Goal: Information Seeking & Learning: Learn about a topic

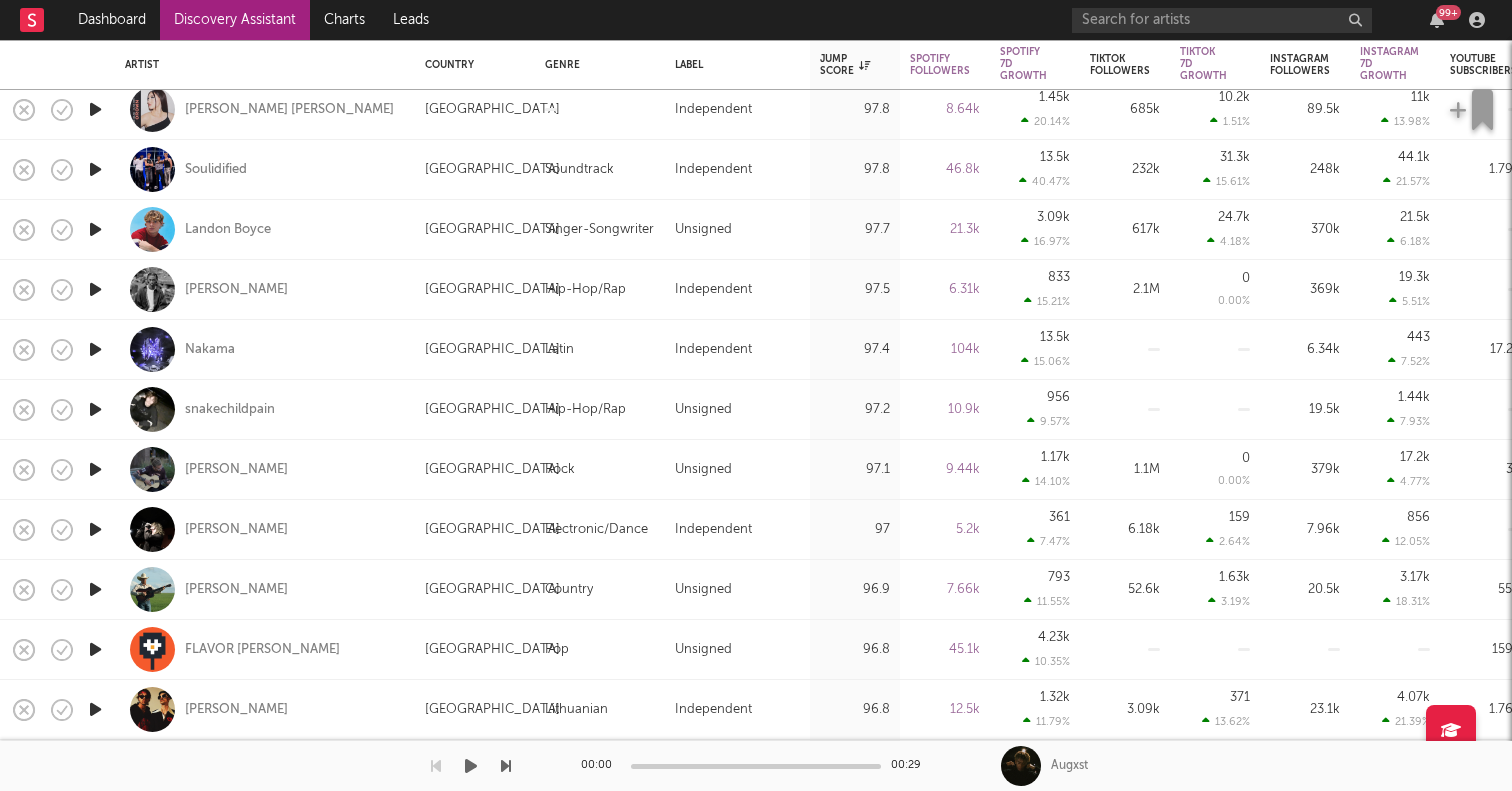
click at [219, 24] on link "Discovery Assistant" at bounding box center [235, 20] width 150 height 40
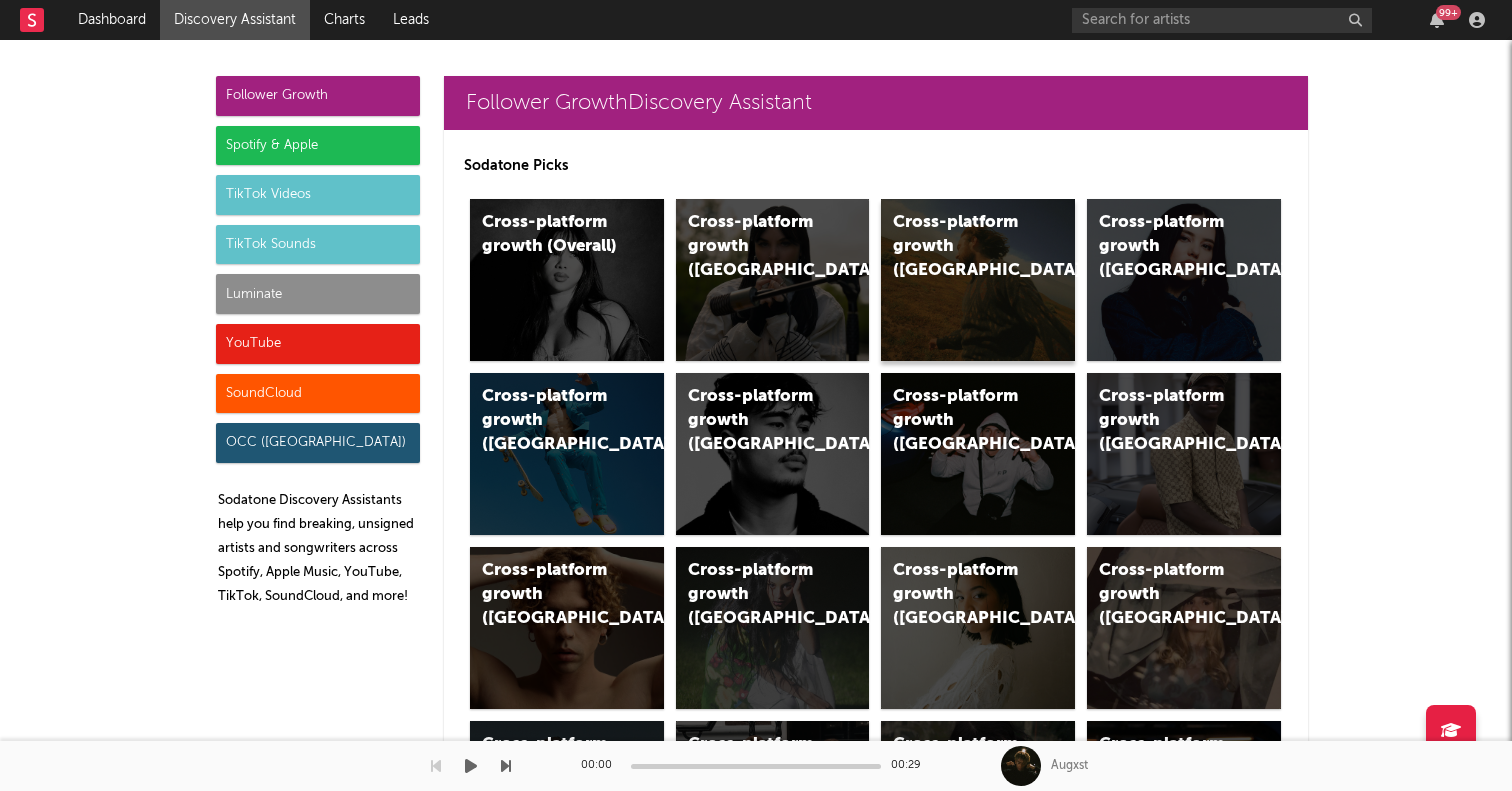
click at [960, 293] on div "Cross-platform growth ([GEOGRAPHIC_DATA])" at bounding box center [978, 280] width 194 height 162
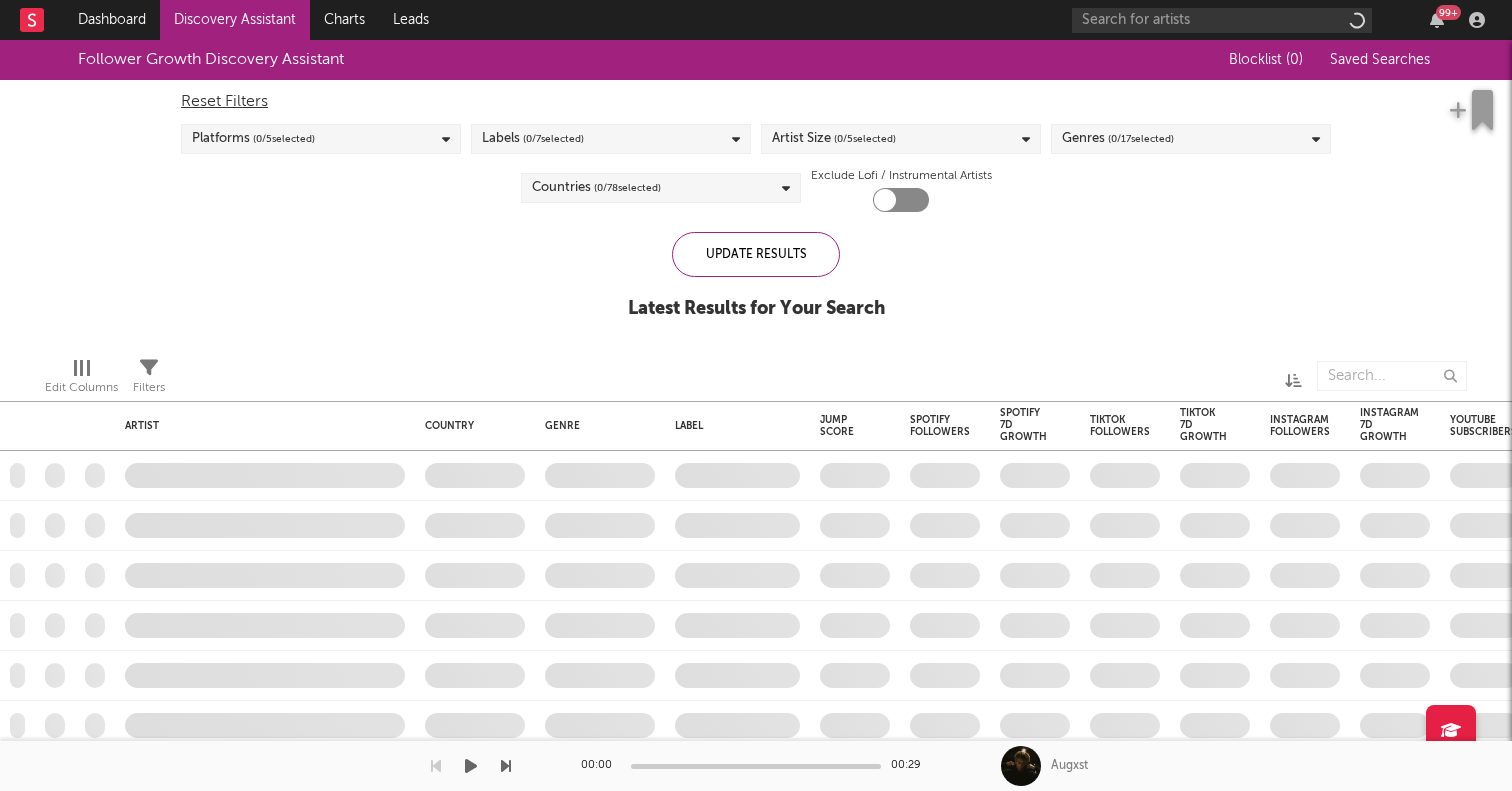
checkbox input "true"
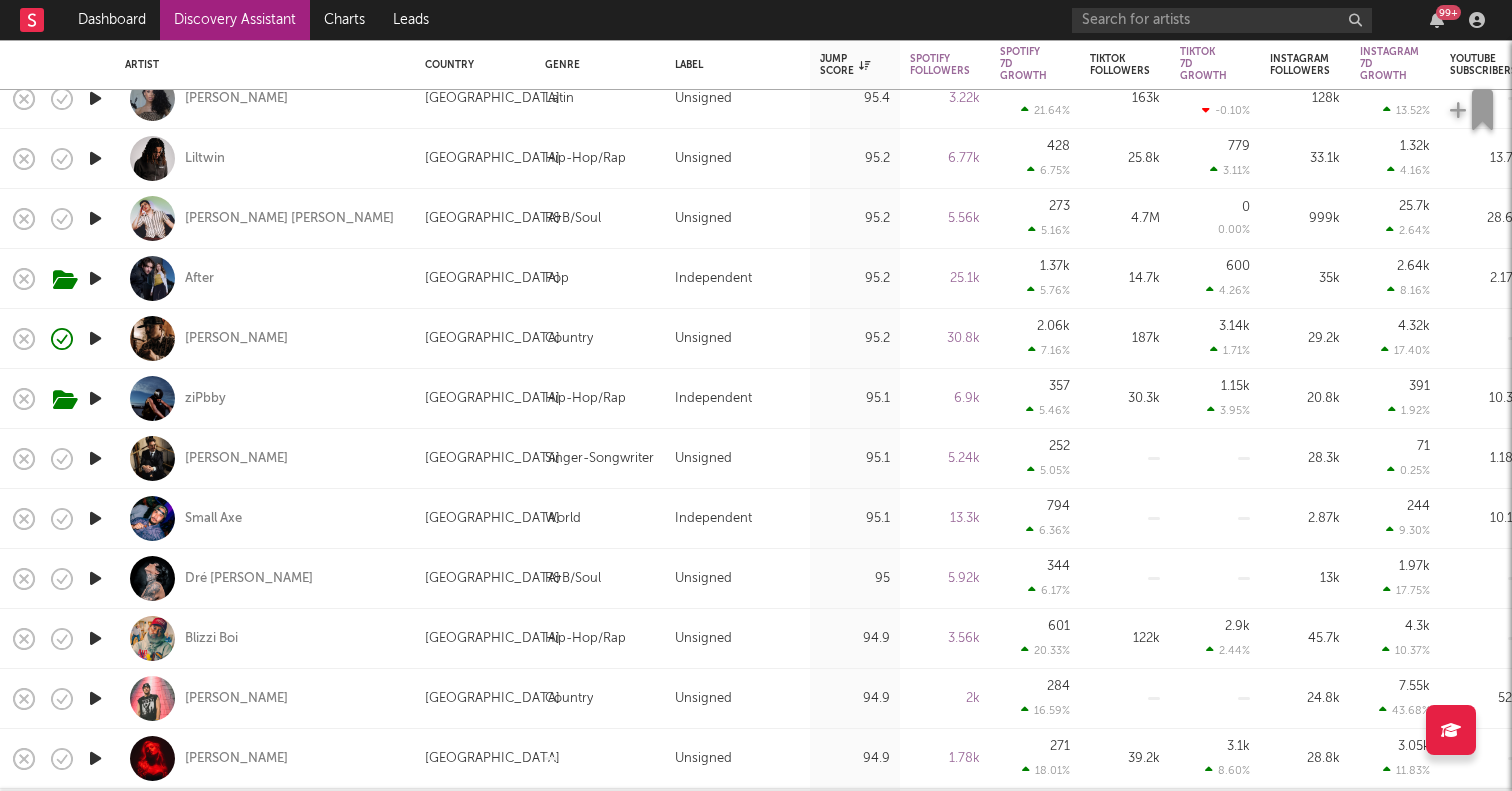
click at [97, 212] on icon "button" at bounding box center [95, 218] width 21 height 25
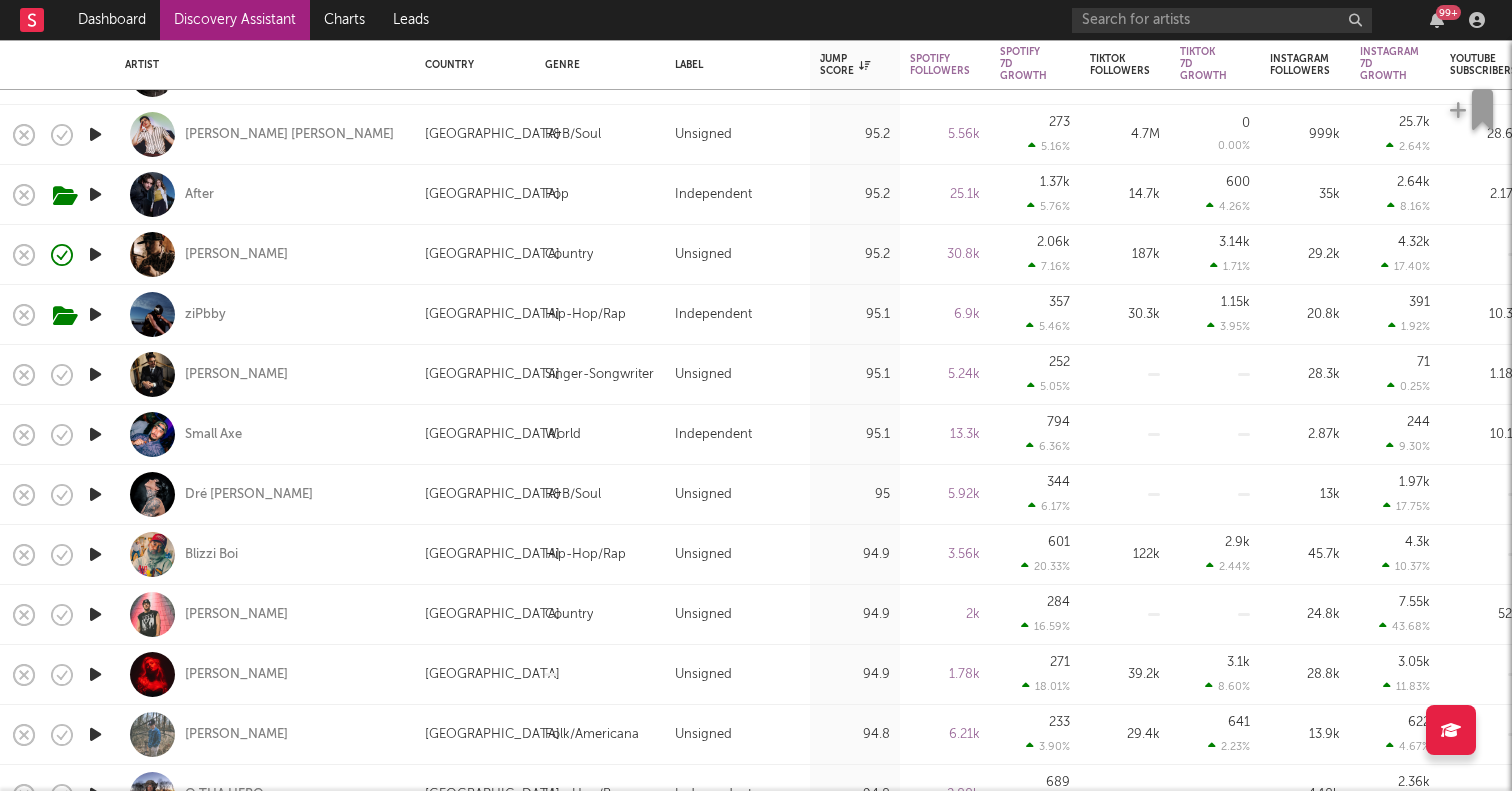
click at [95, 616] on icon "button" at bounding box center [95, 614] width 21 height 25
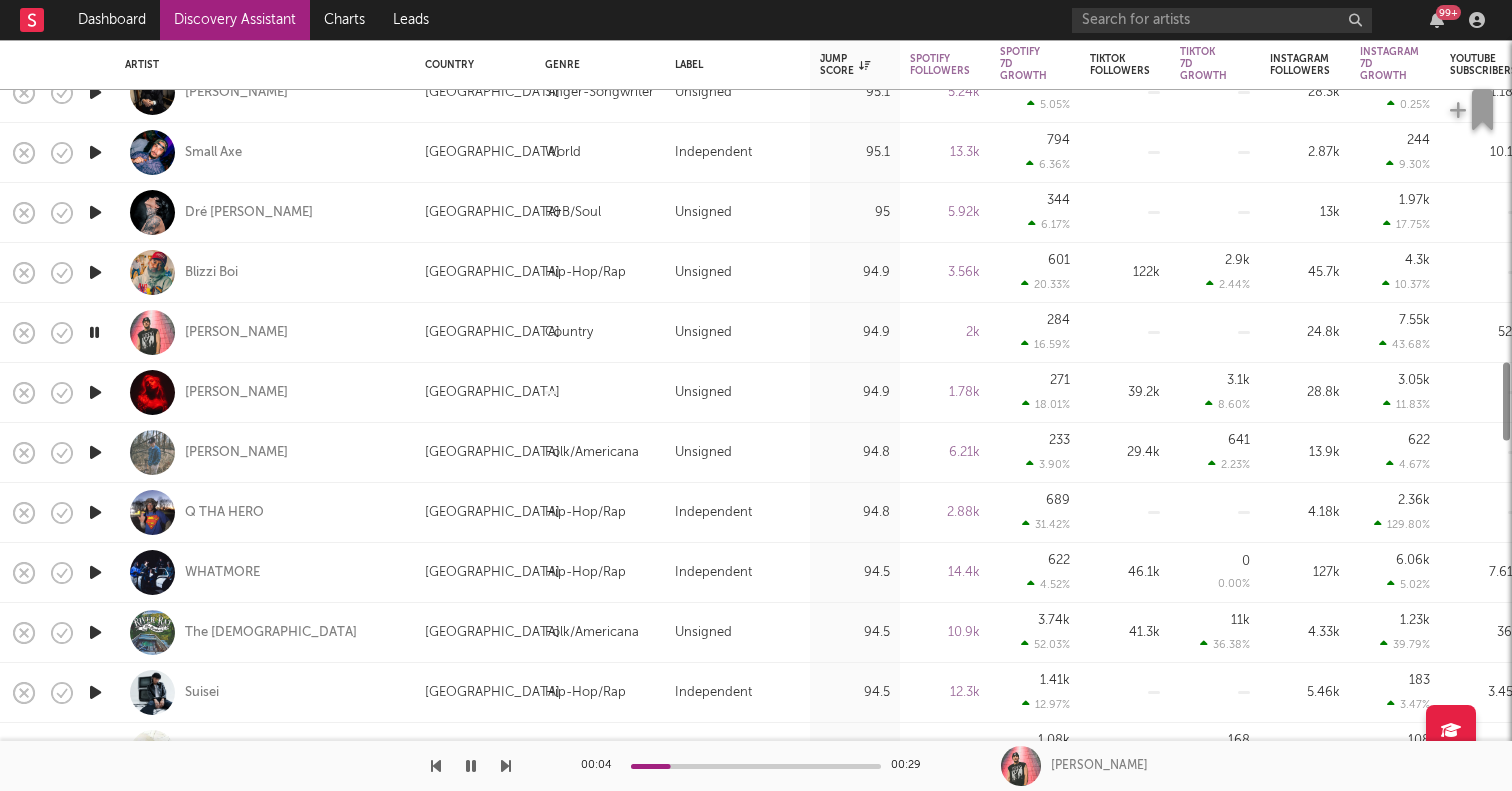
click at [95, 458] on icon "button" at bounding box center [95, 452] width 21 height 25
click at [100, 514] on icon "button" at bounding box center [95, 512] width 21 height 25
click at [95, 571] on icon "button" at bounding box center [95, 572] width 21 height 25
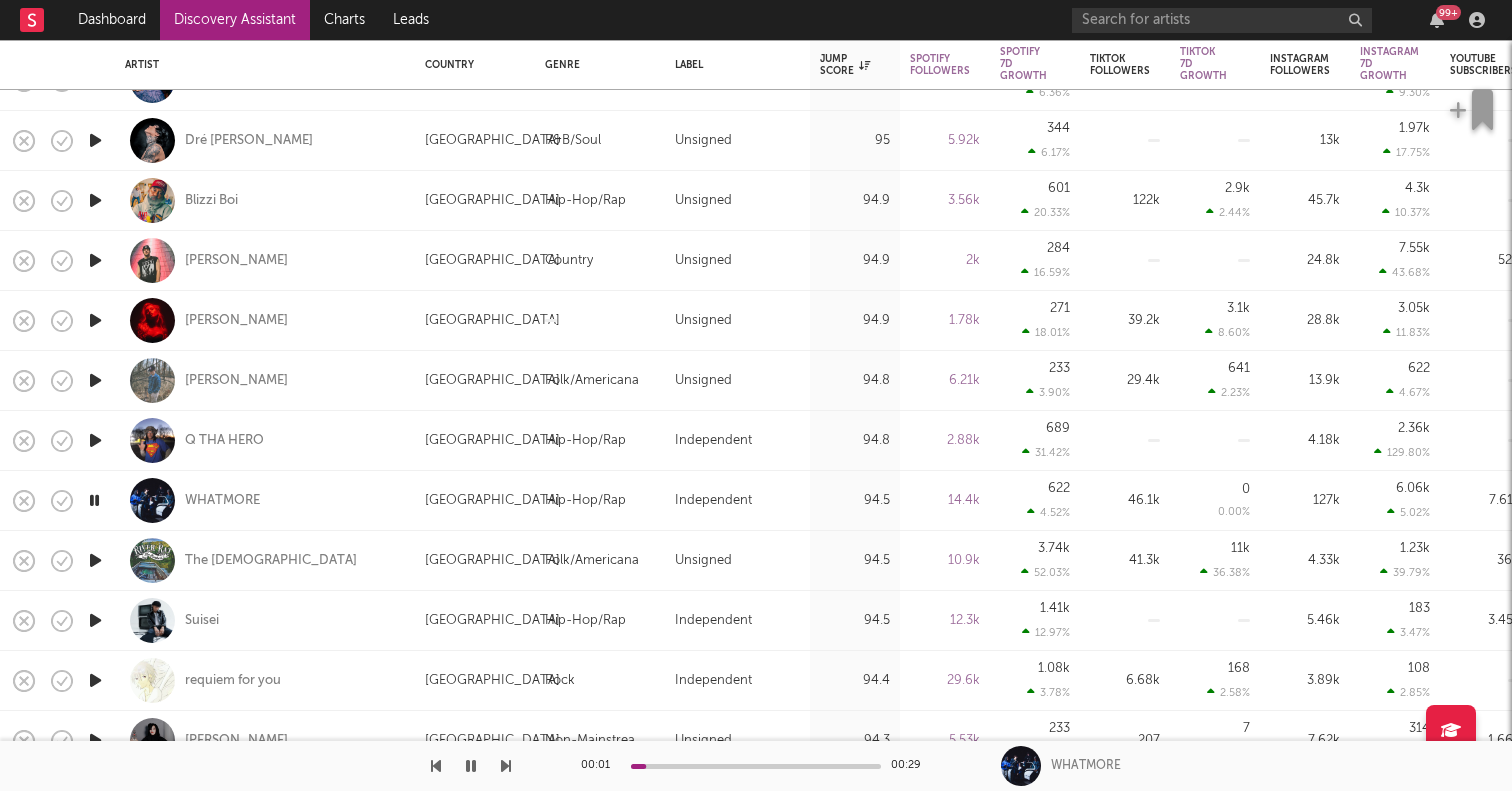
click at [95, 557] on icon "button" at bounding box center [95, 560] width 21 height 25
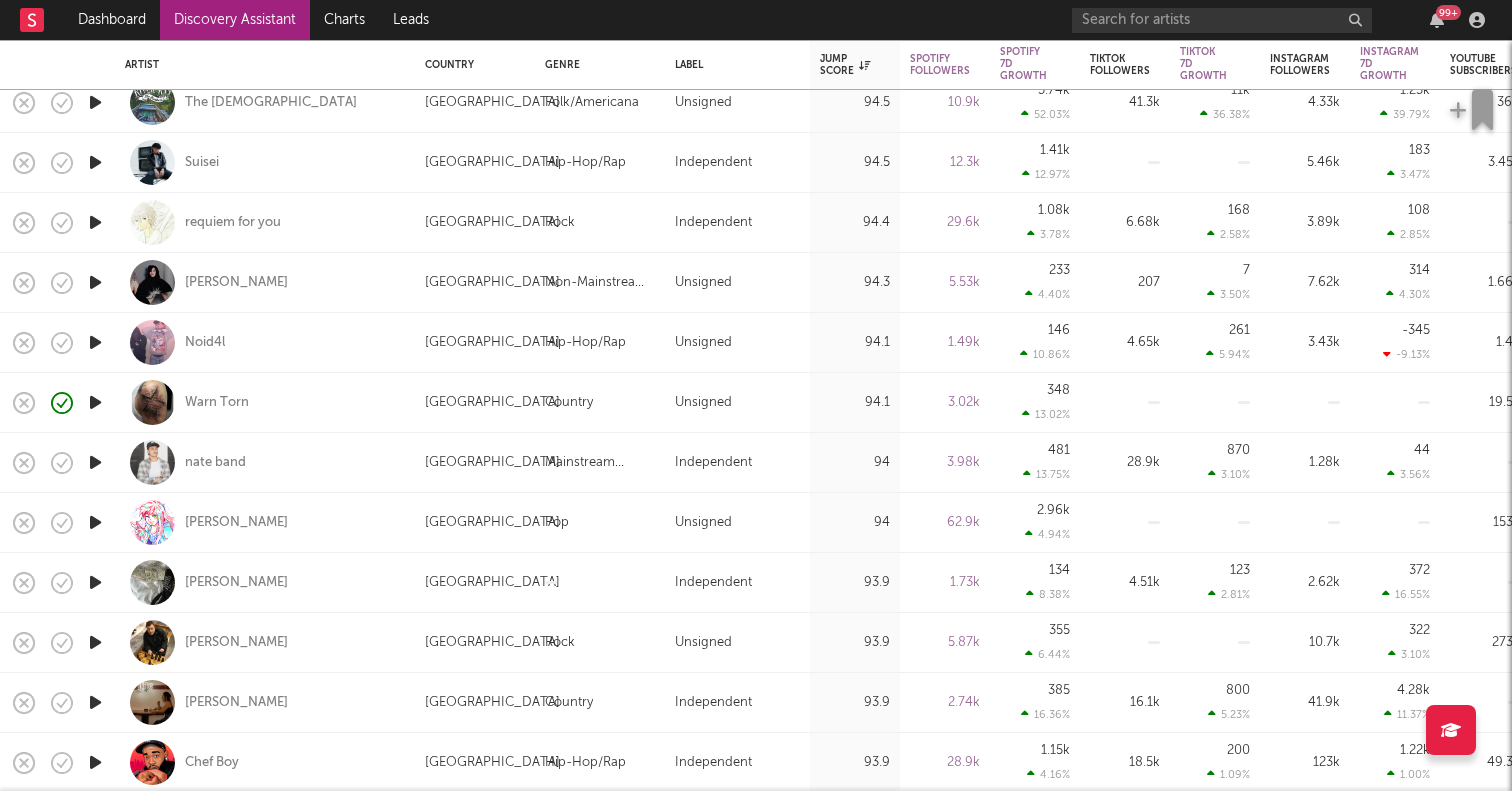
click at [98, 702] on icon "button" at bounding box center [95, 702] width 21 height 25
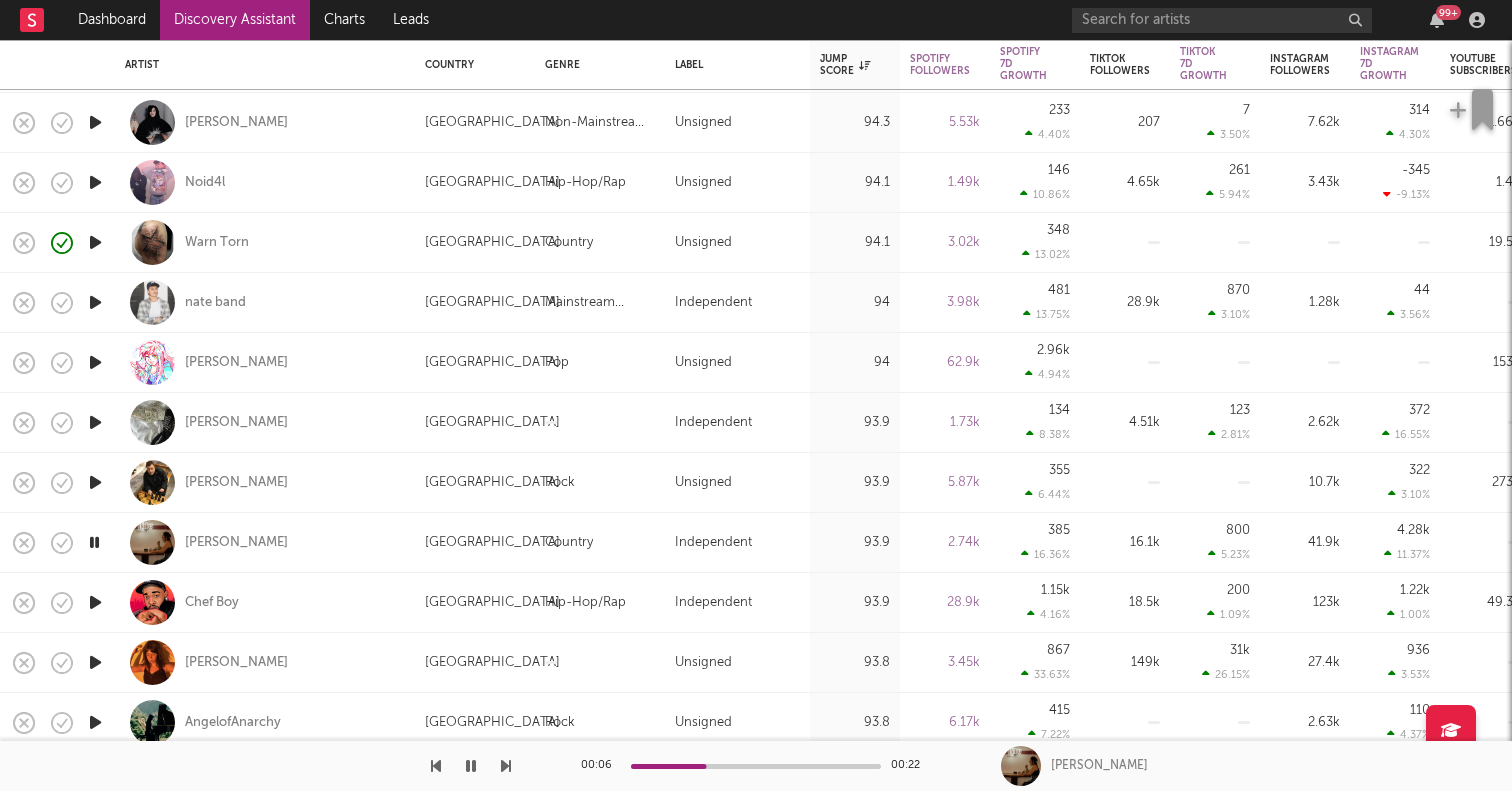
click at [93, 479] on icon "button" at bounding box center [95, 482] width 21 height 25
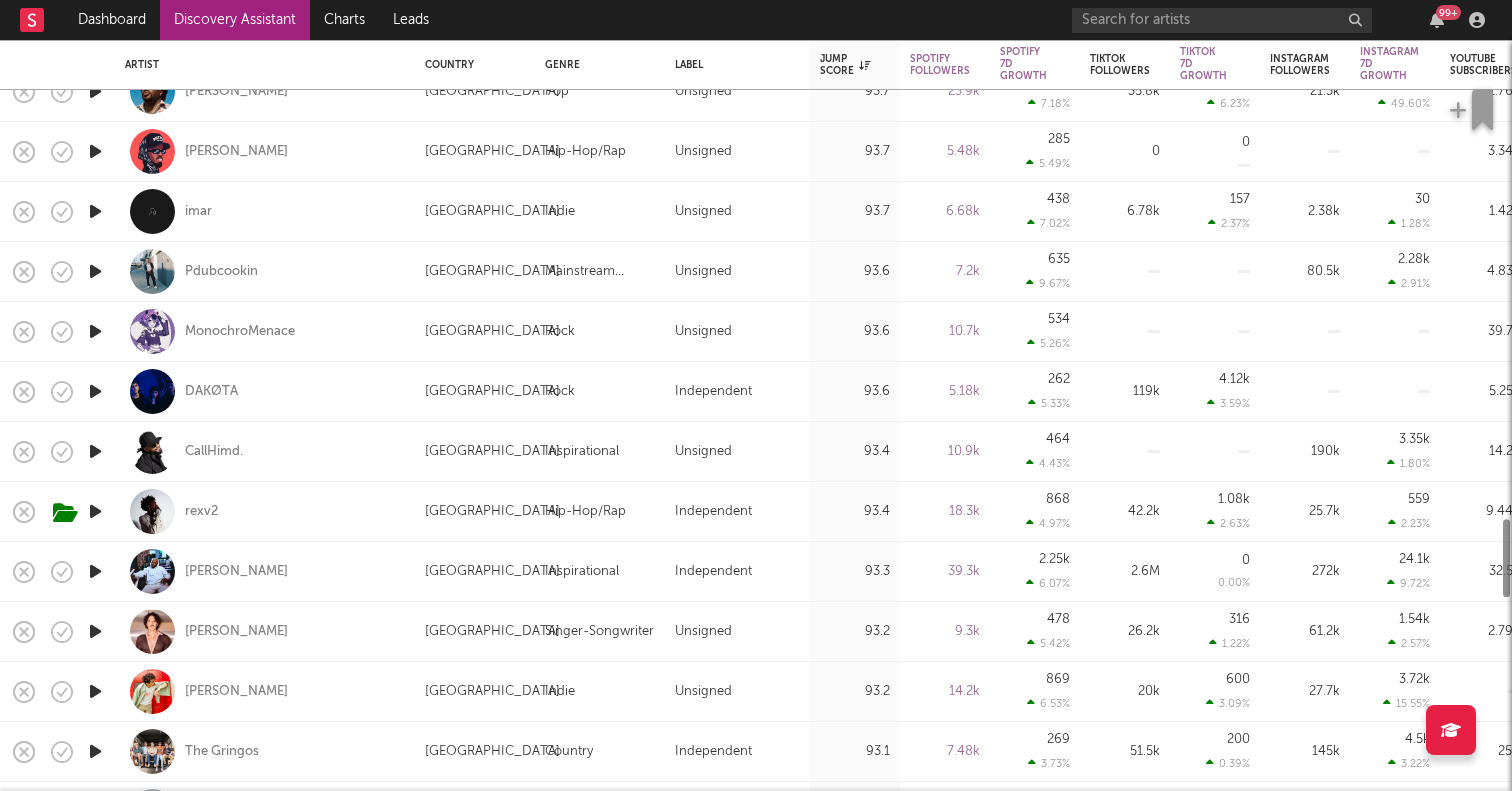
click at [98, 573] on icon "button" at bounding box center [95, 571] width 21 height 25
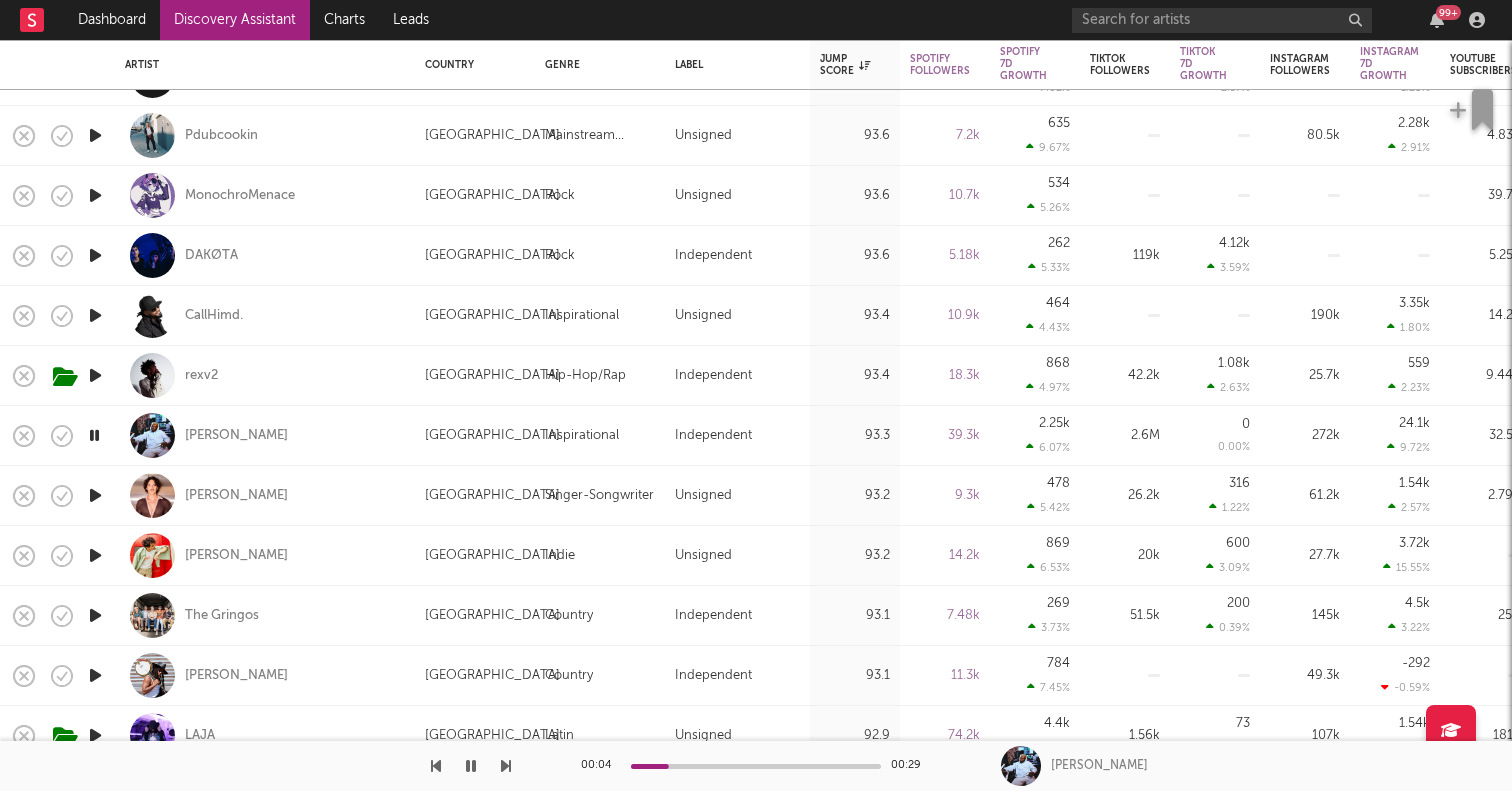
click at [93, 618] on icon "button" at bounding box center [95, 615] width 21 height 25
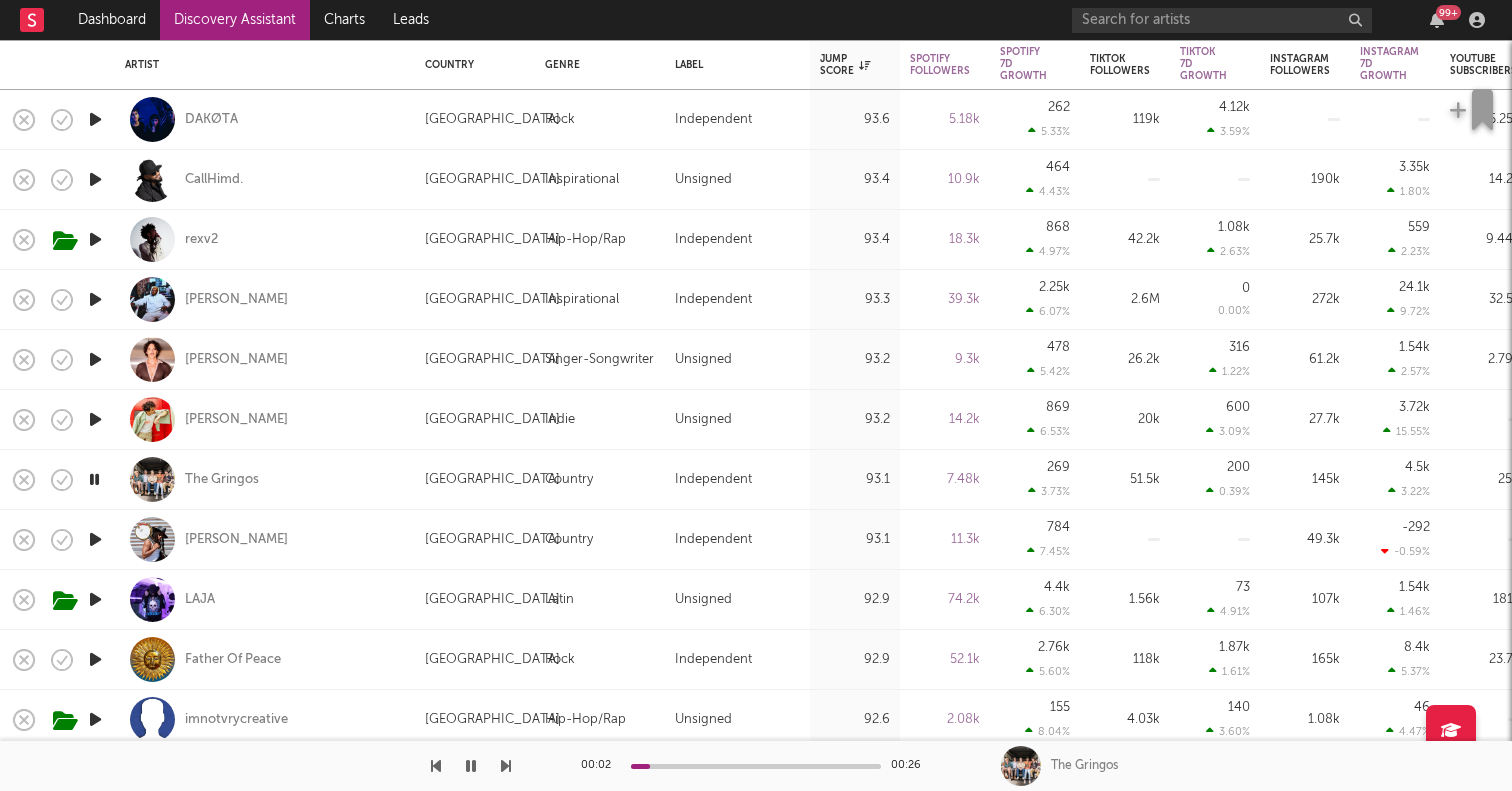
click at [95, 541] on icon "button" at bounding box center [95, 539] width 21 height 25
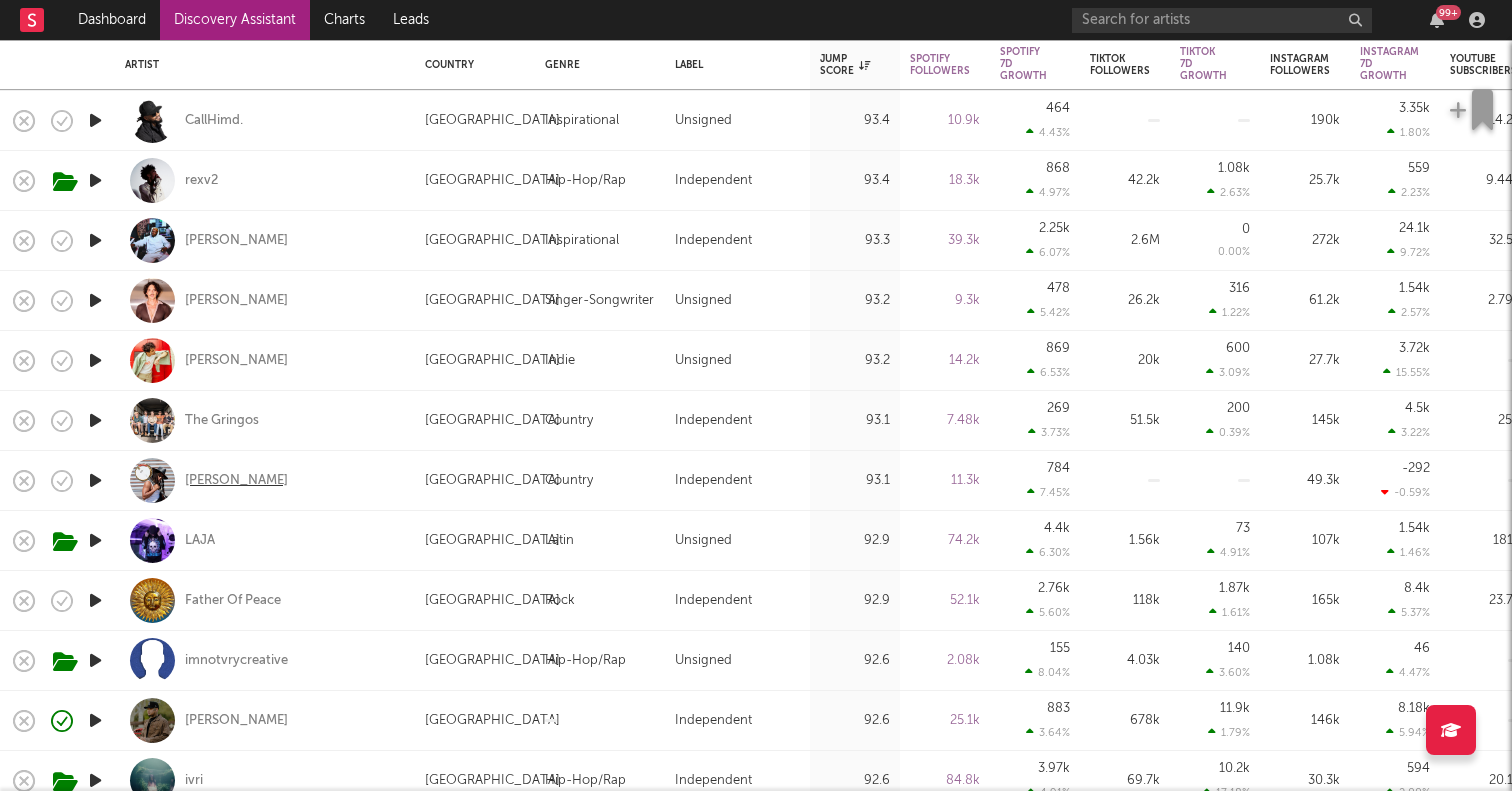
click at [206, 480] on div "Steve Ray Ladson" at bounding box center [236, 481] width 103 height 18
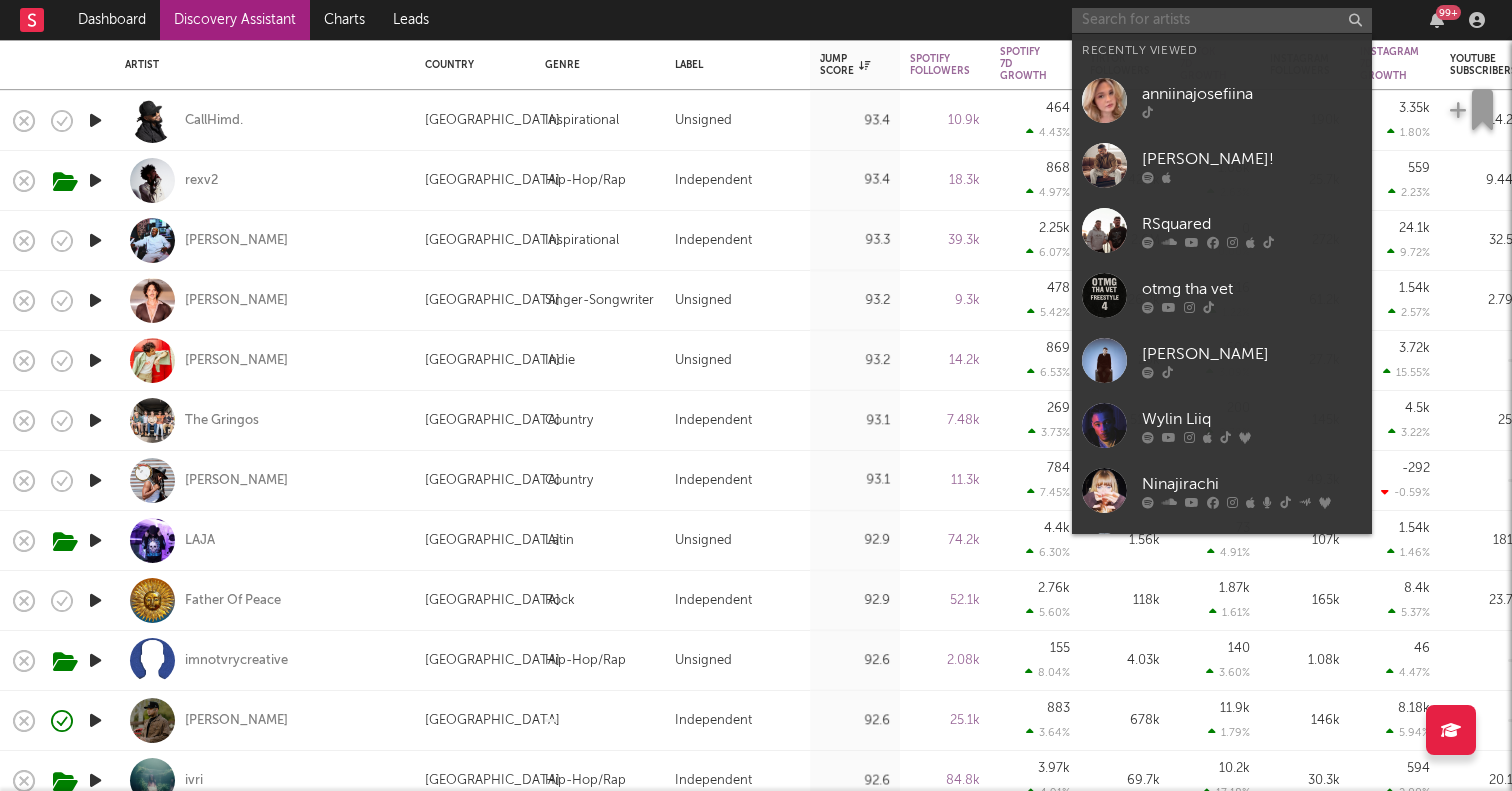
click at [1187, 26] on input "text" at bounding box center [1222, 20] width 300 height 25
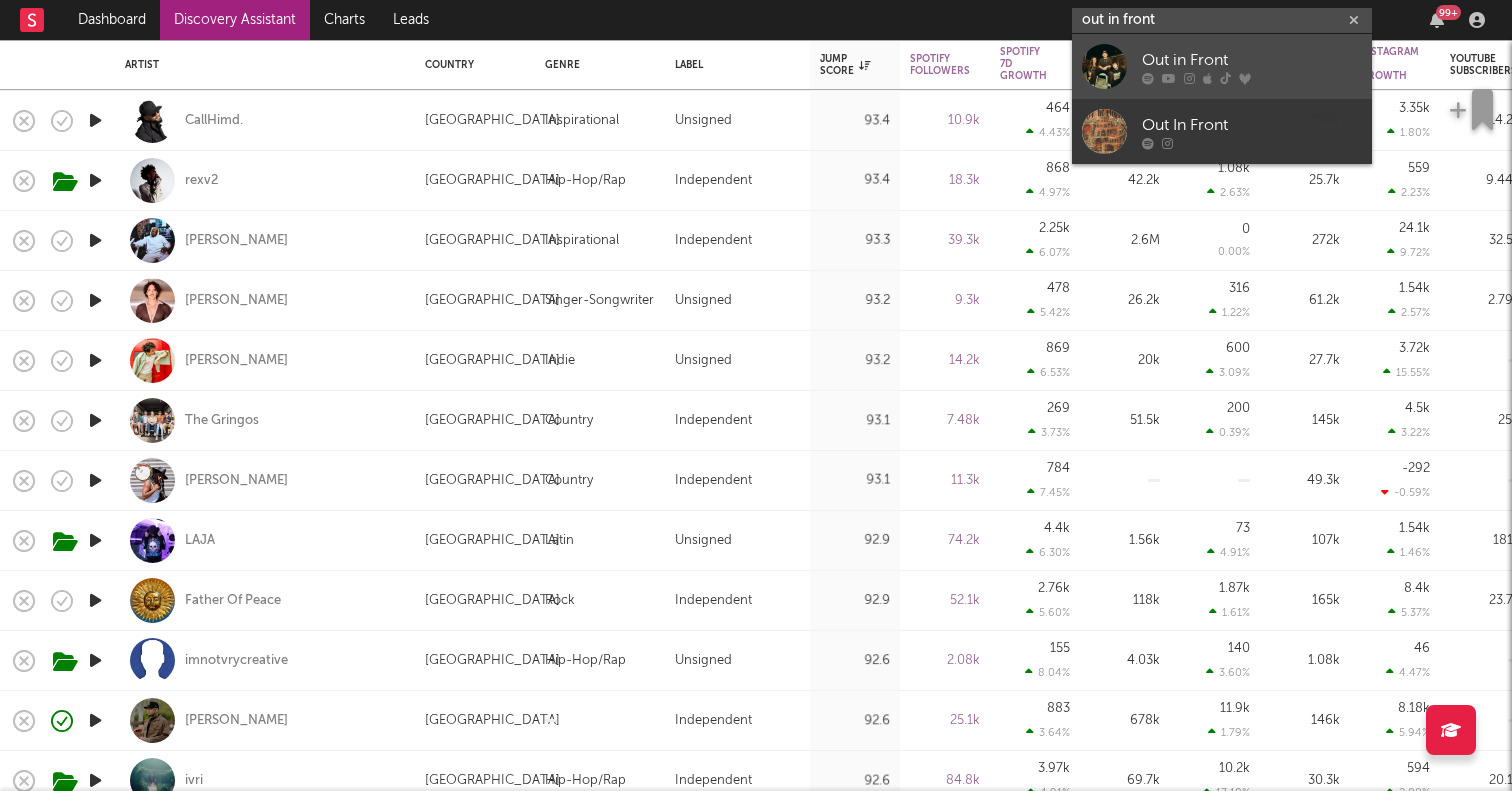
type input "out in front"
click at [1108, 65] on div at bounding box center [1104, 66] width 45 height 45
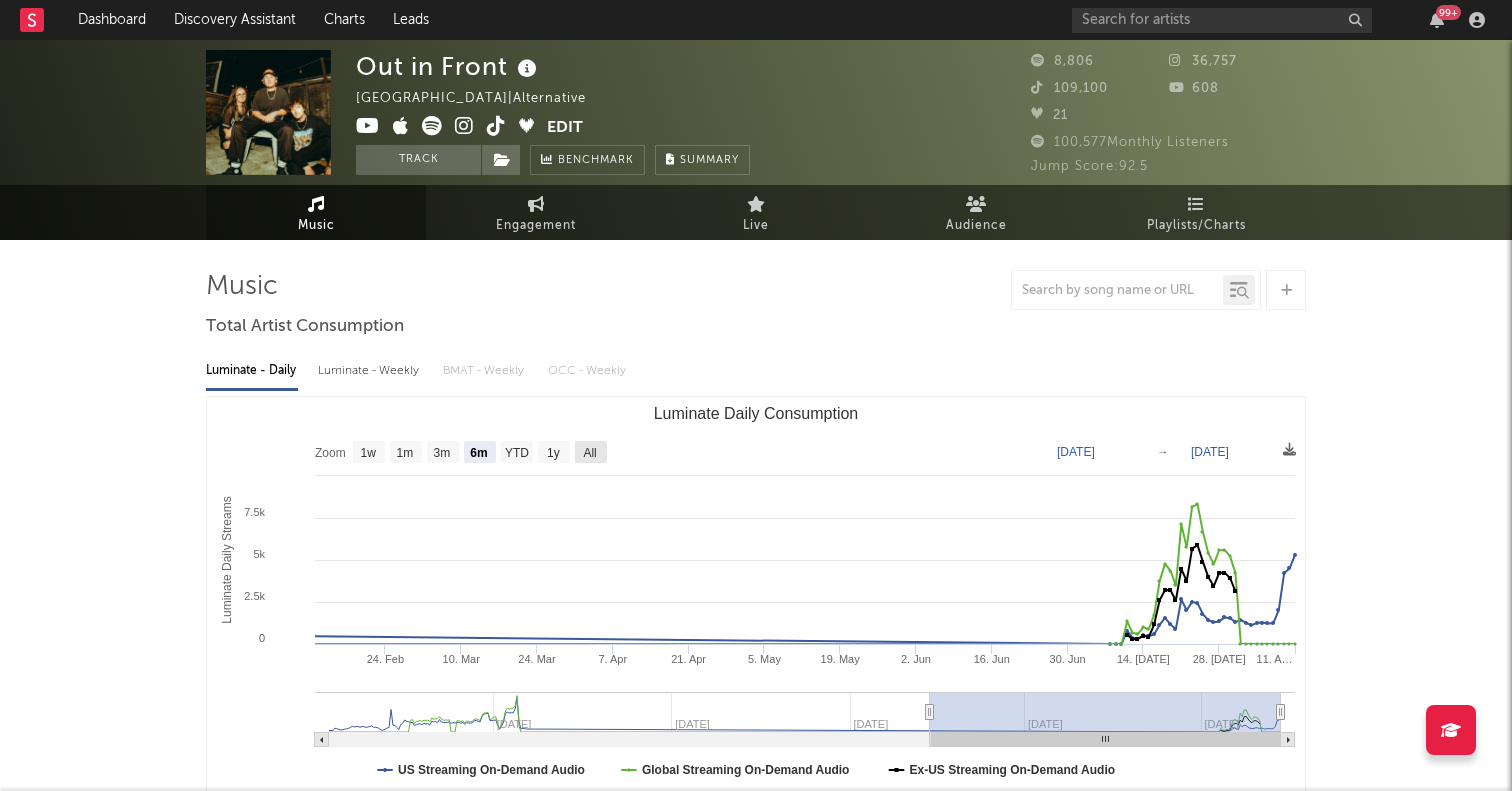
click at [596, 446] on text "All" at bounding box center [589, 453] width 13 height 14
select select "All"
type input "2024-04-07"
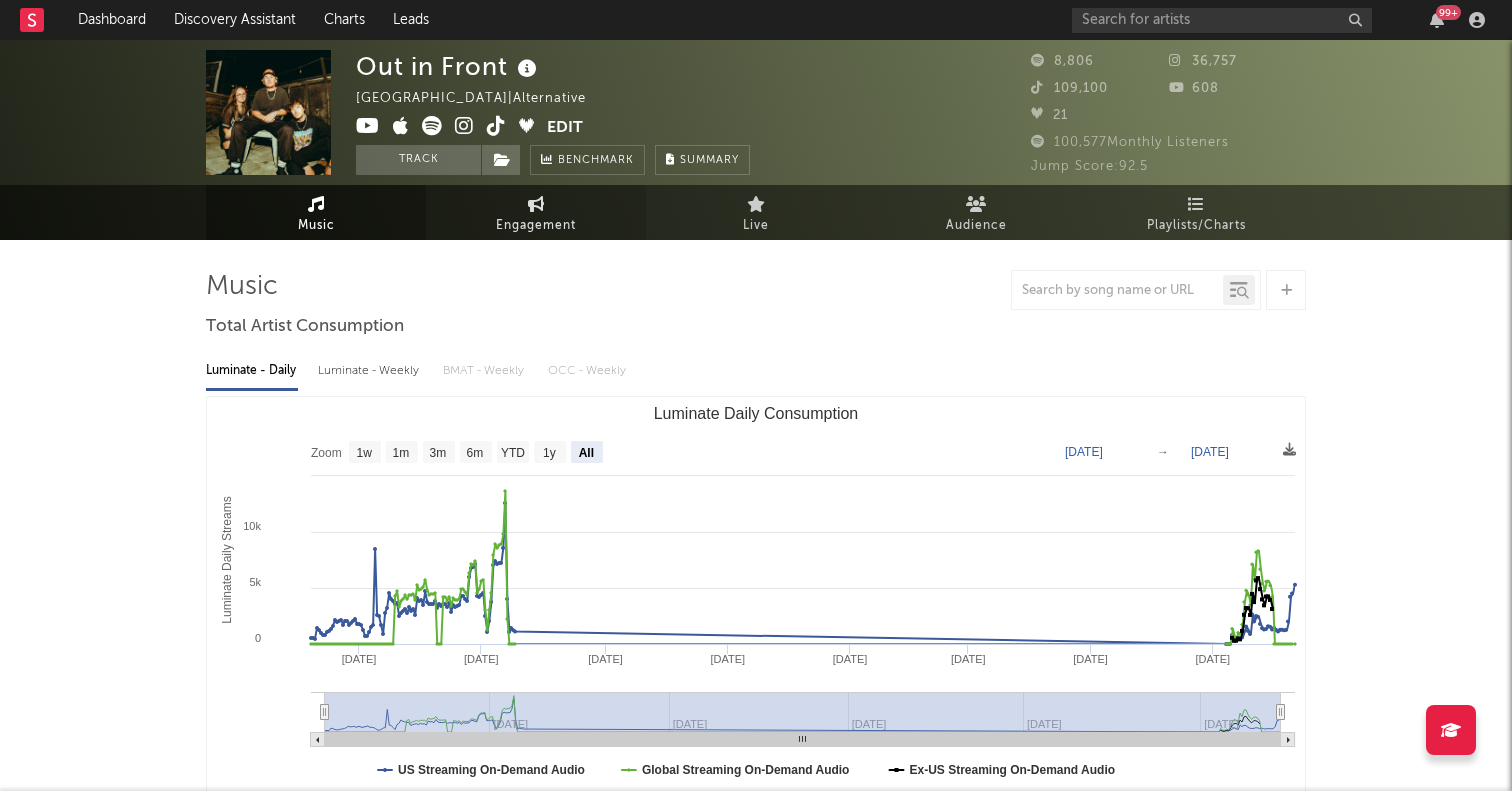
click at [542, 226] on span "Engagement" at bounding box center [536, 226] width 80 height 24
select select "1w"
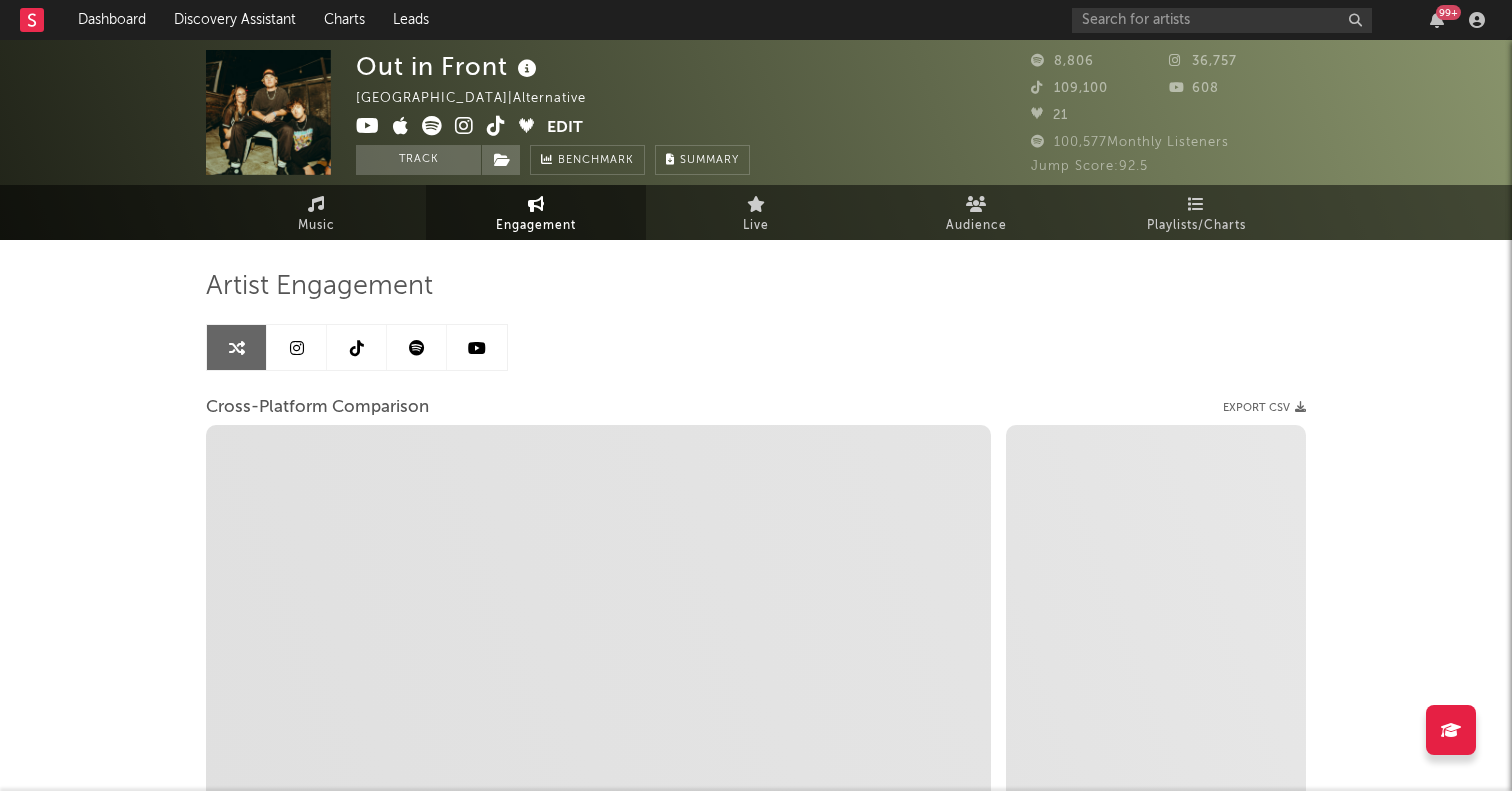
click at [297, 362] on link at bounding box center [297, 347] width 60 height 45
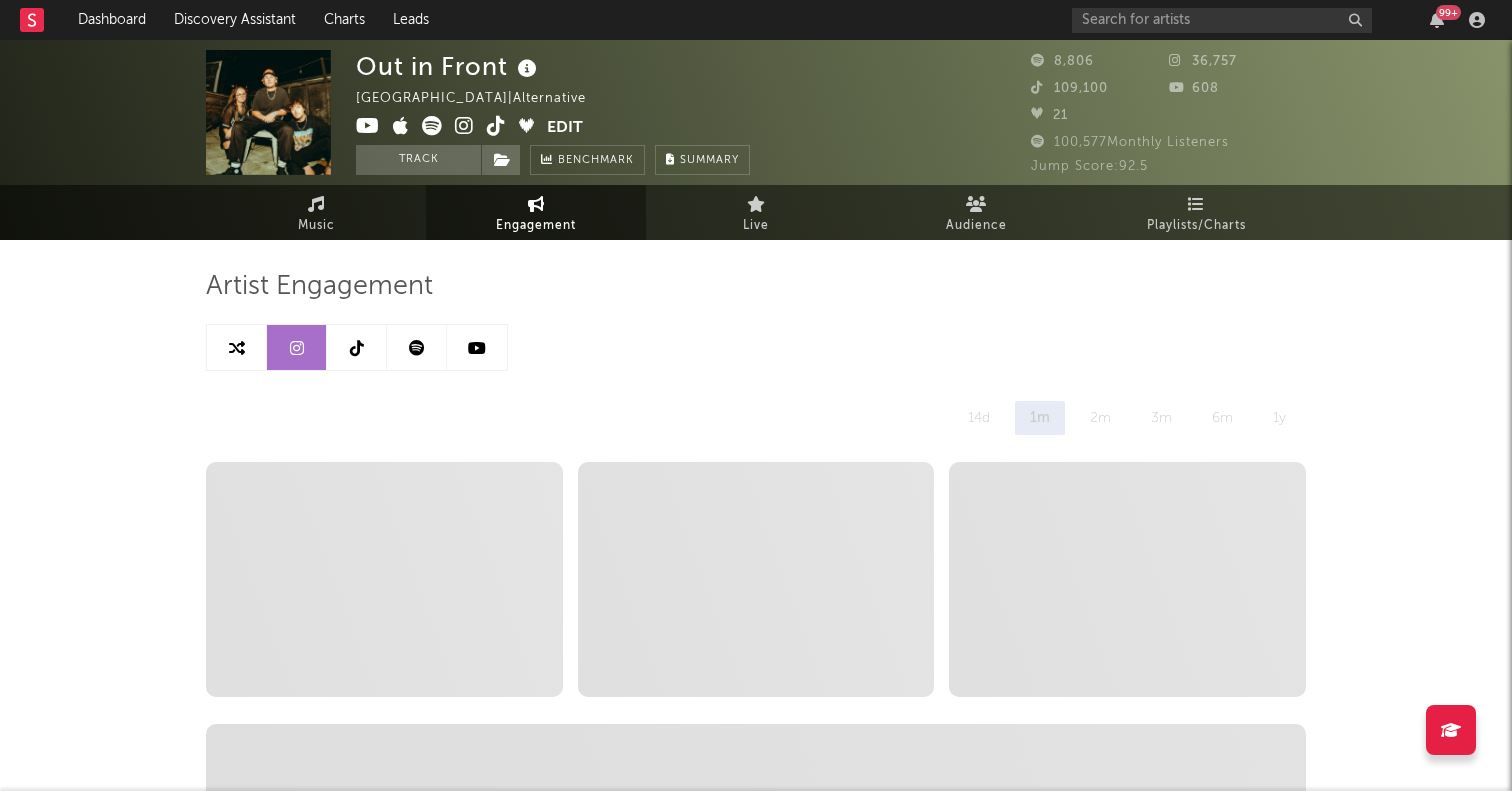
select select "6m"
click at [347, 340] on link at bounding box center [357, 347] width 60 height 45
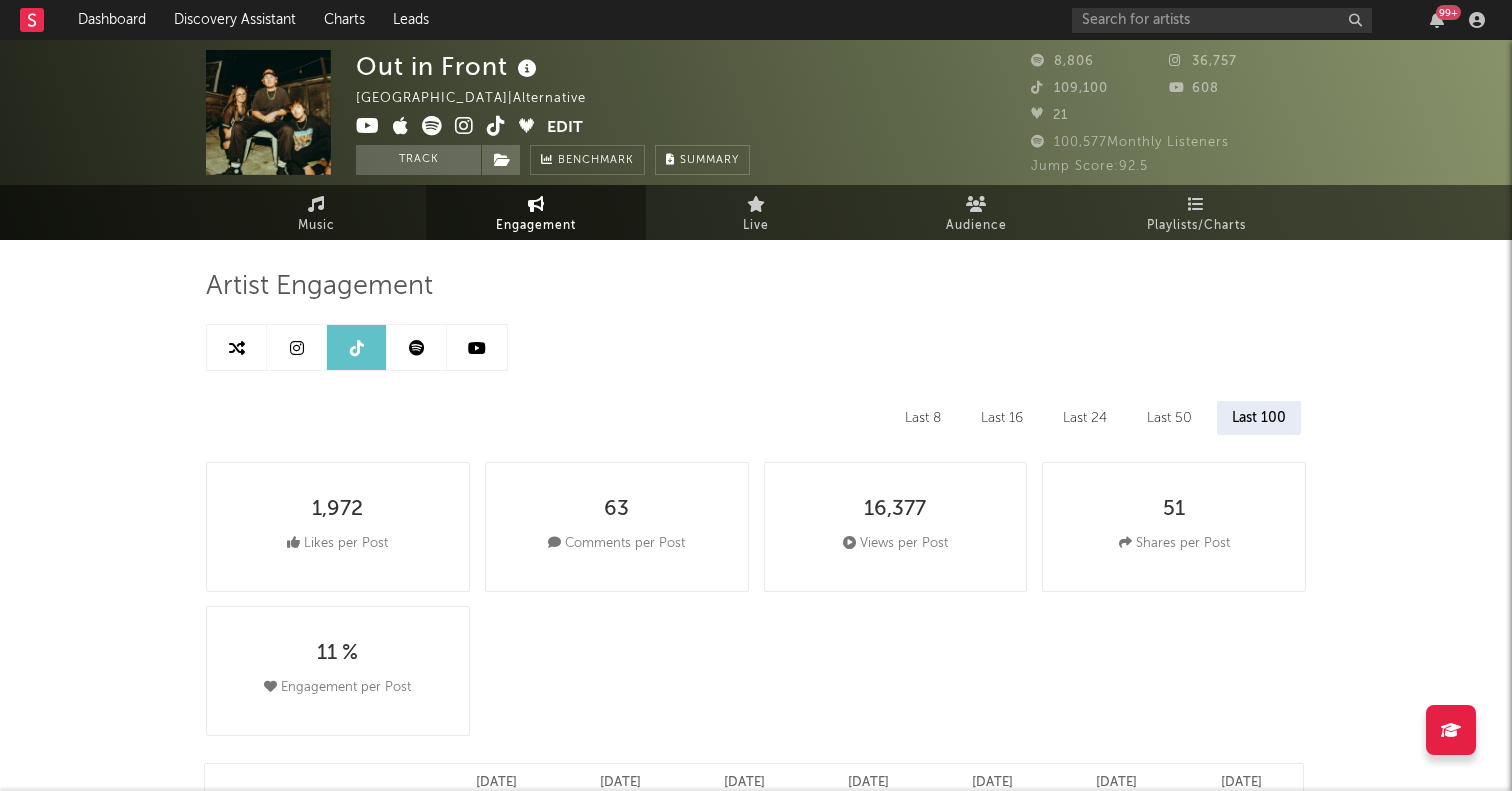
select select "6m"
click at [431, 362] on link at bounding box center [417, 347] width 60 height 45
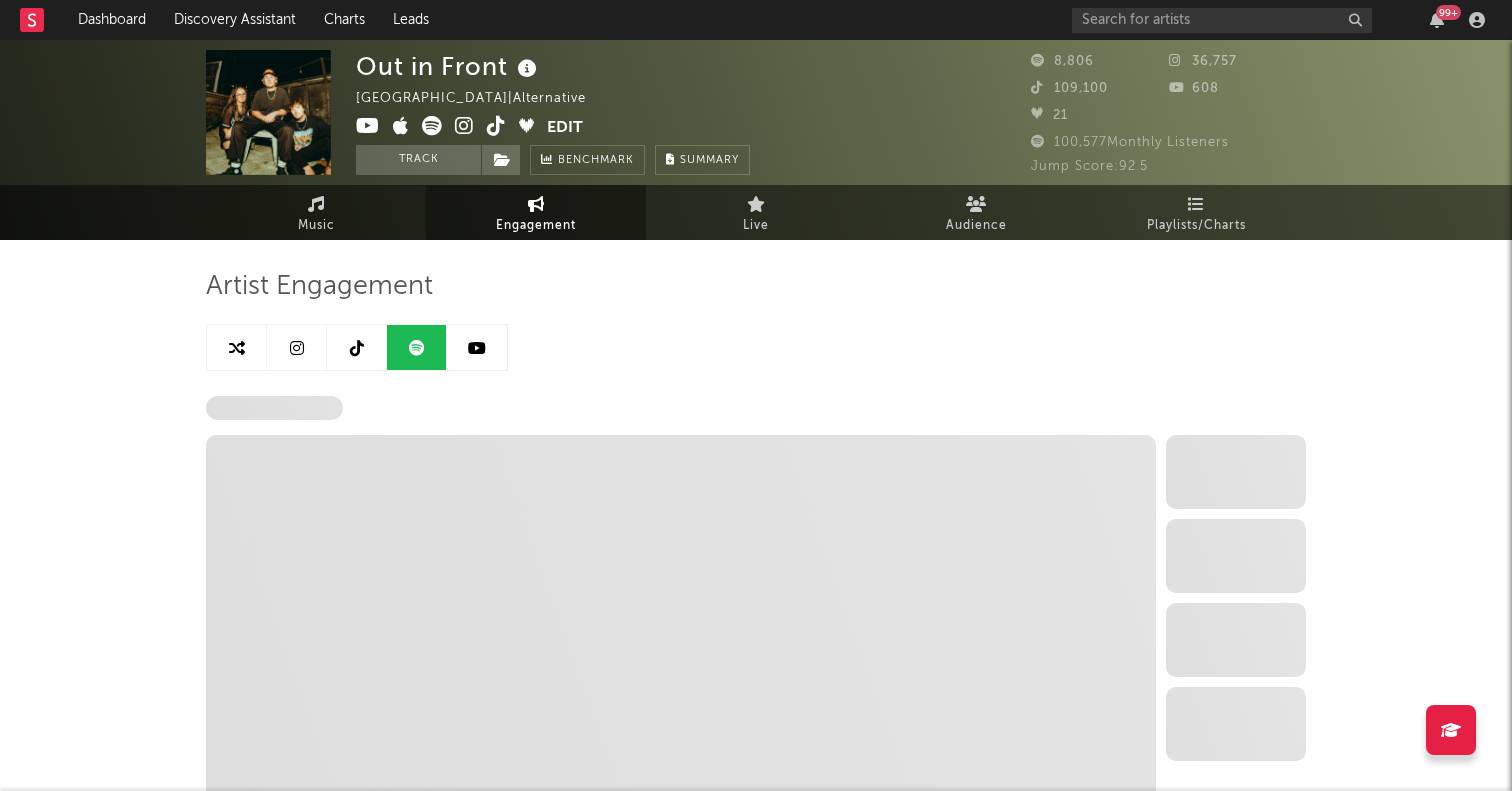
select select "6m"
select select "1w"
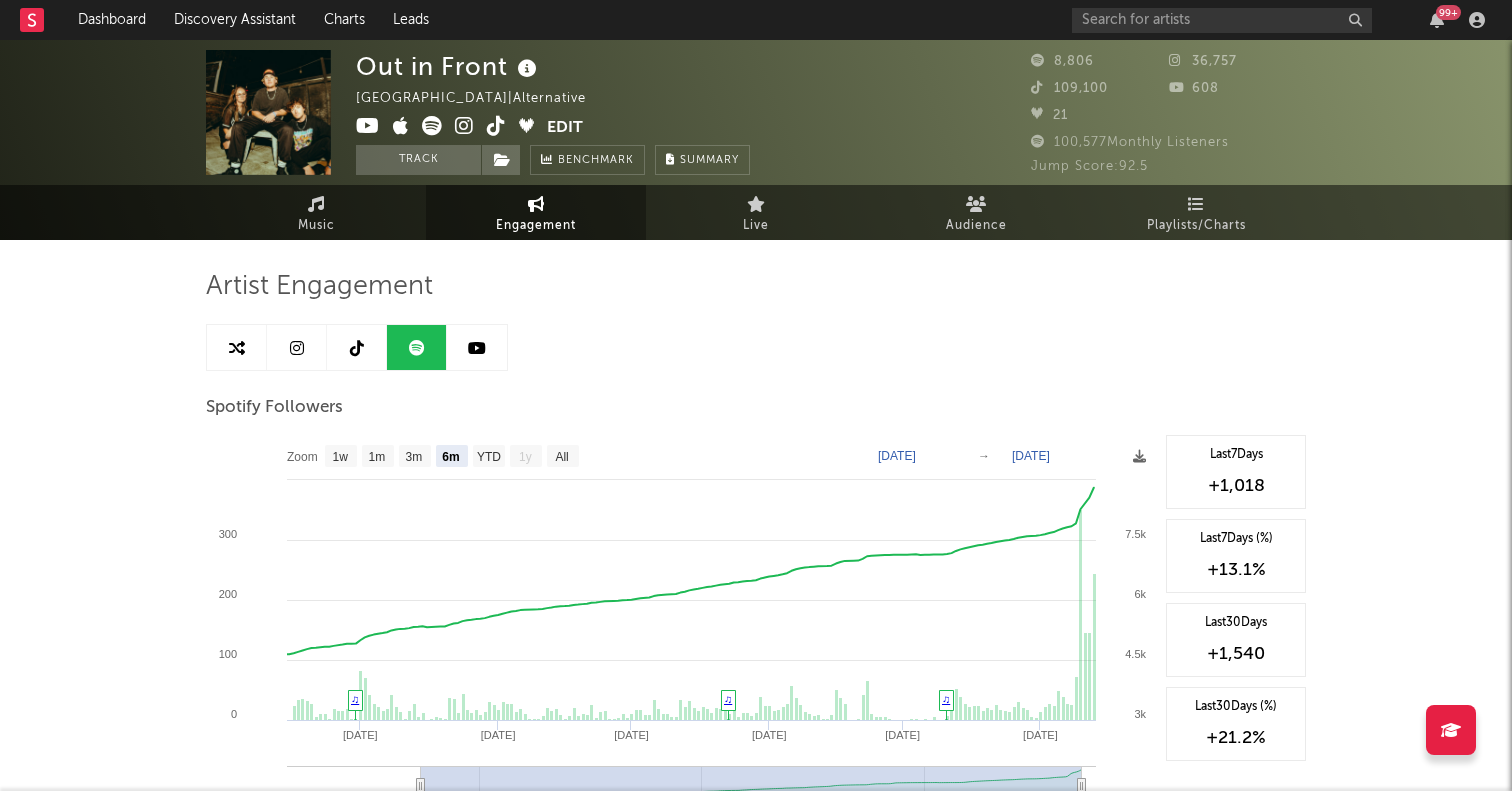
click at [235, 340] on icon at bounding box center [237, 348] width 16 height 16
select select "1m"
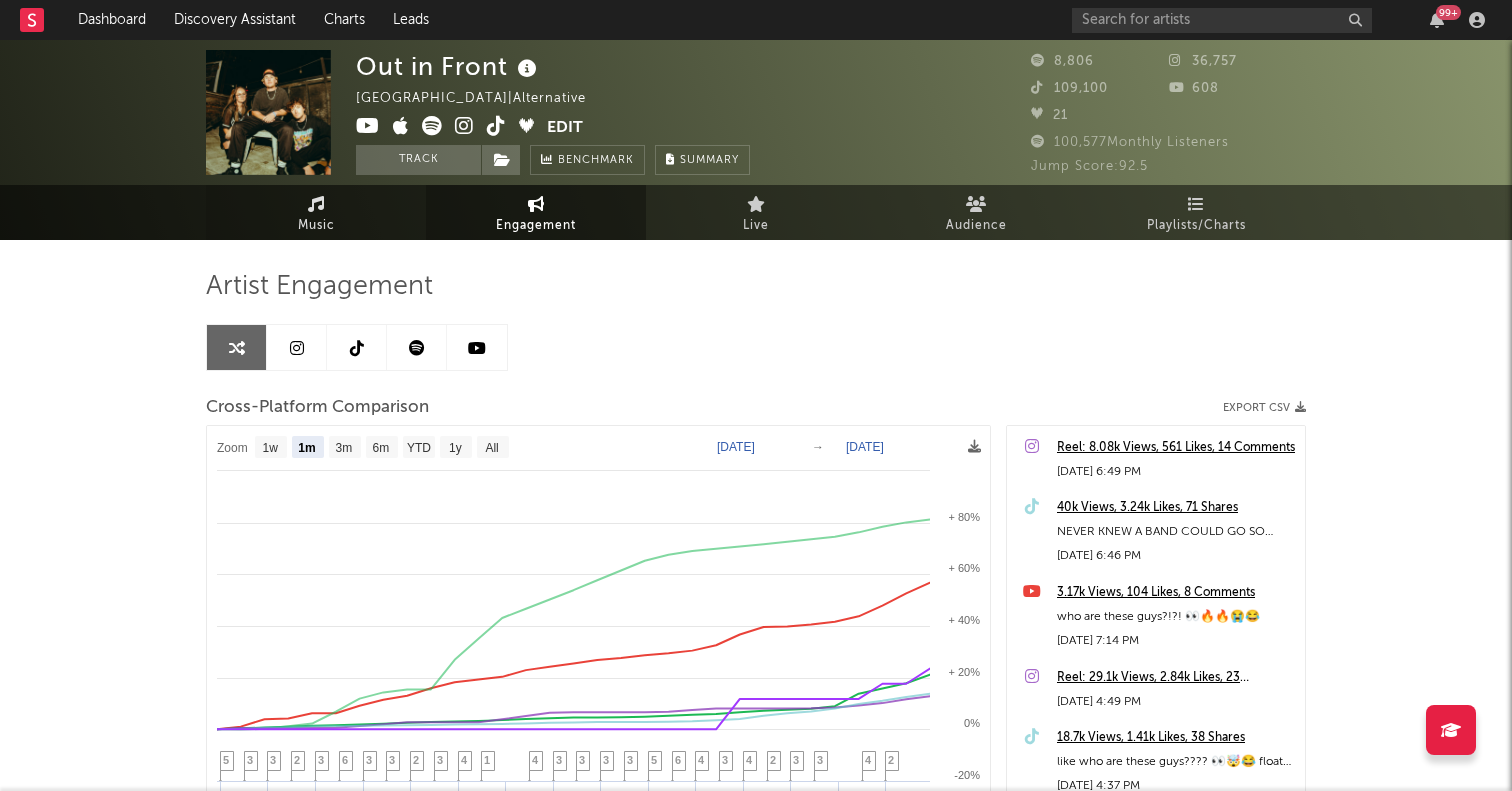
click at [316, 209] on icon at bounding box center [316, 204] width 17 height 16
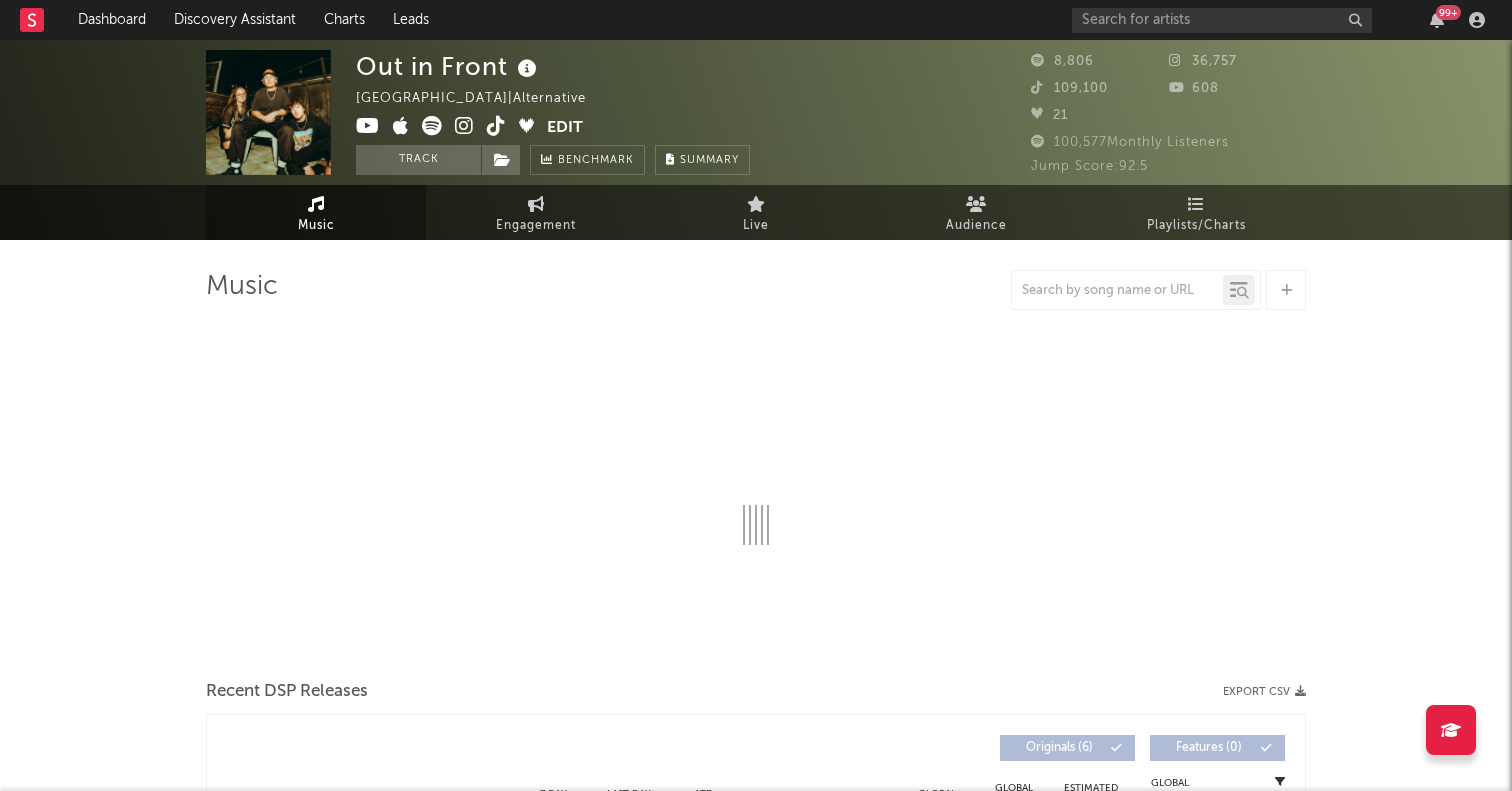
select select "6m"
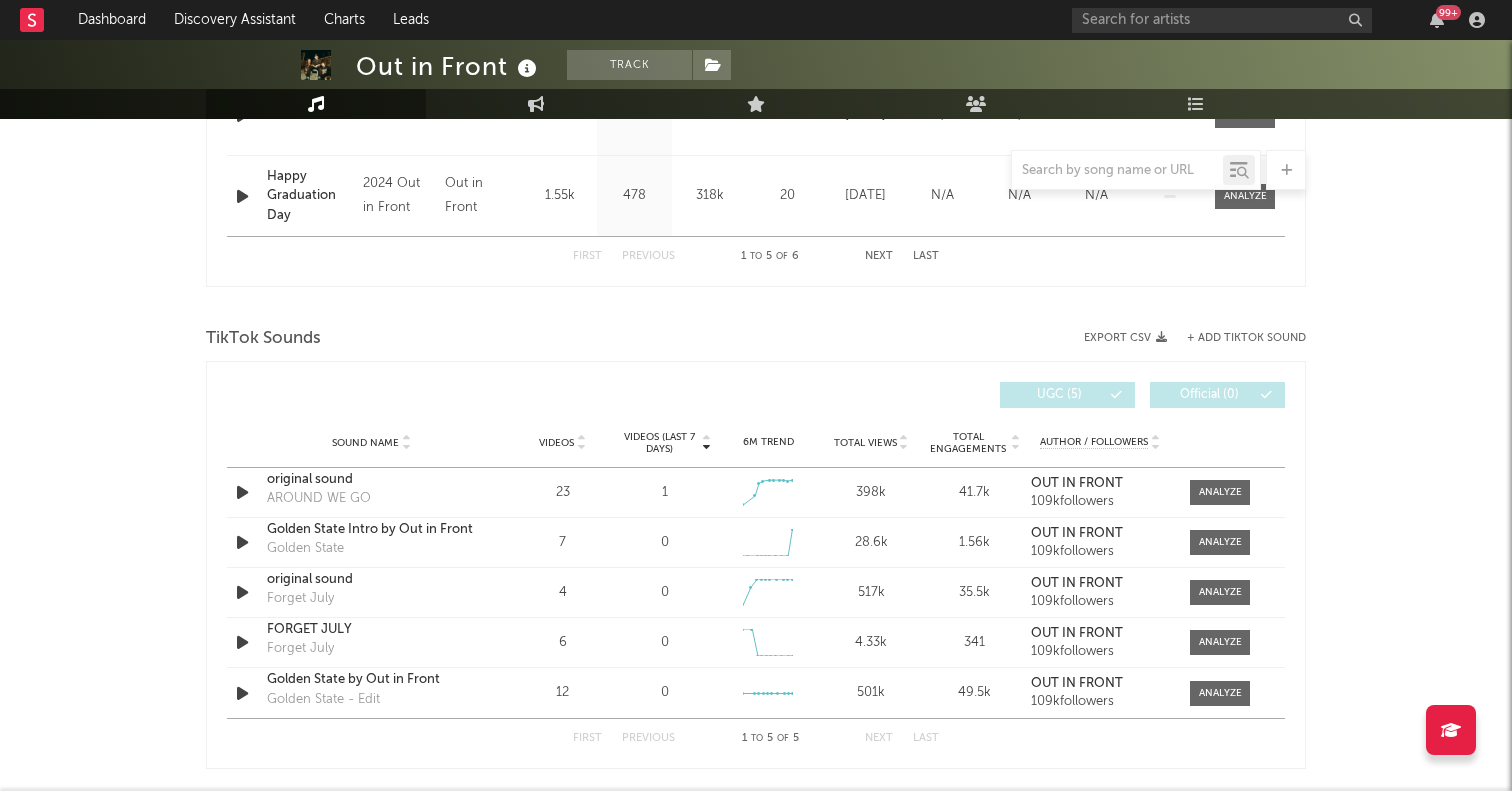
scroll to position [1322, 0]
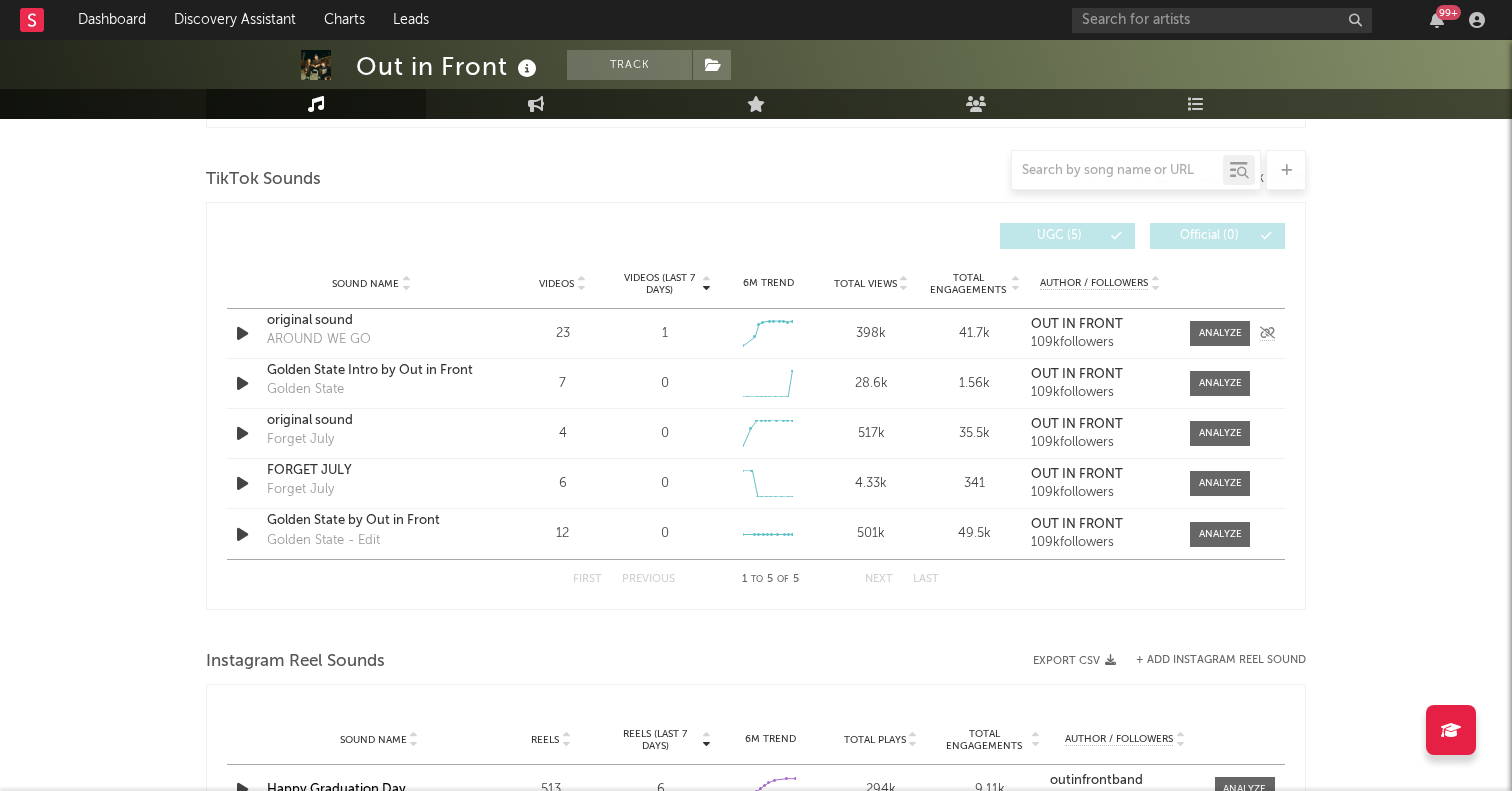
click at [246, 334] on icon "button" at bounding box center [242, 333] width 21 height 25
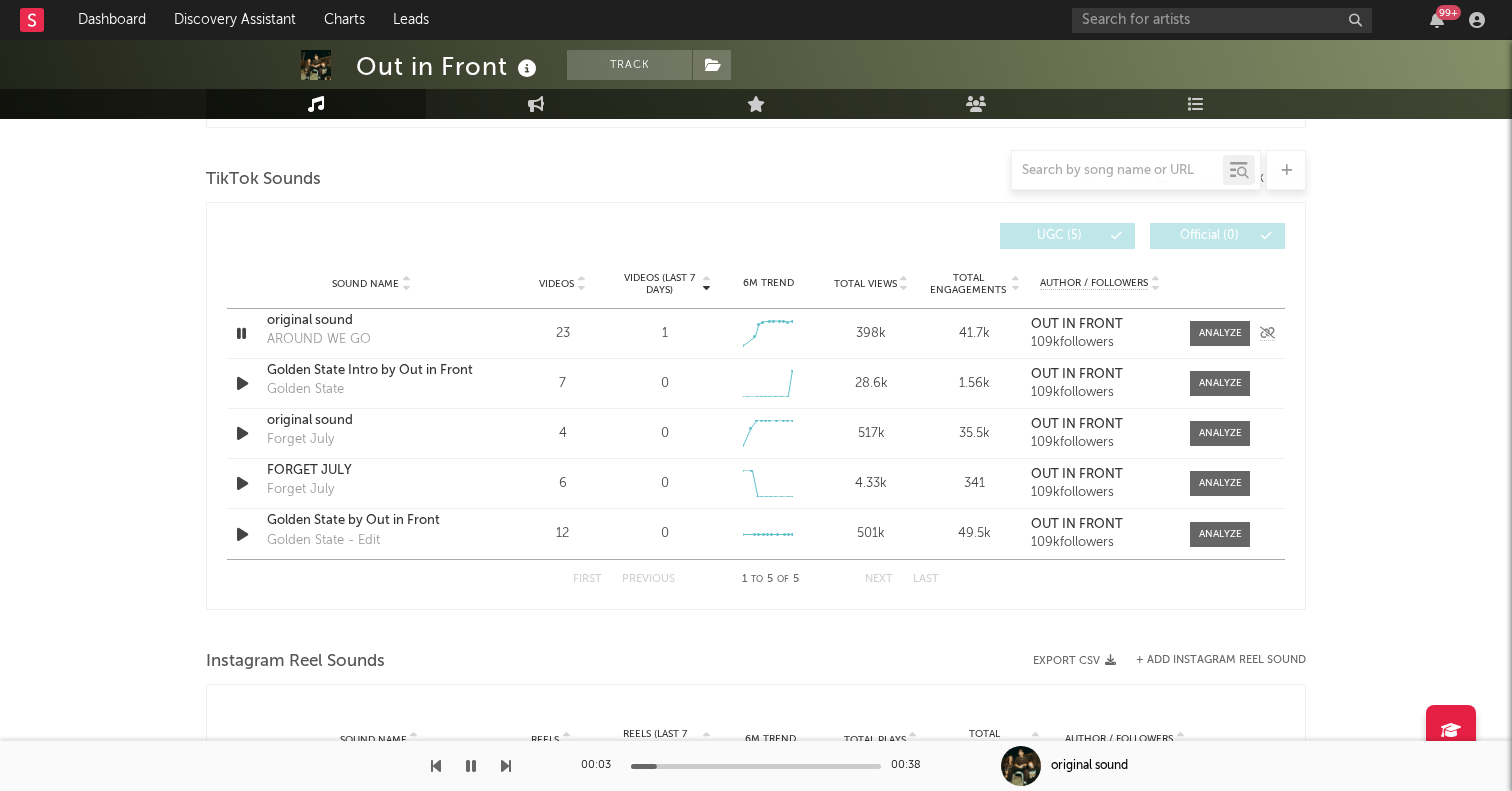
click at [248, 330] on icon "button" at bounding box center [241, 333] width 19 height 25
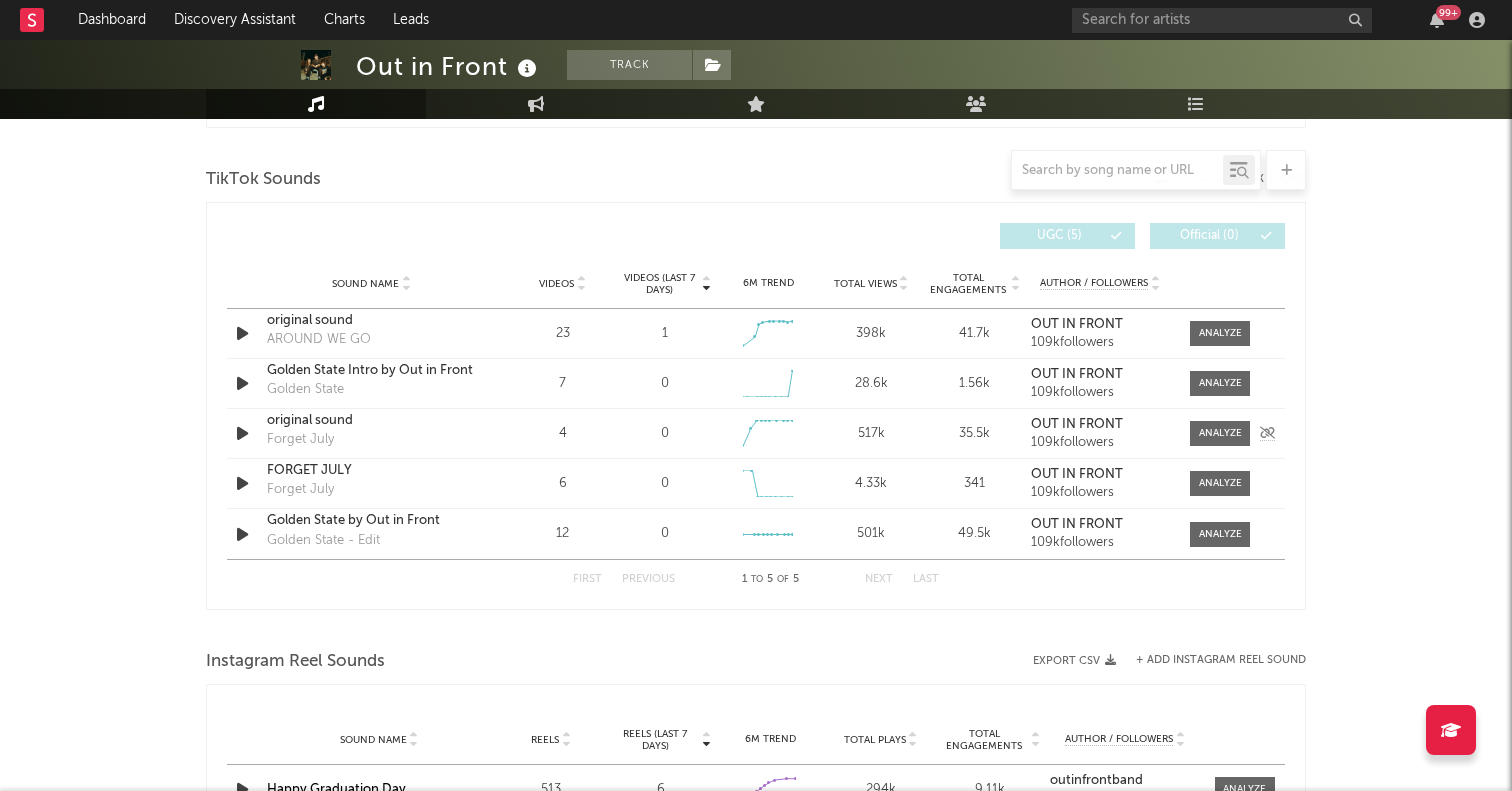
click at [248, 431] on icon "button" at bounding box center [242, 433] width 21 height 25
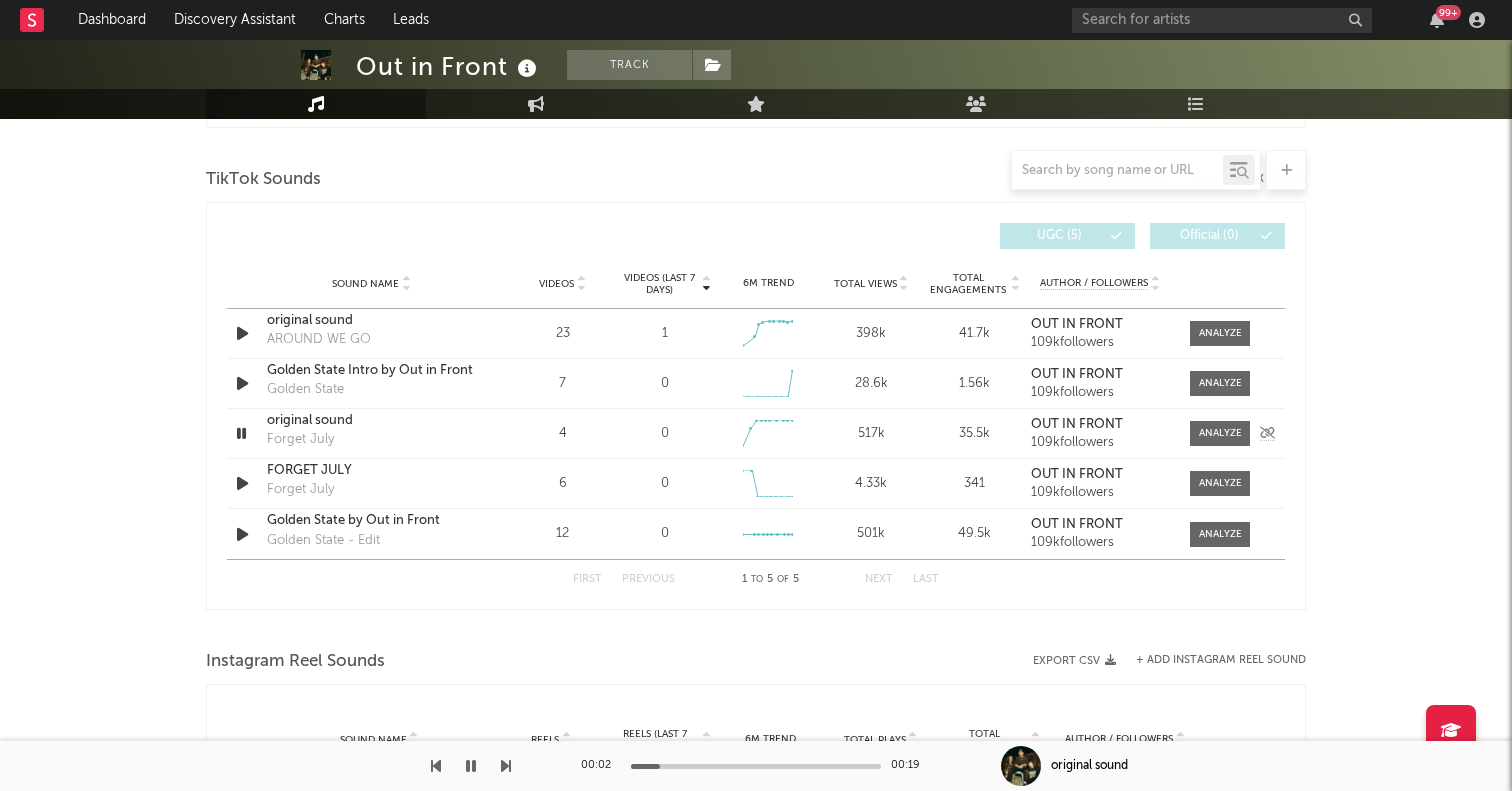
click at [248, 431] on icon "button" at bounding box center [241, 433] width 19 height 25
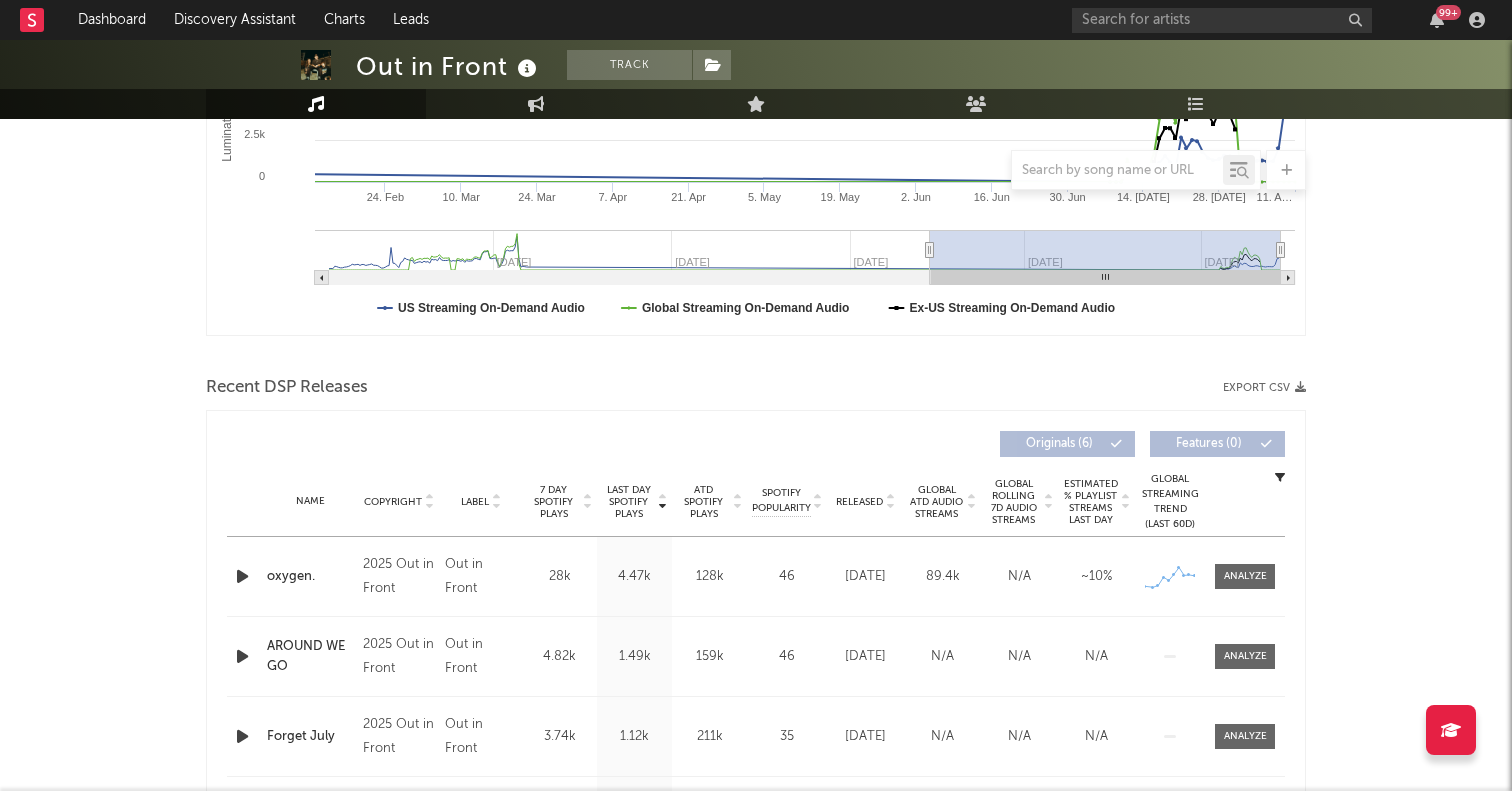
scroll to position [0, 0]
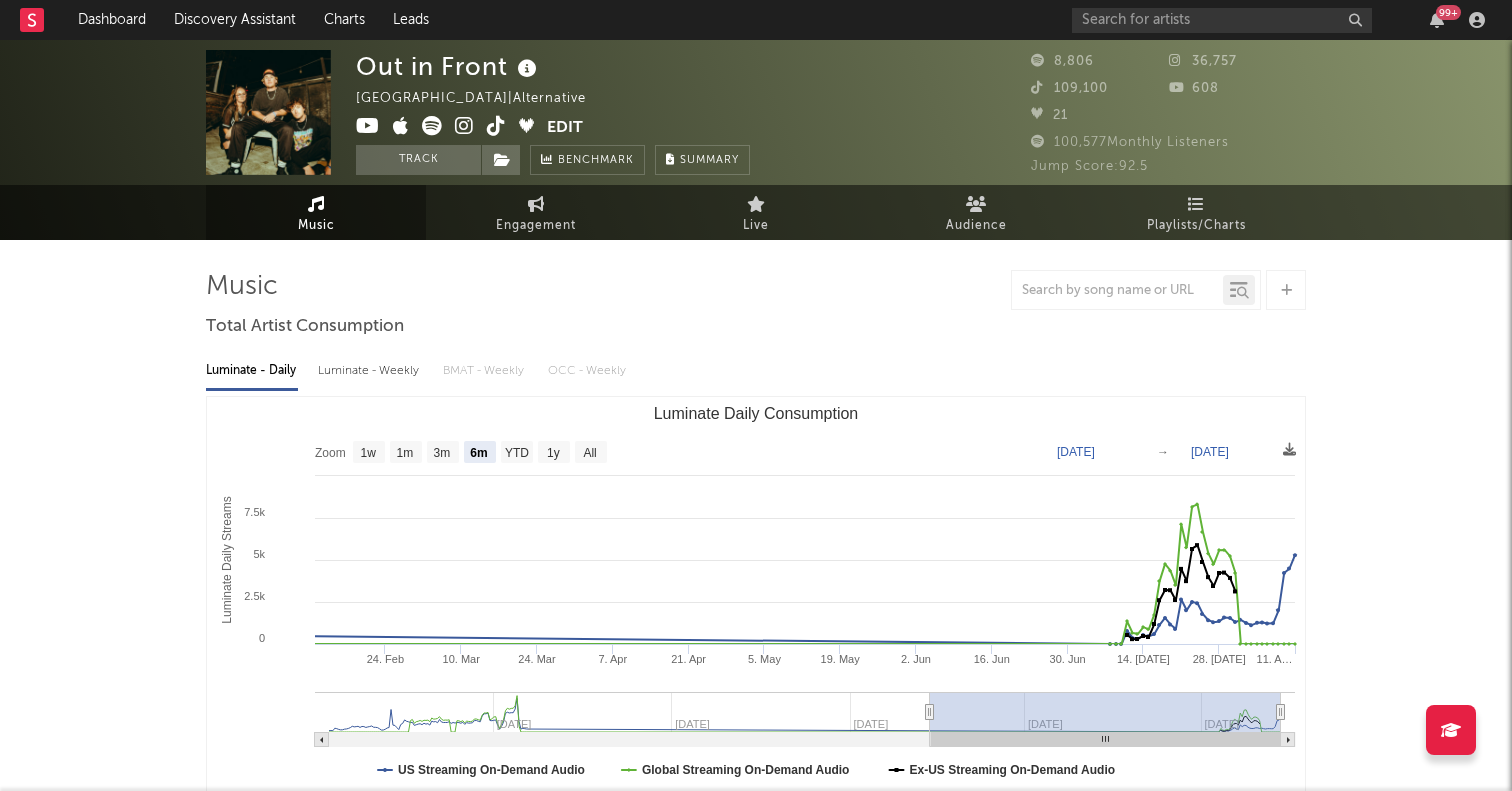
click at [495, 133] on icon at bounding box center [496, 126] width 19 height 20
click at [469, 129] on icon at bounding box center [464, 126] width 19 height 20
click at [367, 131] on icon at bounding box center [368, 126] width 24 height 20
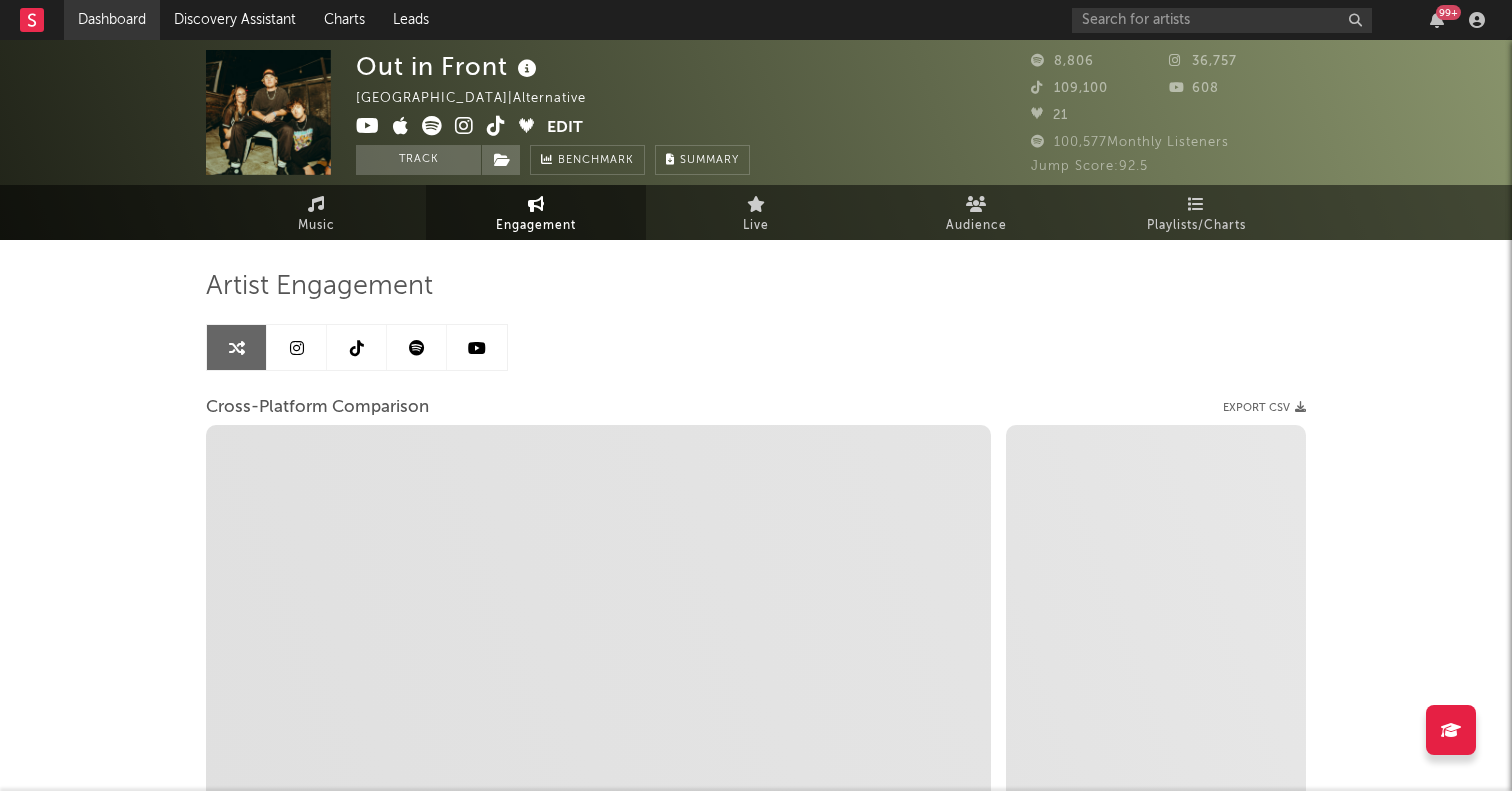
select select "1w"
select select "6m"
select select "1w"
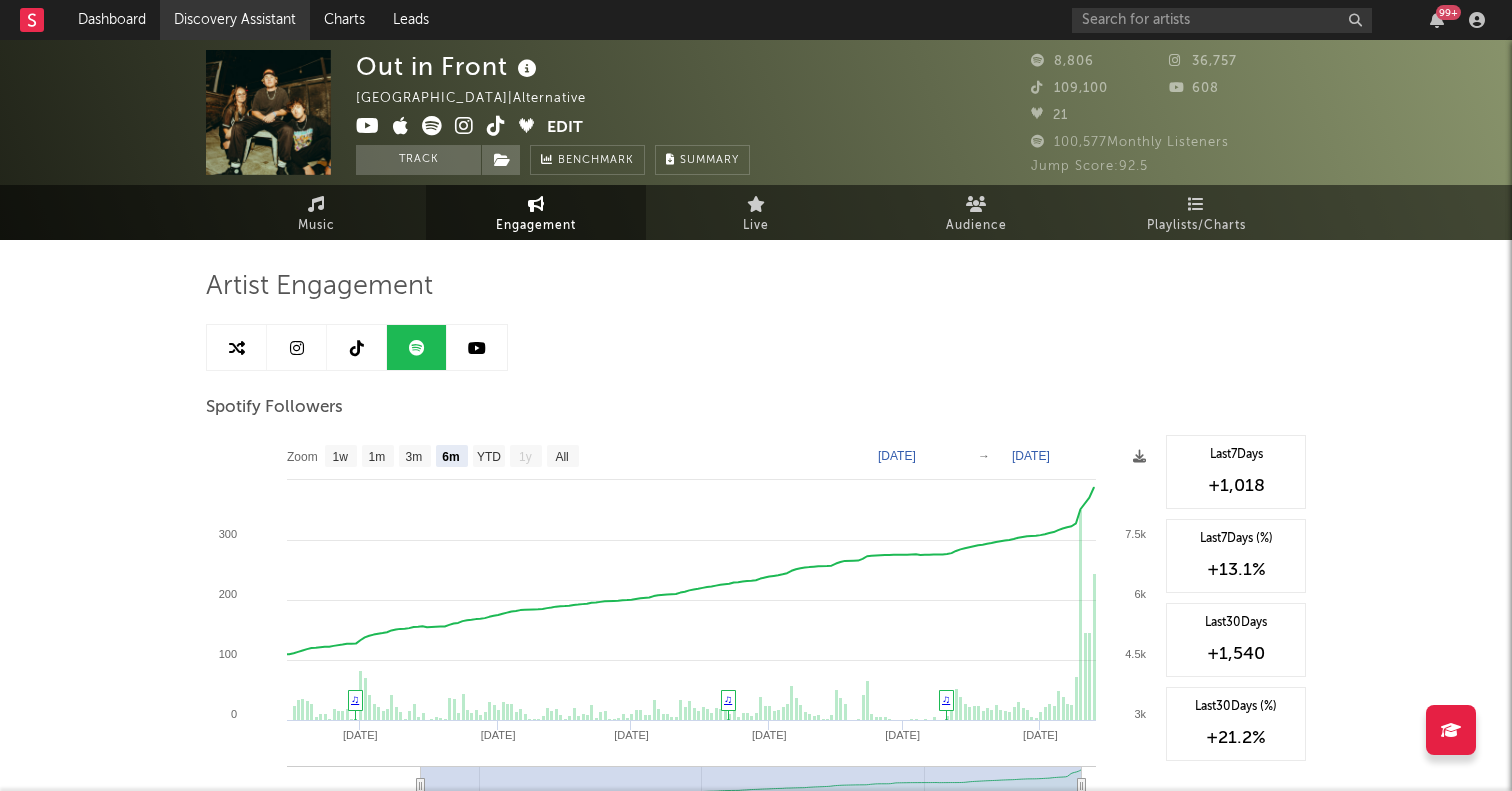
select select "6m"
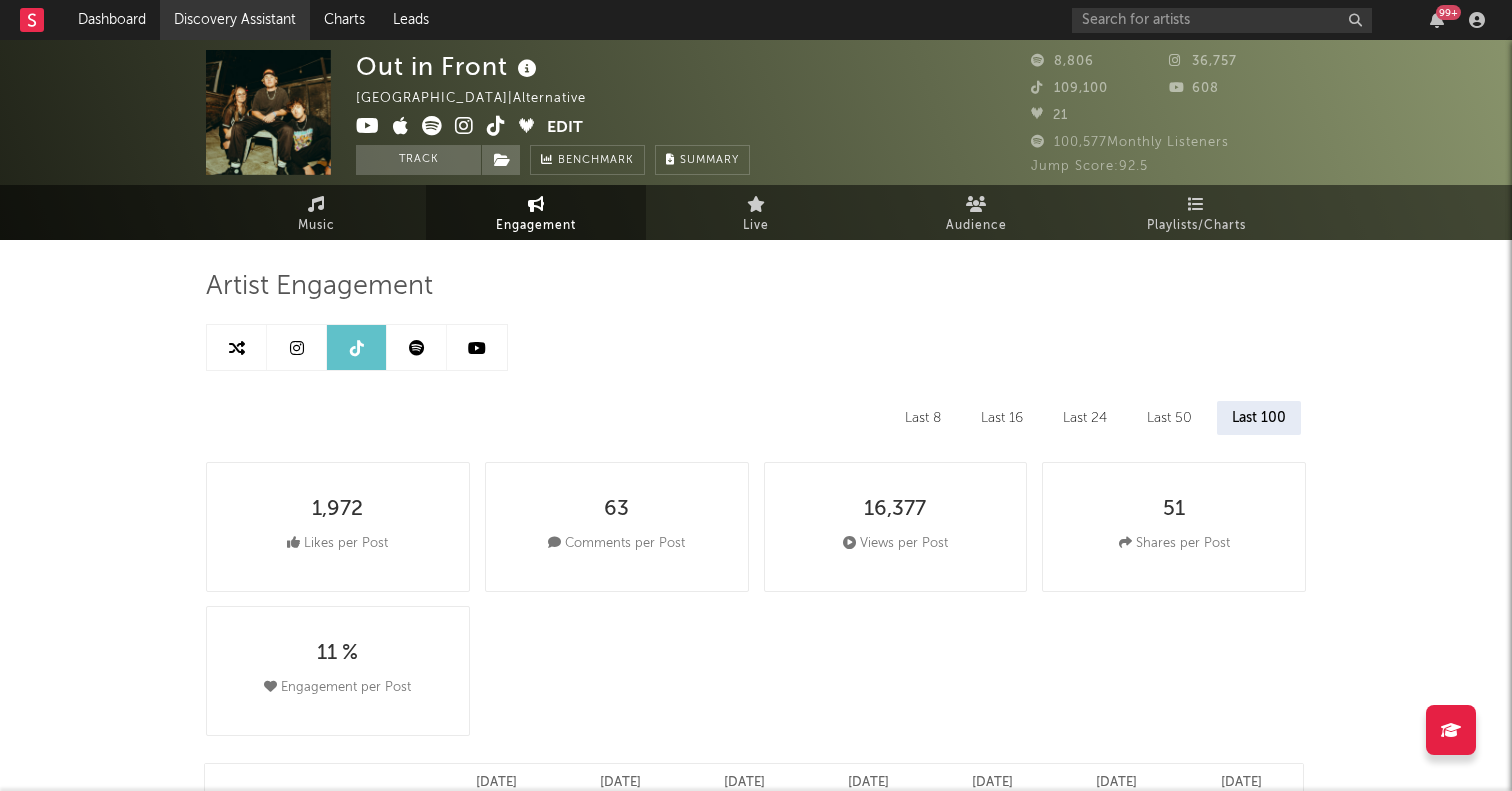
select select "6m"
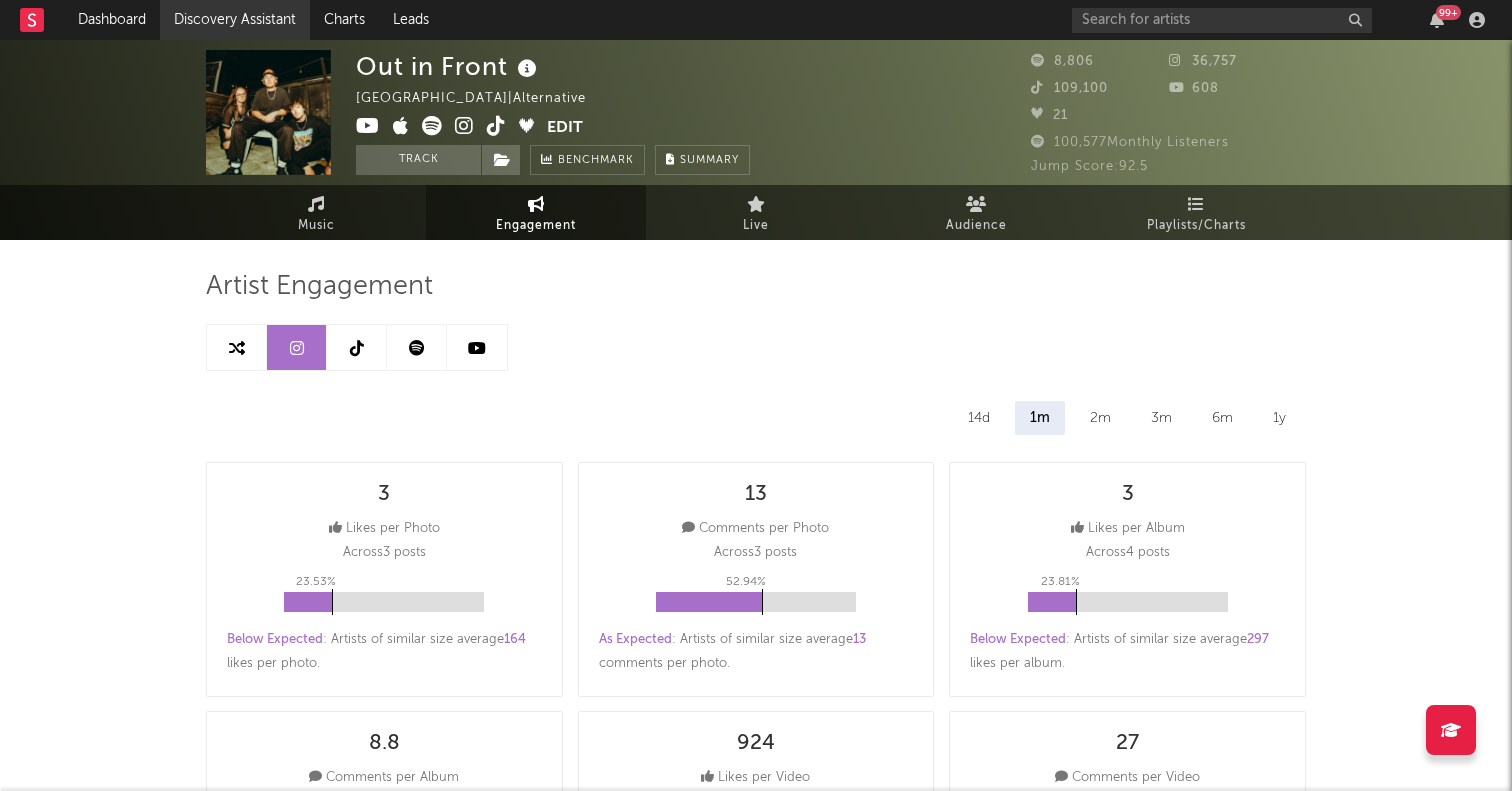
select select "1m"
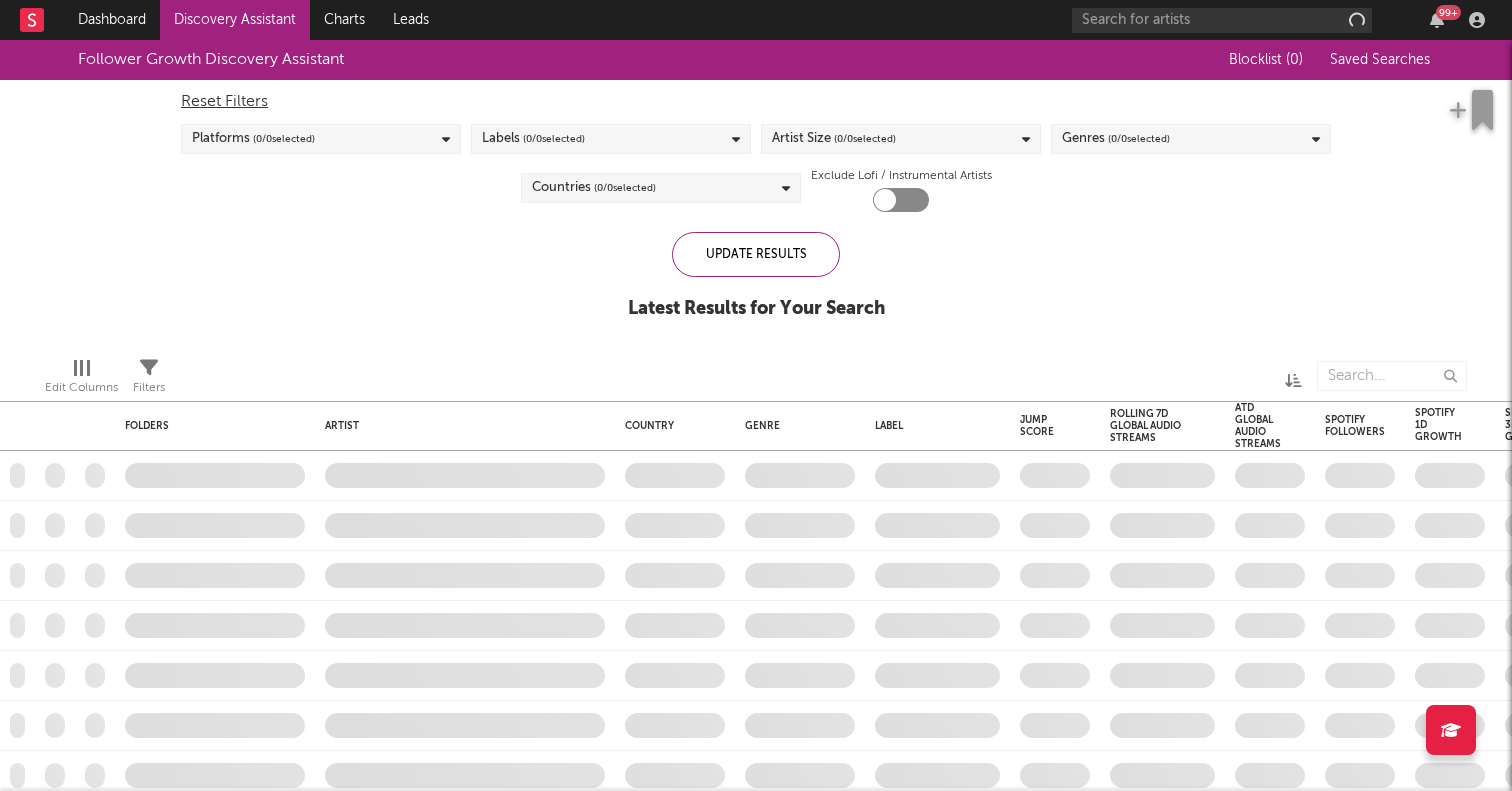
checkbox input "true"
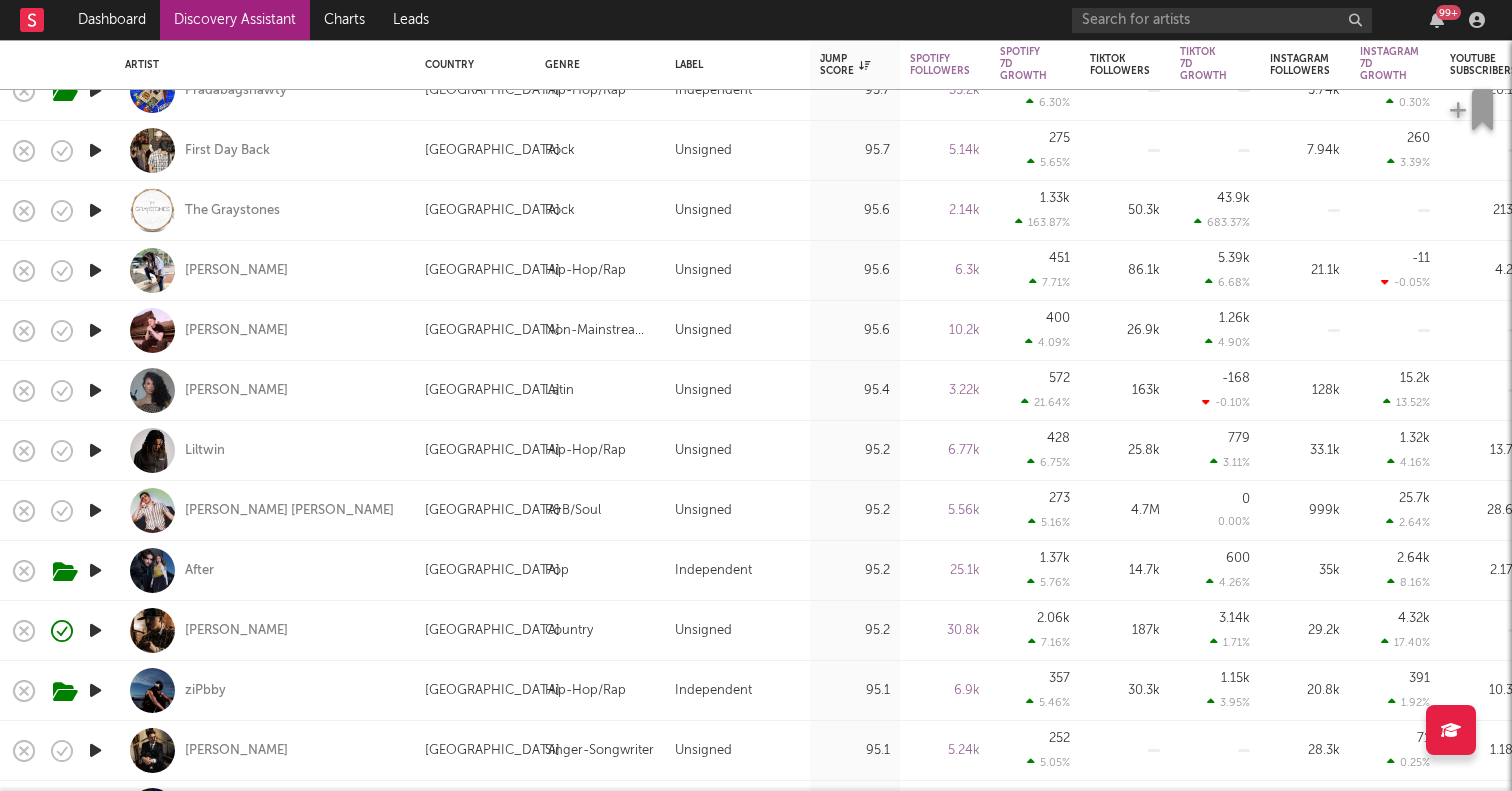
click at [92, 384] on icon "button" at bounding box center [95, 390] width 21 height 25
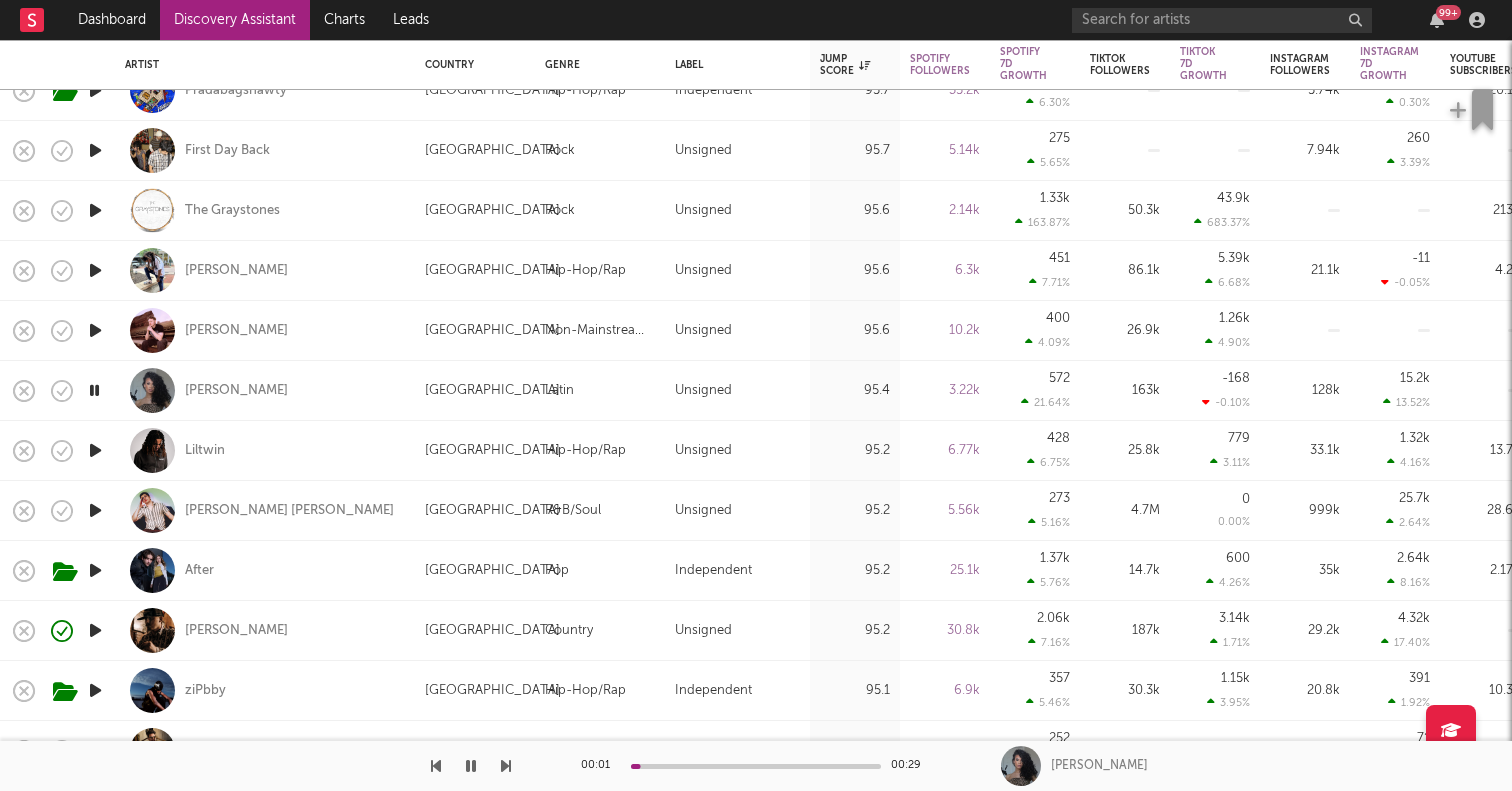
click at [97, 450] on icon "button" at bounding box center [95, 450] width 21 height 25
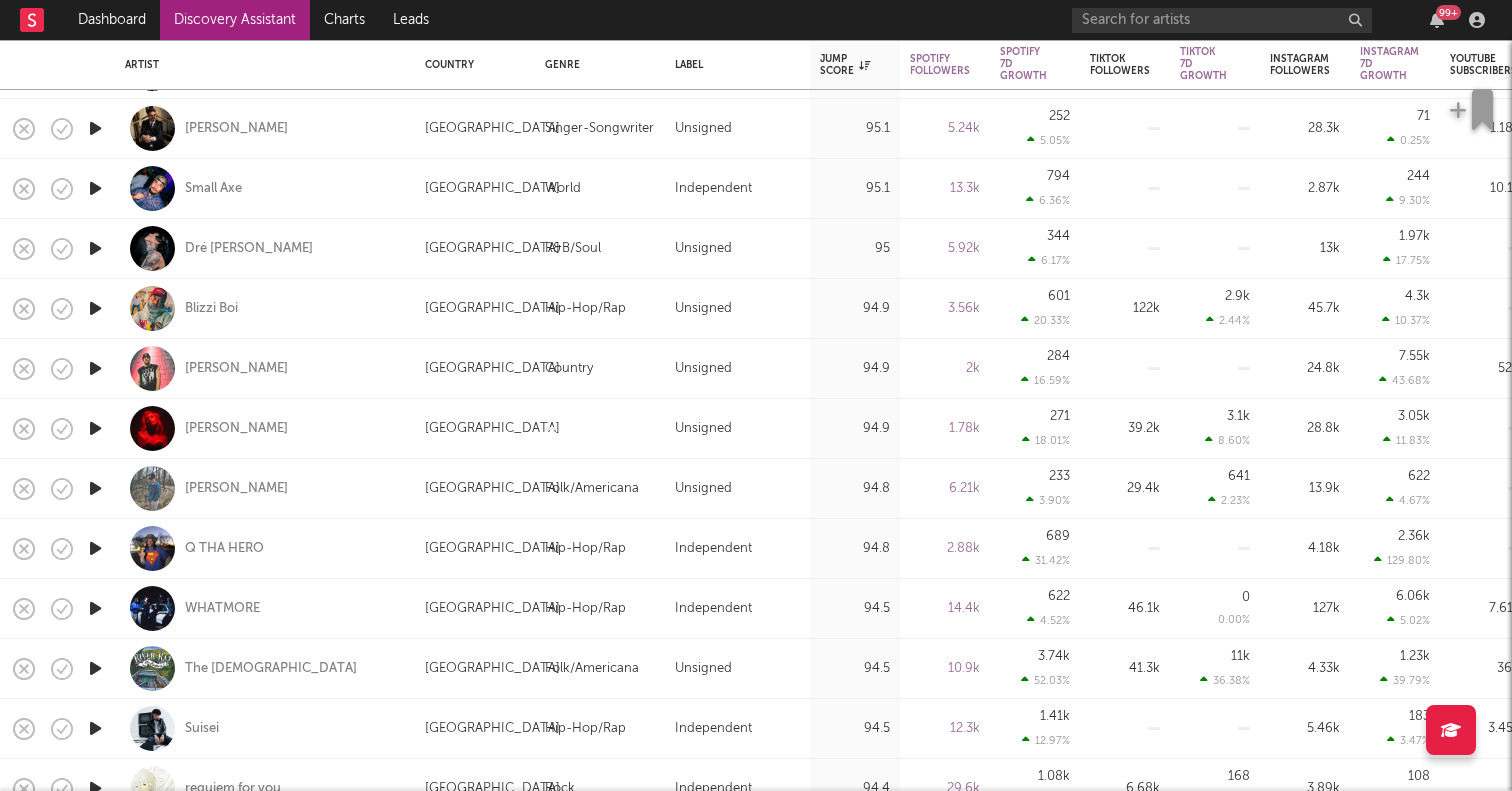
click at [94, 489] on icon "button" at bounding box center [95, 488] width 21 height 25
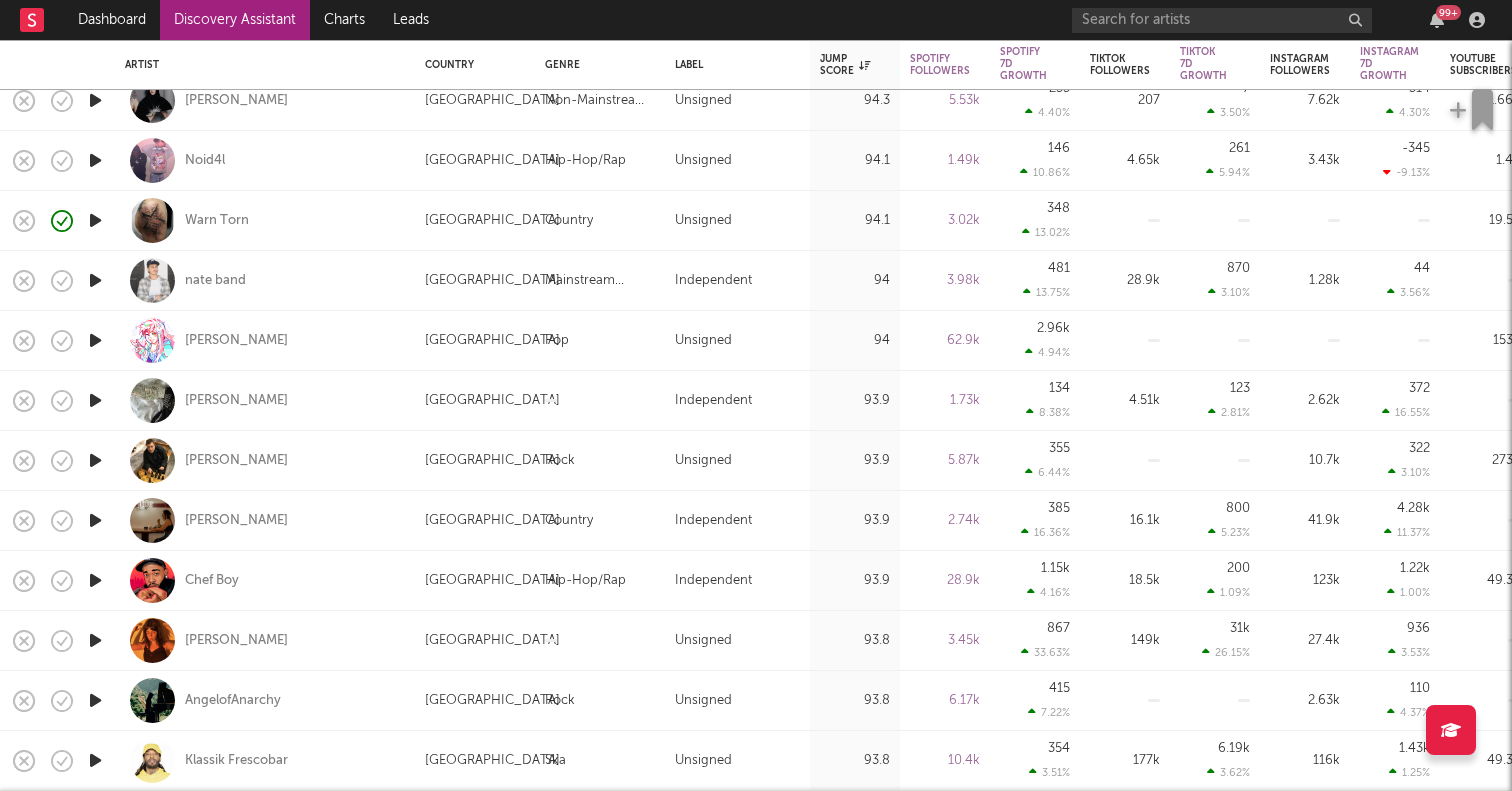
click at [91, 461] on icon "button" at bounding box center [95, 460] width 21 height 25
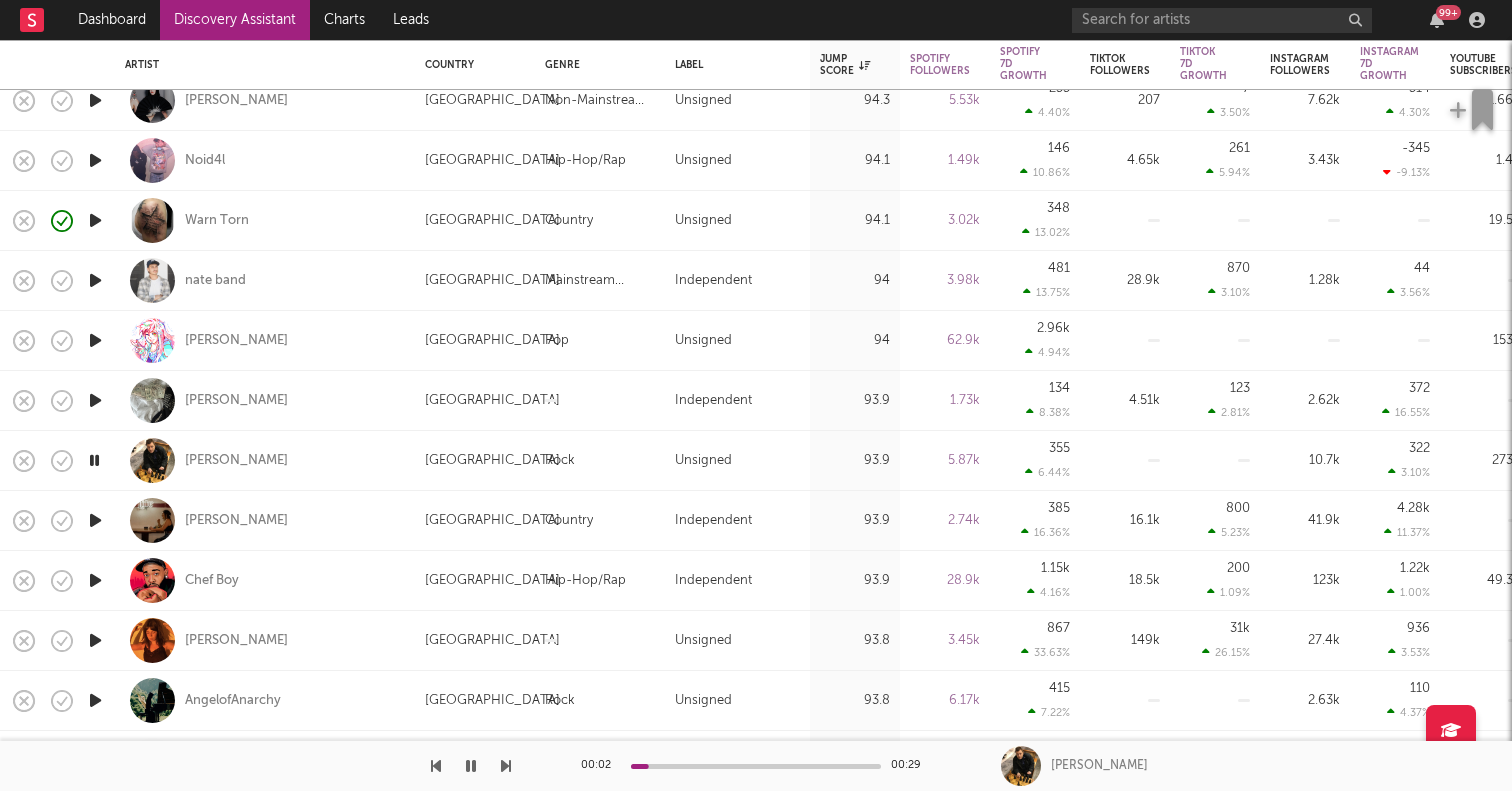
click at [94, 525] on icon "button" at bounding box center [95, 520] width 21 height 25
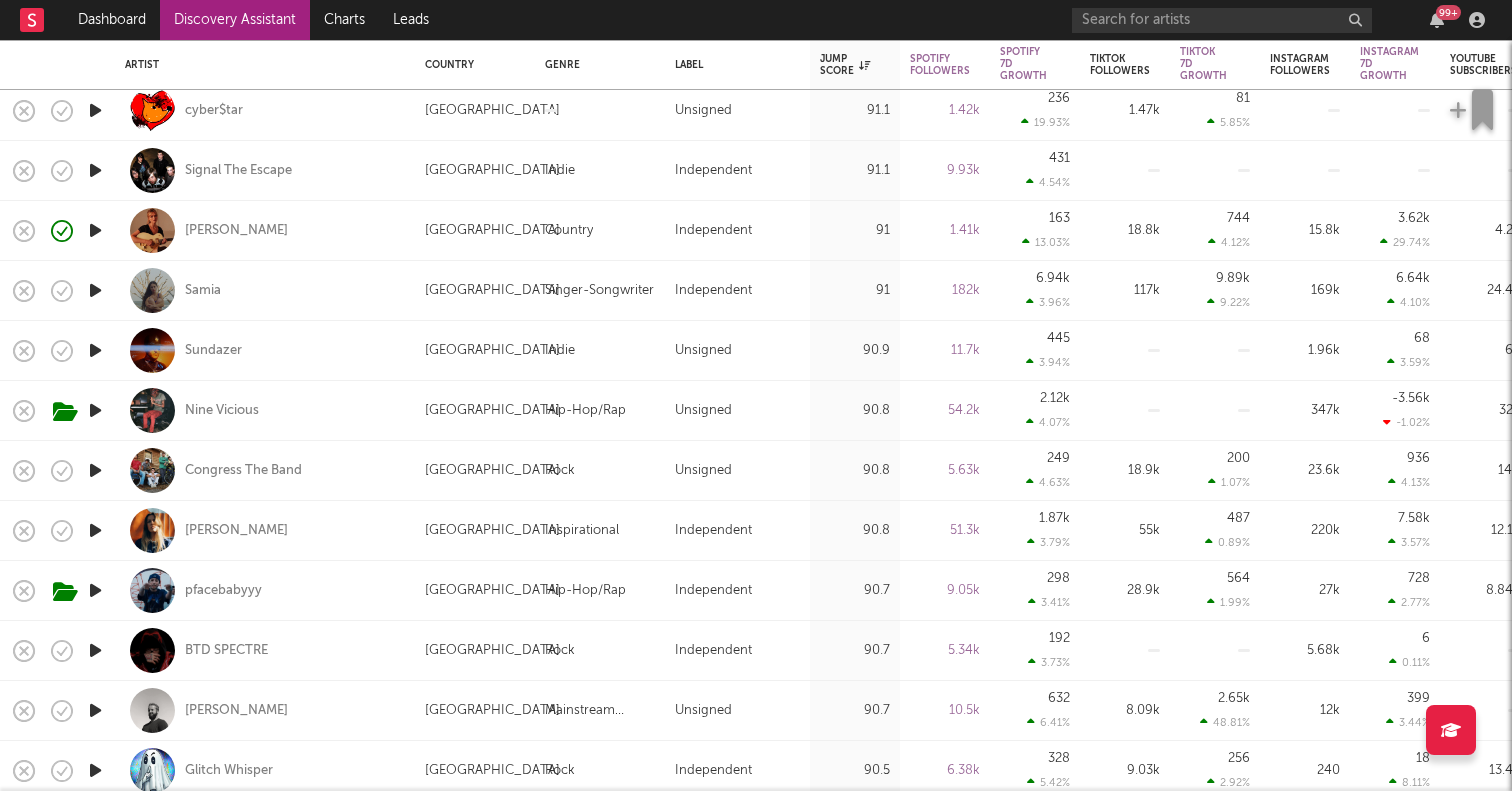
click at [96, 232] on icon "button" at bounding box center [95, 230] width 21 height 25
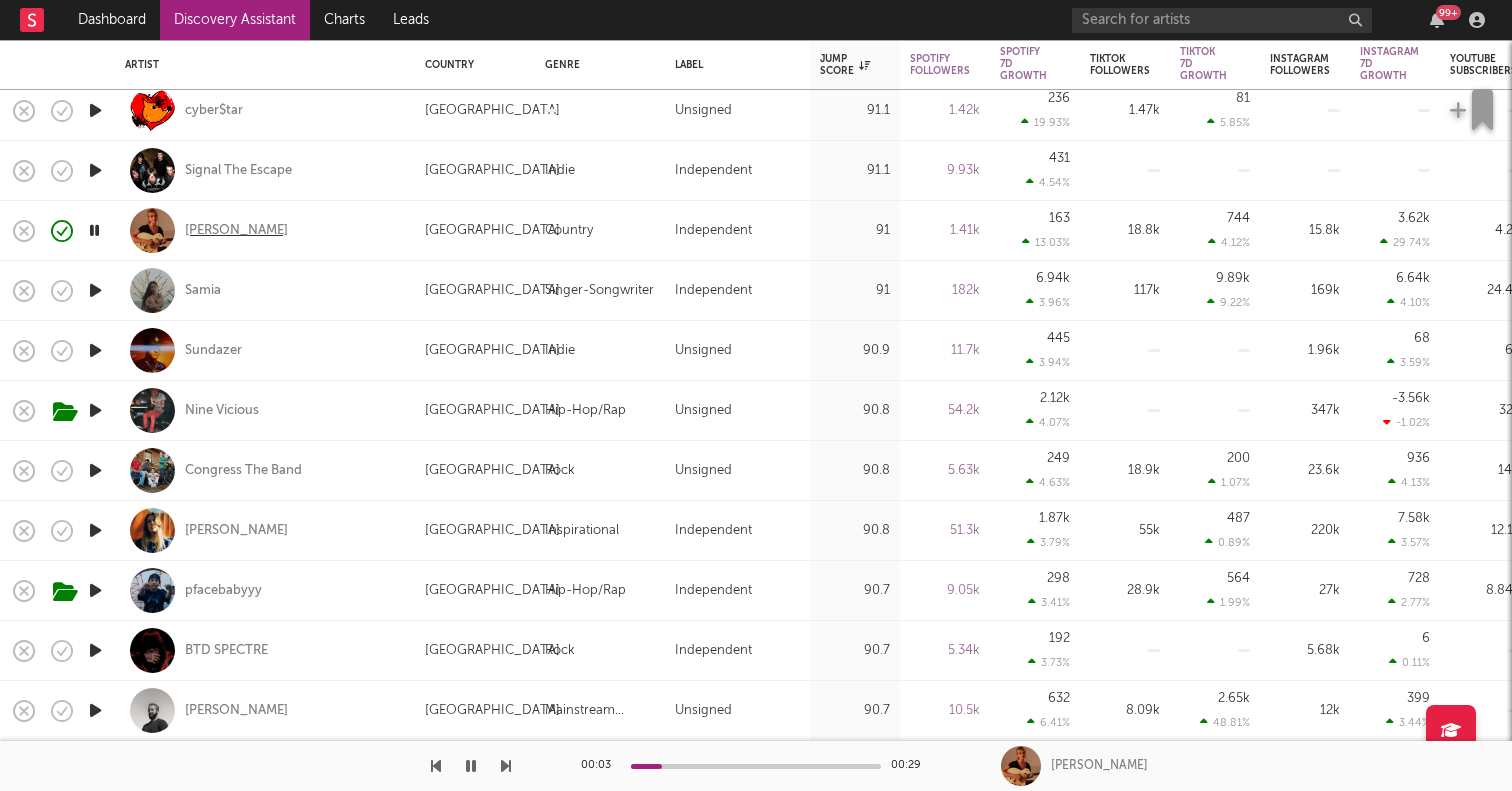
click at [196, 228] on div "Elby Faser" at bounding box center [236, 231] width 103 height 18
click at [1206, 20] on input "text" at bounding box center [1222, 20] width 300 height 25
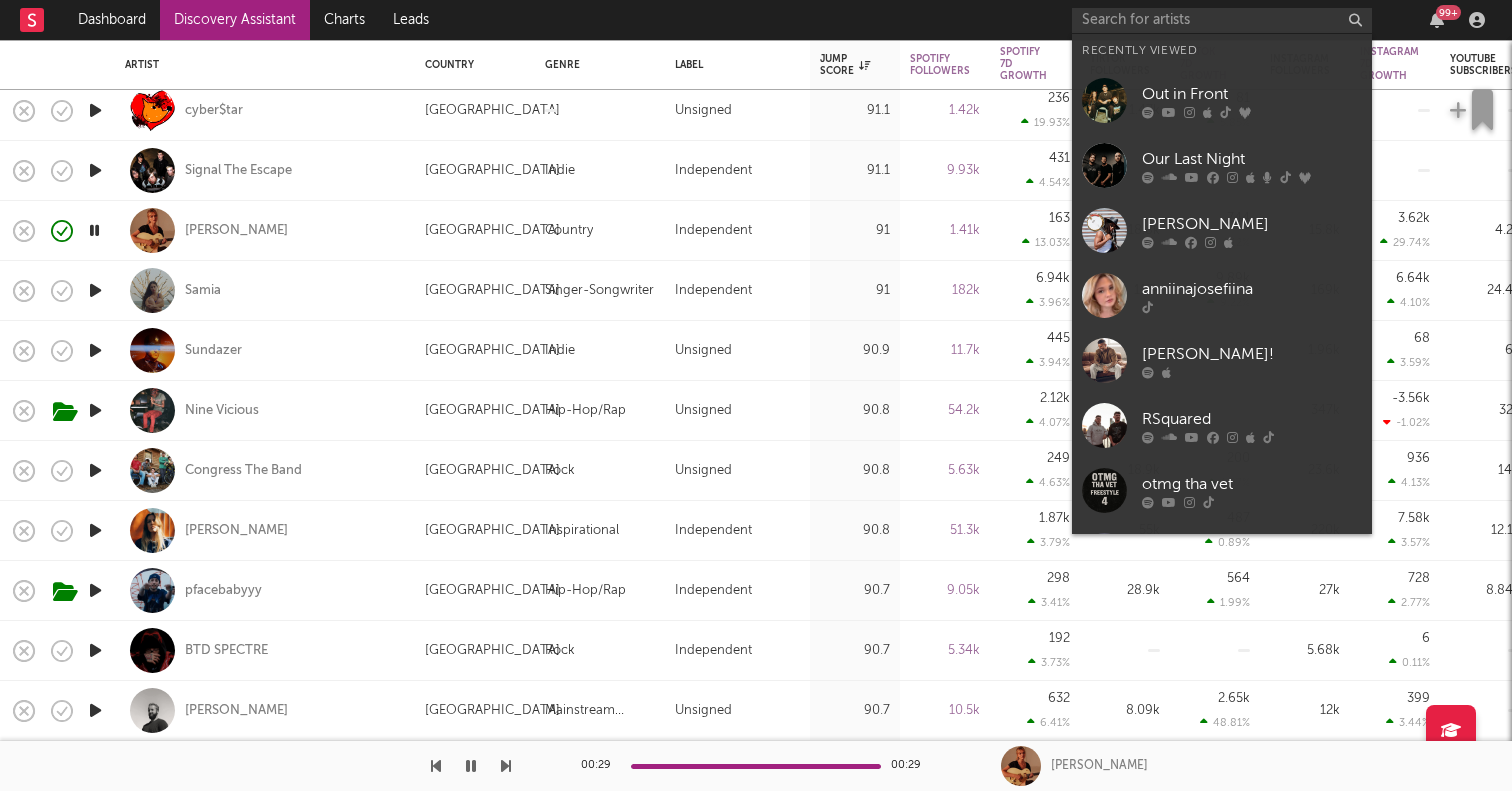
click at [579, 8] on nav "Dashboard Discovery Assistant Charts Leads 99 +" at bounding box center [756, 20] width 1512 height 40
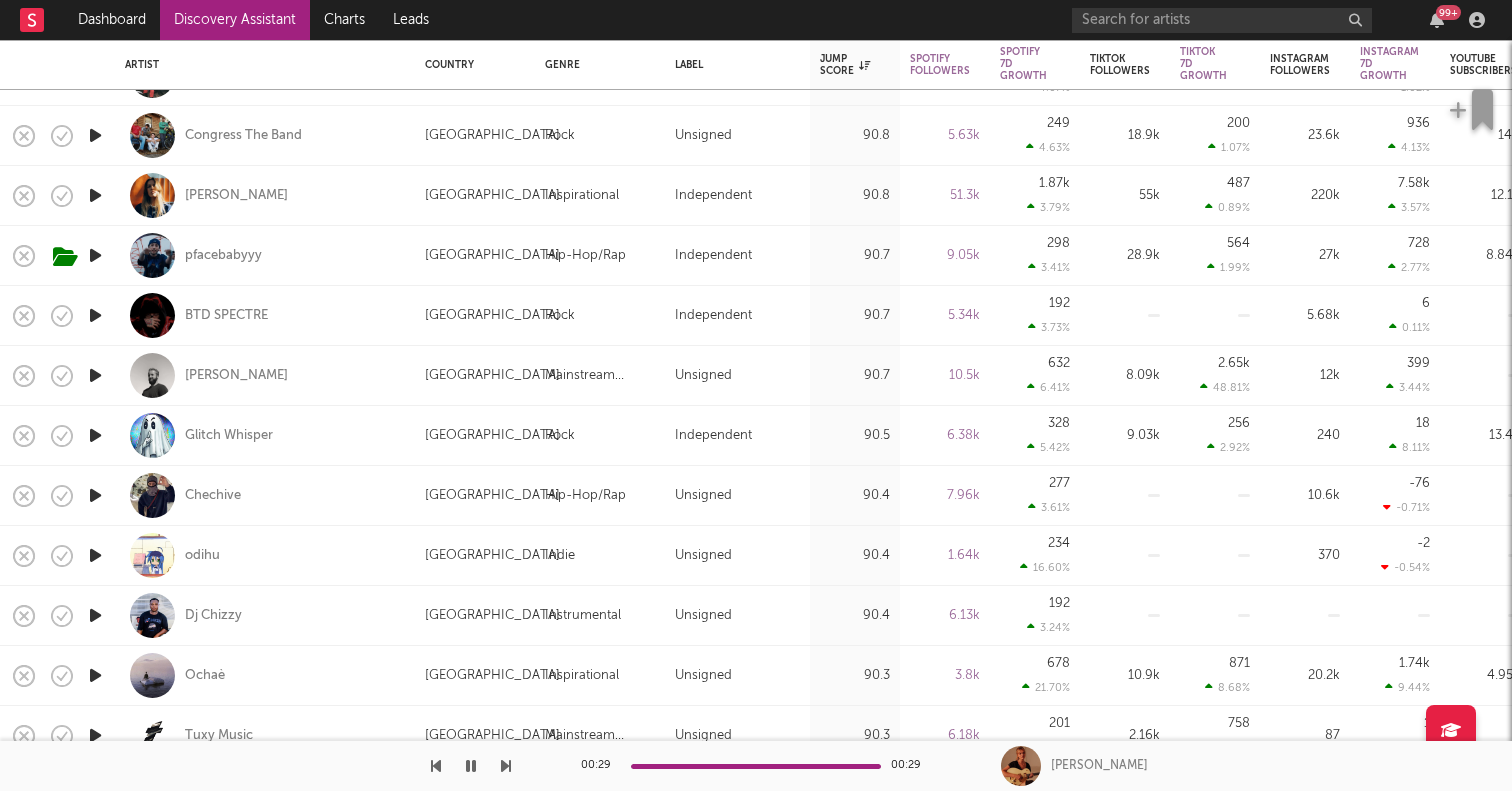
click at [94, 373] on icon "button" at bounding box center [95, 375] width 21 height 25
click at [94, 373] on icon "button" at bounding box center [94, 375] width 19 height 25
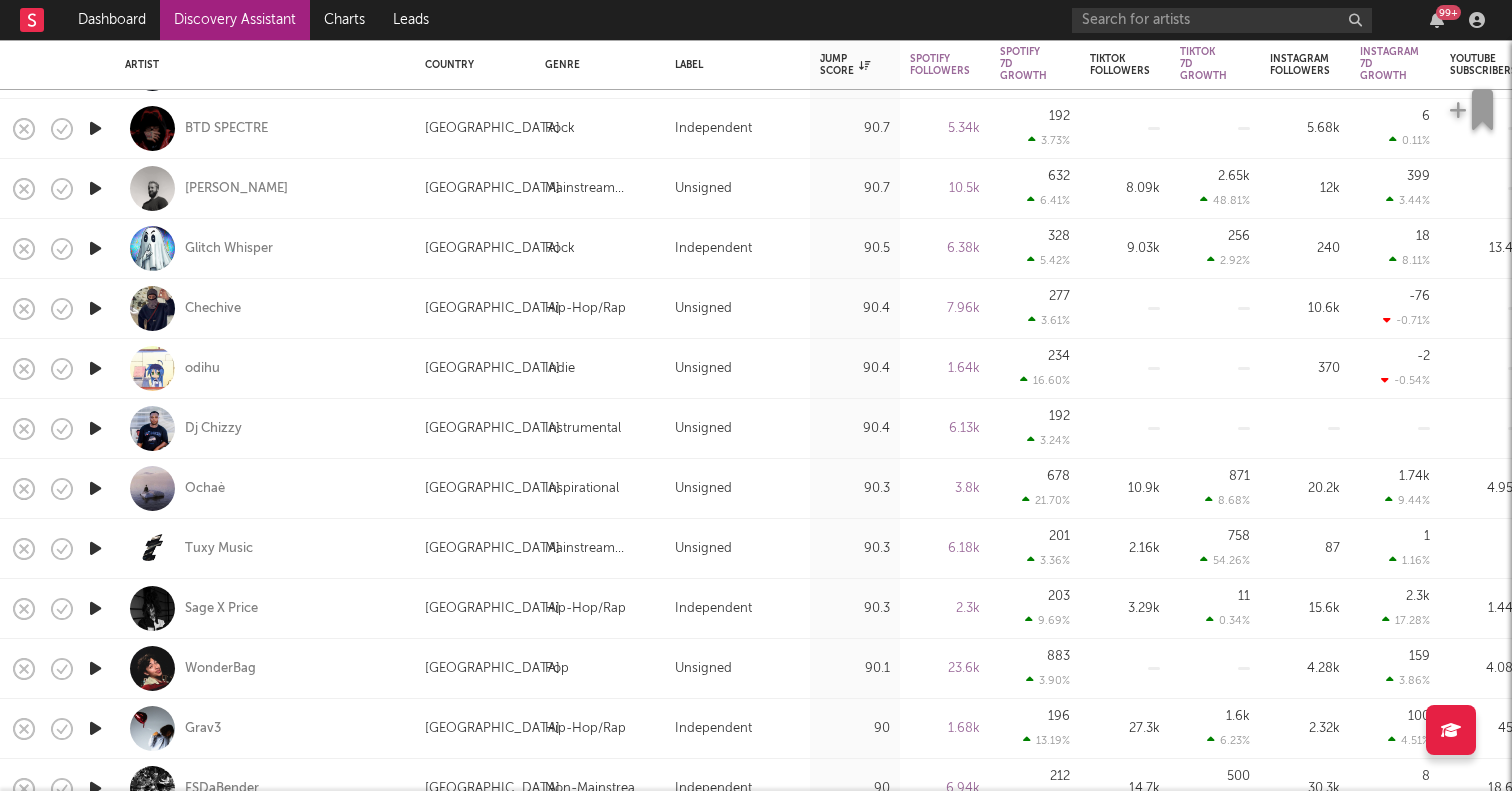
click at [96, 186] on icon "button" at bounding box center [95, 188] width 21 height 25
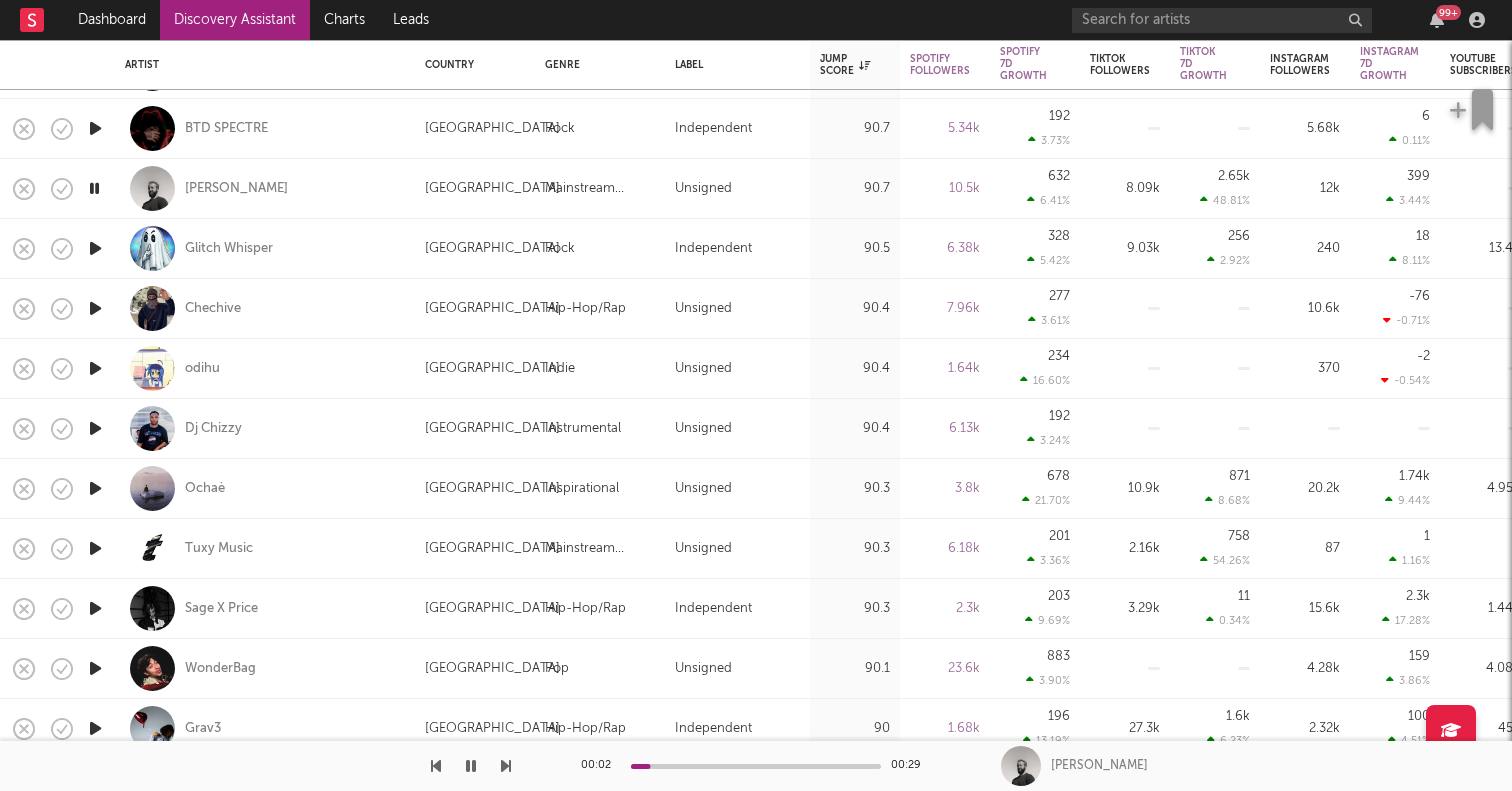
click at [708, 769] on div "00:02 00:29" at bounding box center [756, 766] width 350 height 50
click at [714, 769] on div "00:02 00:29" at bounding box center [756, 766] width 350 height 50
click at [730, 764] on div at bounding box center [756, 766] width 250 height 5
click at [95, 190] on icon "button" at bounding box center [94, 188] width 19 height 25
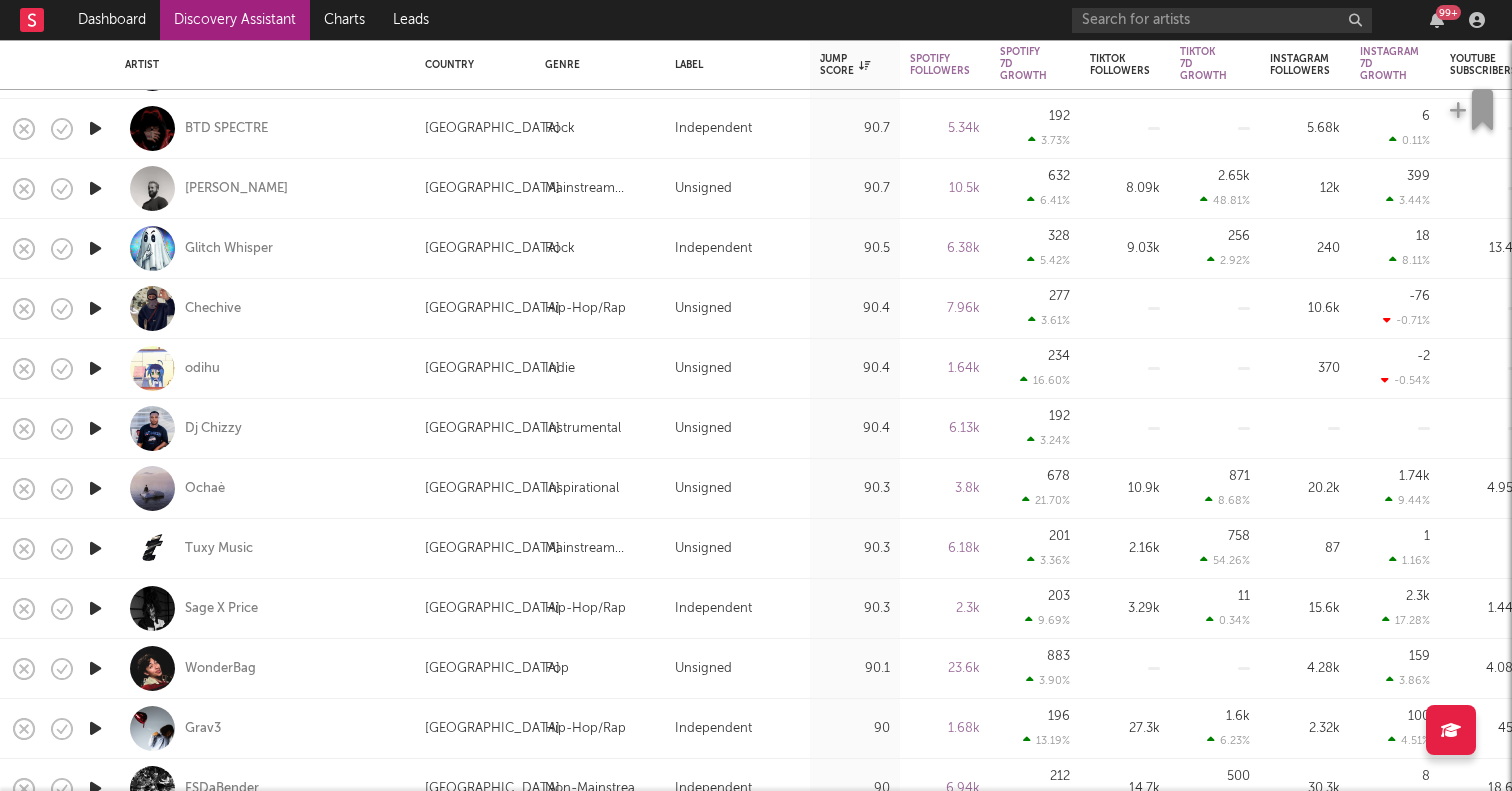
click at [92, 301] on icon "button" at bounding box center [95, 308] width 21 height 25
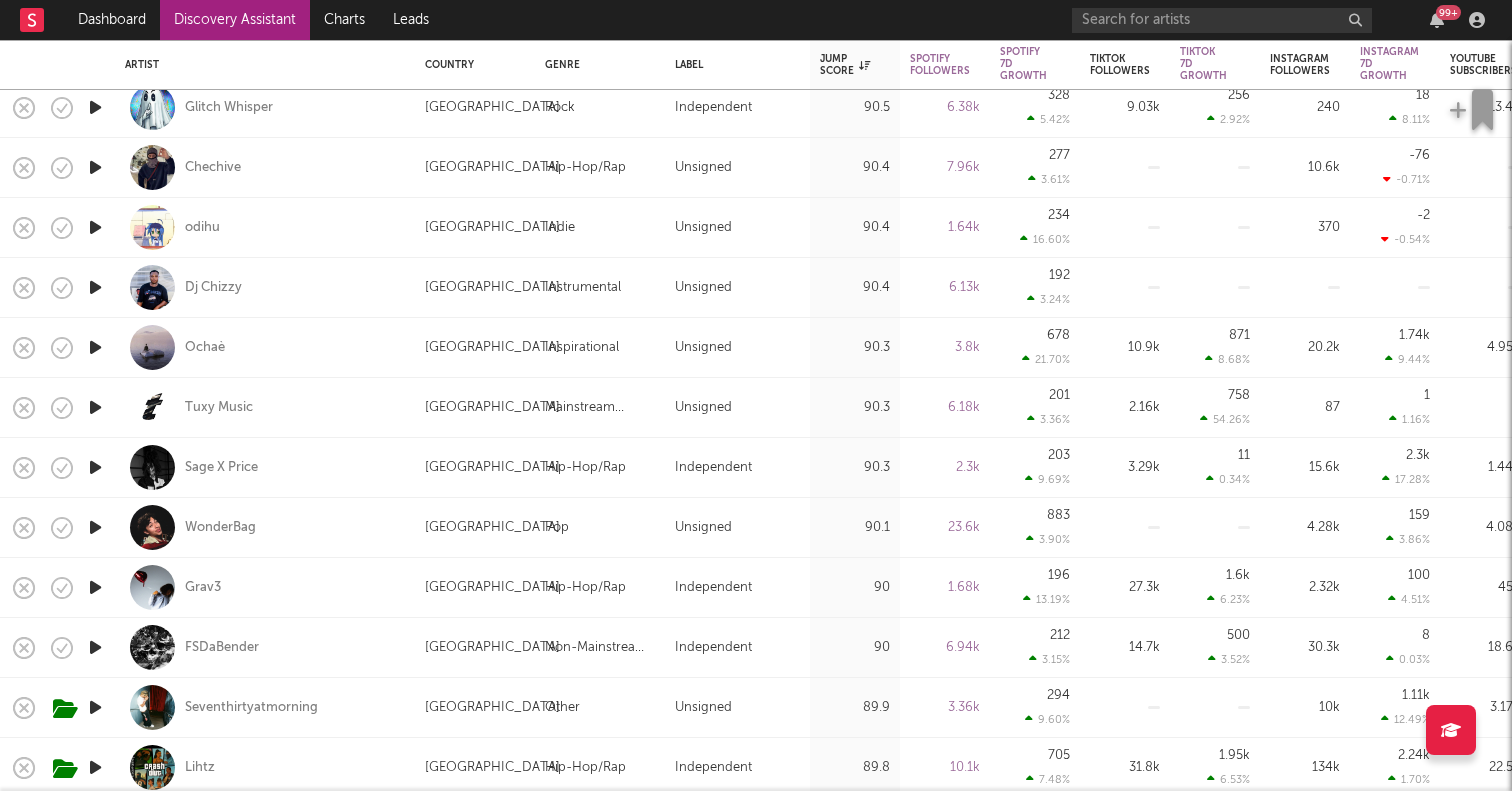
click at [97, 595] on icon "button" at bounding box center [95, 587] width 21 height 25
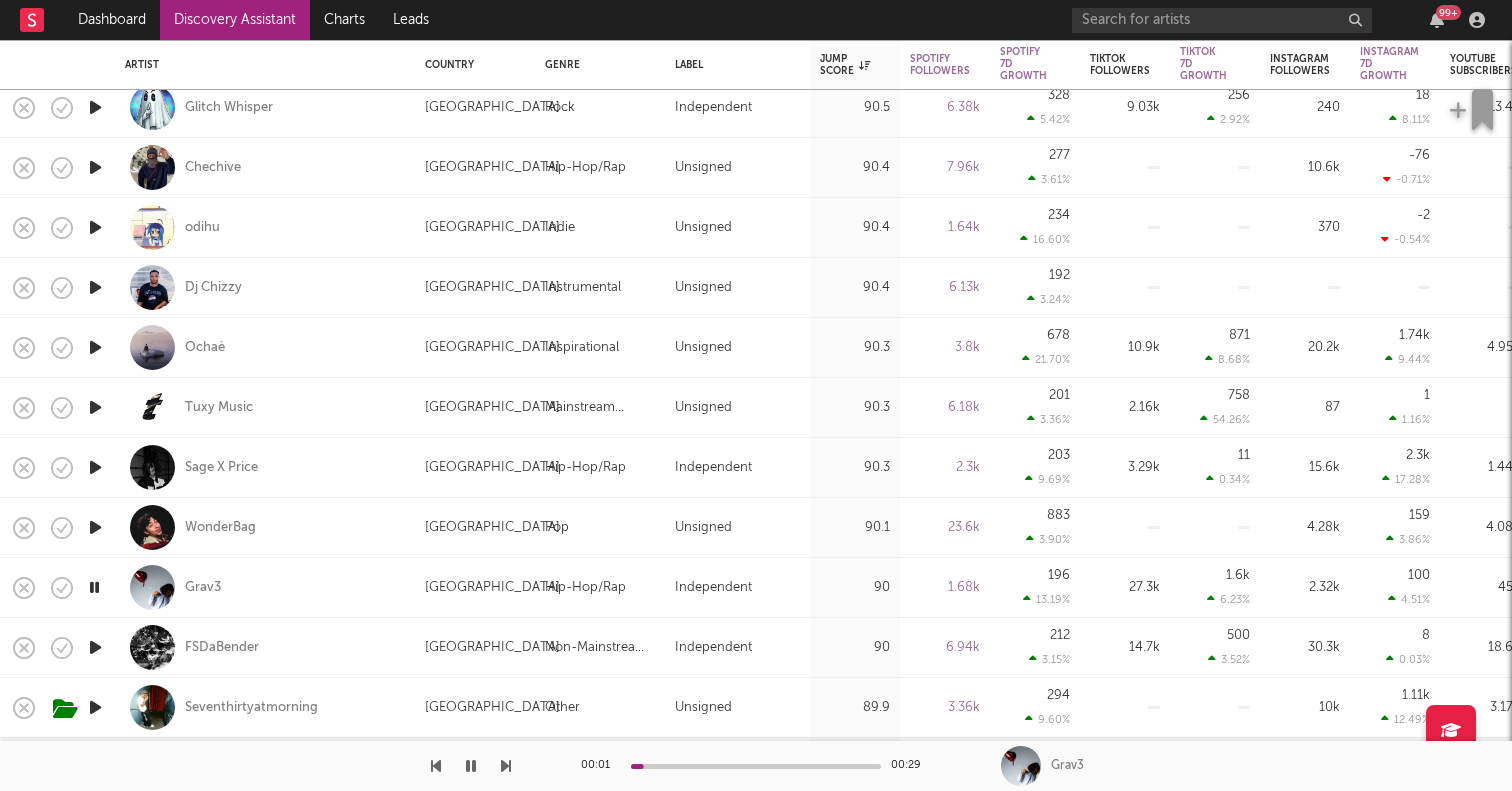
click at [739, 764] on div at bounding box center [756, 766] width 250 height 5
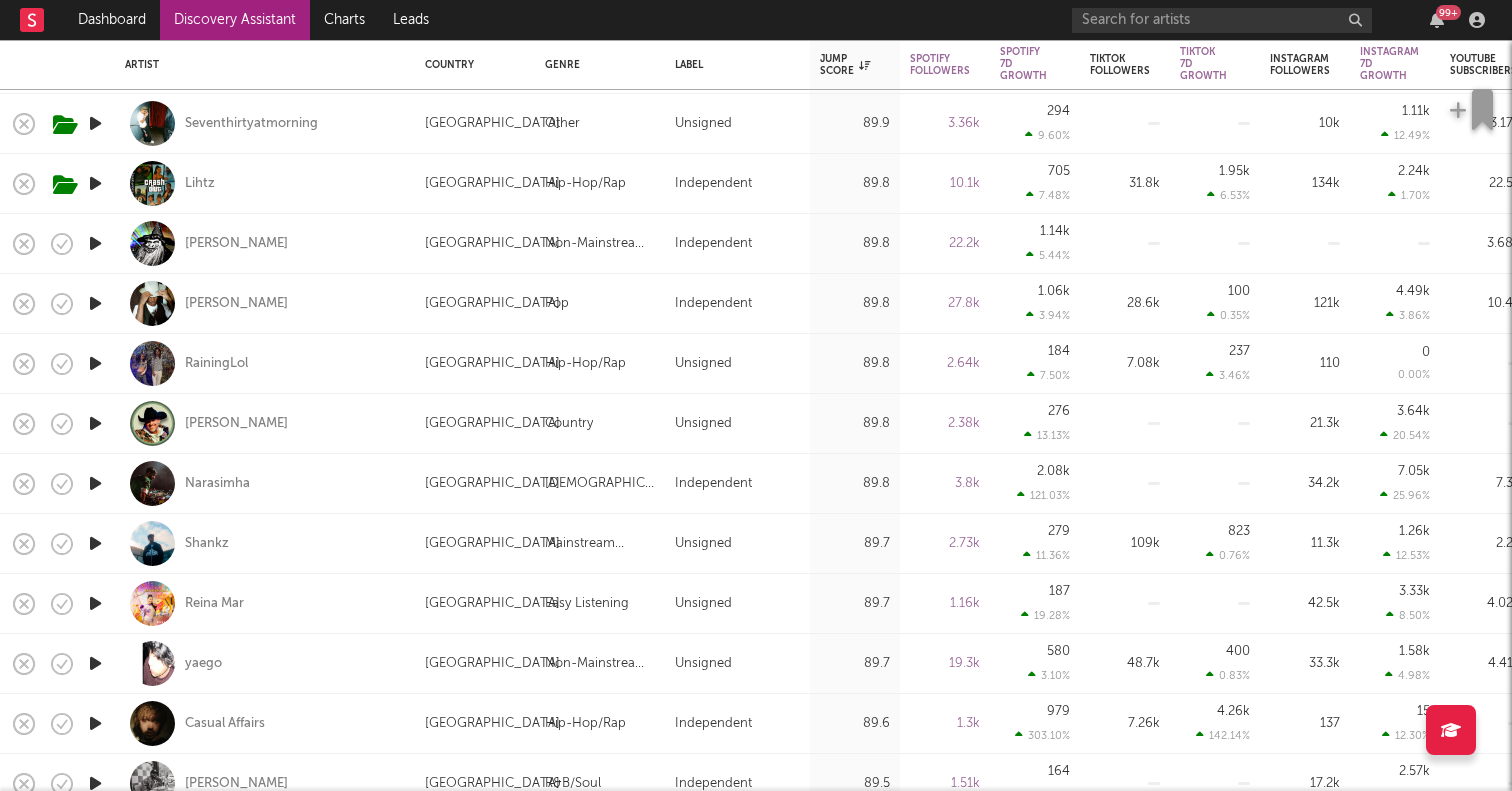
click at [89, 545] on icon "button" at bounding box center [95, 543] width 21 height 25
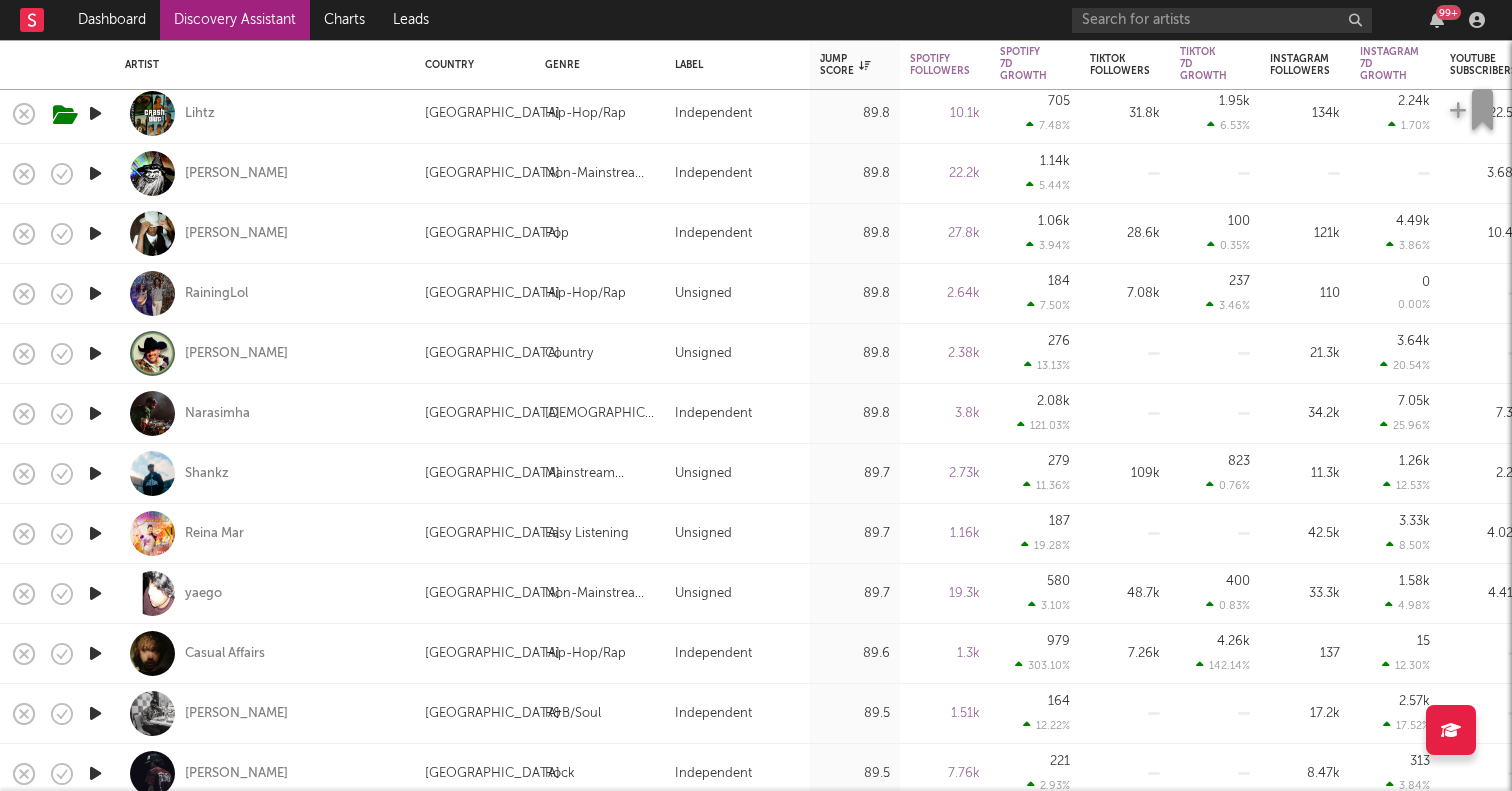
click at [92, 659] on icon "button" at bounding box center [95, 653] width 21 height 25
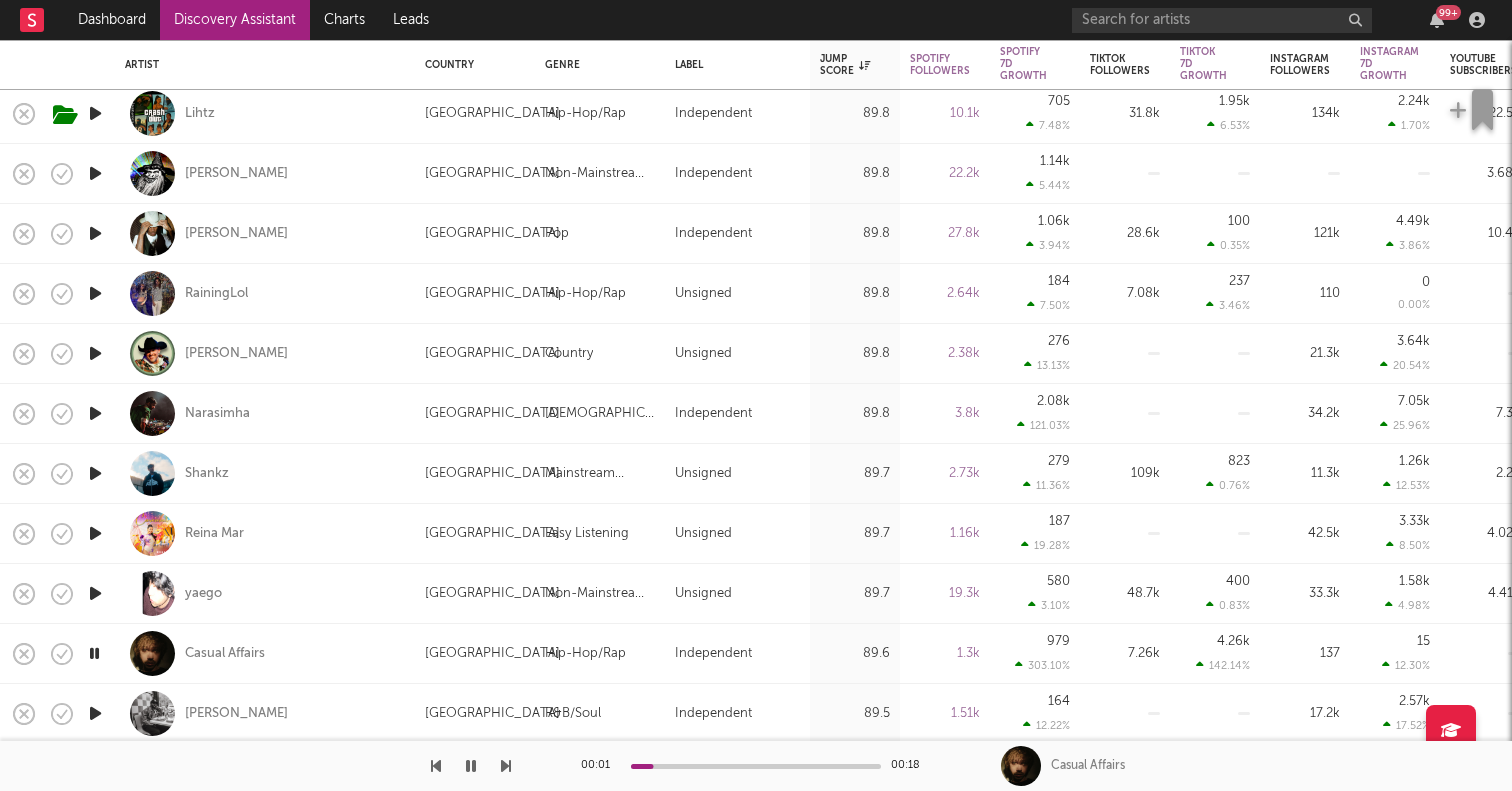
click at [100, 581] on icon "button" at bounding box center [95, 593] width 21 height 25
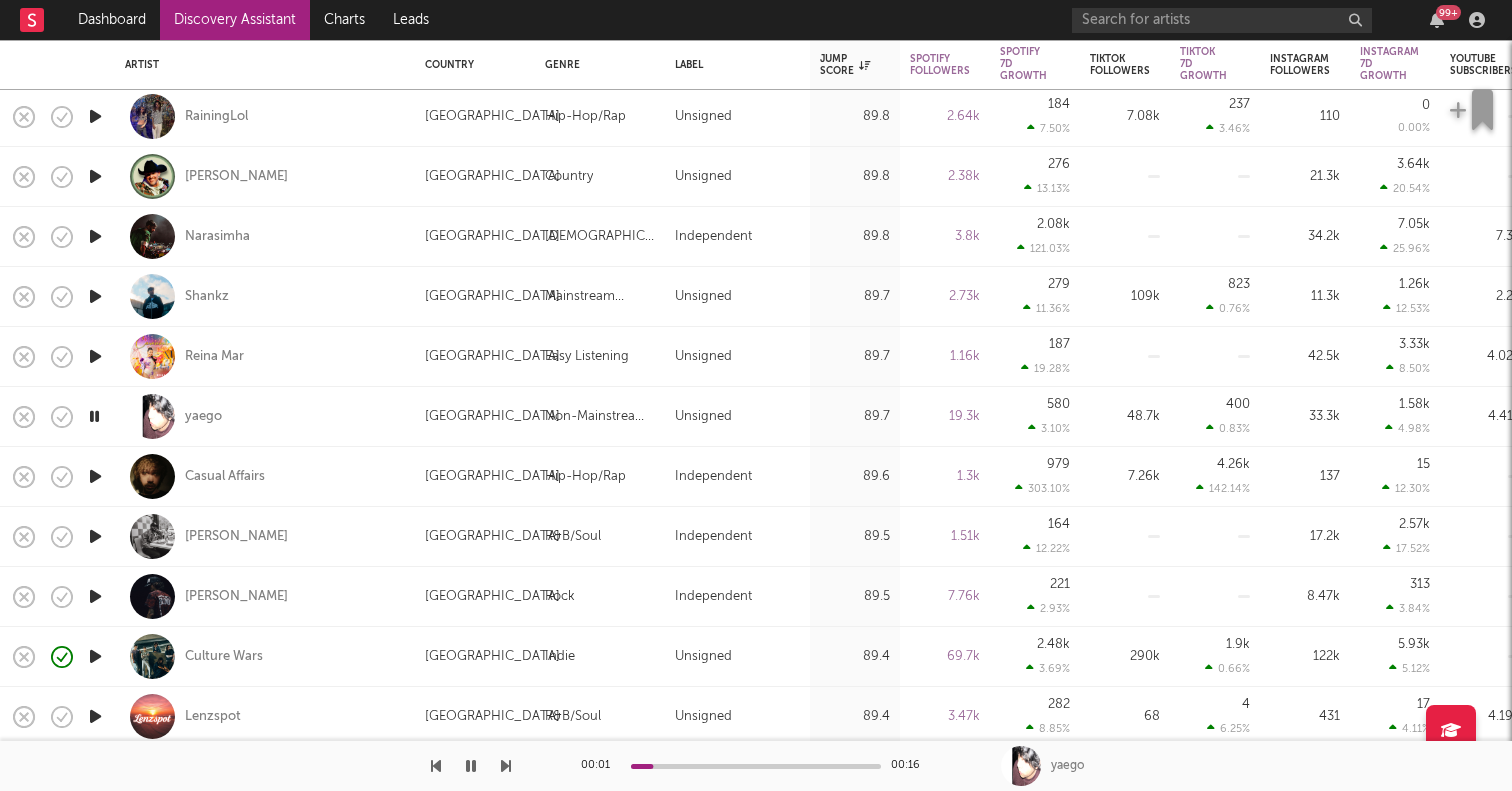
click at [90, 539] on icon "button" at bounding box center [95, 536] width 21 height 25
click at [90, 595] on icon "button" at bounding box center [95, 596] width 21 height 25
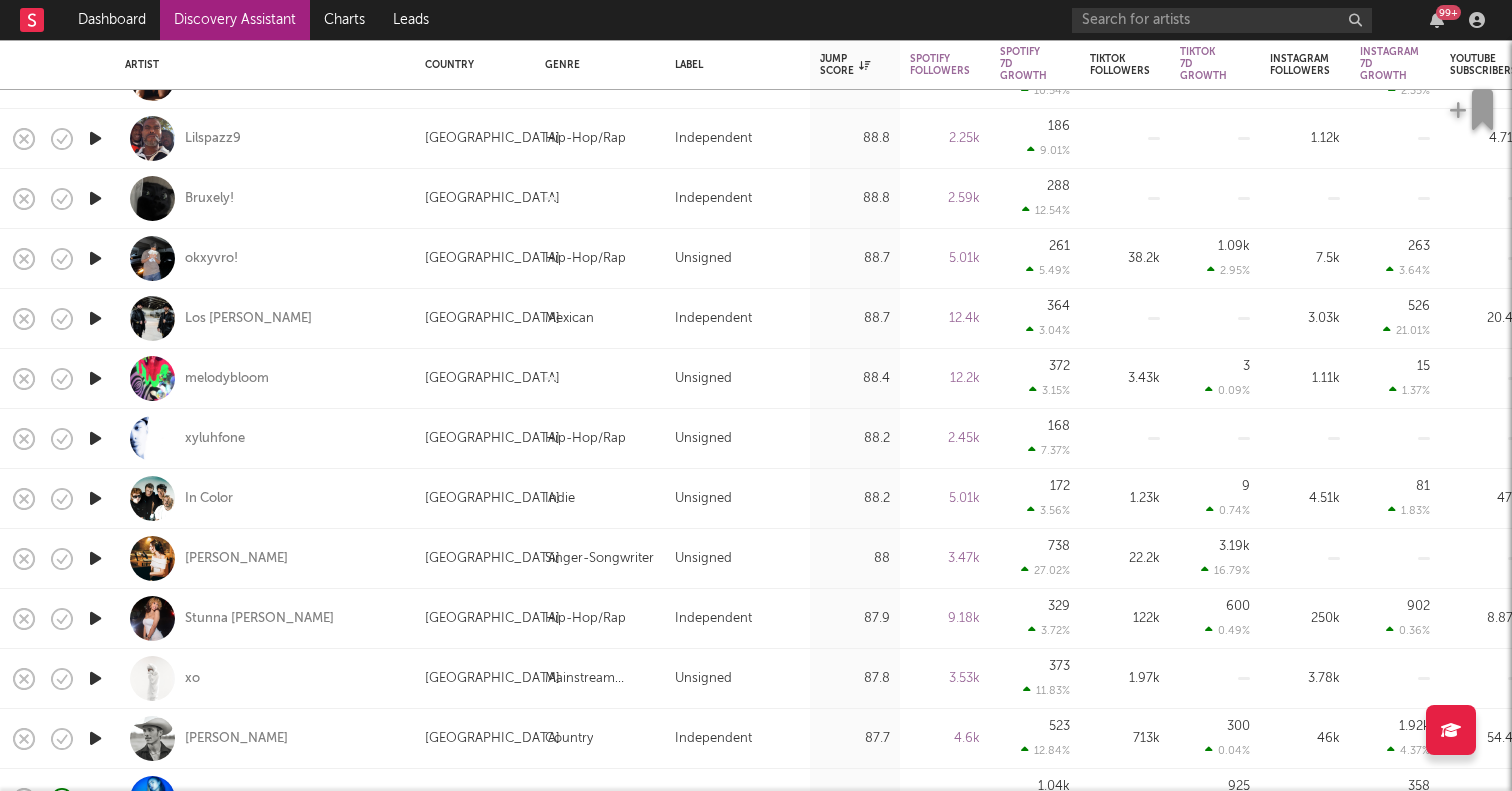
click at [97, 556] on icon "button" at bounding box center [95, 558] width 21 height 25
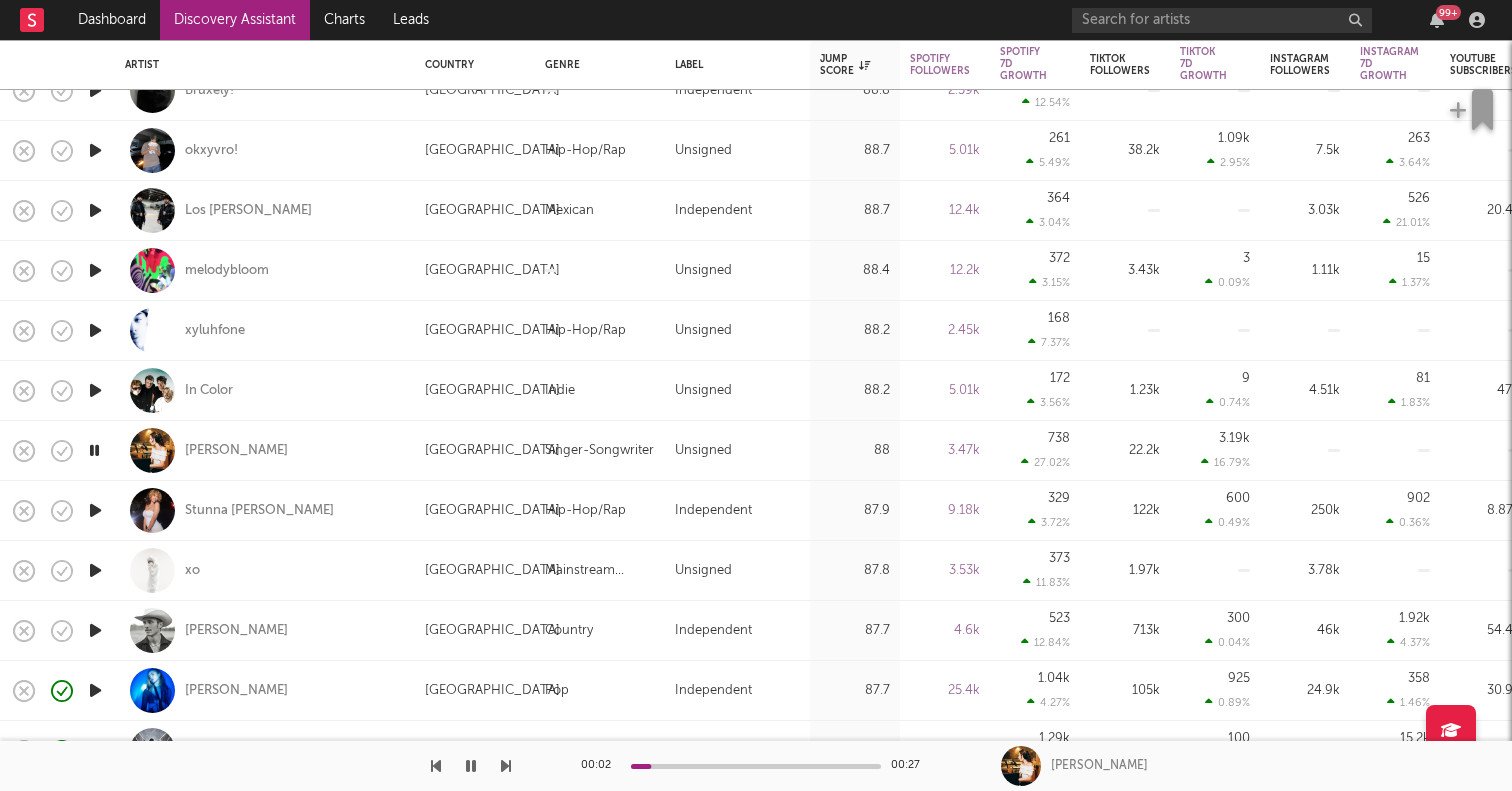
click at [95, 633] on icon "button" at bounding box center [95, 630] width 21 height 25
click at [192, 624] on div "Spencer Hatcher" at bounding box center [236, 631] width 103 height 18
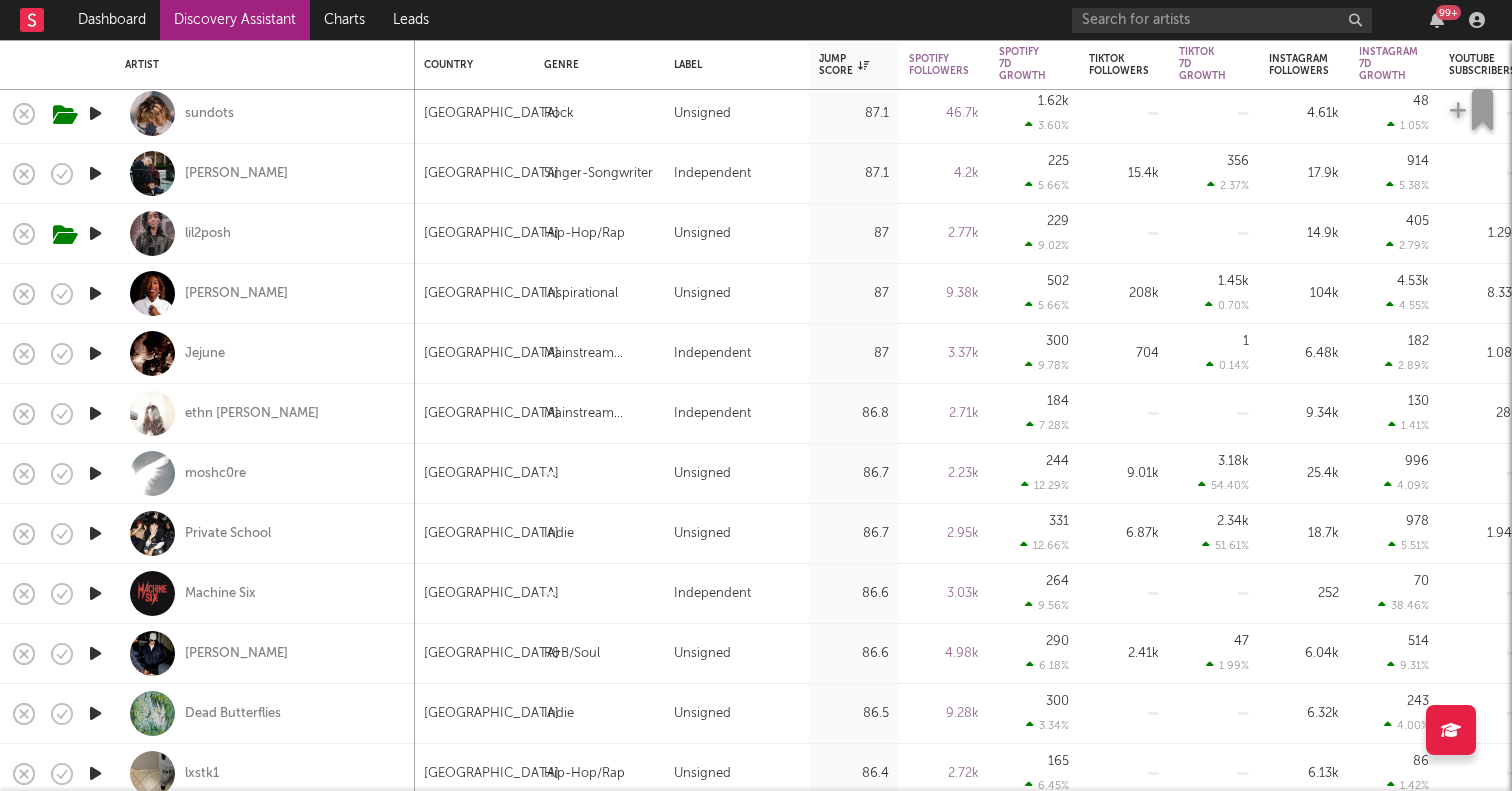
click at [95, 408] on icon "button" at bounding box center [95, 413] width 21 height 25
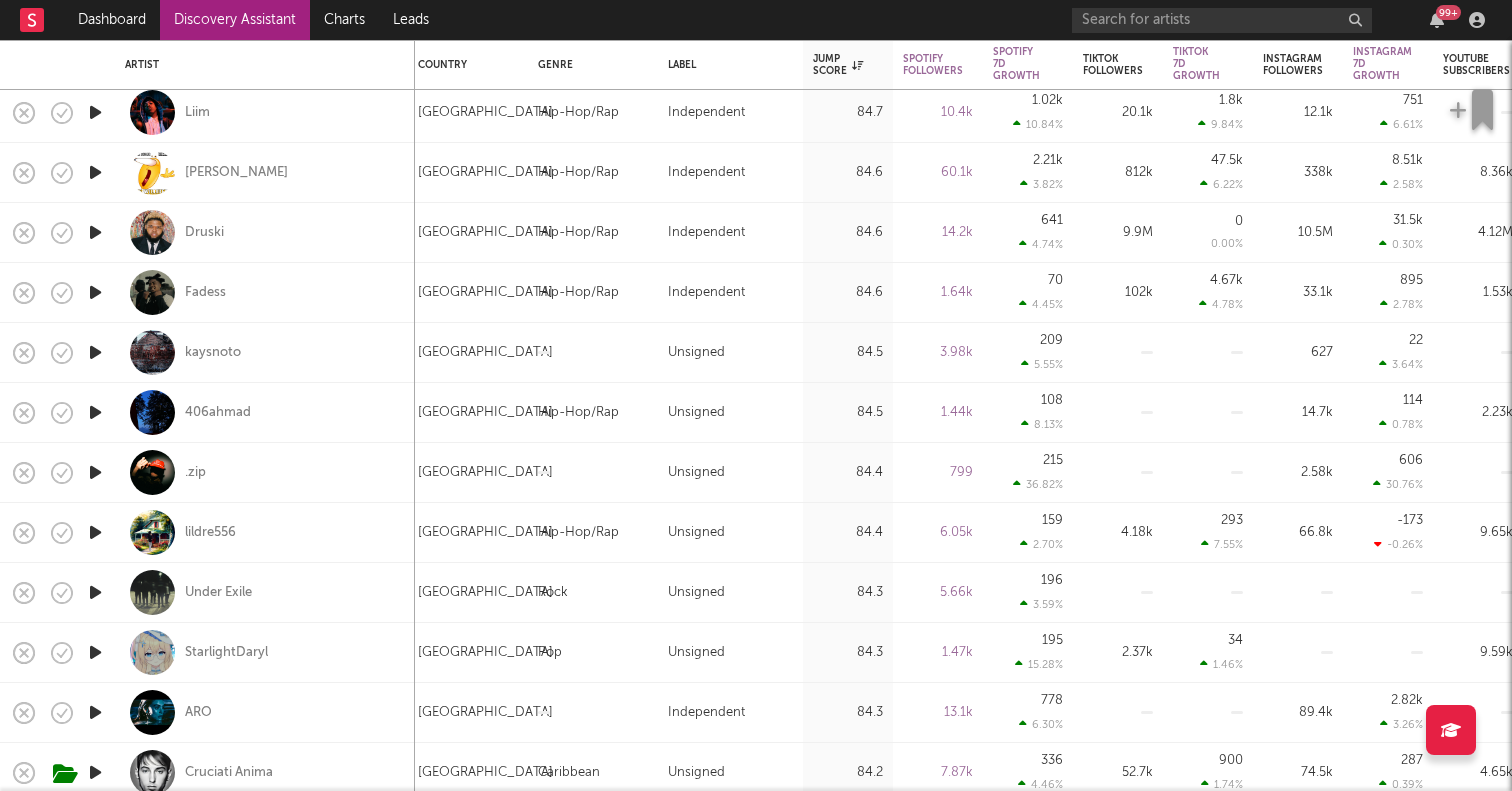
click at [97, 296] on icon "button" at bounding box center [95, 292] width 21 height 25
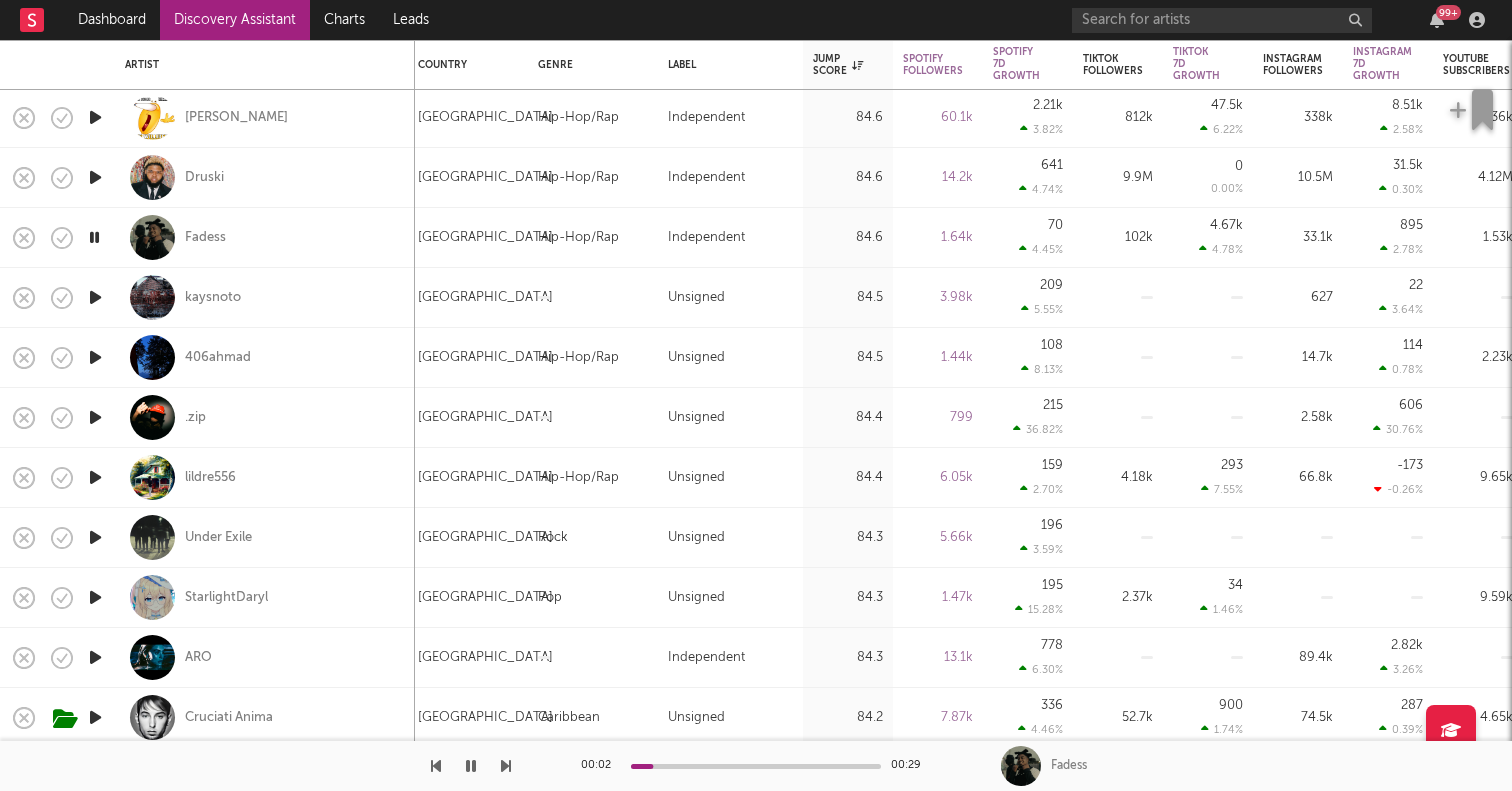
click at [104, 473] on icon "button" at bounding box center [95, 477] width 21 height 25
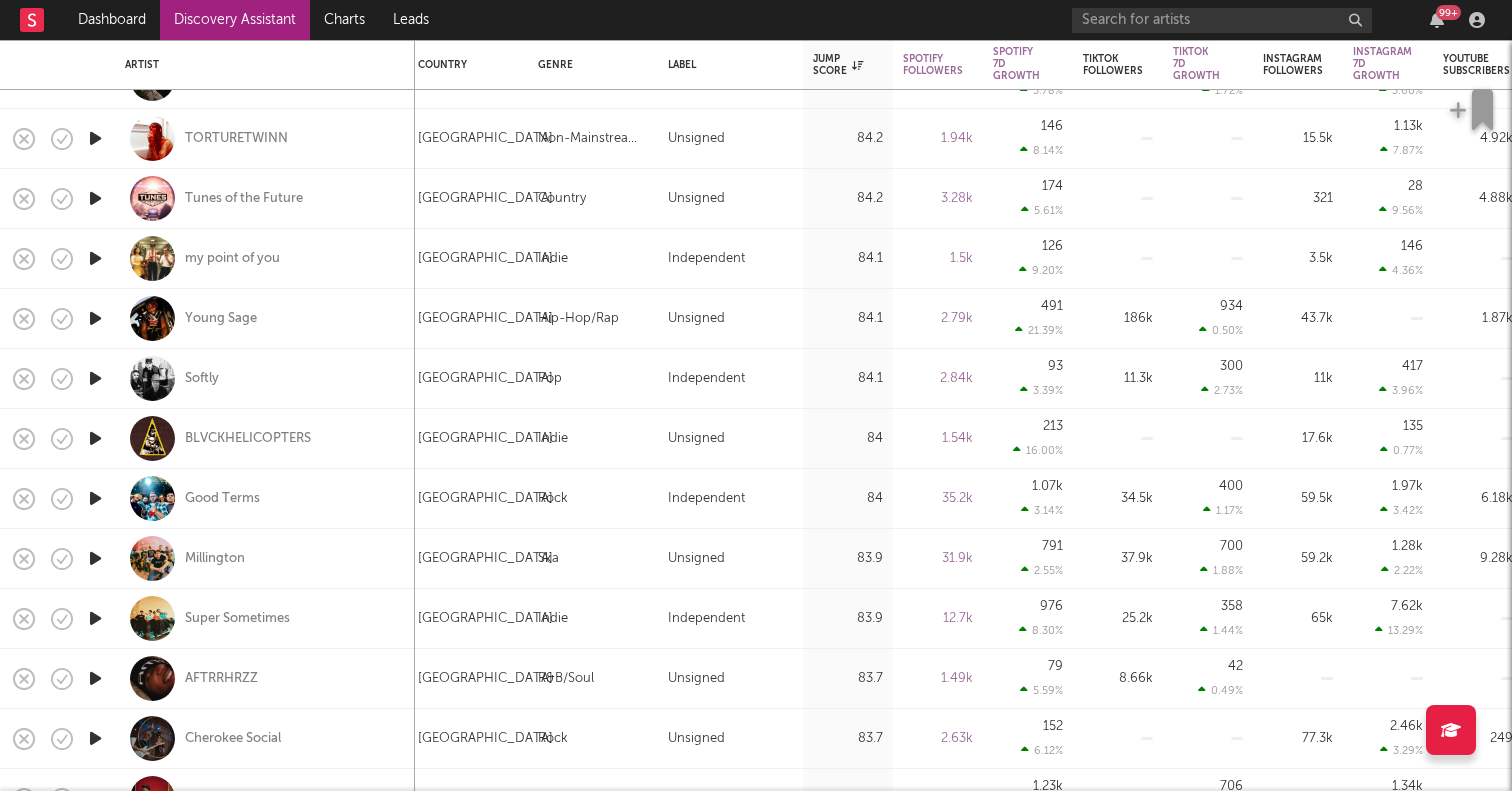
click at [95, 352] on div at bounding box center [95, 379] width 40 height 60
select select "1w"
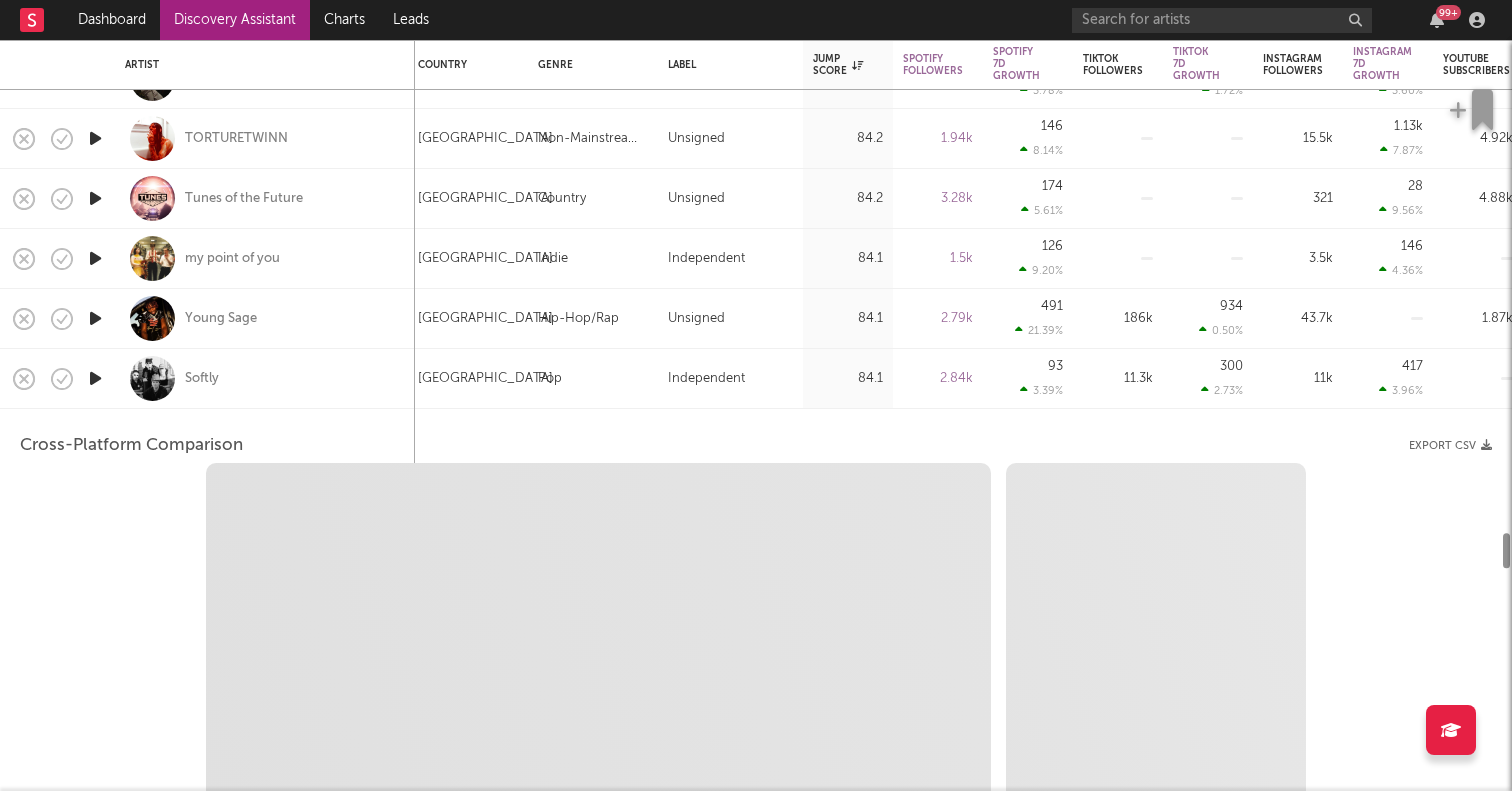
click at [95, 366] on icon "button" at bounding box center [95, 378] width 21 height 25
select select "1w"
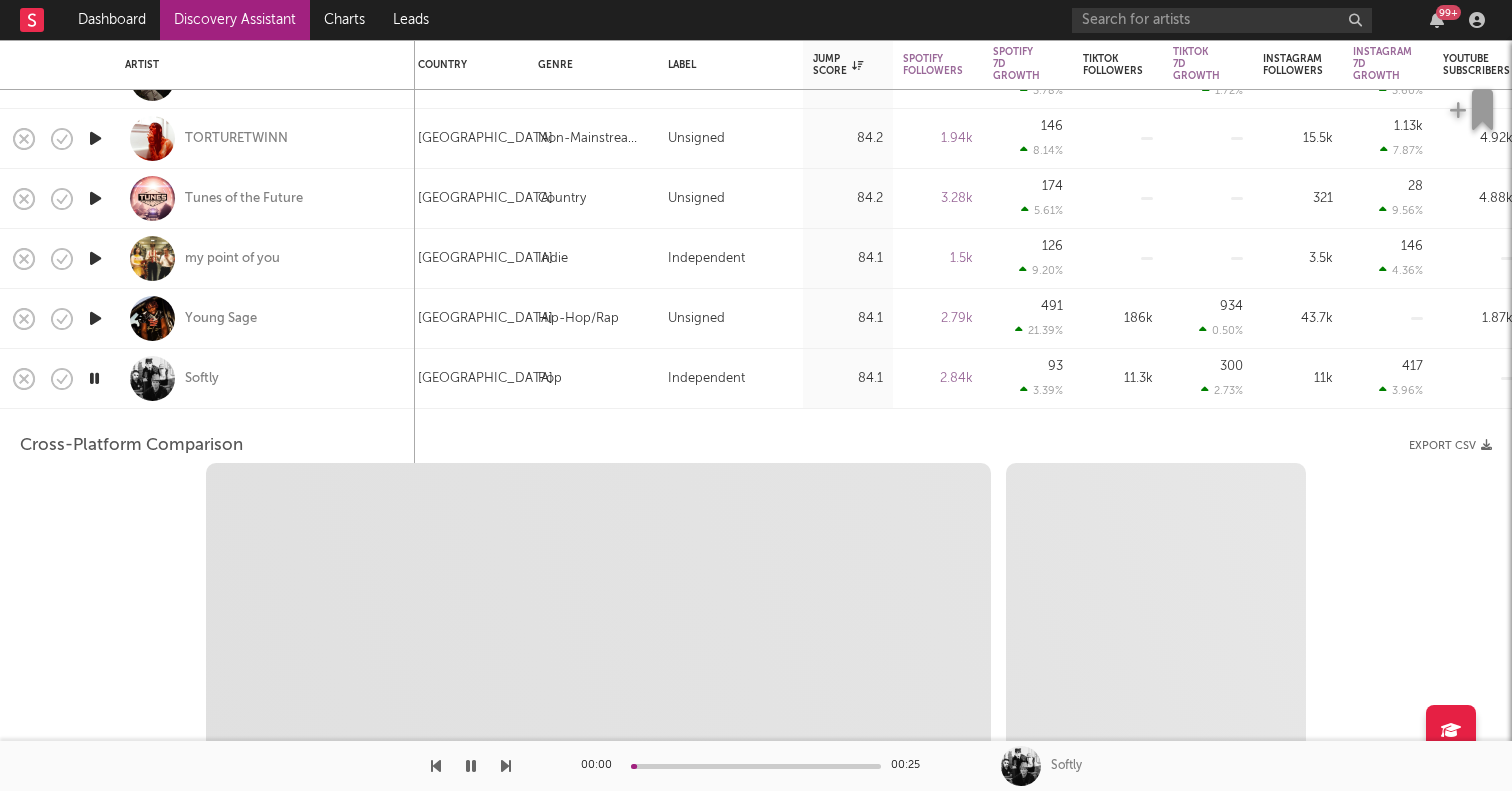
click at [258, 368] on div "Softly" at bounding box center [265, 378] width 280 height 59
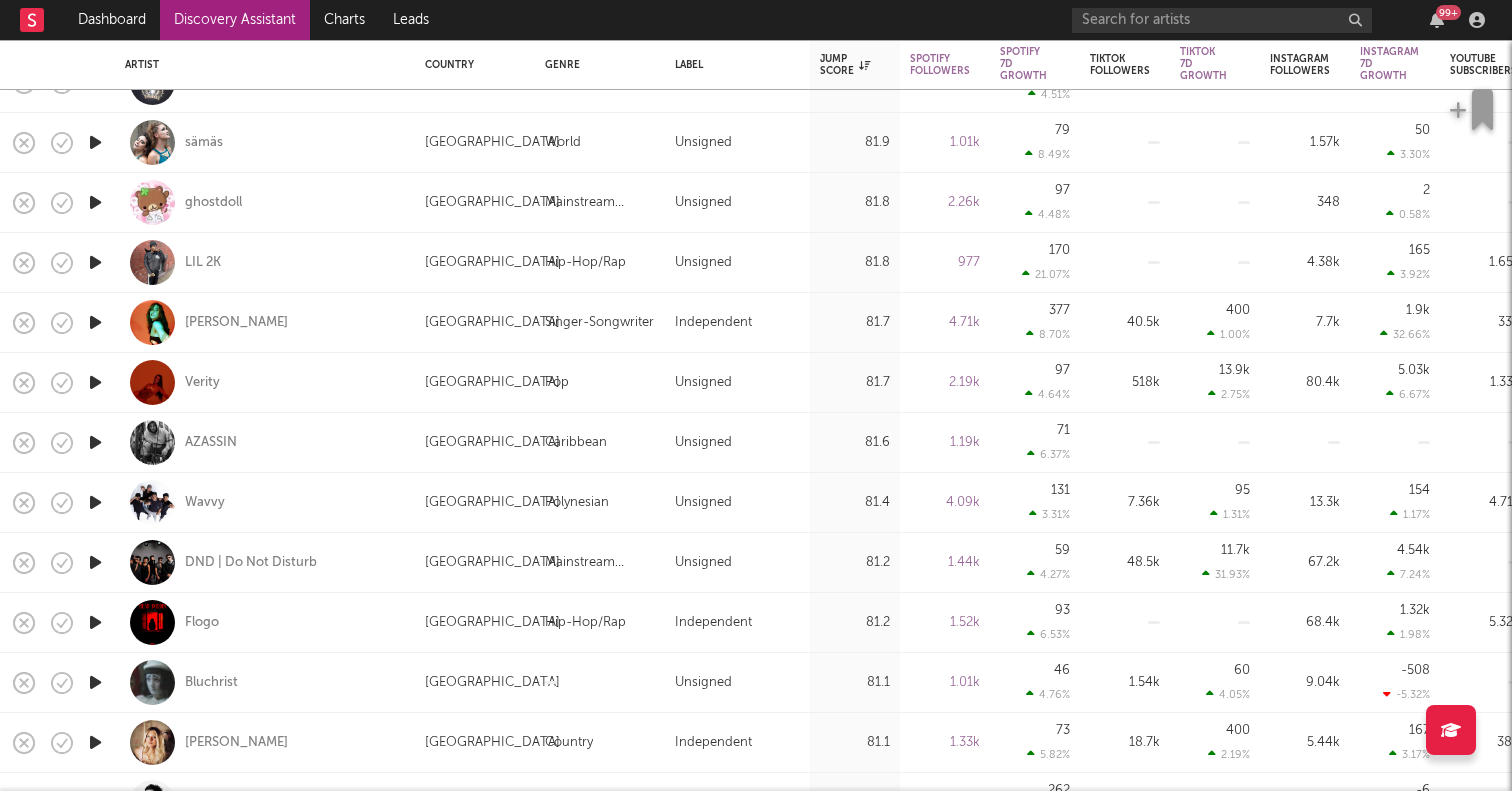
click at [96, 378] on icon "button" at bounding box center [95, 382] width 21 height 25
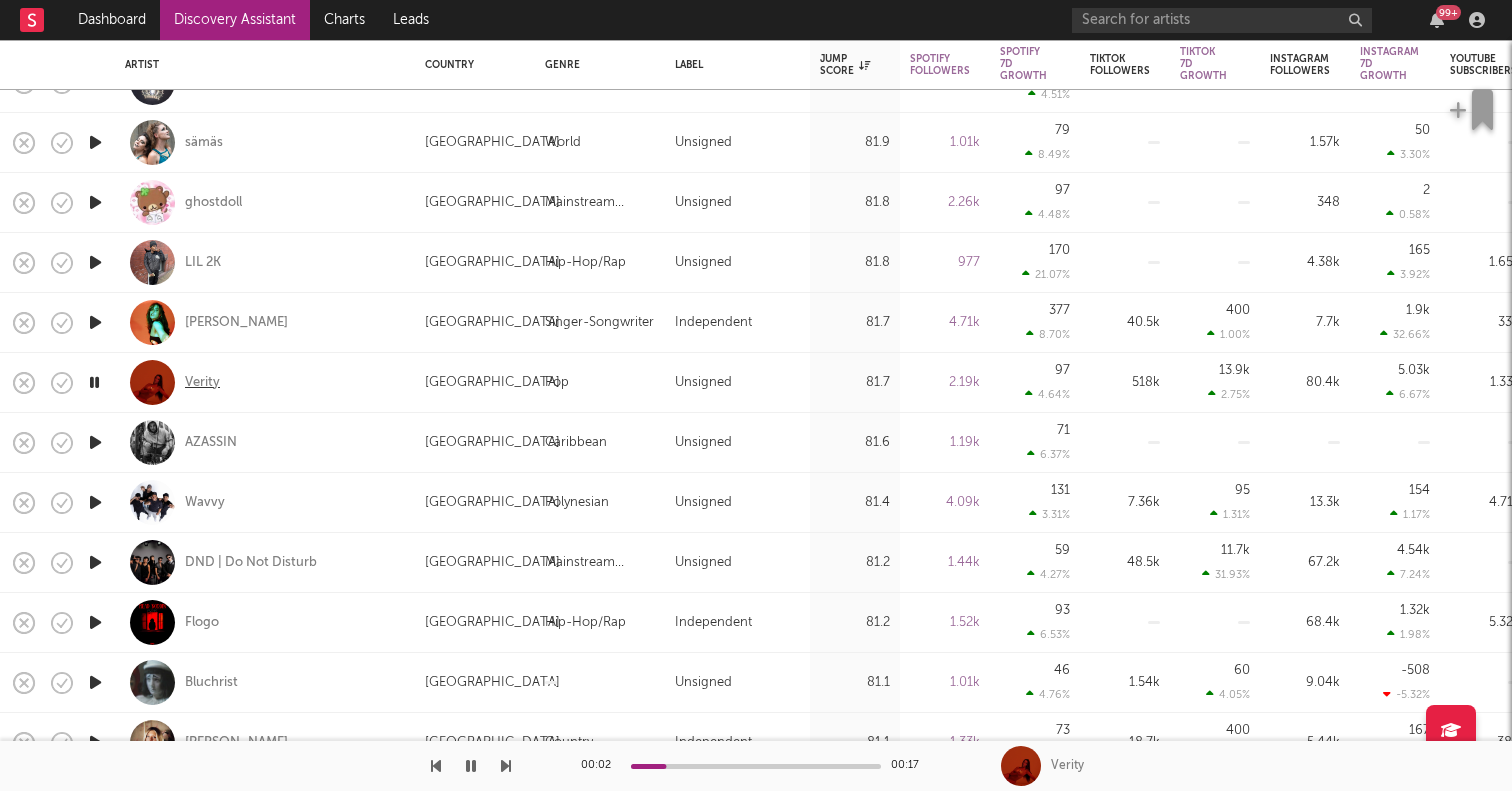
click at [201, 385] on div "Verity" at bounding box center [202, 383] width 35 height 18
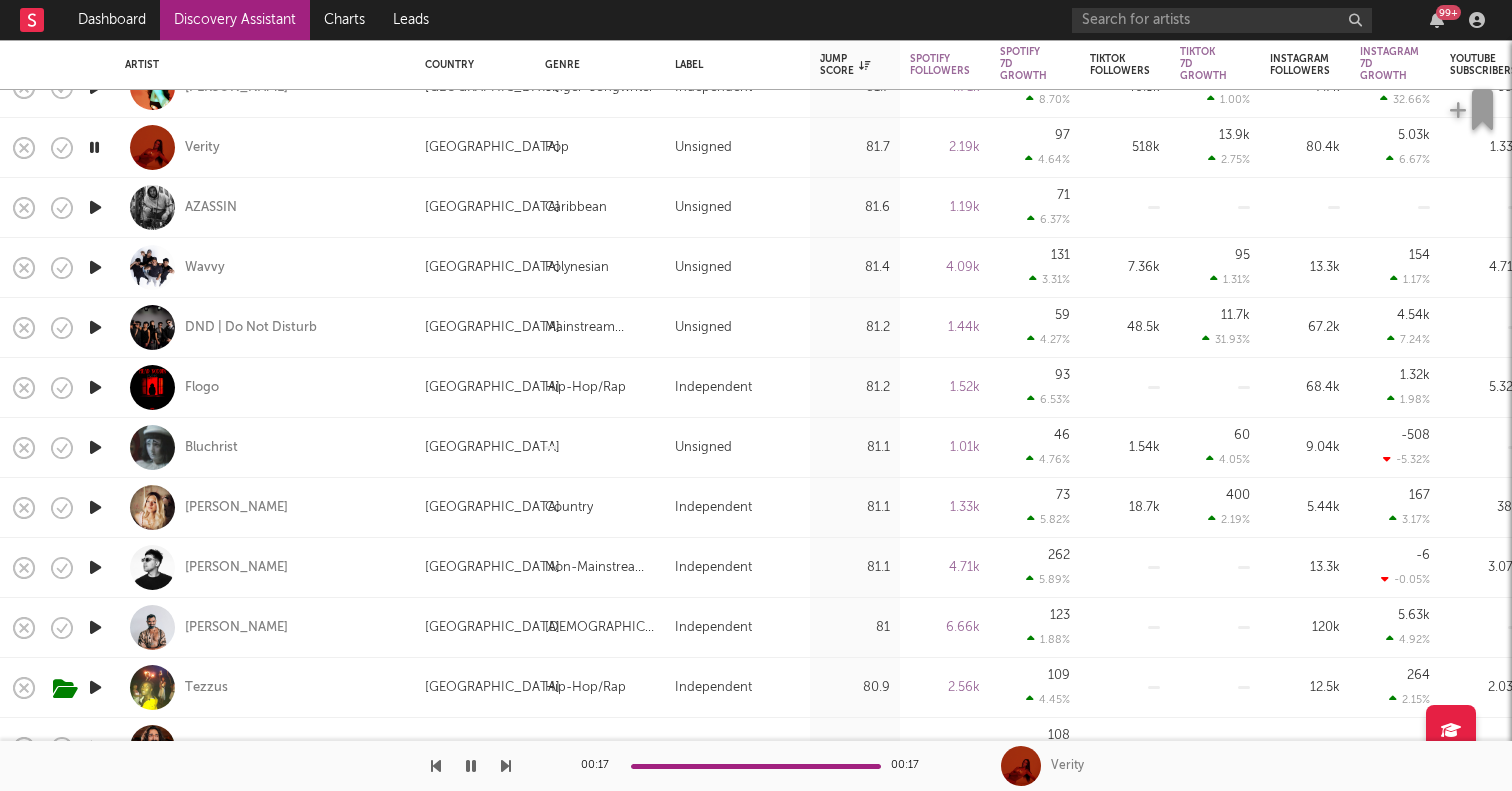
click at [98, 379] on icon "button" at bounding box center [95, 387] width 21 height 25
click at [99, 444] on icon "button" at bounding box center [95, 447] width 21 height 25
click at [97, 502] on icon "button" at bounding box center [95, 507] width 21 height 25
click at [99, 573] on icon "button" at bounding box center [95, 567] width 21 height 25
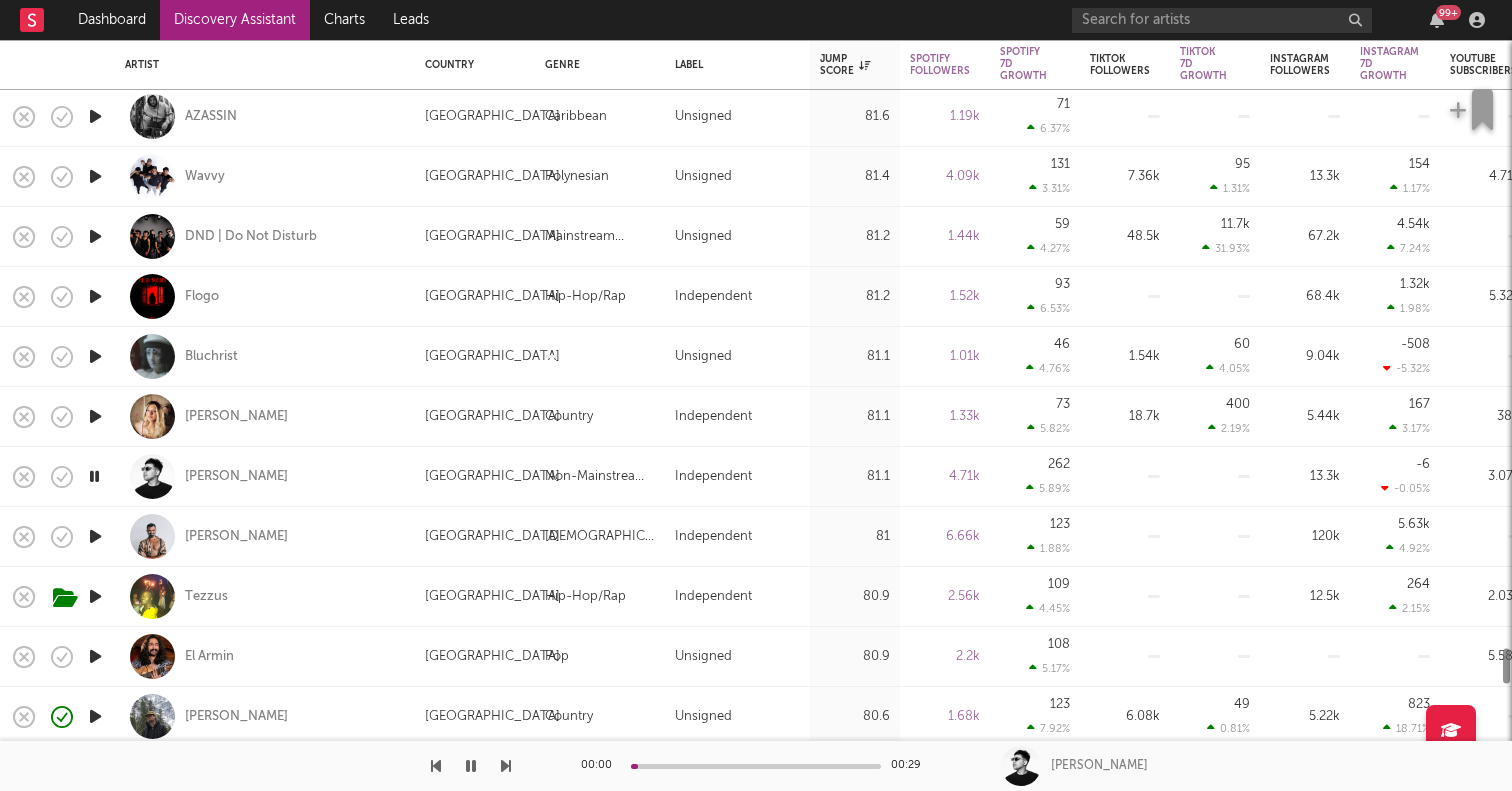
click at [91, 538] on icon "button" at bounding box center [95, 536] width 21 height 25
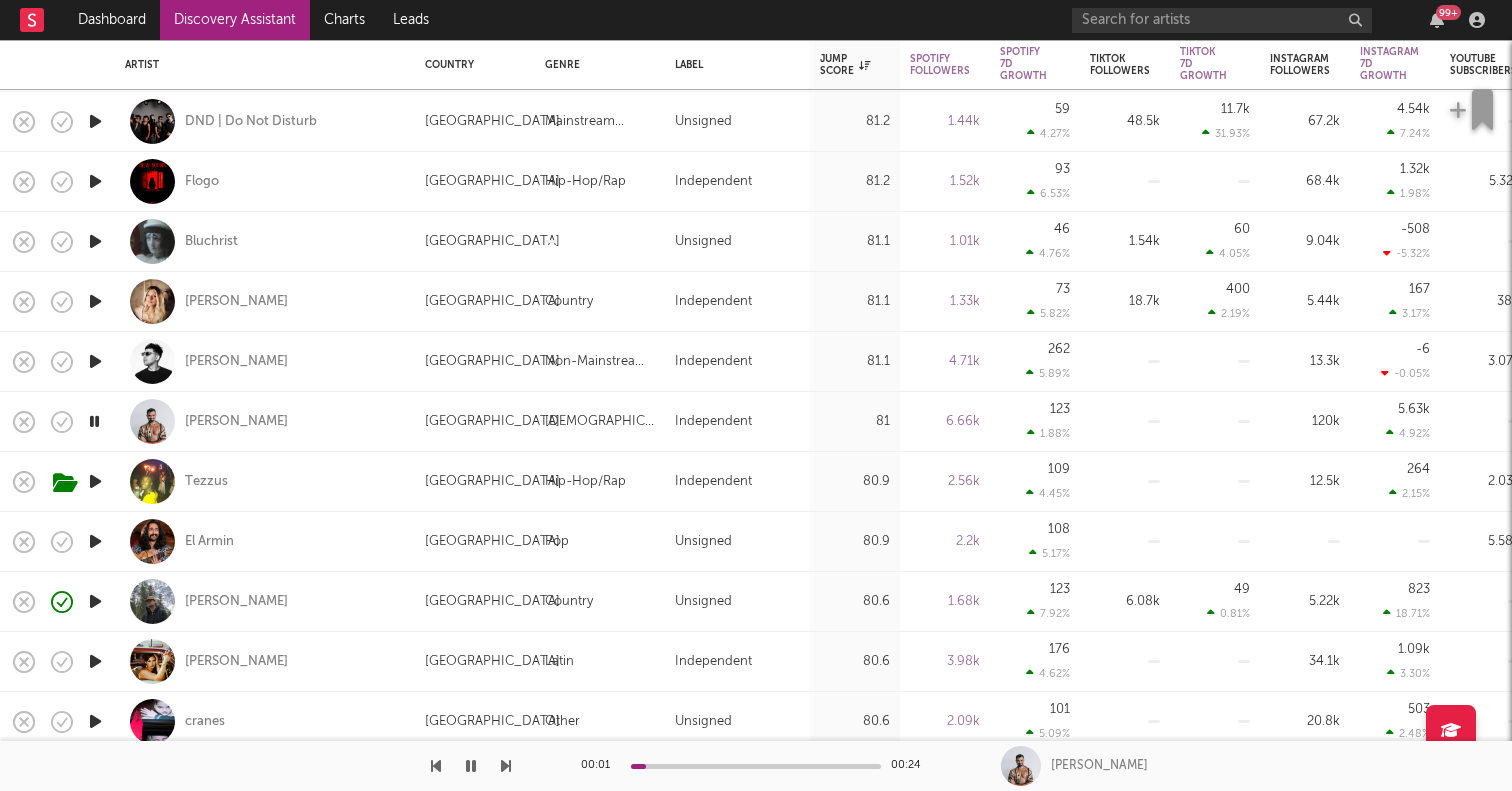
click at [95, 544] on icon "button" at bounding box center [95, 541] width 21 height 25
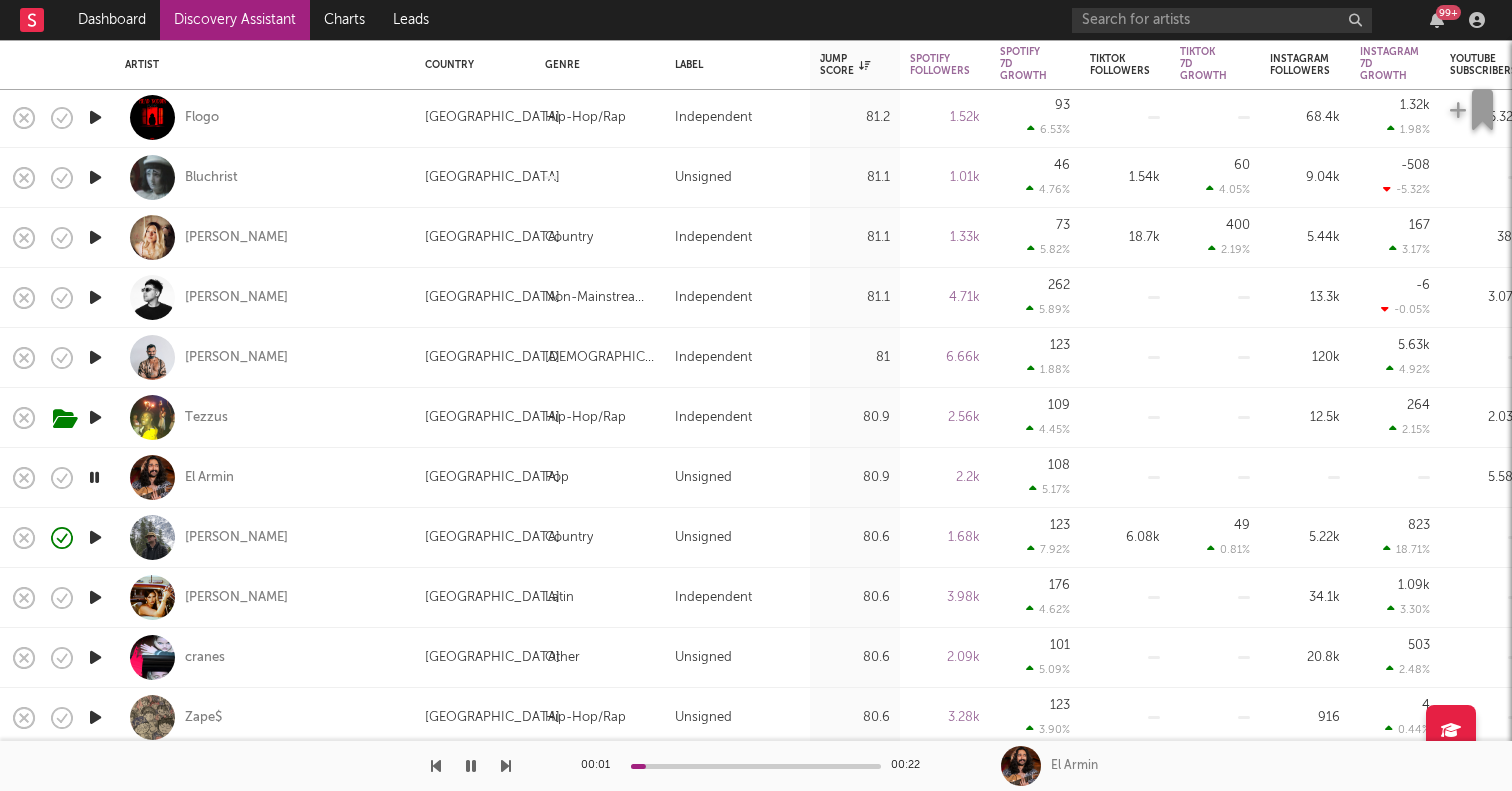
click at [93, 594] on icon "button" at bounding box center [95, 597] width 21 height 25
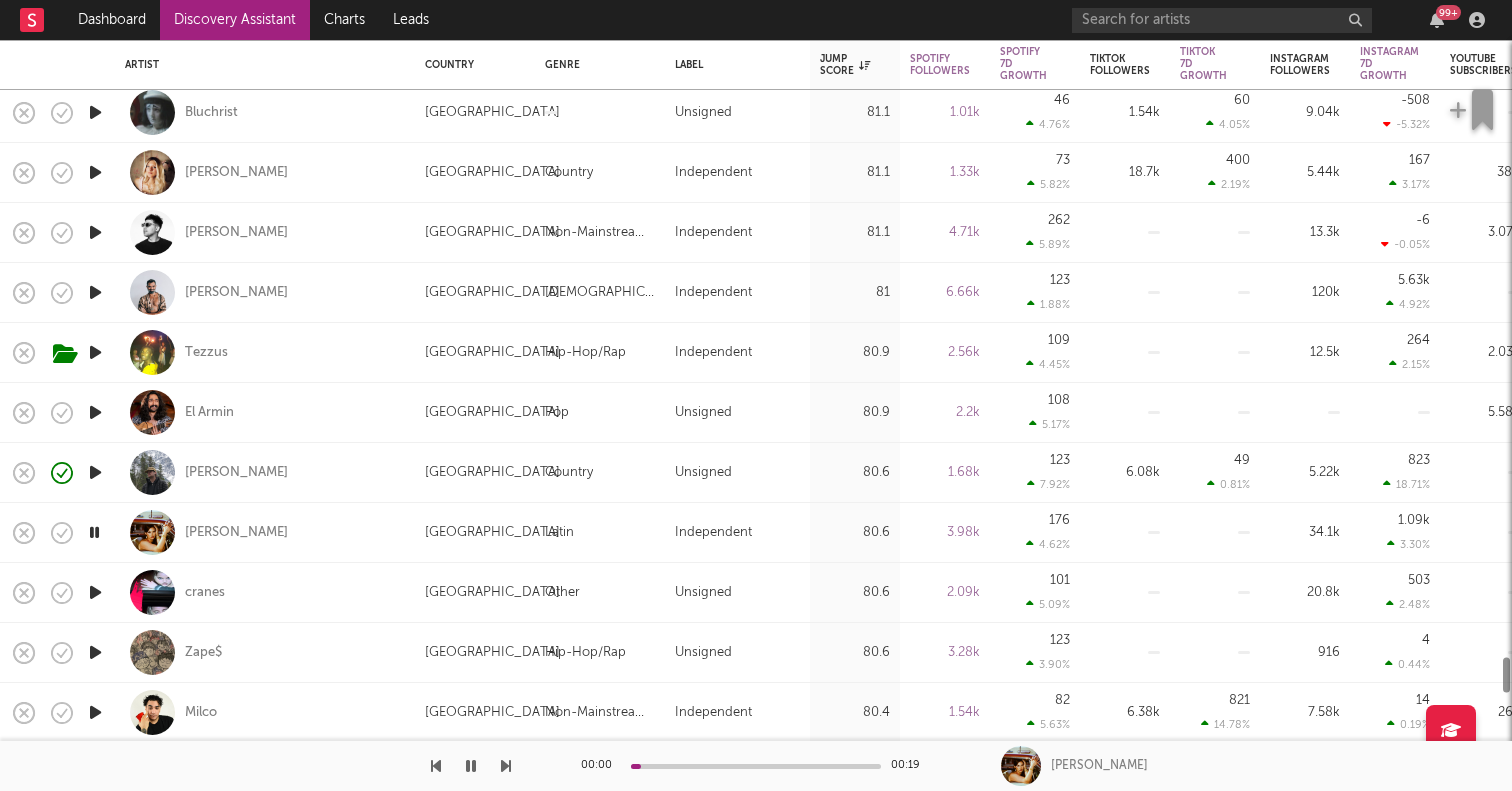
click at [93, 594] on icon "button" at bounding box center [95, 592] width 21 height 25
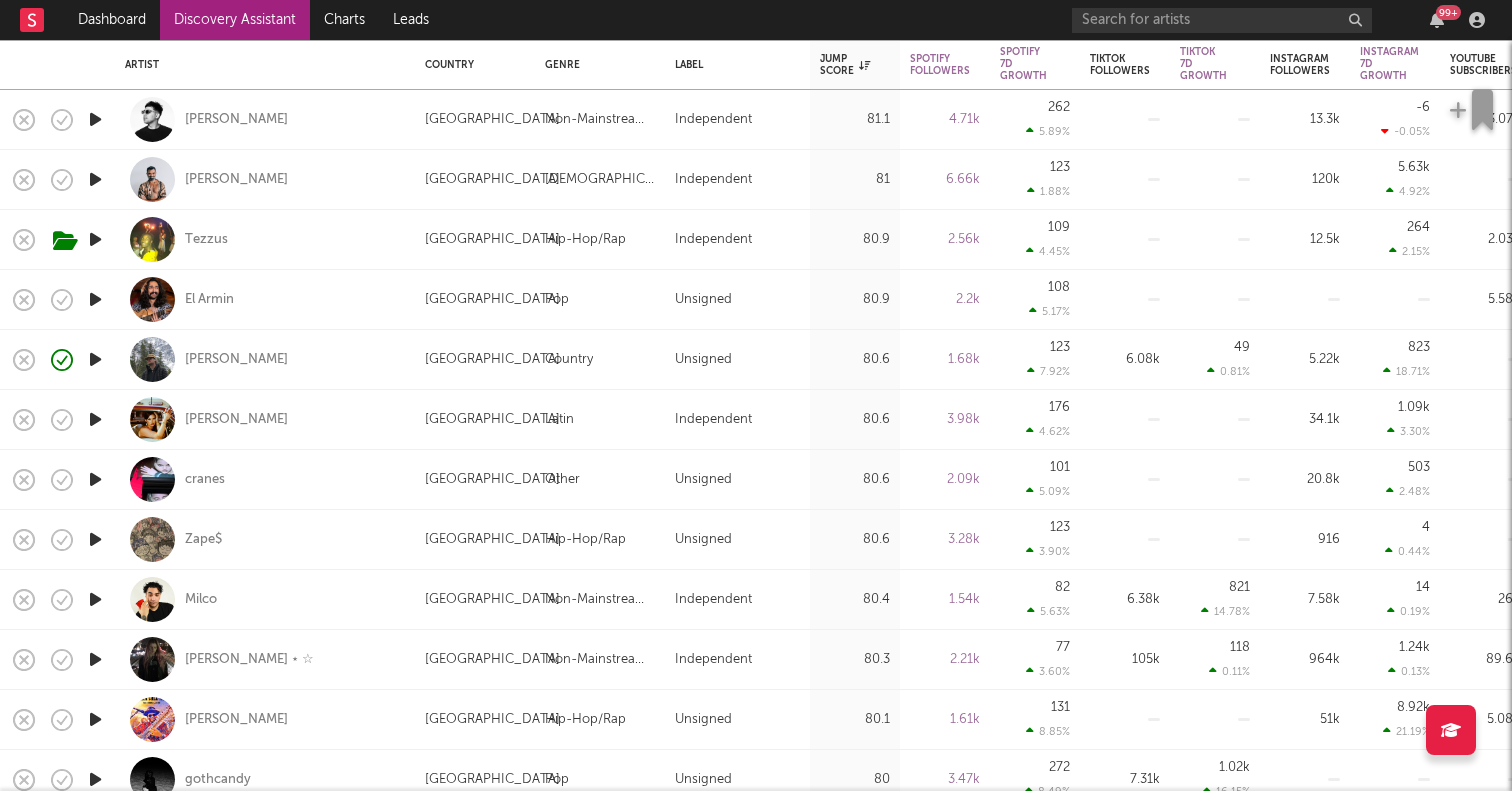
click at [90, 603] on icon "button" at bounding box center [95, 599] width 21 height 25
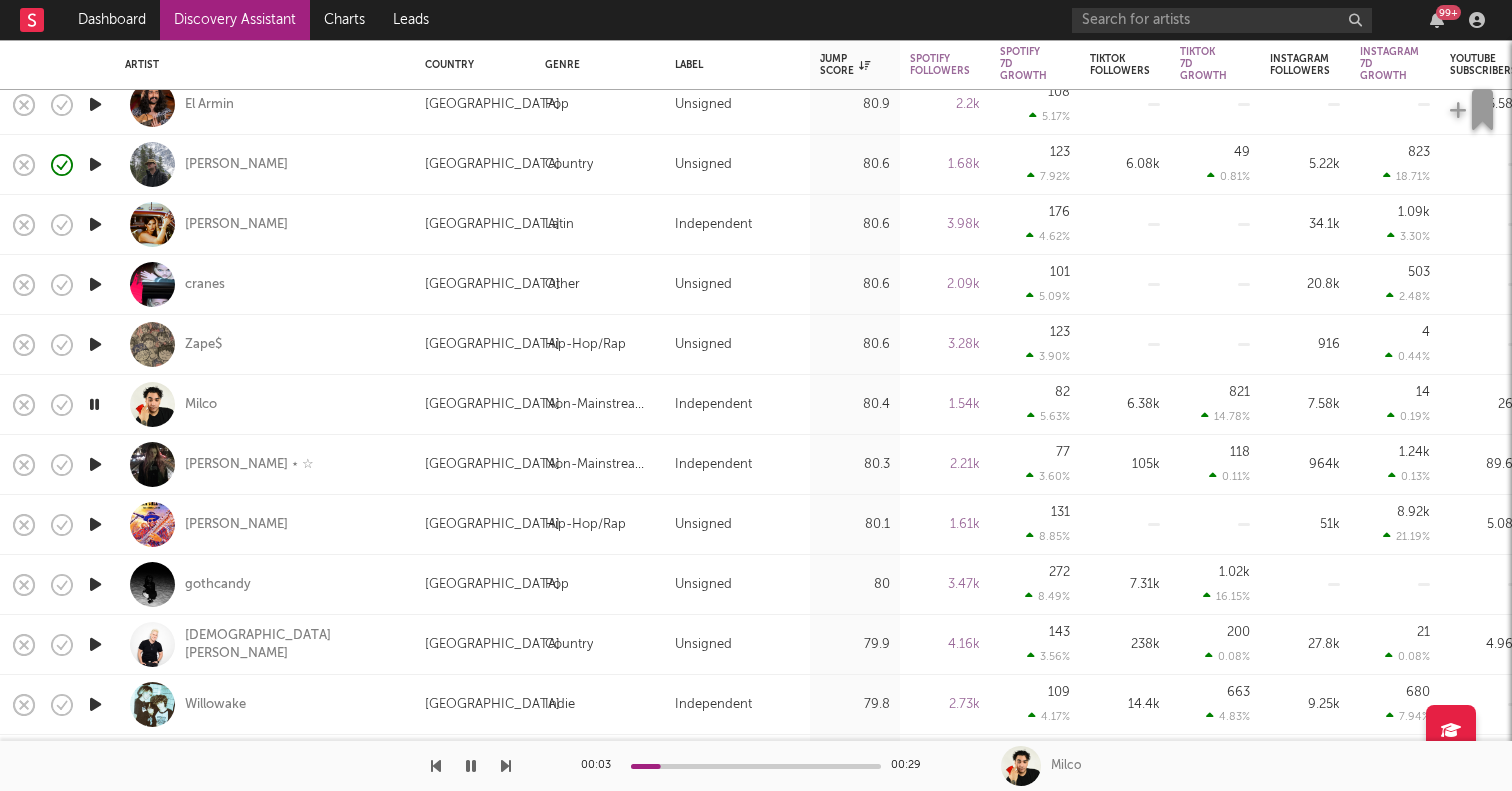
click at [93, 641] on icon "button" at bounding box center [95, 644] width 21 height 25
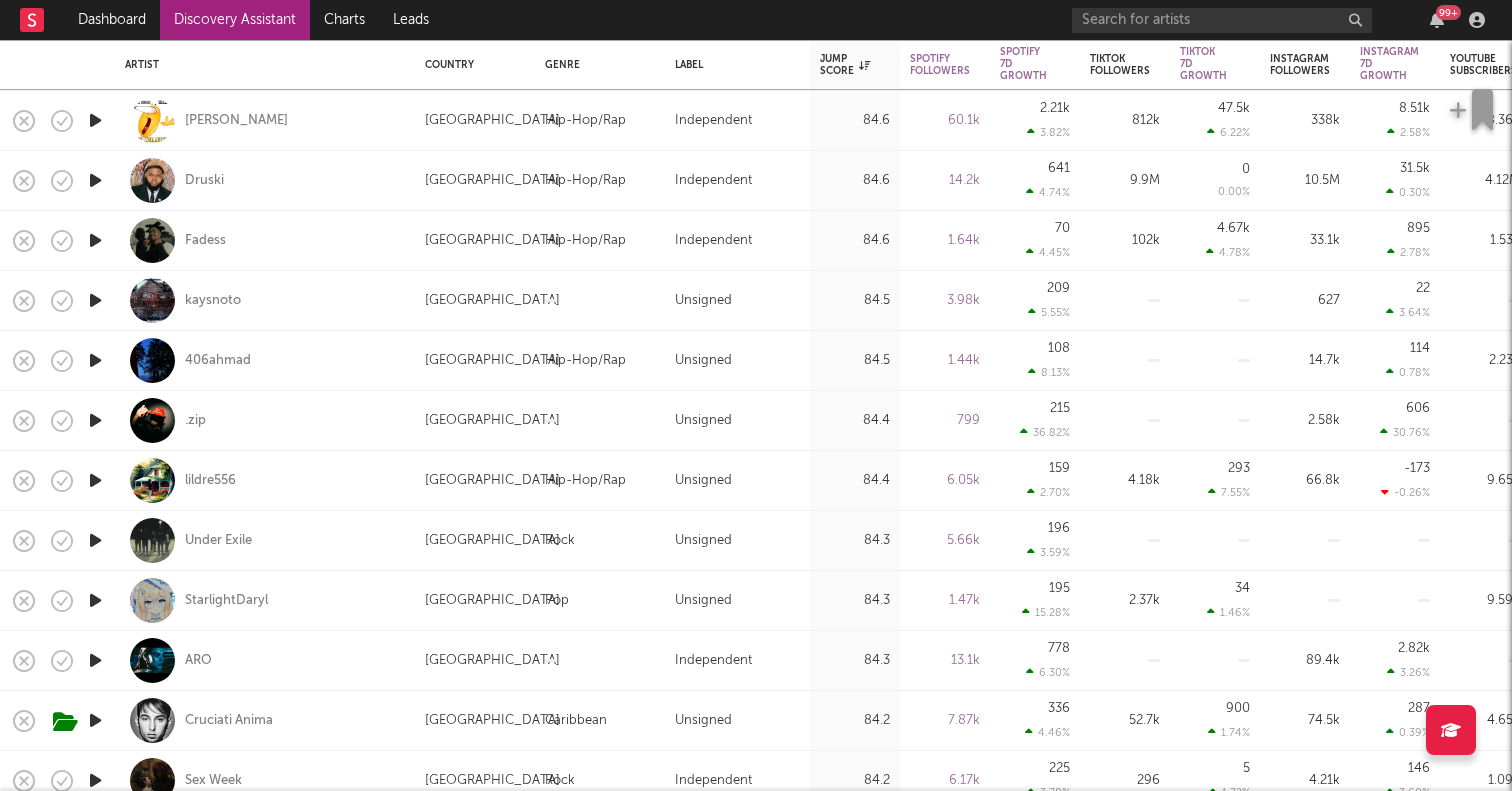
click at [97, 233] on icon "button" at bounding box center [95, 240] width 21 height 25
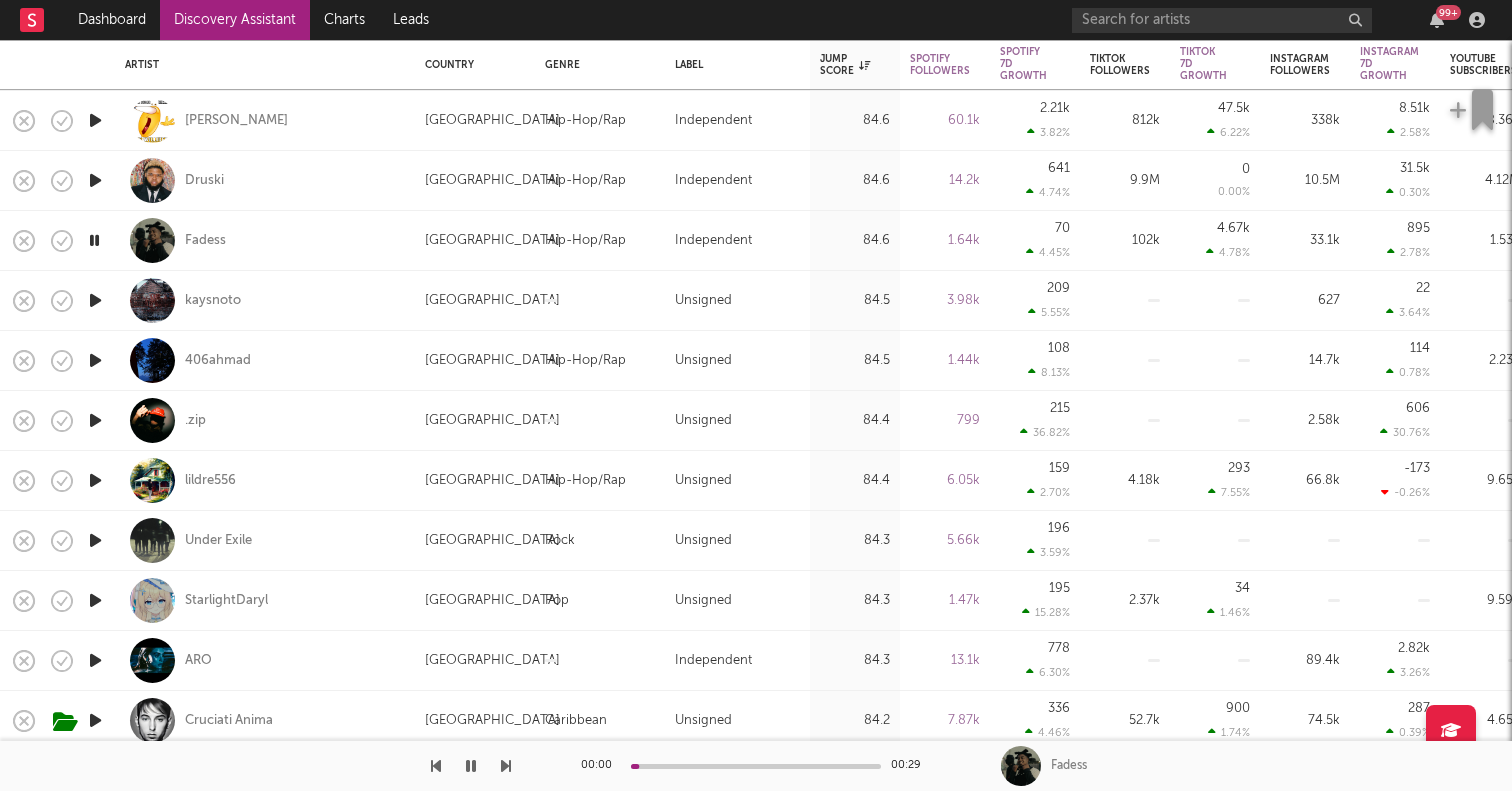
click at [97, 233] on icon "button" at bounding box center [94, 240] width 19 height 25
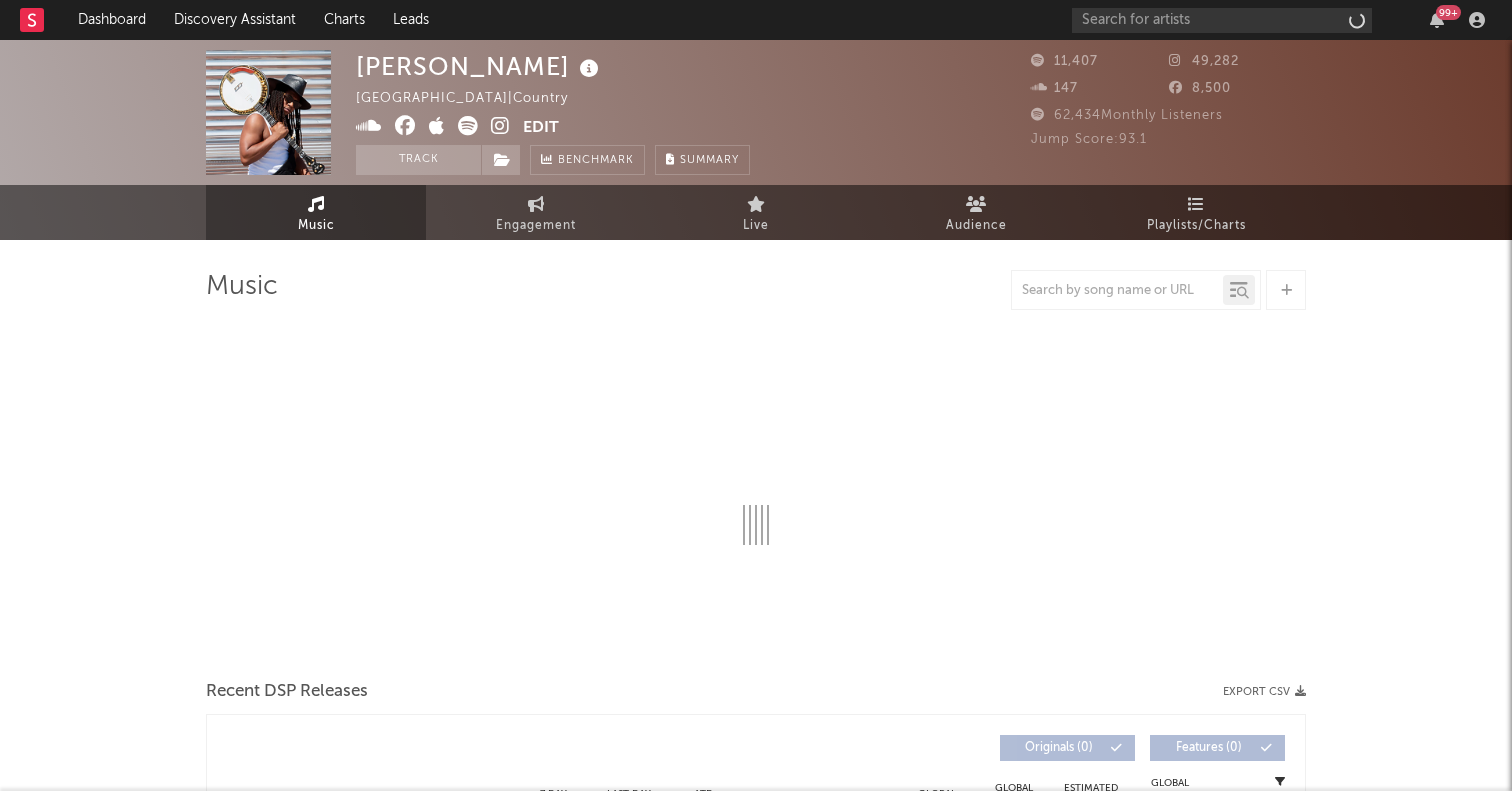
select select "1w"
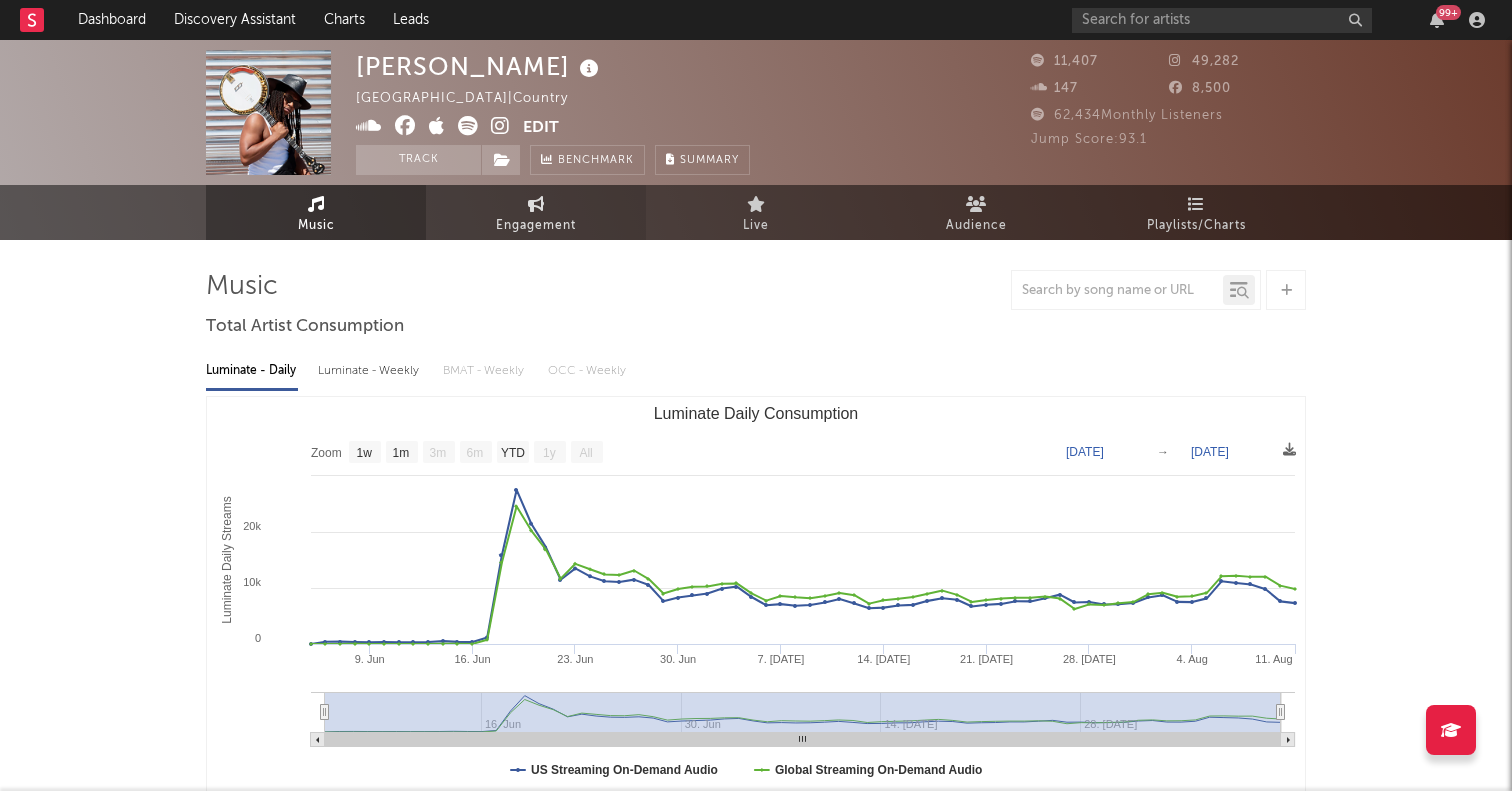
click at [521, 216] on span "Engagement" at bounding box center [536, 226] width 80 height 24
select select "1w"
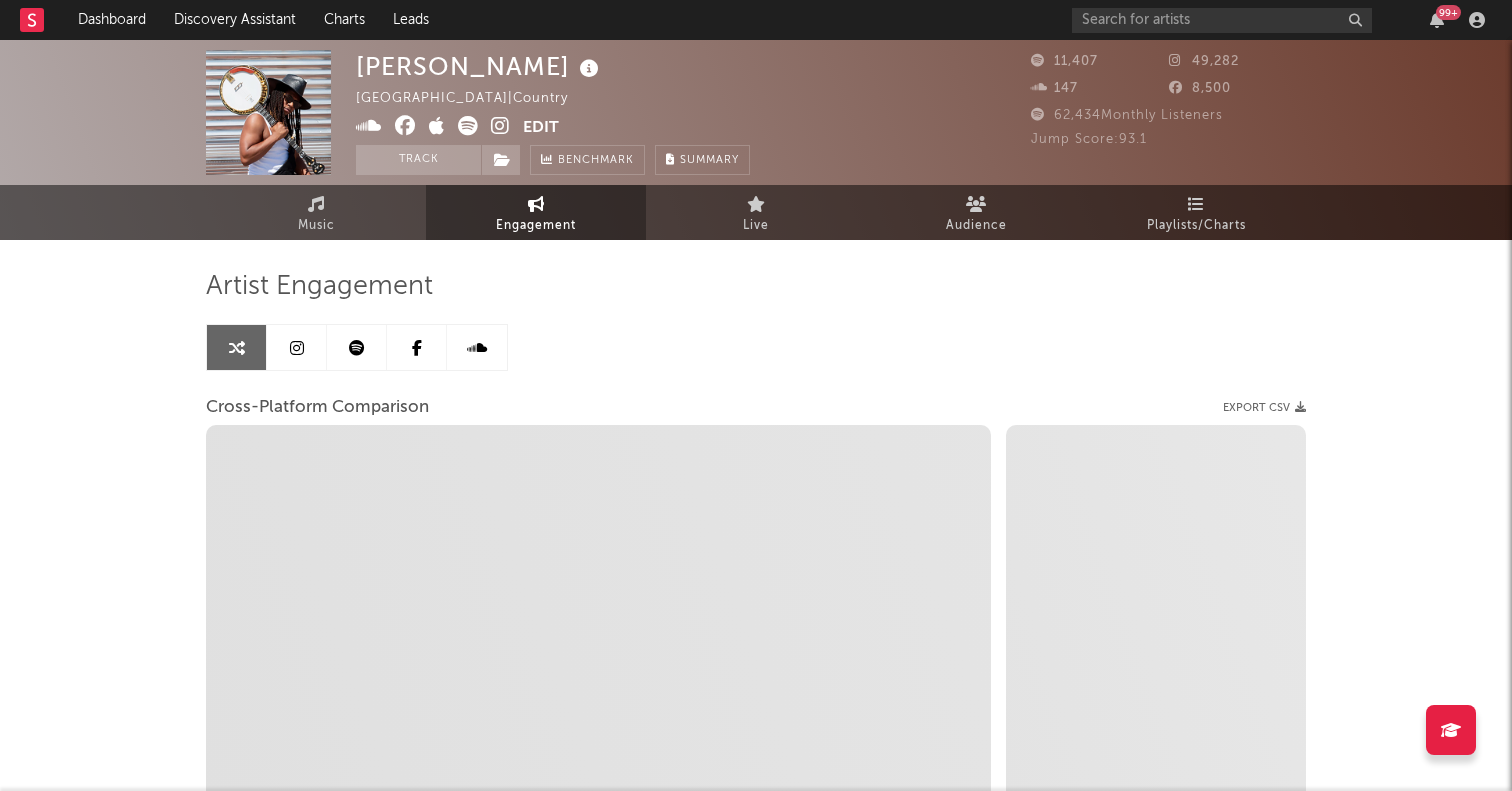
click at [302, 351] on icon at bounding box center [297, 348] width 14 height 16
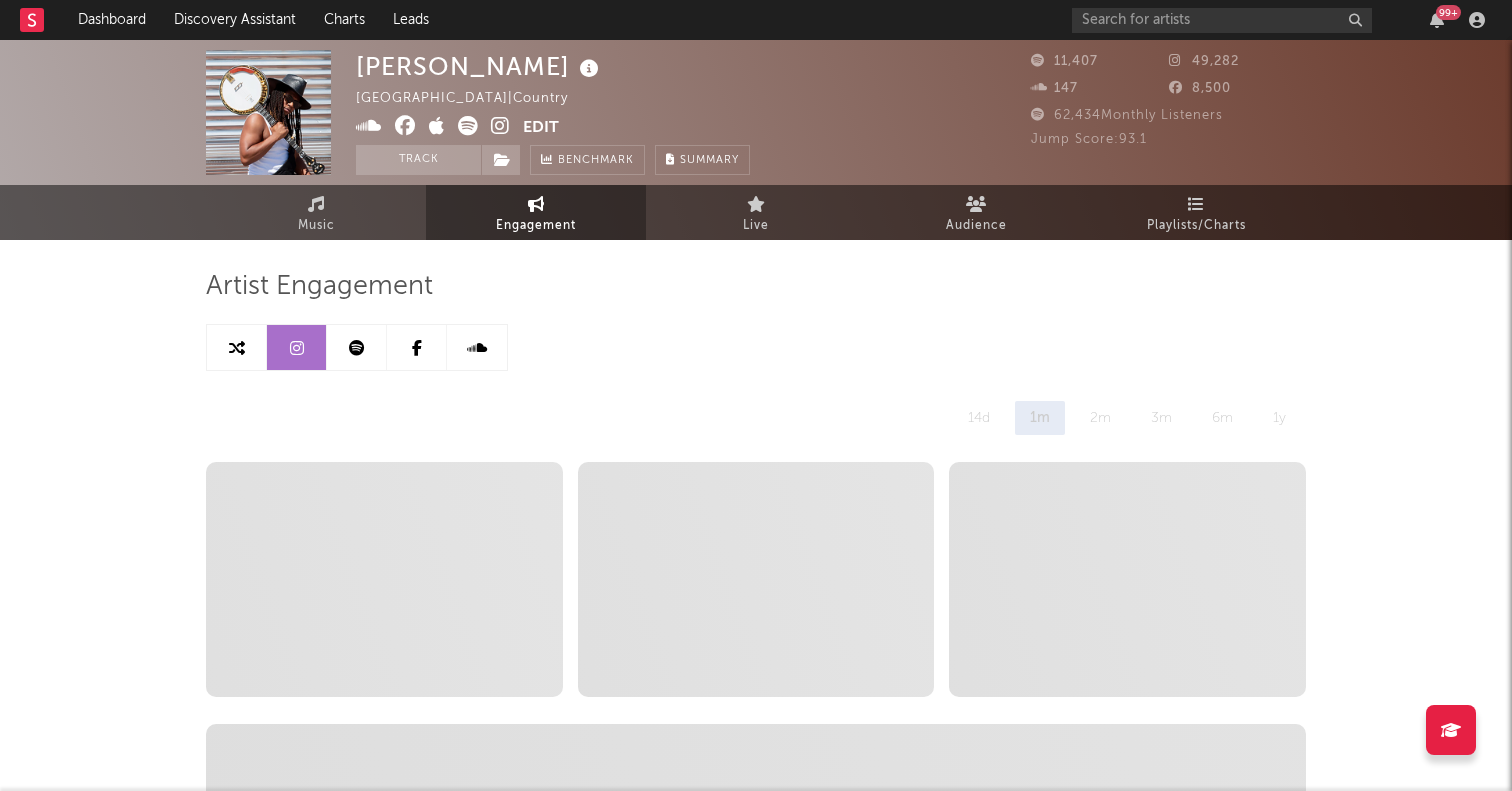
select select "6m"
click at [223, 6] on link "Discovery Assistant" at bounding box center [235, 20] width 150 height 40
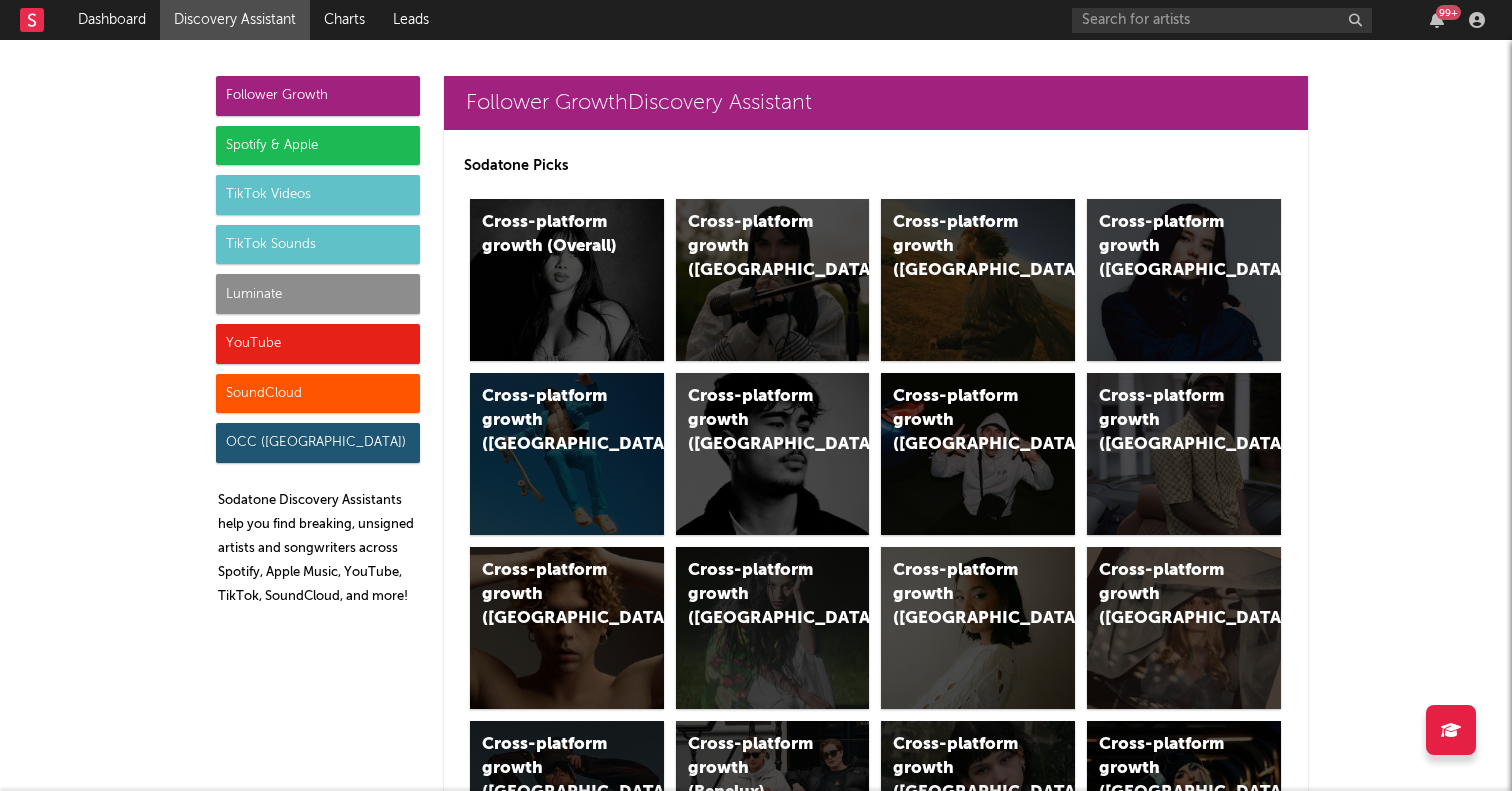
click at [352, 200] on div "TikTok Videos" at bounding box center [318, 195] width 204 height 40
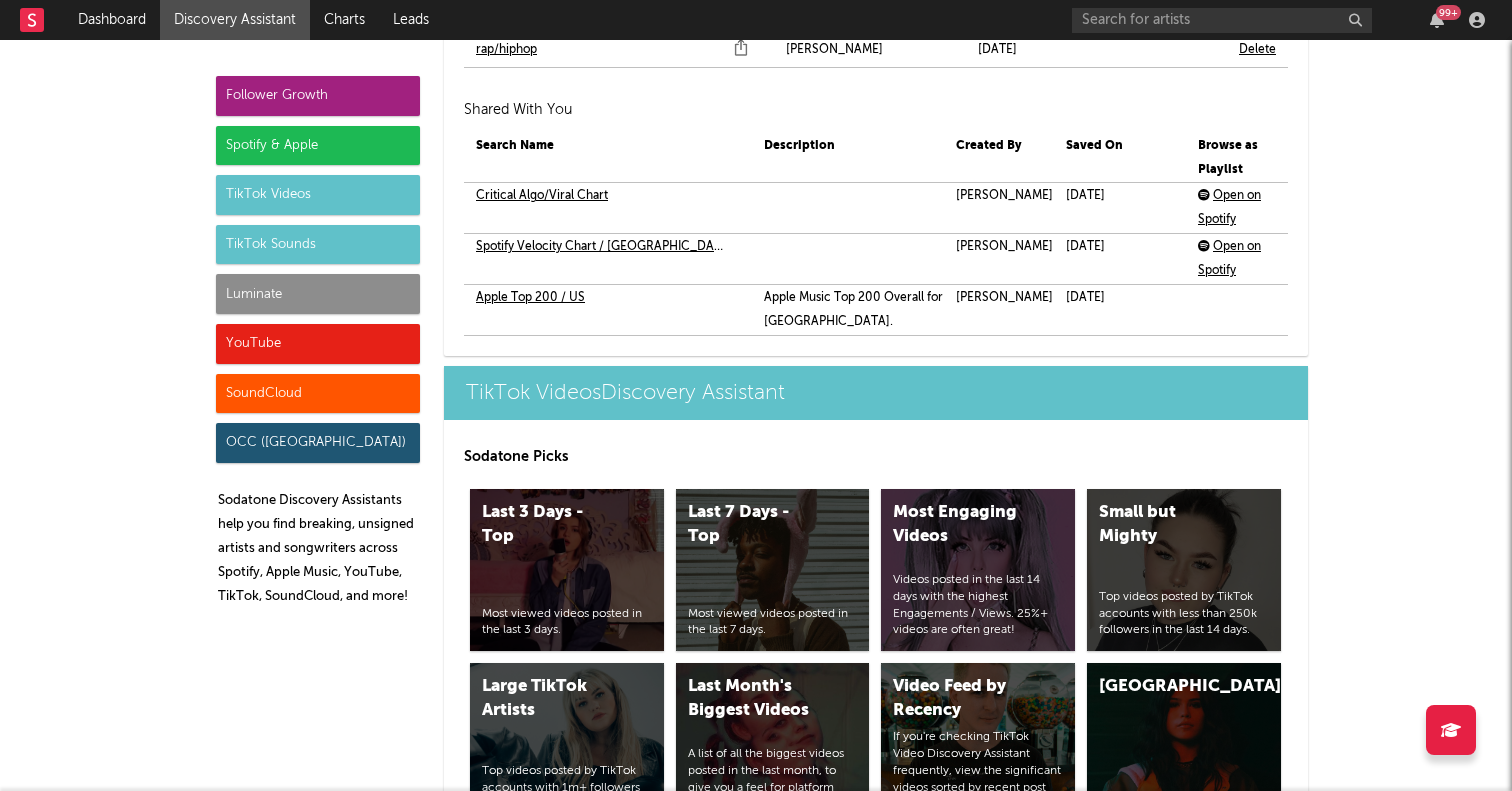
scroll to position [5058, 0]
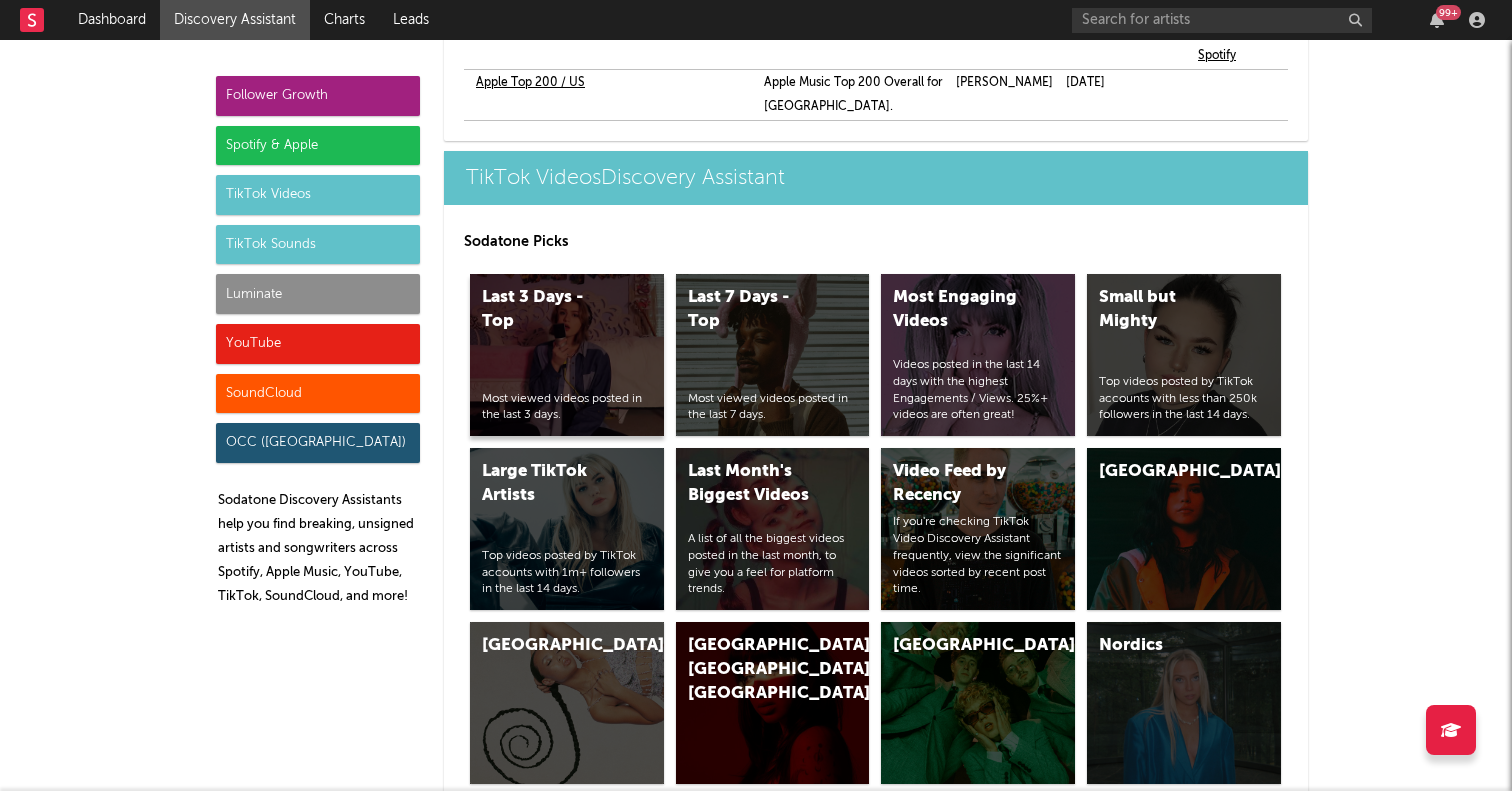
click at [611, 286] on div "Last 3 Days - Top" at bounding box center [550, 310] width 136 height 48
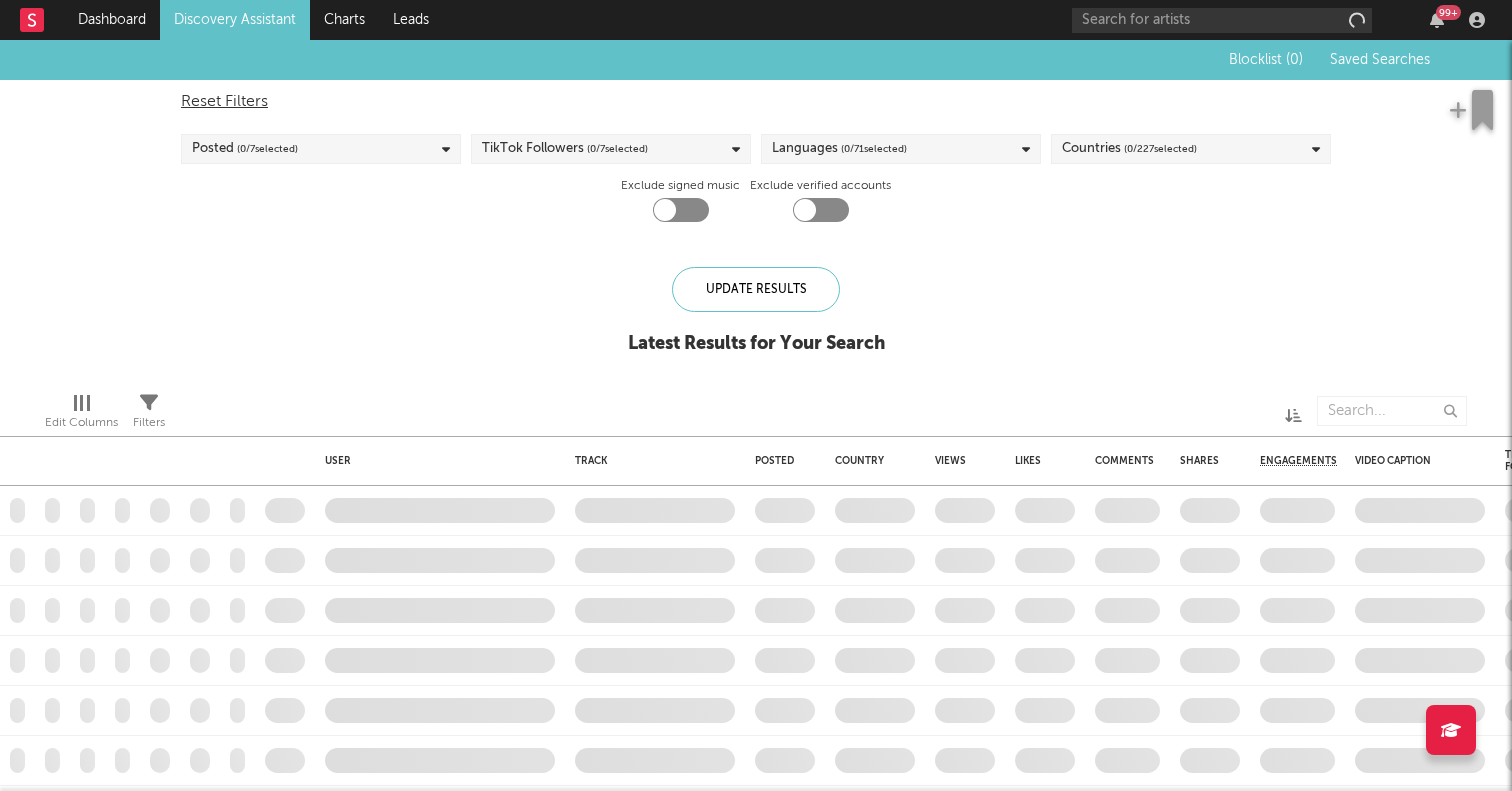
checkbox input "true"
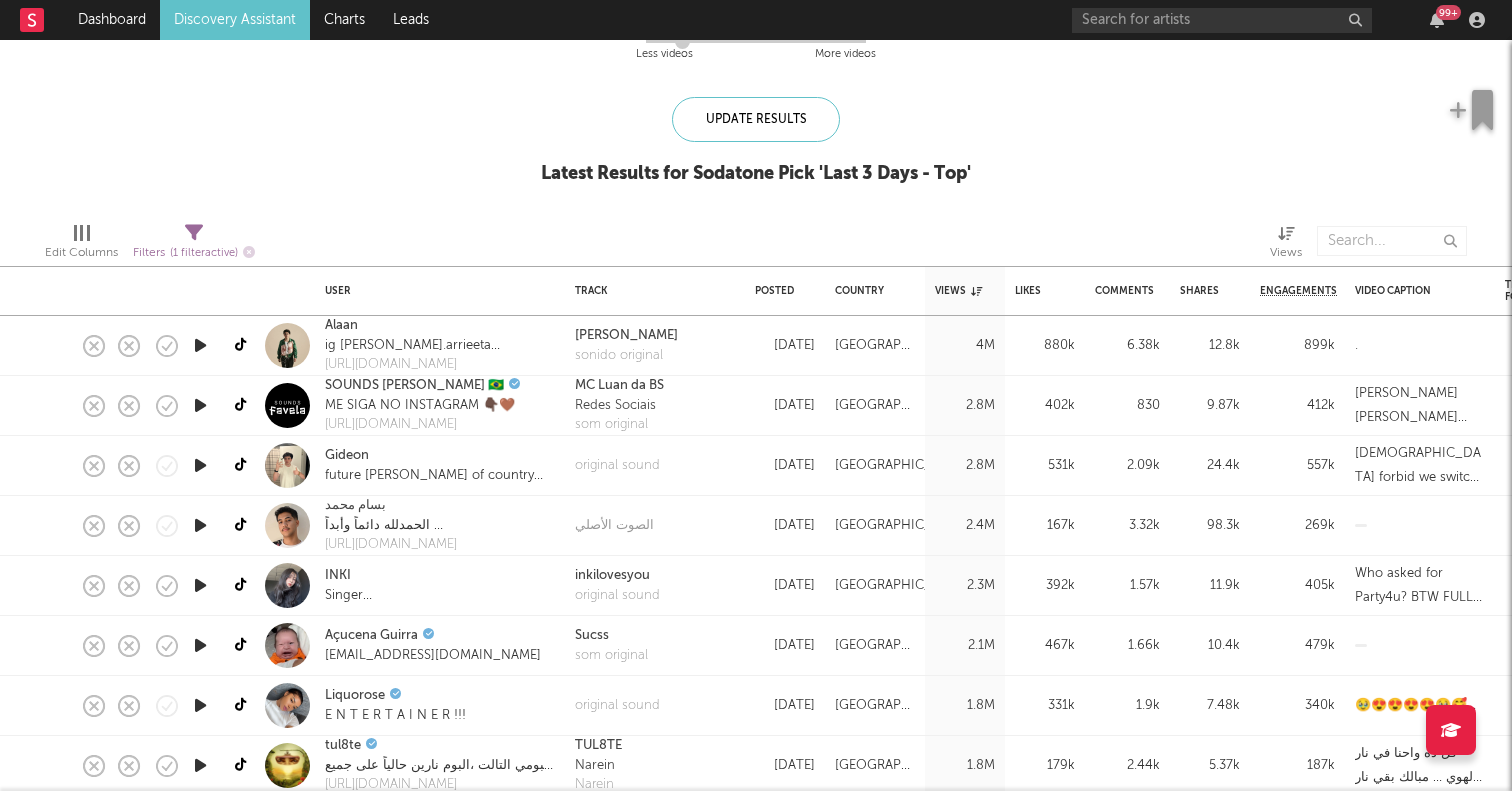
click at [201, 465] on icon "button" at bounding box center [200, 465] width 21 height 25
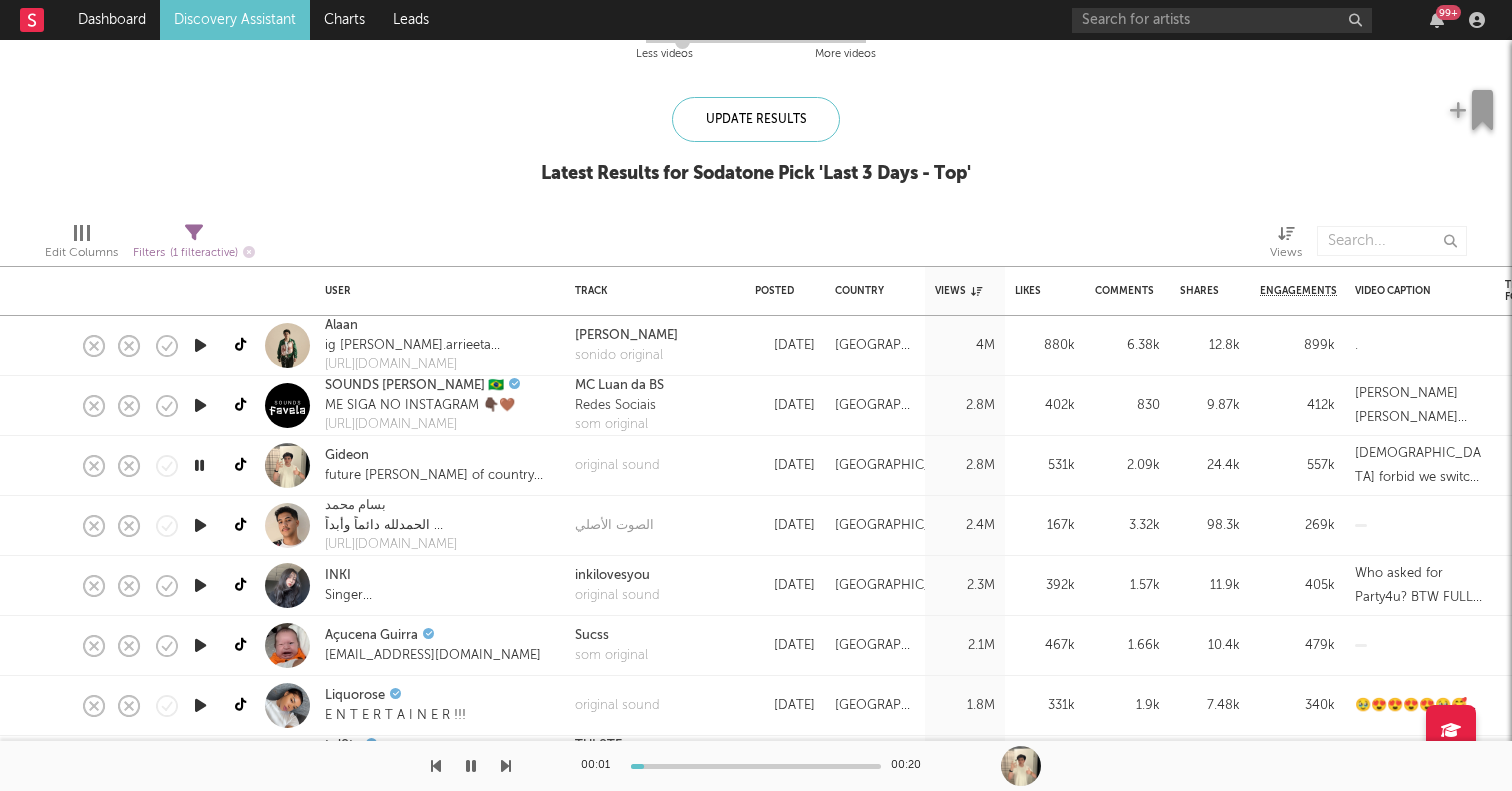
click at [201, 465] on icon "button" at bounding box center [199, 465] width 19 height 25
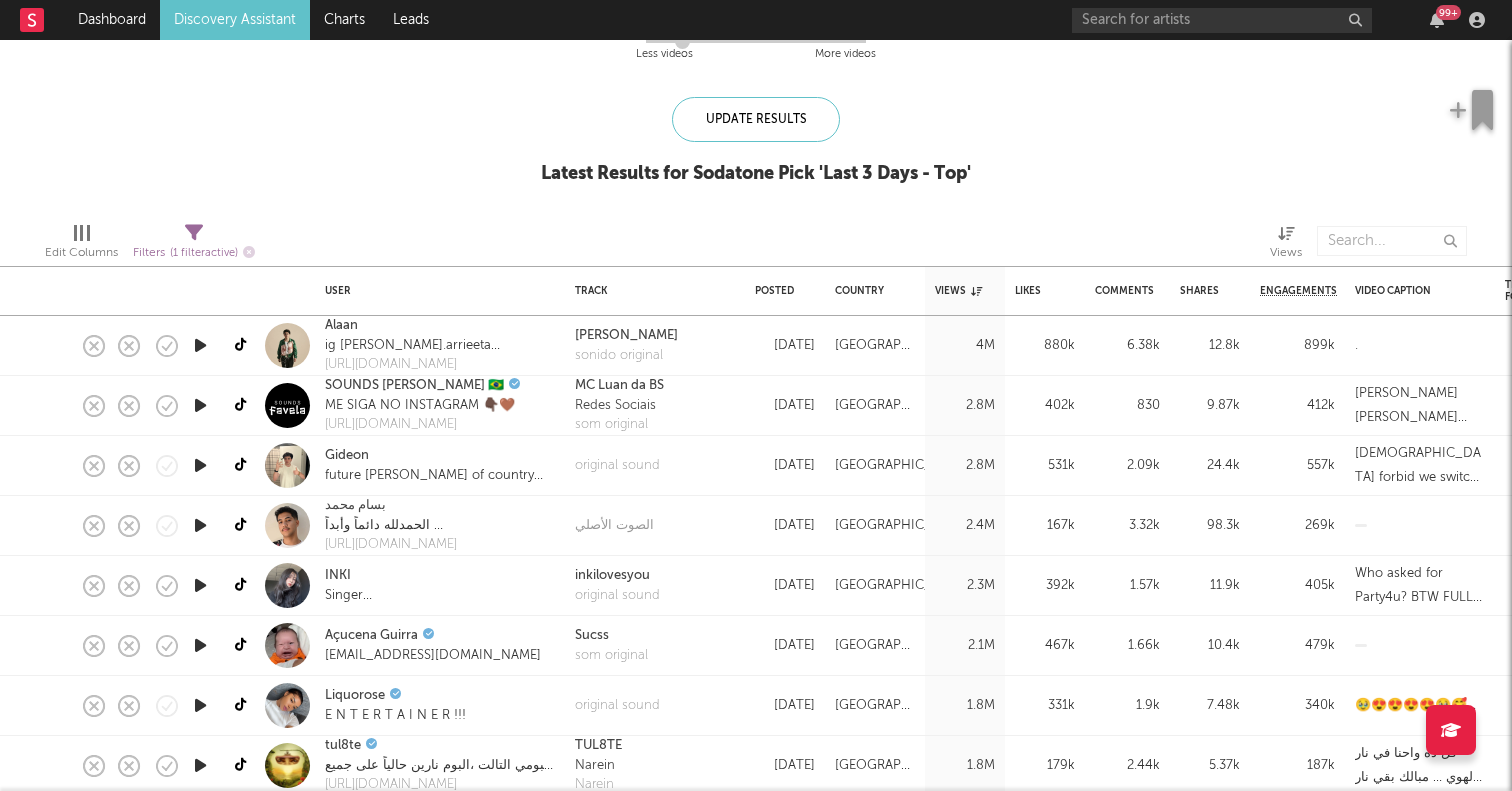
click at [197, 345] on icon "button" at bounding box center [200, 345] width 21 height 25
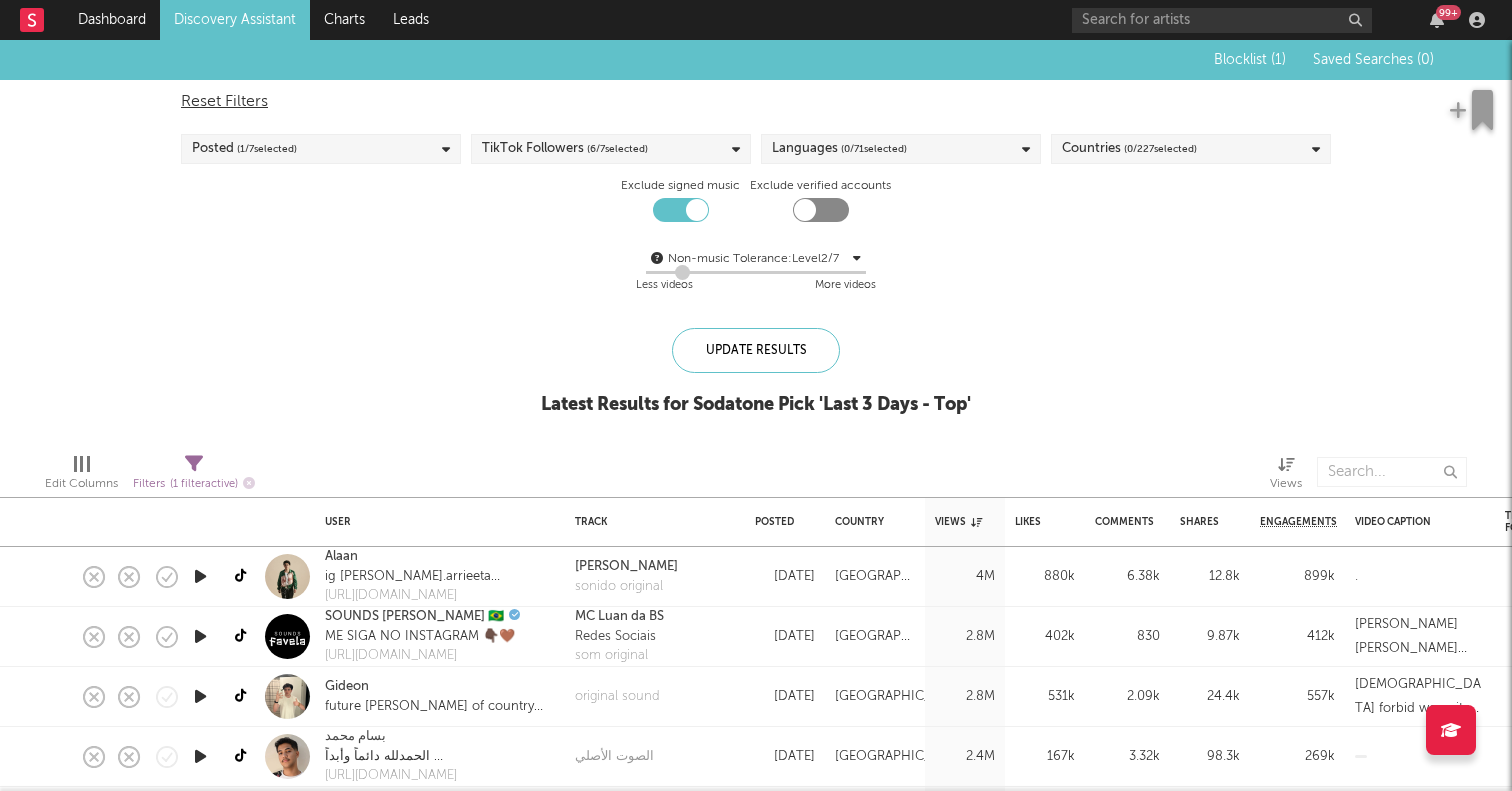
click at [1070, 145] on div "Countries ( 0 / 227 selected)" at bounding box center [1129, 149] width 135 height 24
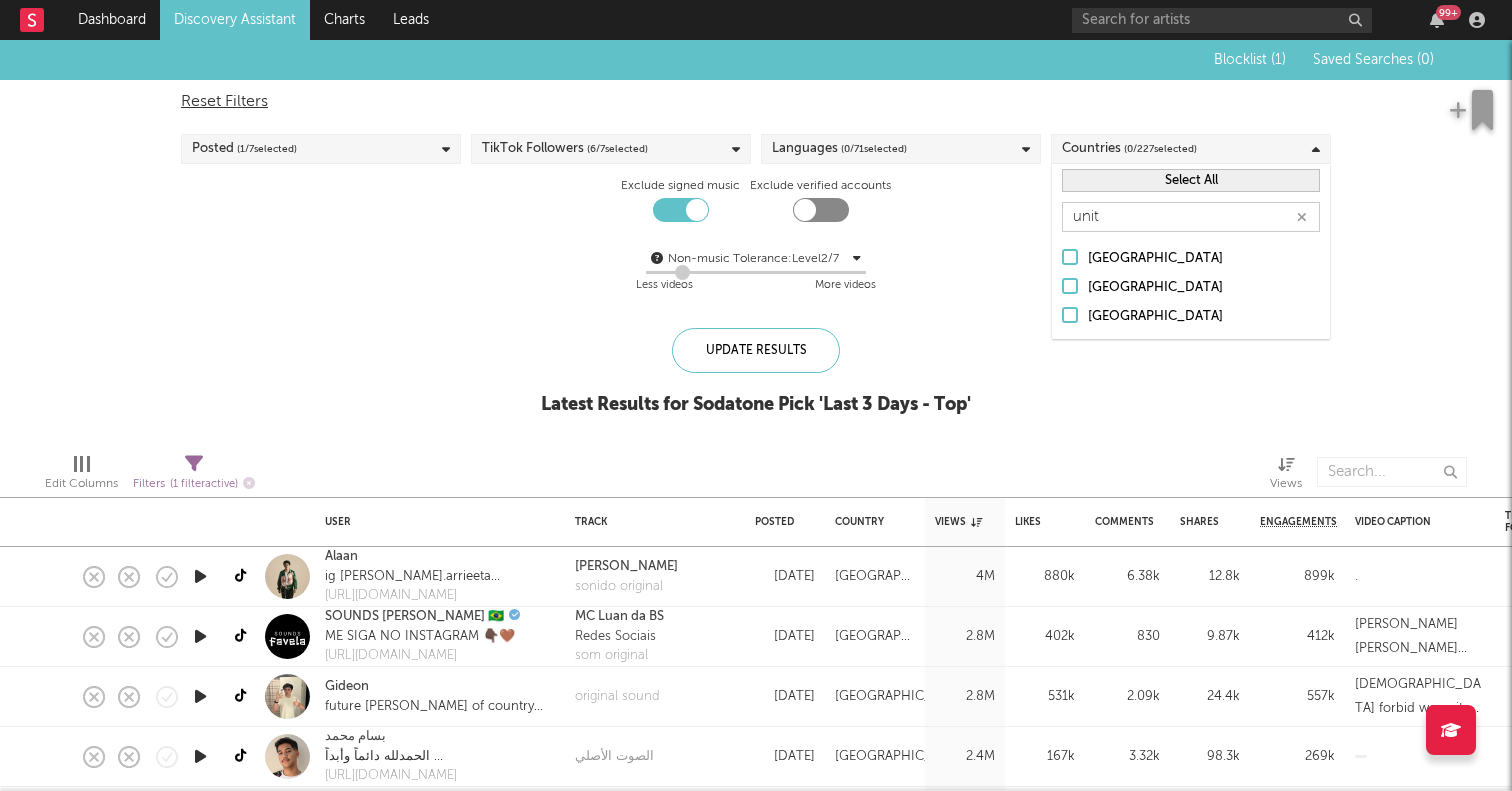
type input "unit"
click at [1115, 318] on div "[GEOGRAPHIC_DATA]" at bounding box center [1204, 317] width 232 height 24
click at [1062, 318] on input "[GEOGRAPHIC_DATA]" at bounding box center [1062, 317] width 0 height 24
click at [777, 332] on div "Update Results" at bounding box center [756, 350] width 168 height 45
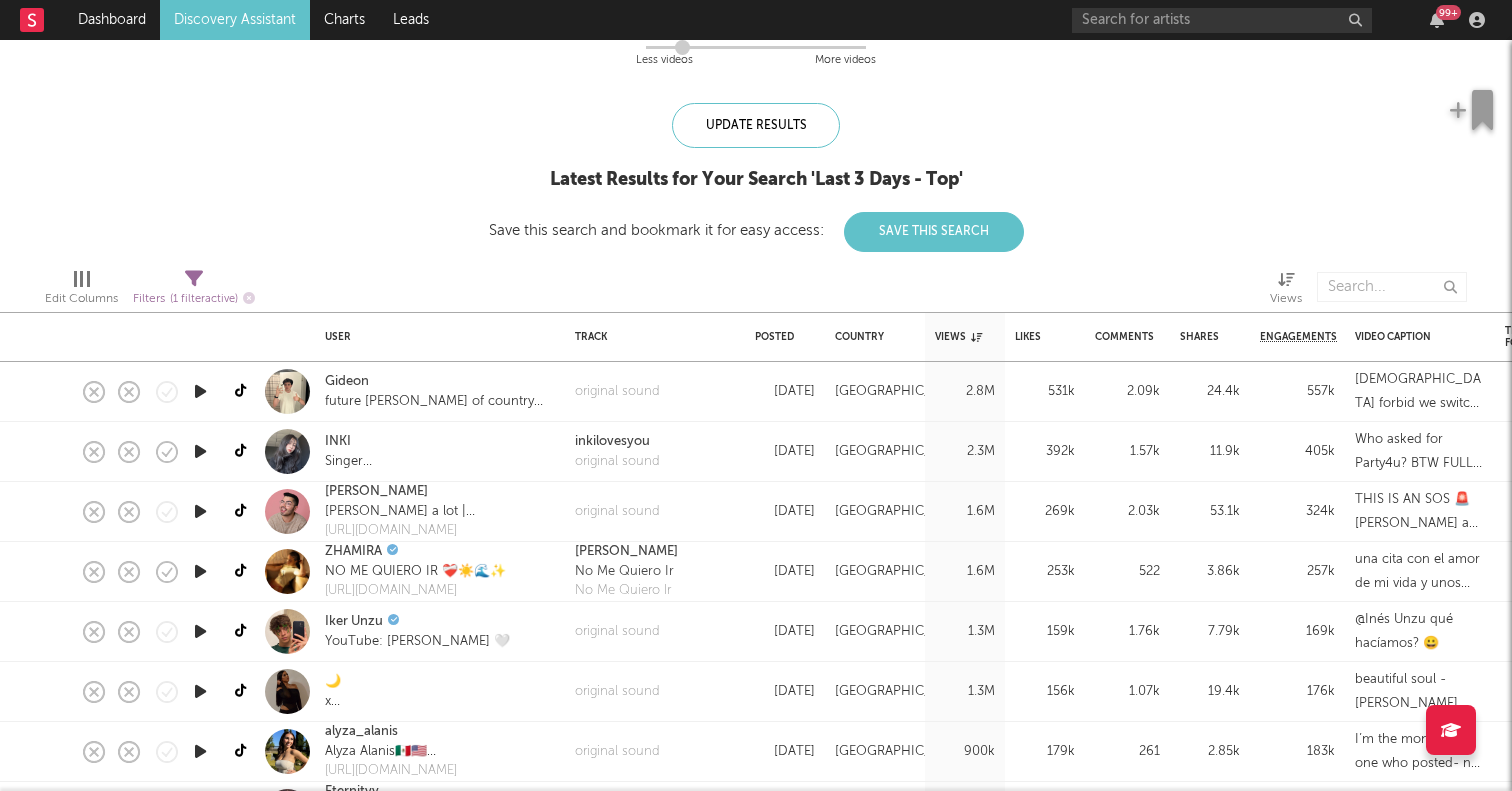
click at [205, 446] on icon "button" at bounding box center [200, 451] width 21 height 25
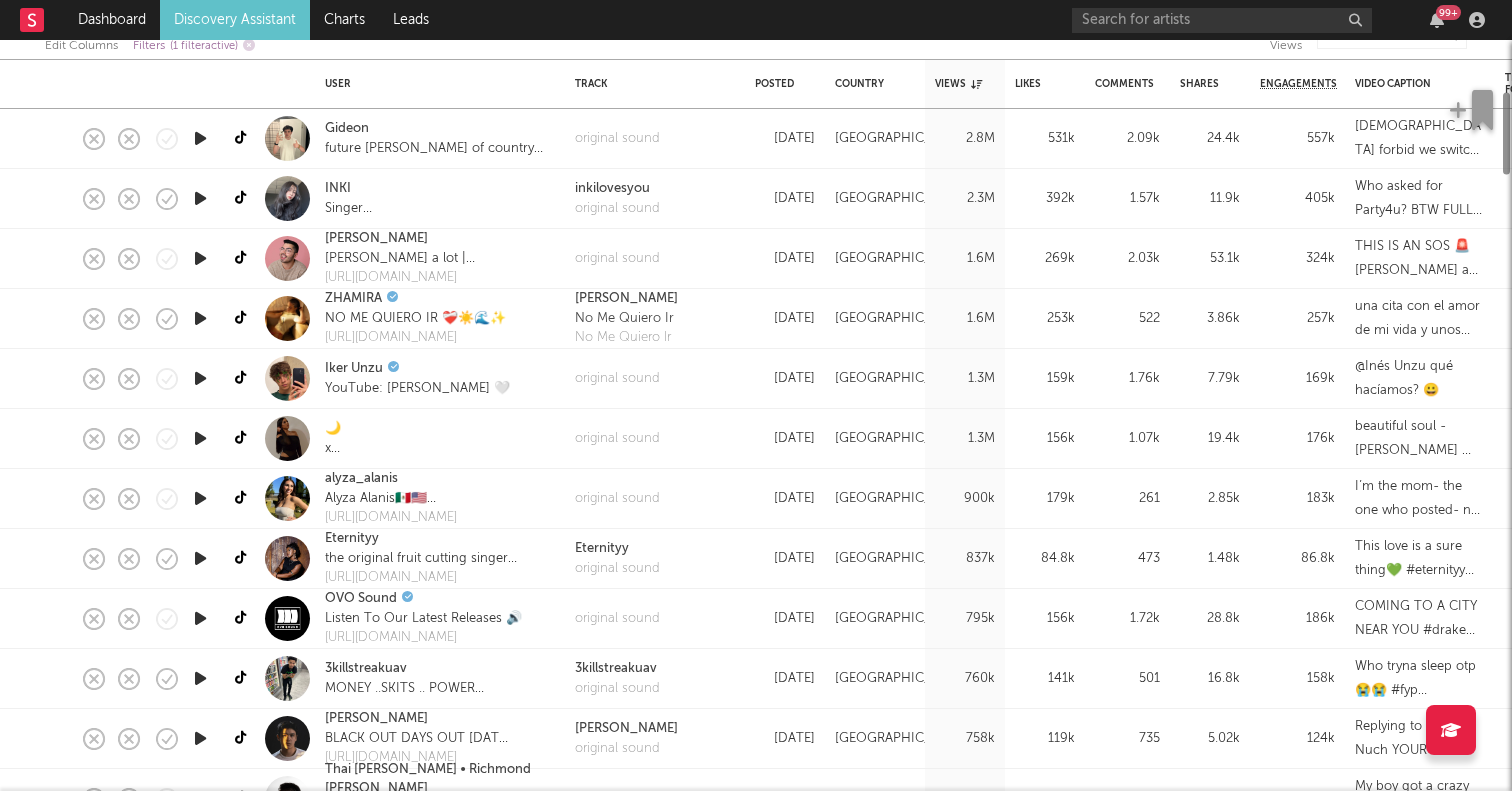
click at [199, 502] on icon "button" at bounding box center [200, 498] width 21 height 25
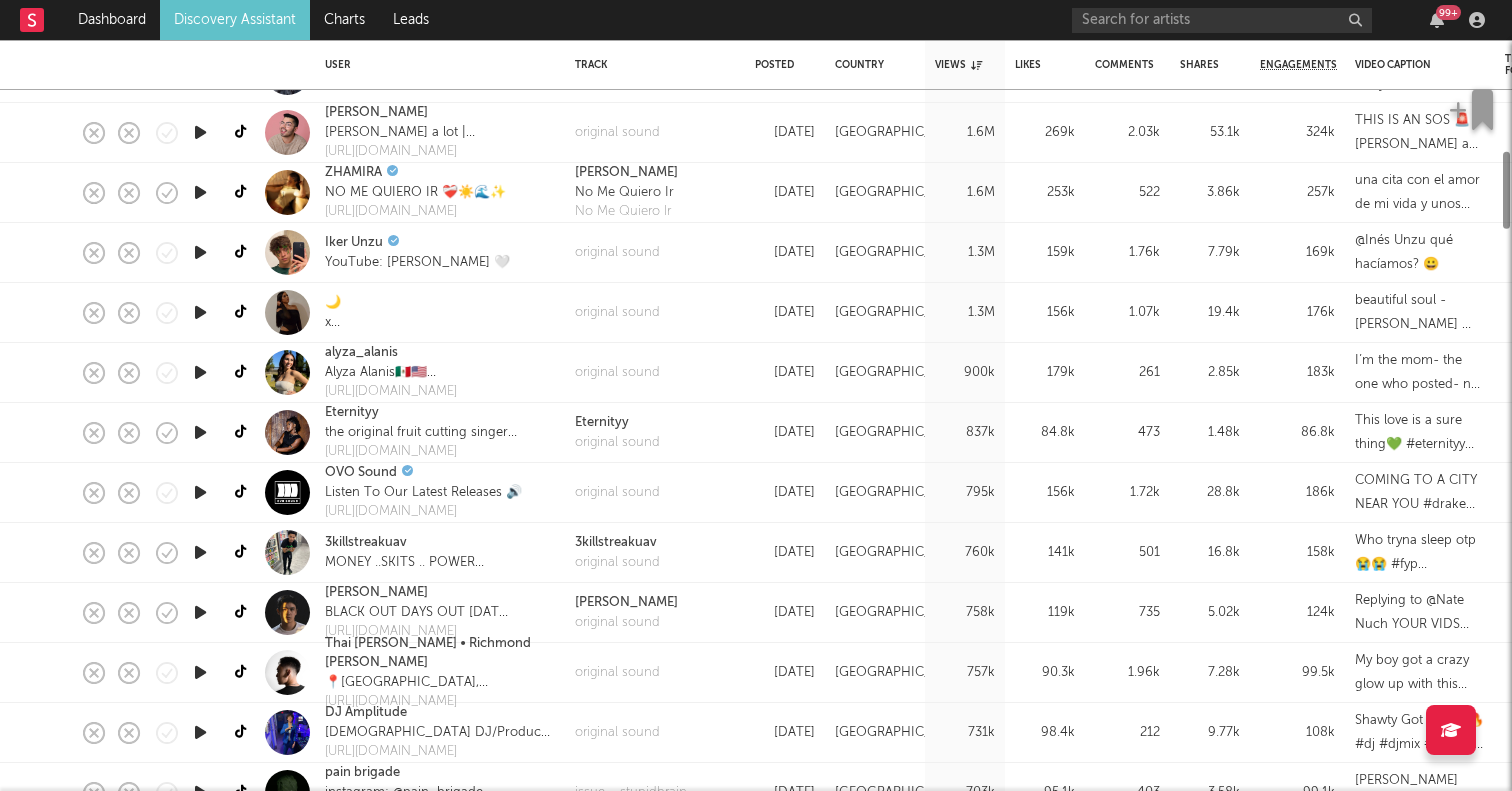
click at [191, 544] on icon "button" at bounding box center [200, 552] width 21 height 25
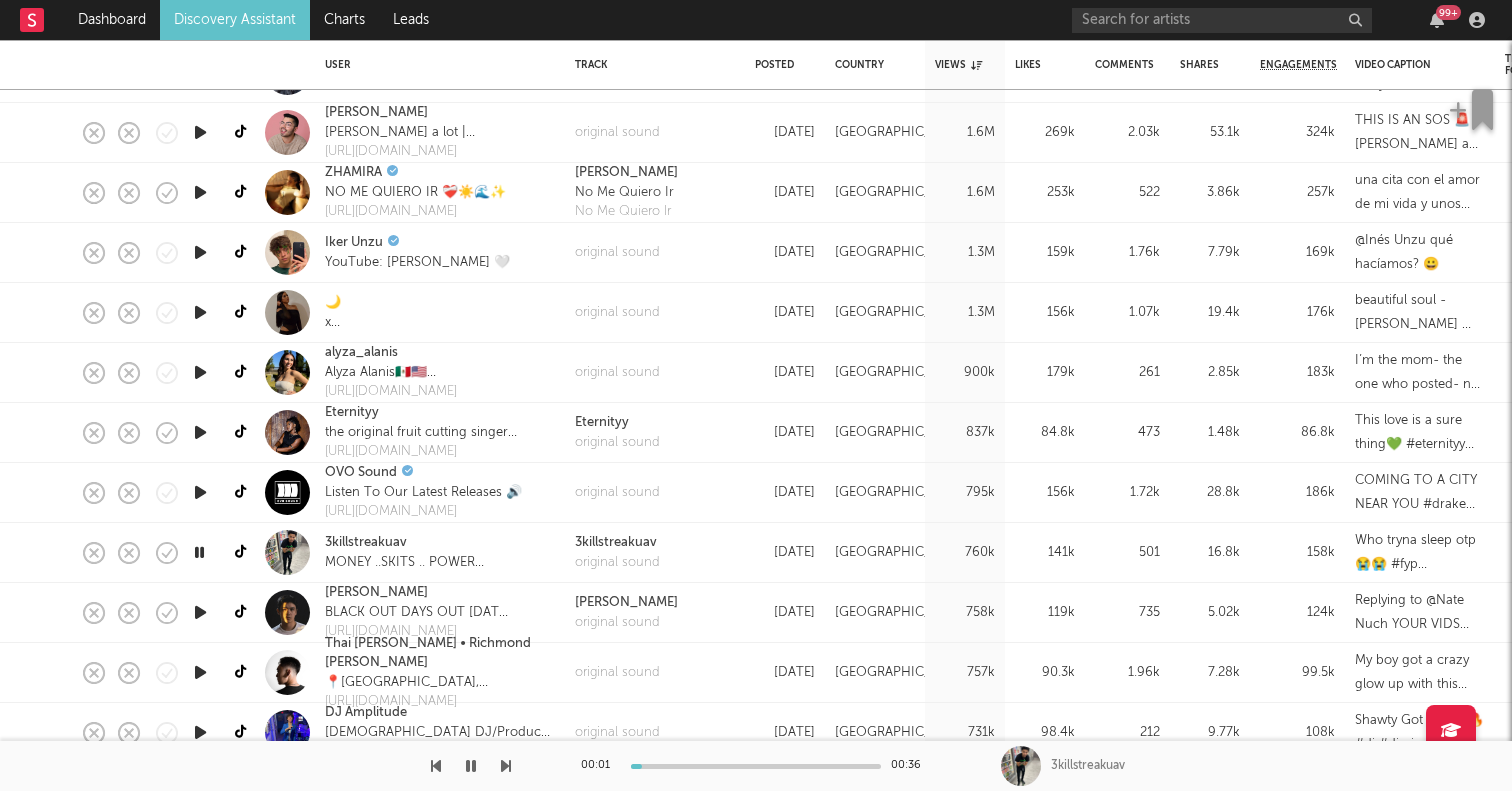
click at [205, 612] on icon "button" at bounding box center [200, 612] width 21 height 25
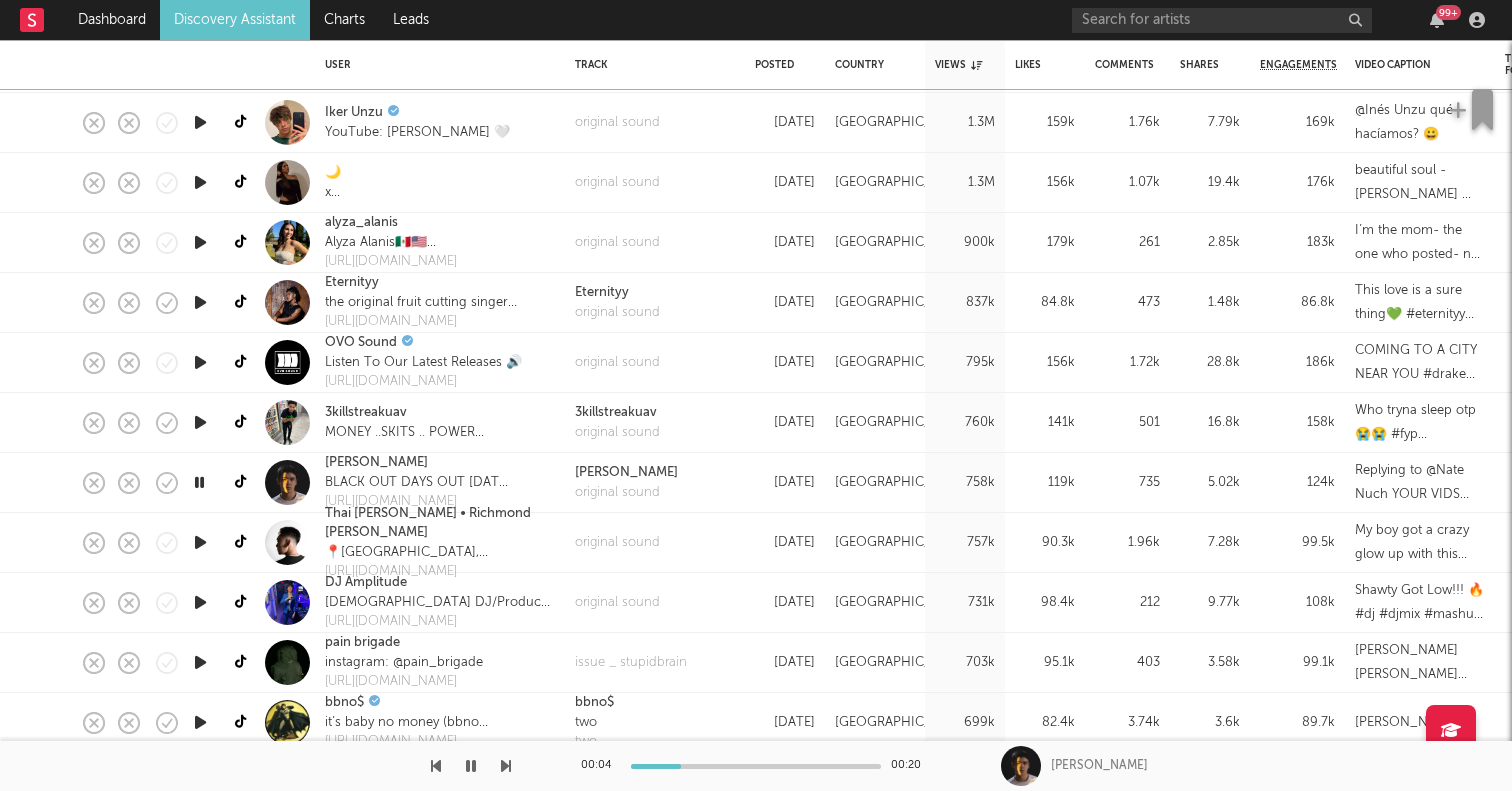
click at [200, 482] on icon "button" at bounding box center [199, 482] width 19 height 25
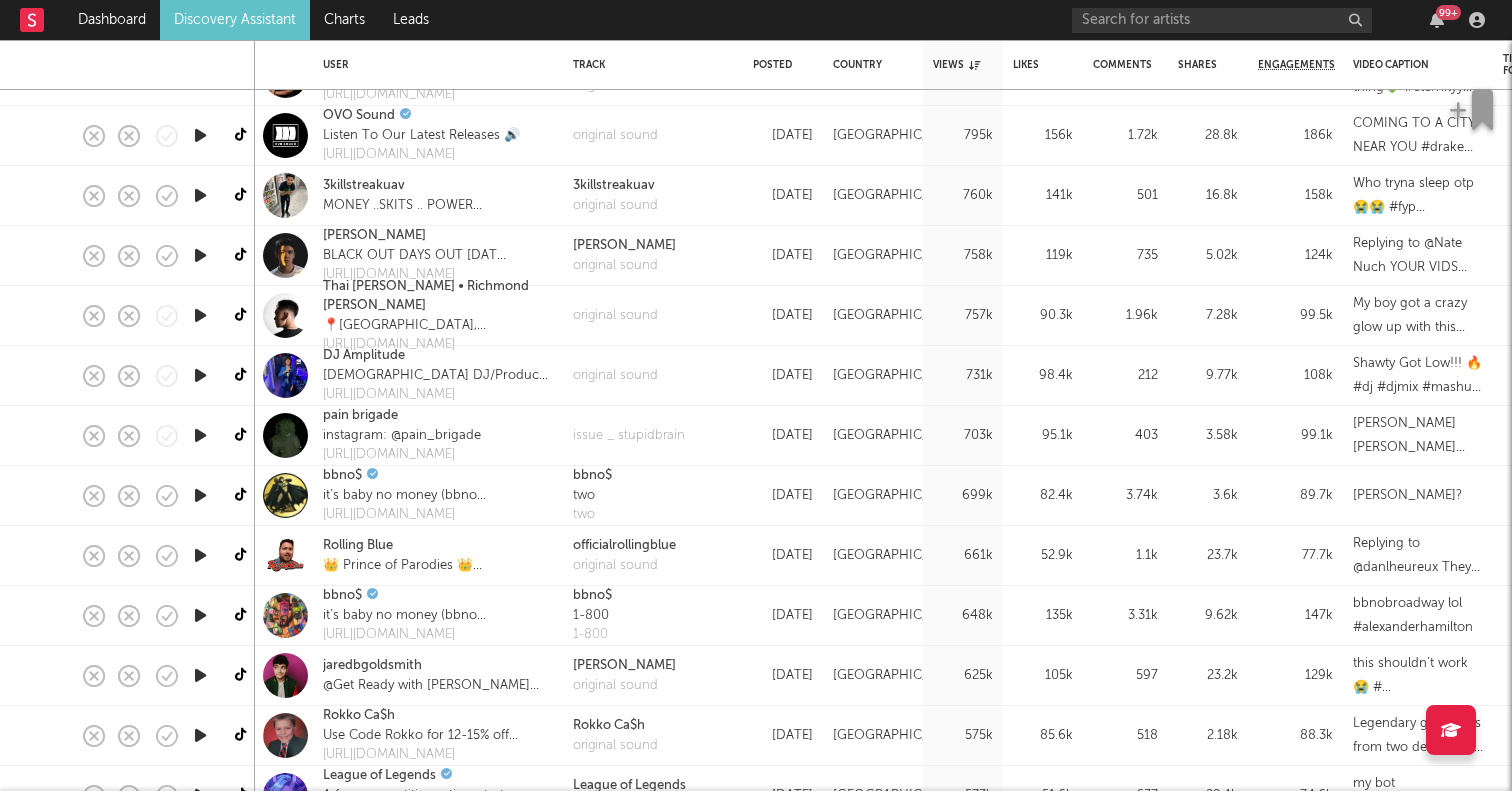
click at [200, 483] on icon "button" at bounding box center [200, 495] width 21 height 25
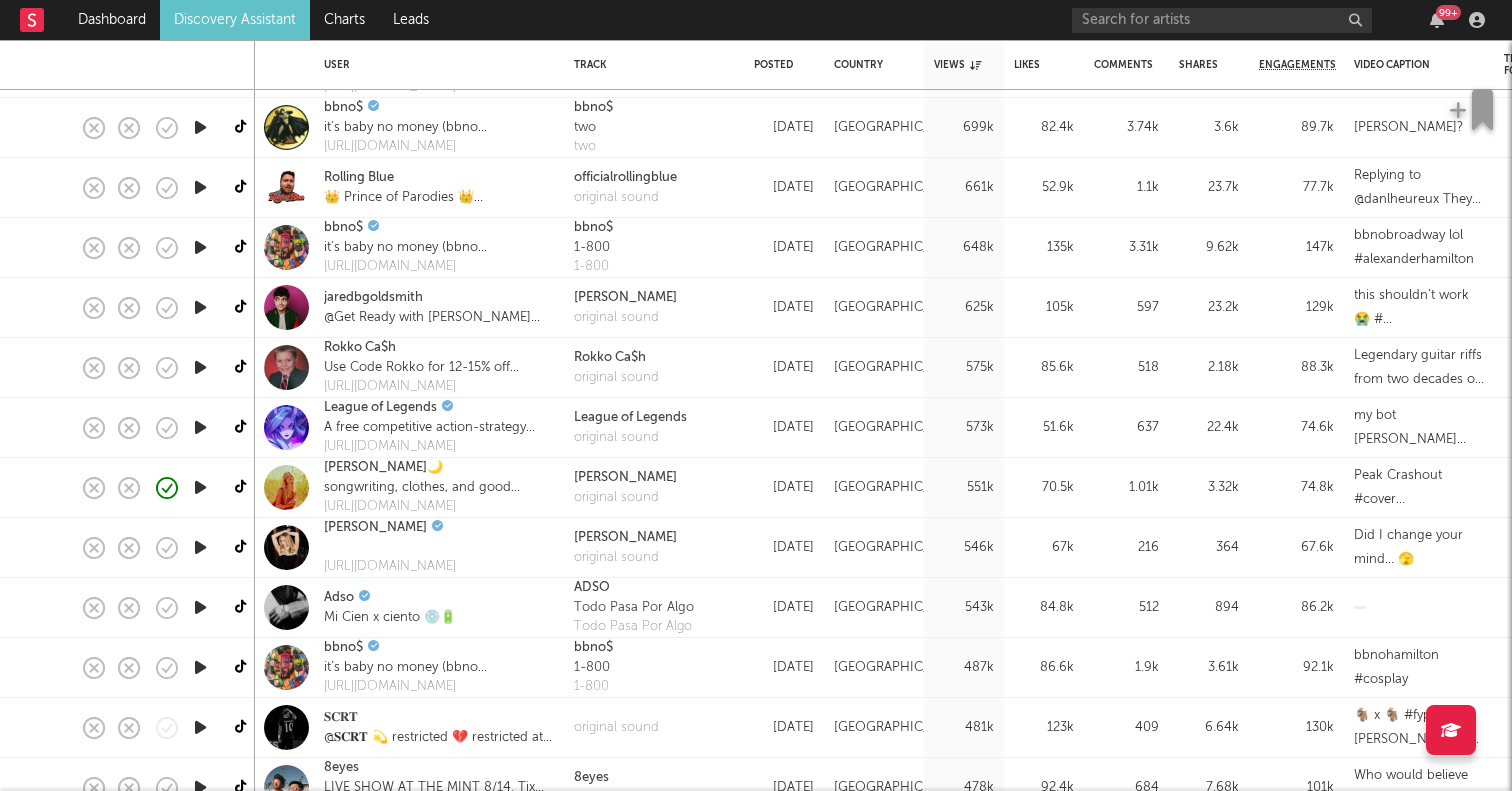
click at [200, 483] on icon "button" at bounding box center [200, 487] width 21 height 25
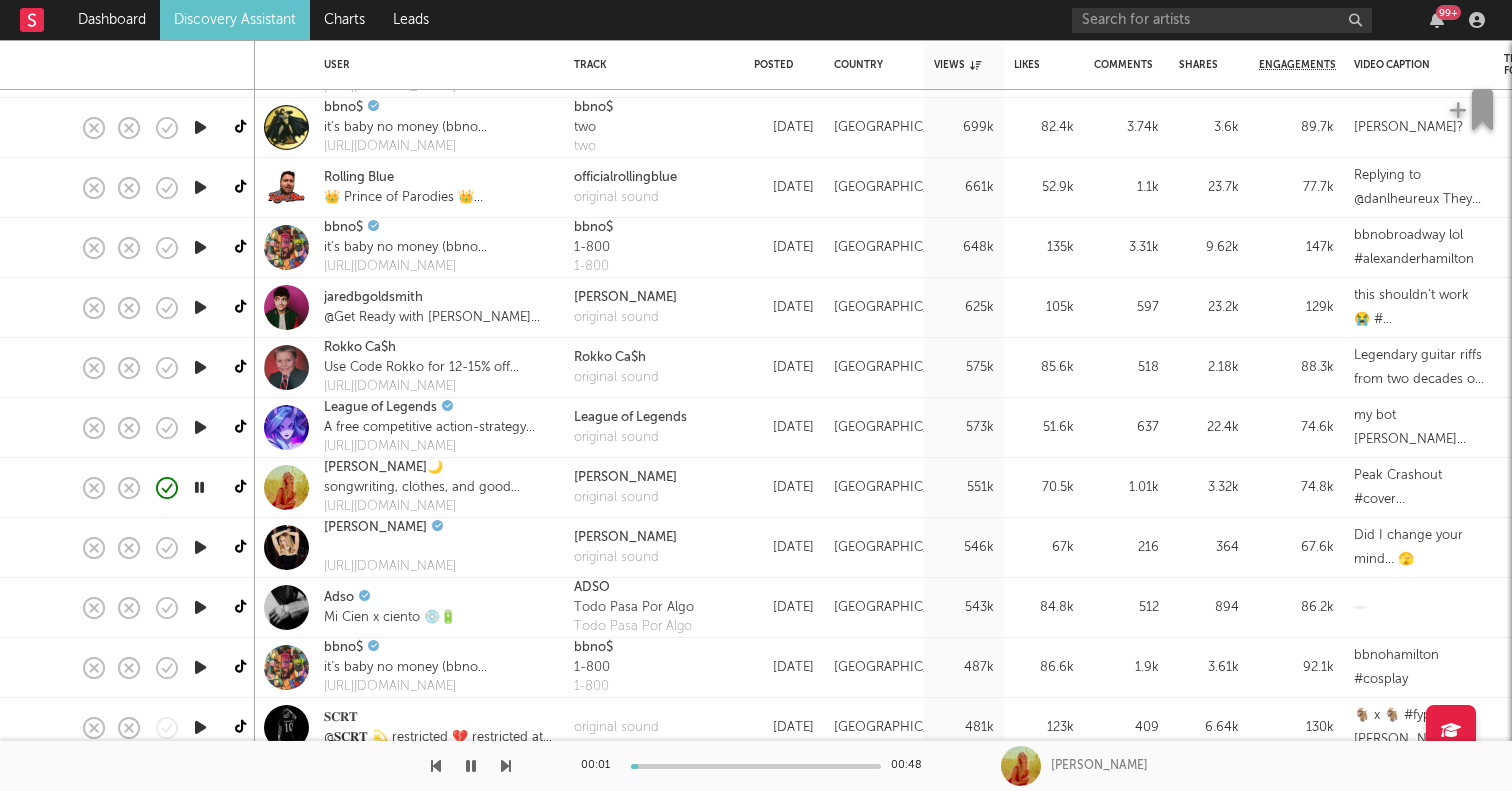
click at [200, 483] on icon "button" at bounding box center [199, 487] width 19 height 25
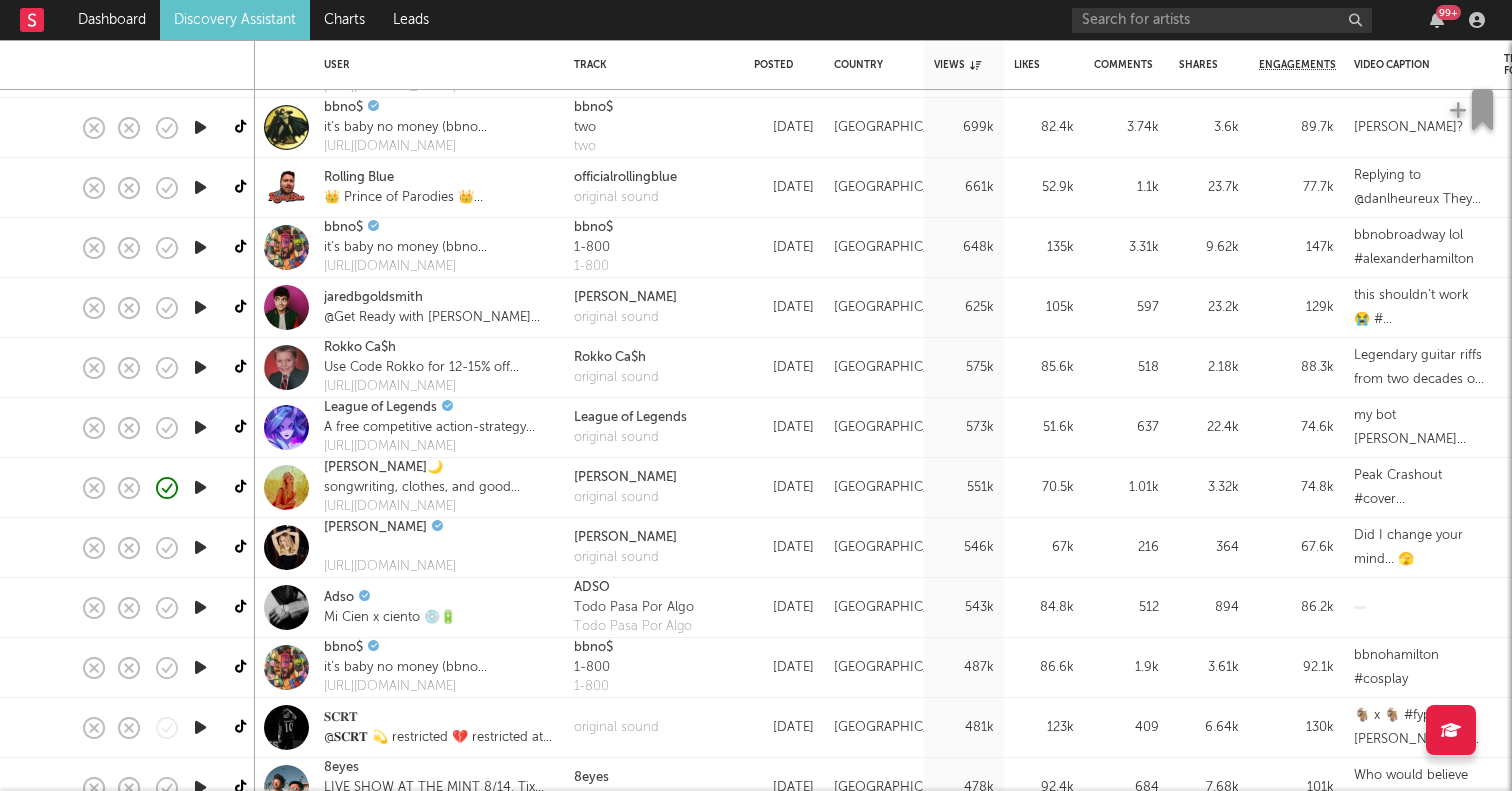
click at [199, 539] on icon "button" at bounding box center [200, 547] width 21 height 25
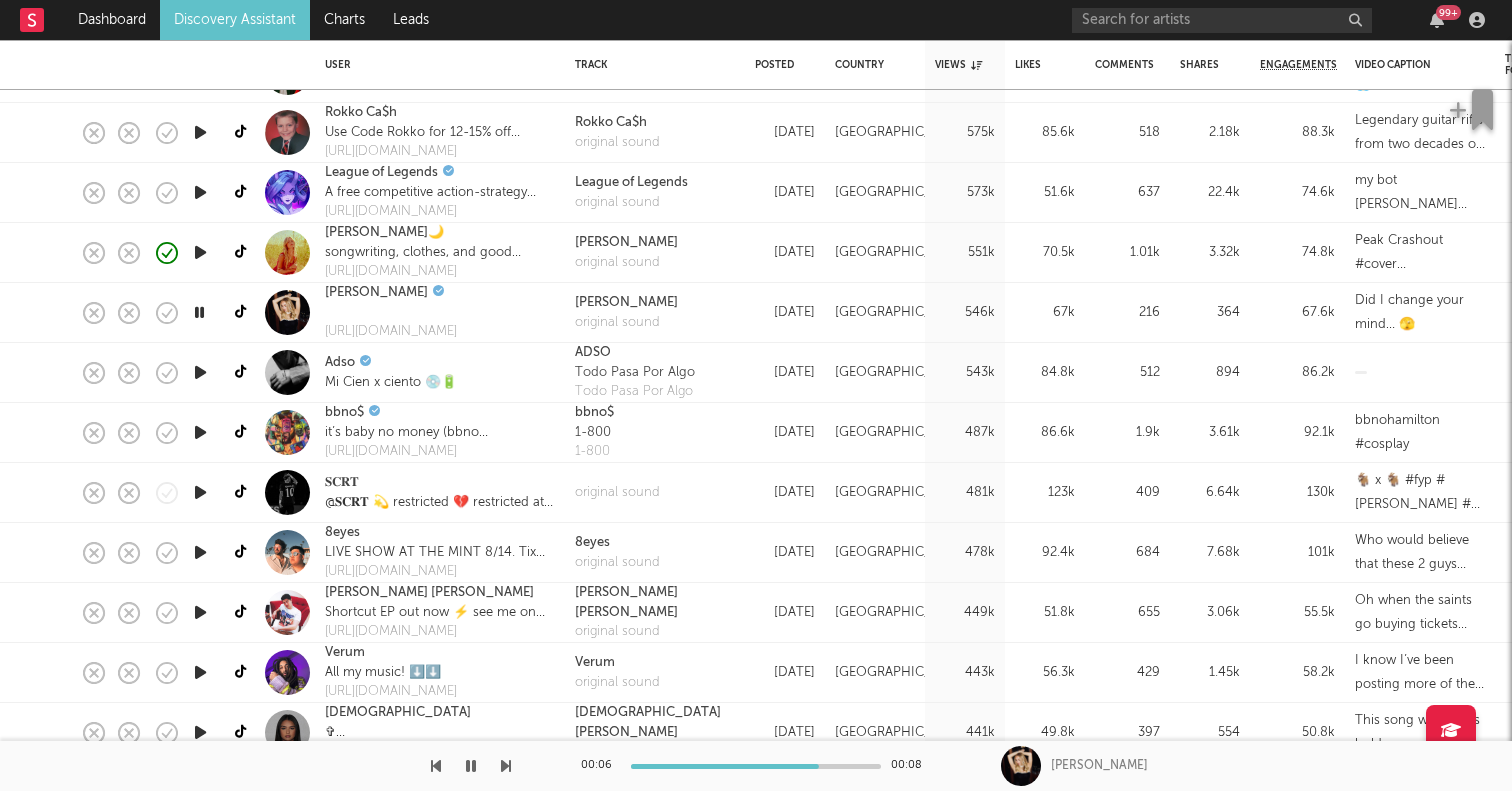
click at [209, 550] on icon "button" at bounding box center [200, 552] width 21 height 25
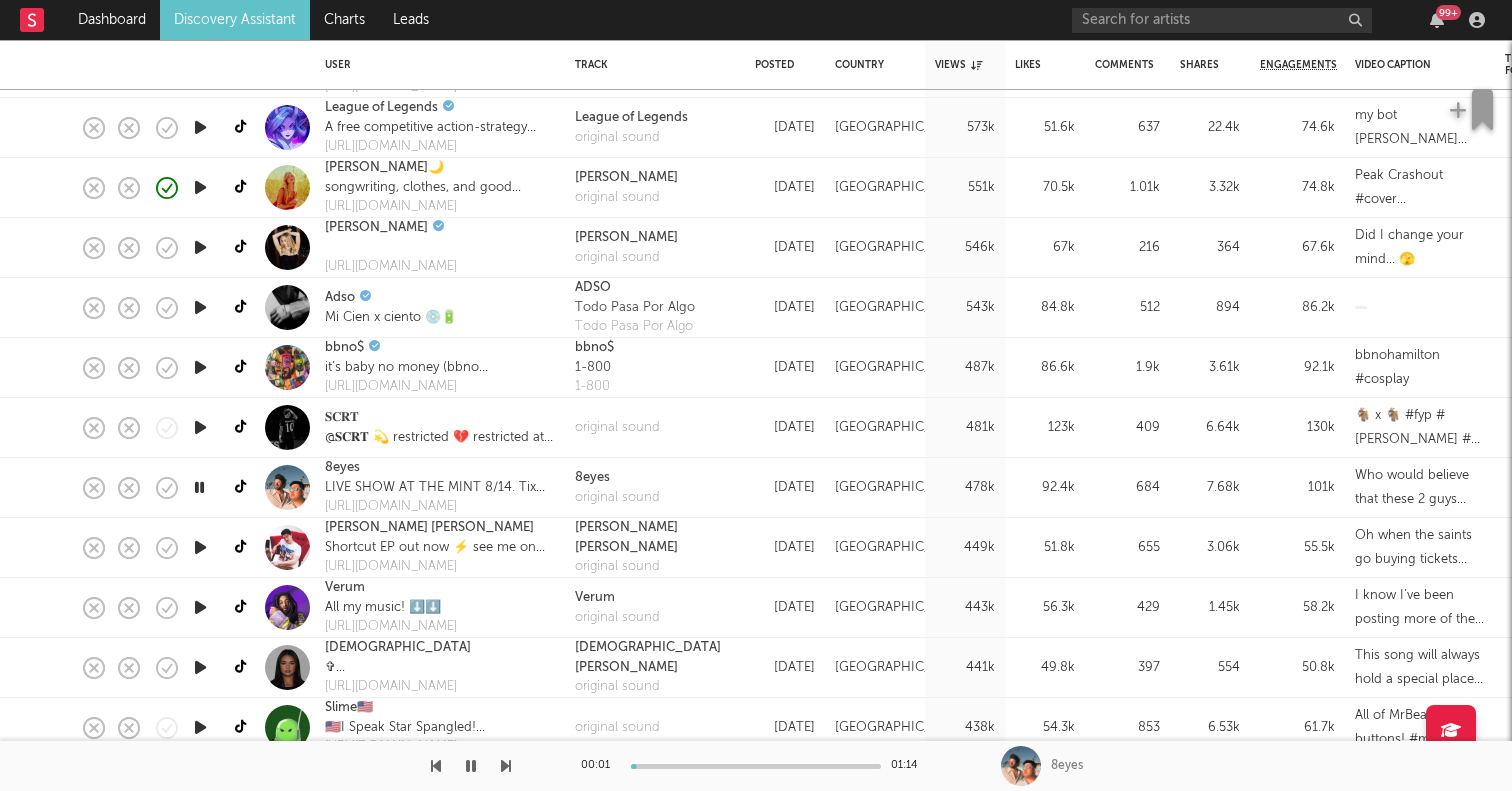
click at [196, 550] on icon "button" at bounding box center [200, 547] width 21 height 25
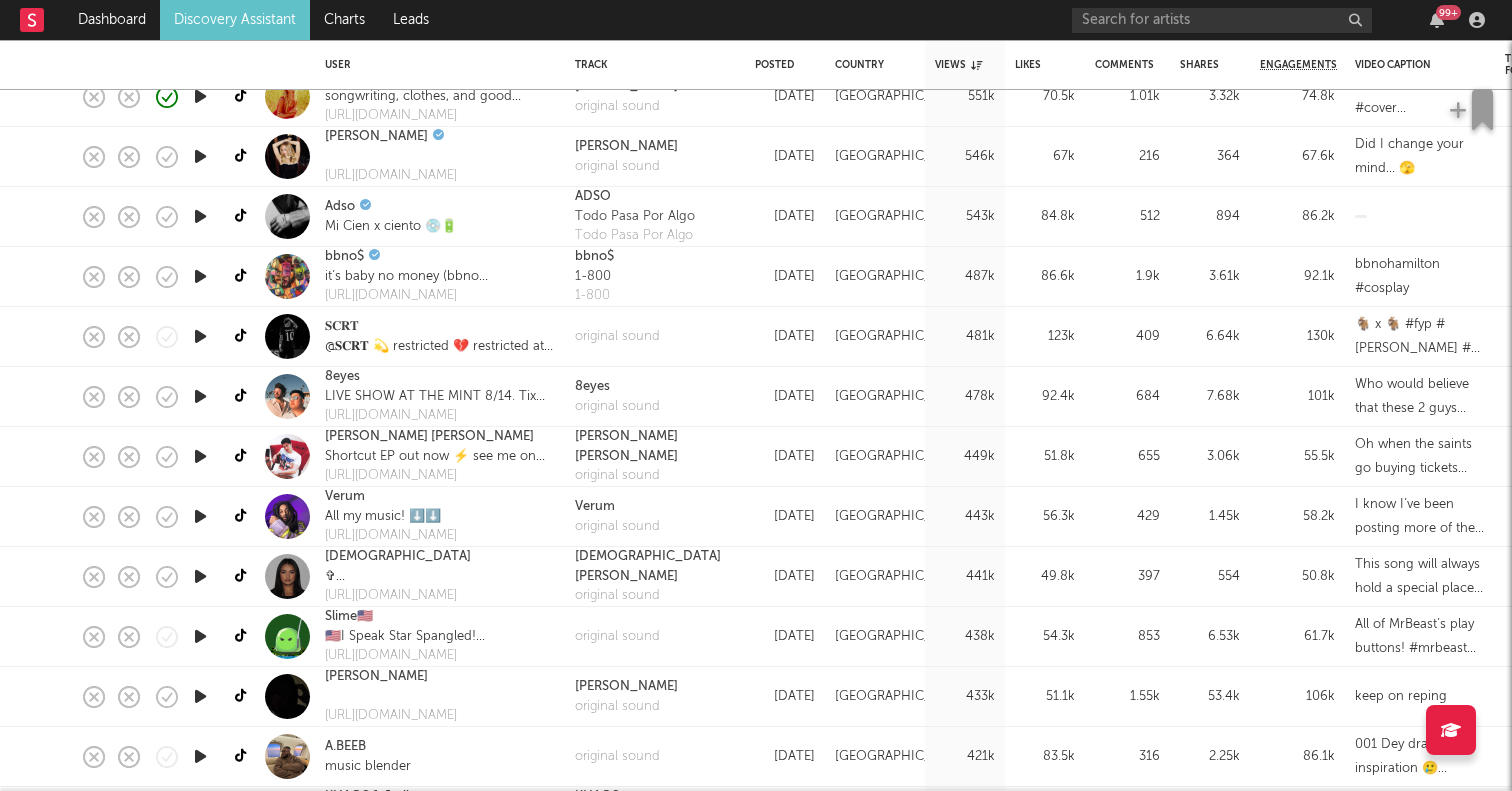
click at [203, 518] on icon "button" at bounding box center [200, 516] width 21 height 25
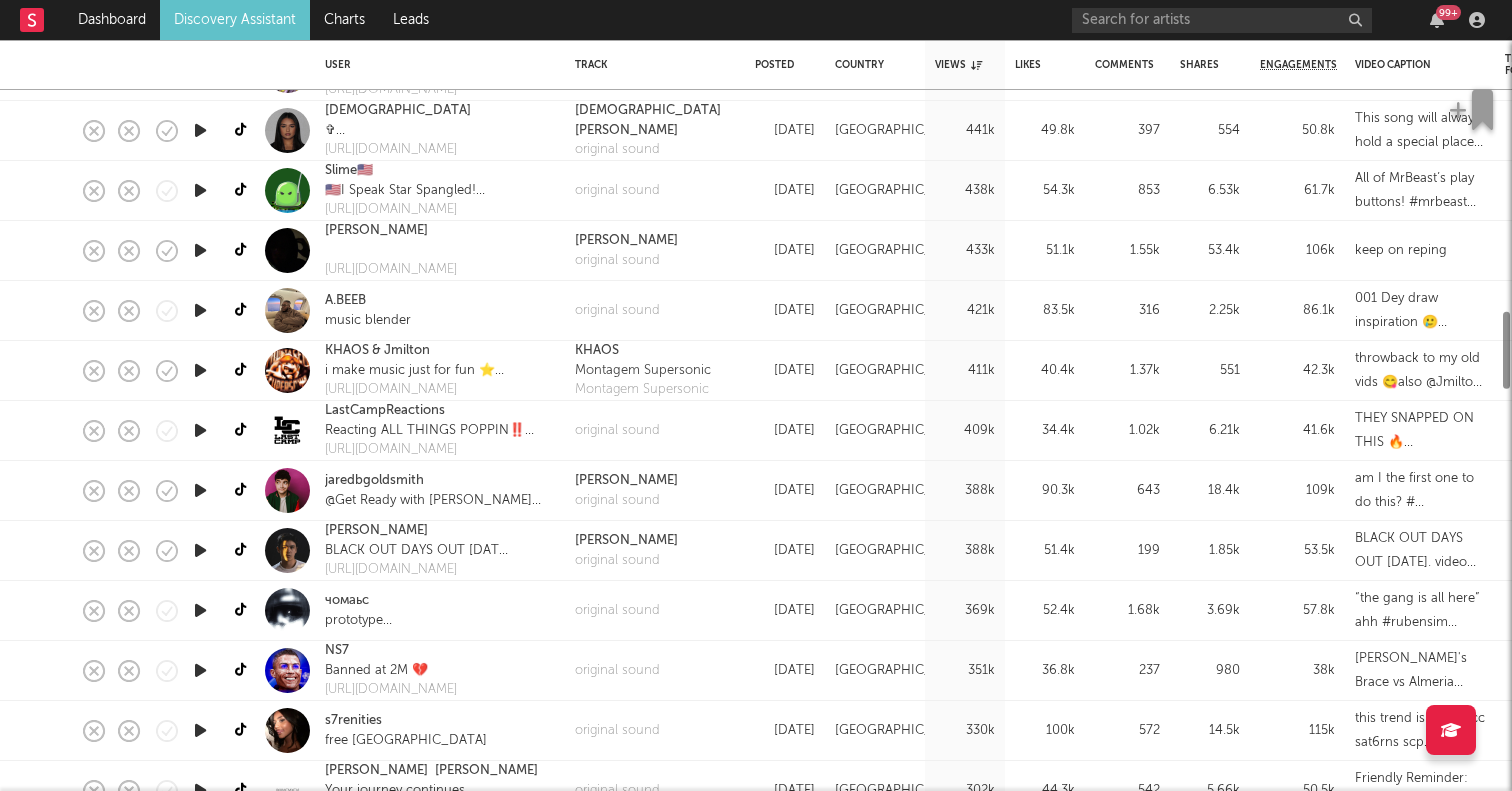
click at [203, 494] on icon "button" at bounding box center [200, 490] width 21 height 25
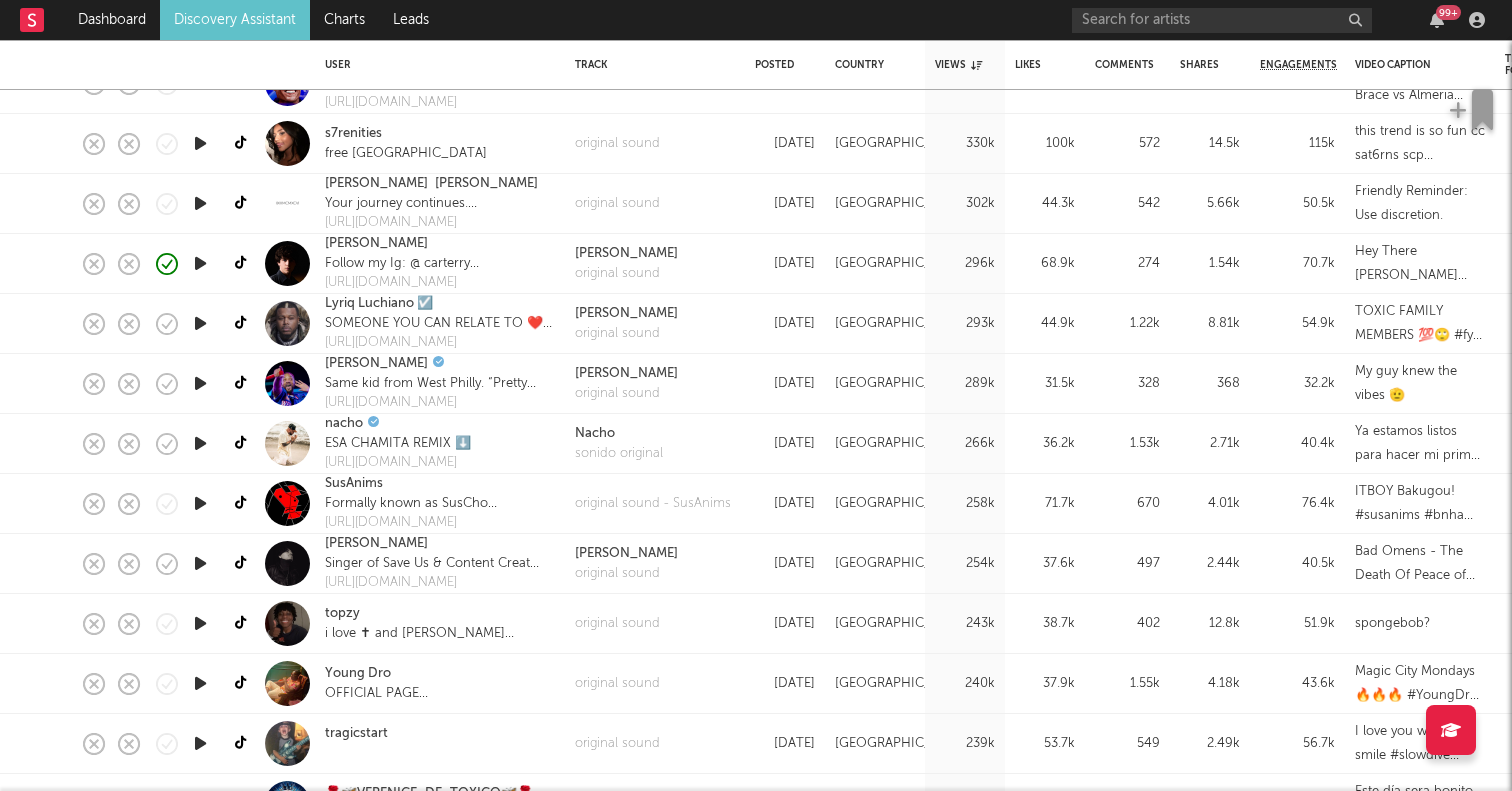
click at [198, 501] on icon "button" at bounding box center [200, 503] width 21 height 25
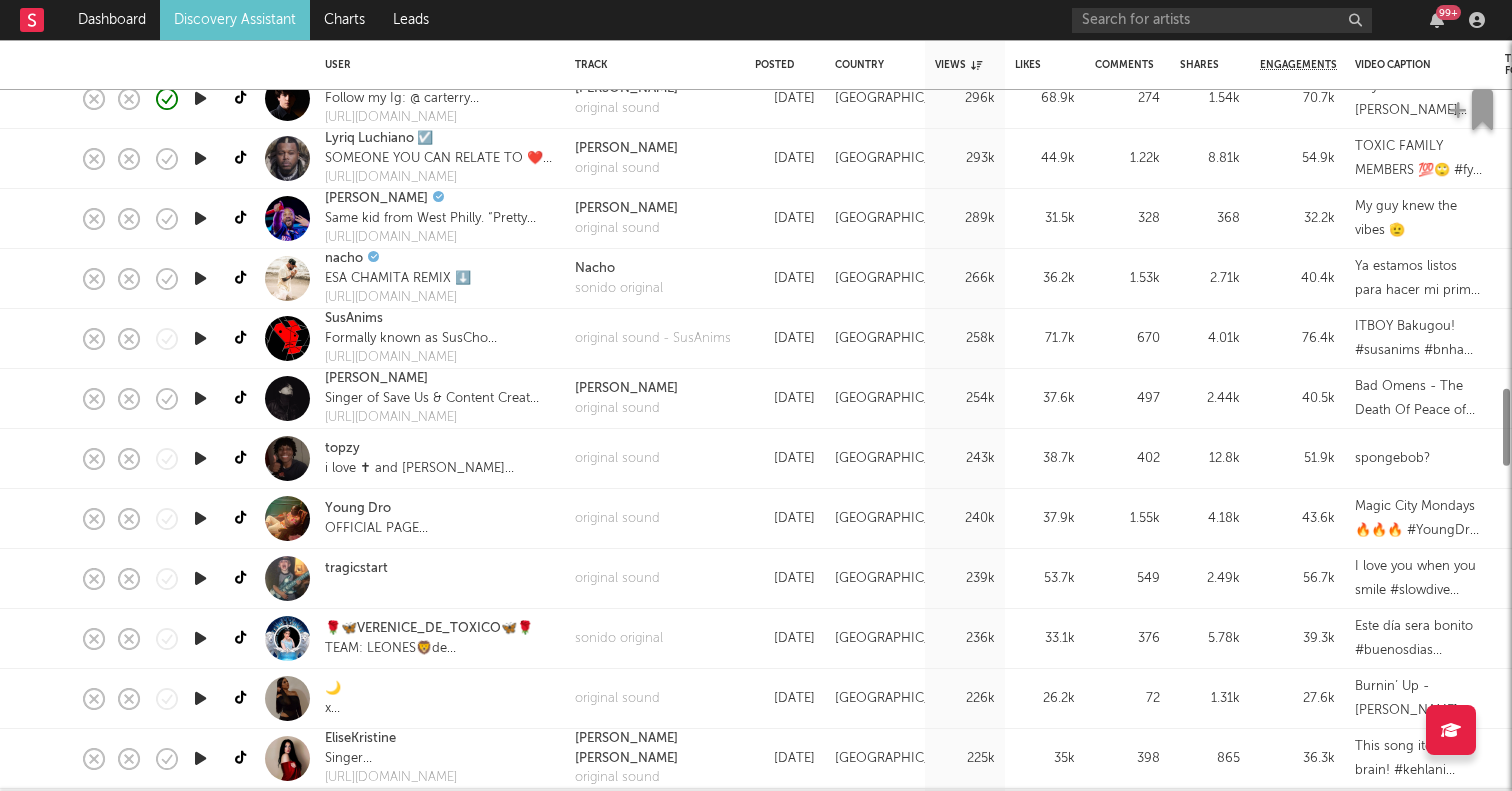
click at [195, 457] on icon "button" at bounding box center [200, 458] width 21 height 25
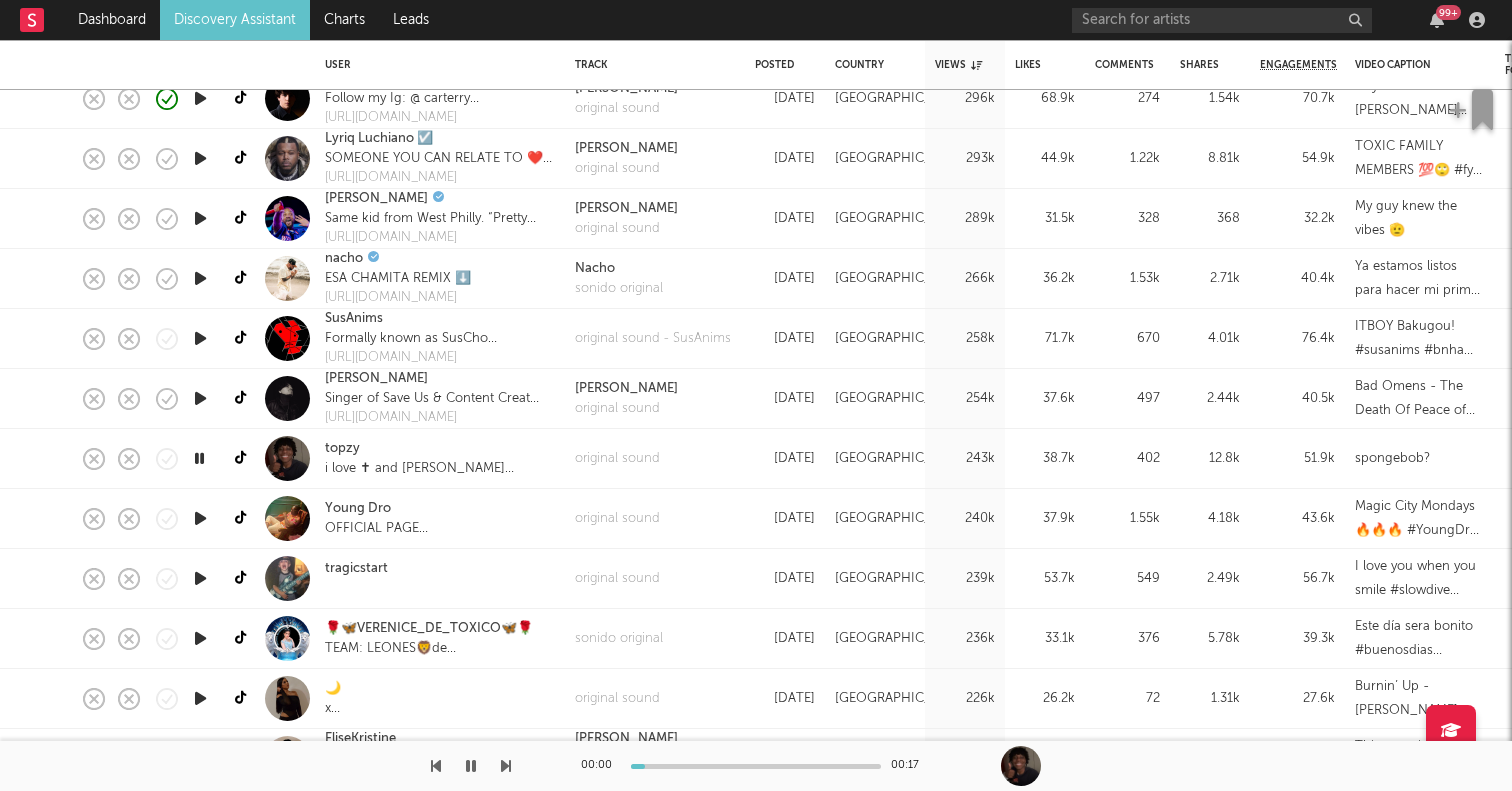
click at [194, 392] on icon "button" at bounding box center [200, 398] width 21 height 25
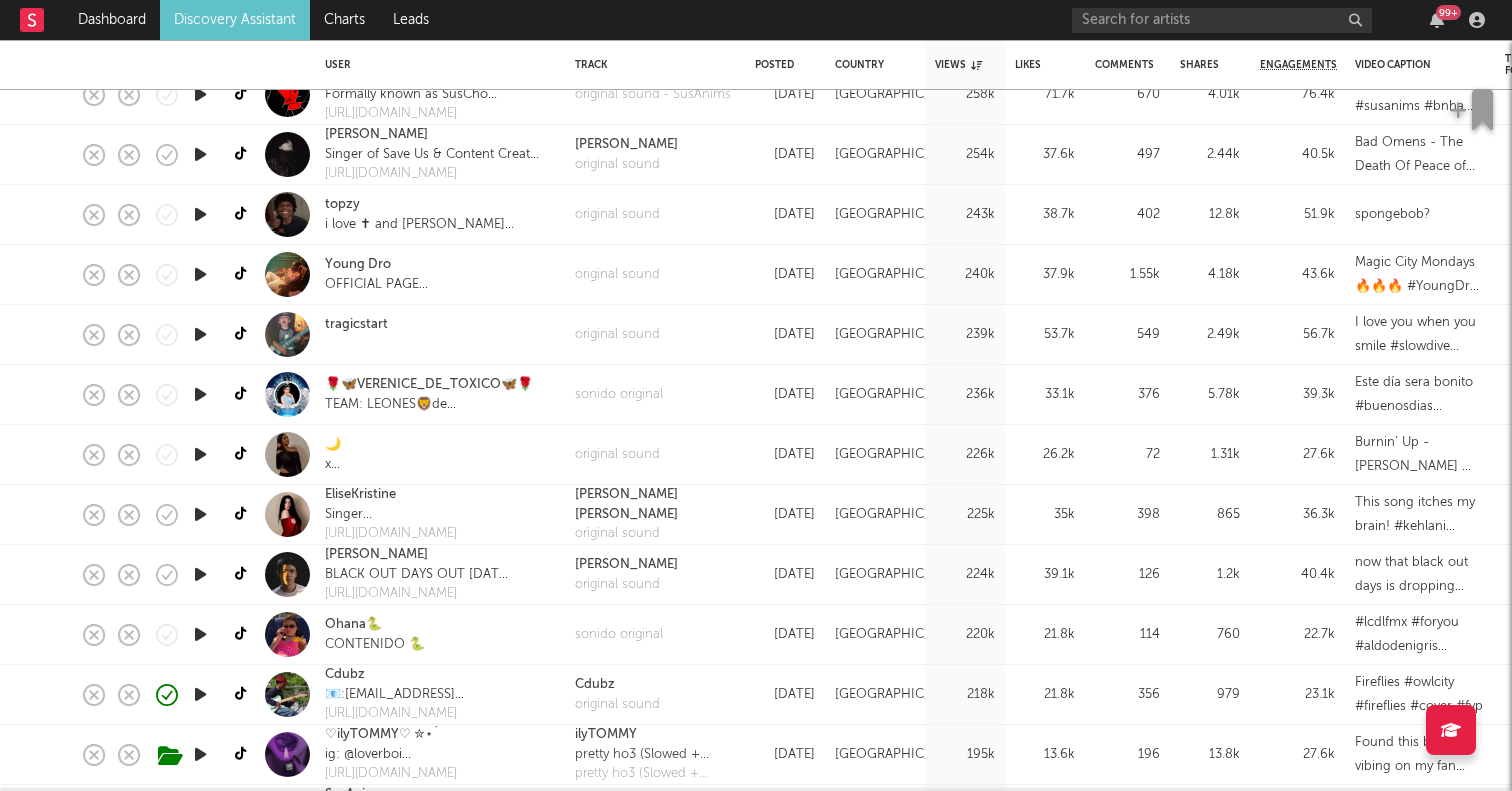
click at [198, 517] on icon "button" at bounding box center [200, 514] width 21 height 25
click at [198, 630] on icon "button" at bounding box center [200, 634] width 21 height 25
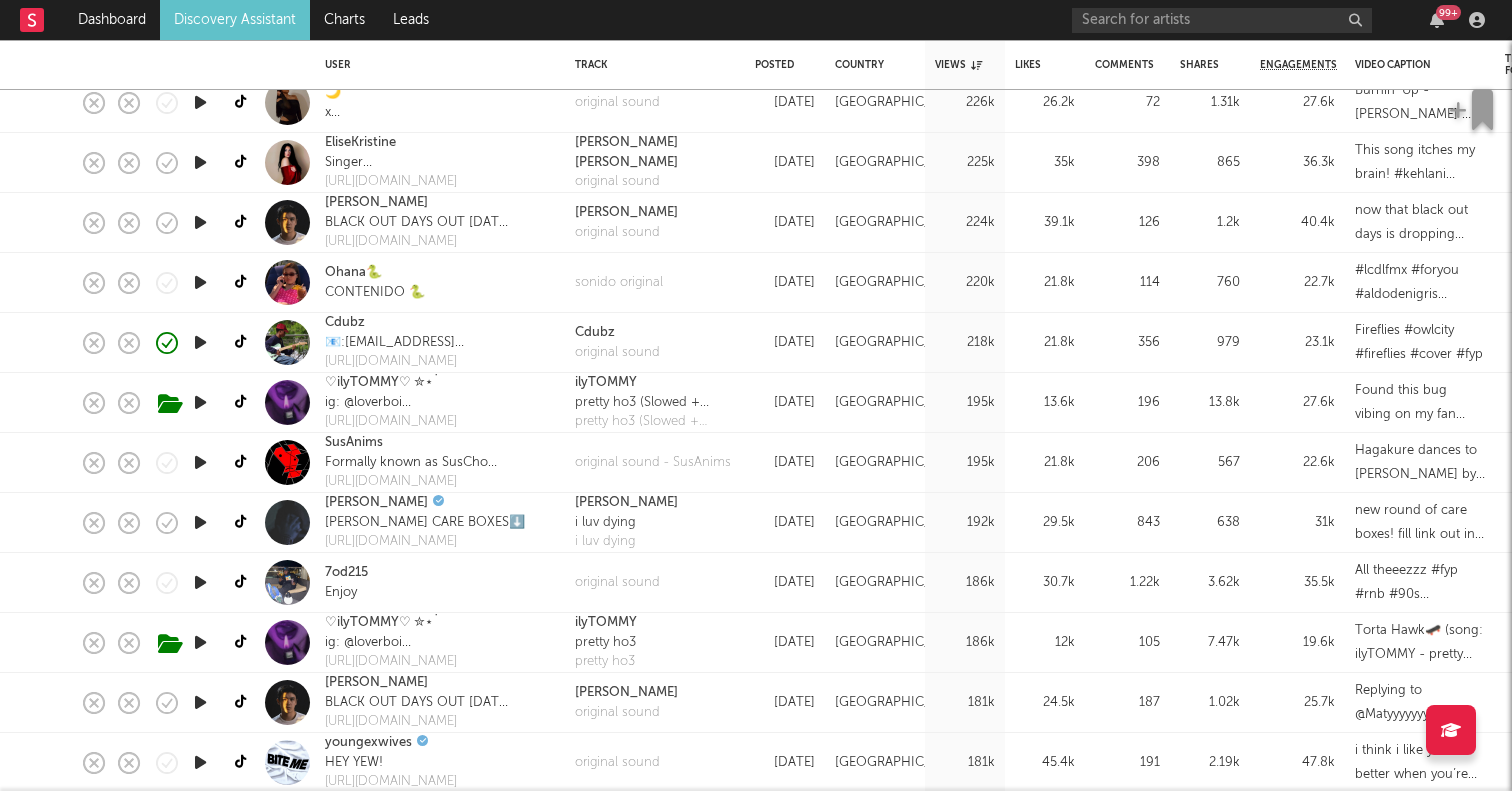
click at [197, 522] on icon "button" at bounding box center [200, 522] width 21 height 25
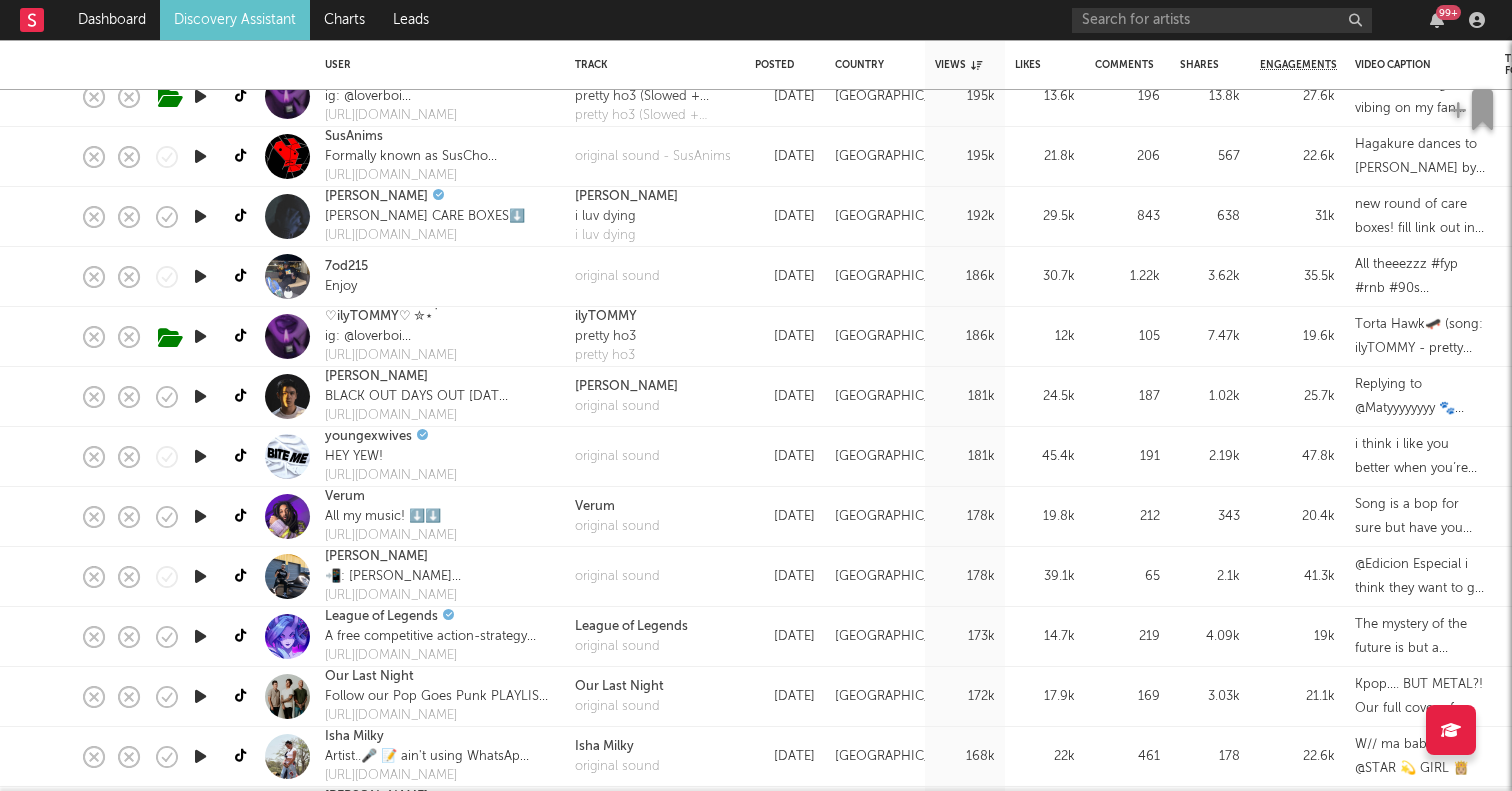
click at [201, 579] on icon "button" at bounding box center [200, 576] width 21 height 25
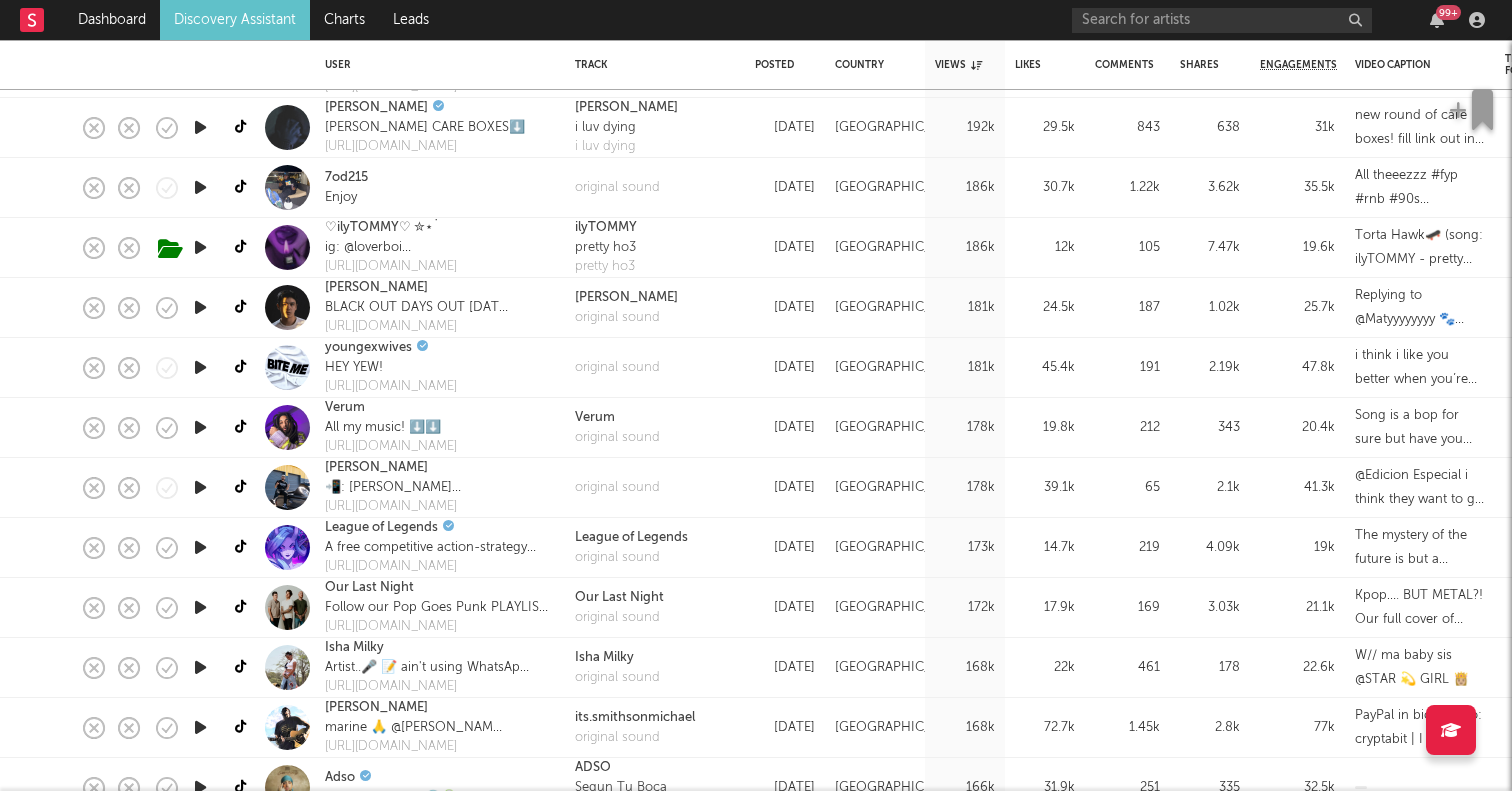
click at [202, 609] on icon "button" at bounding box center [200, 607] width 21 height 25
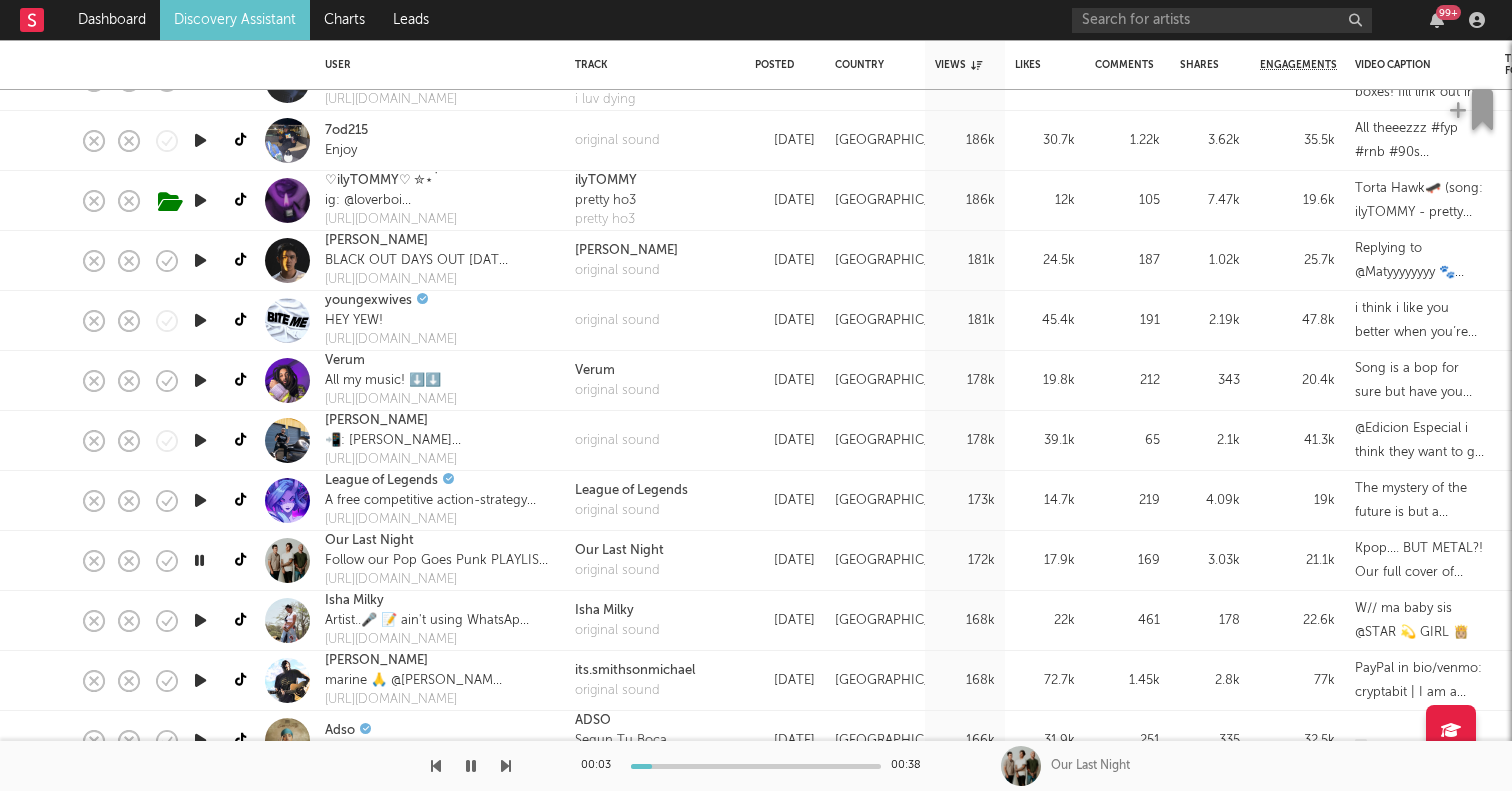
click at [201, 627] on icon "button" at bounding box center [200, 620] width 21 height 25
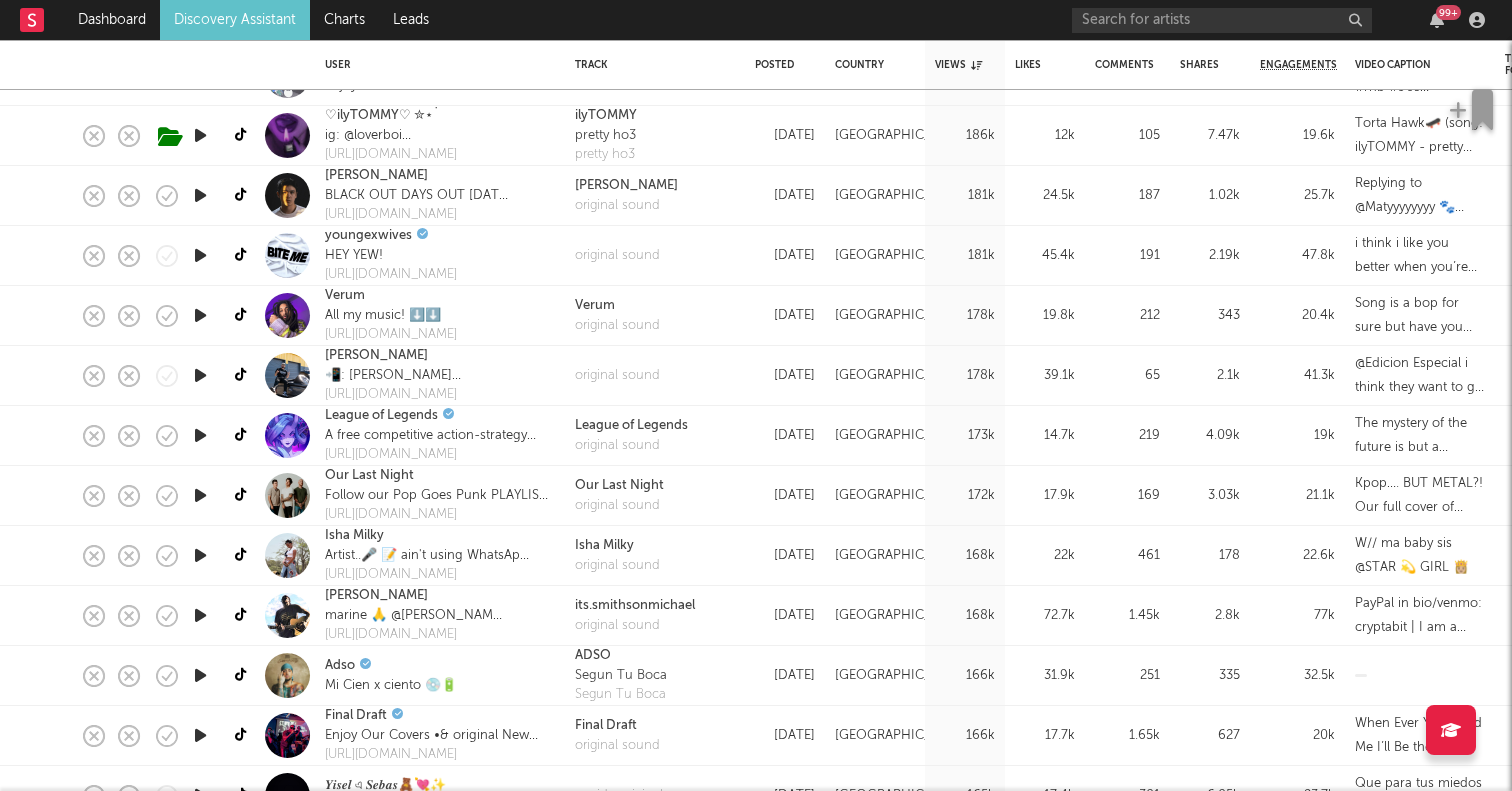
click at [201, 497] on icon "button" at bounding box center [200, 495] width 21 height 25
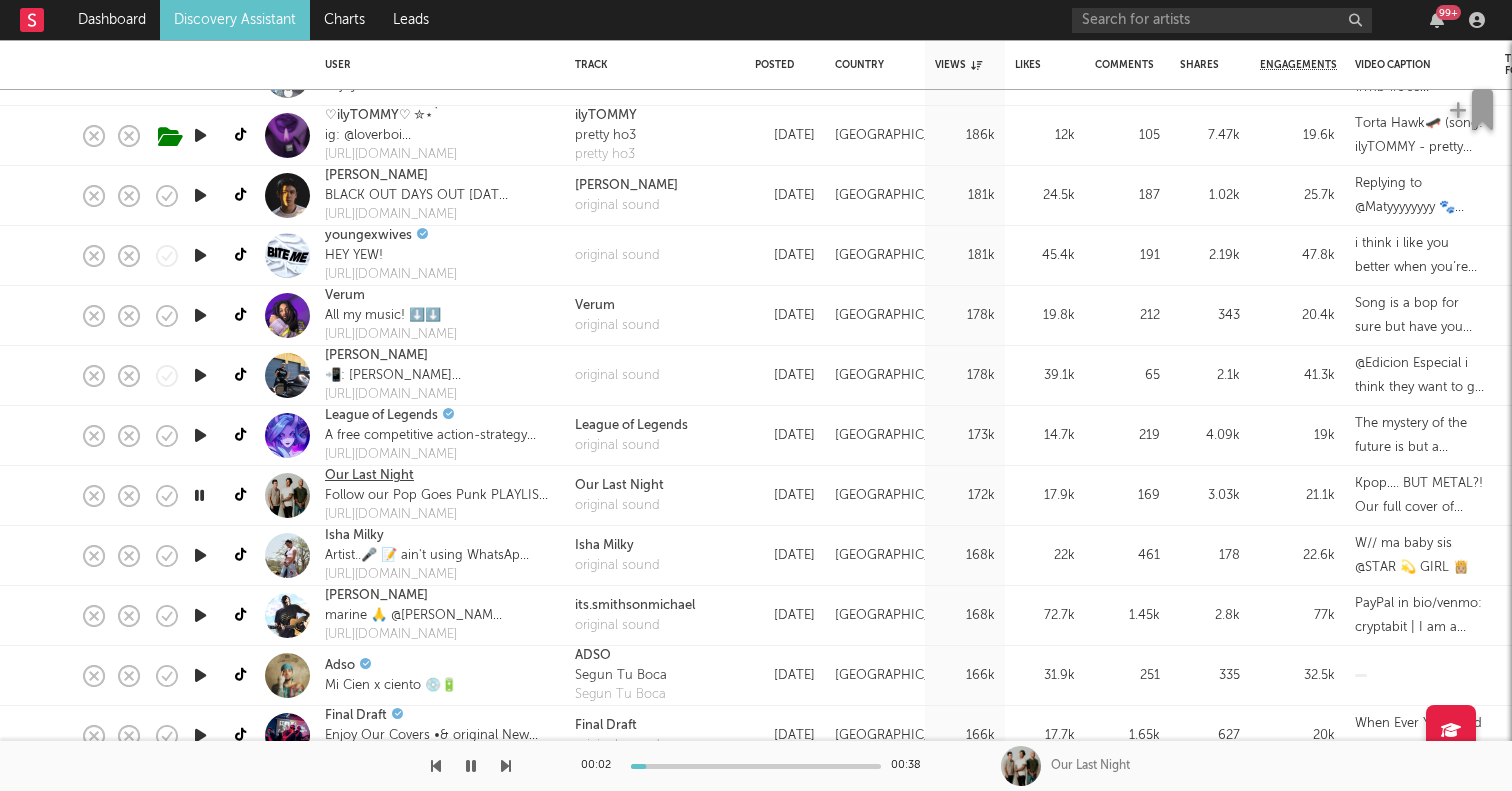
click at [338, 474] on link "Our Last Night" at bounding box center [369, 476] width 89 height 20
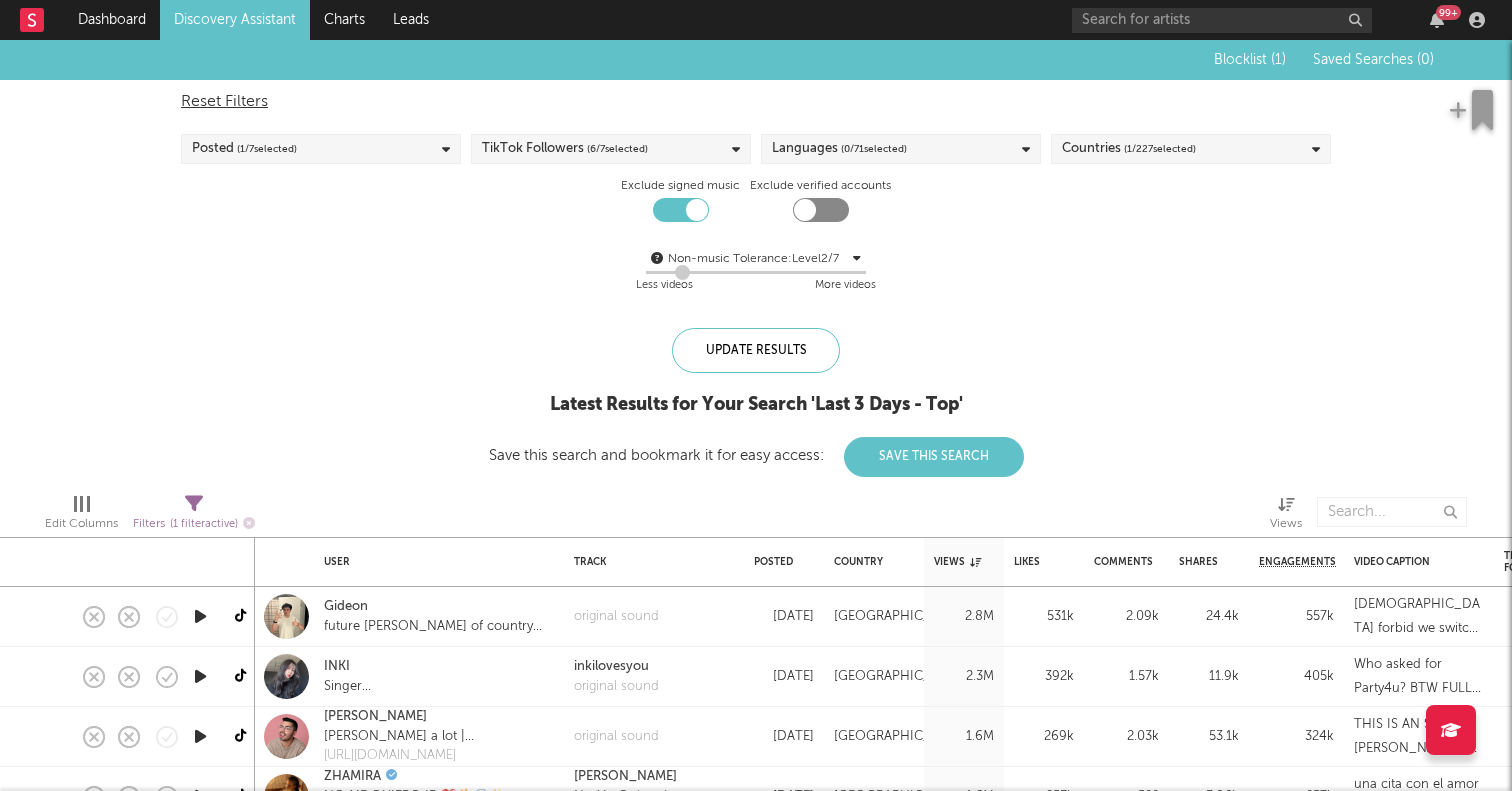
click at [274, 24] on link "Discovery Assistant" at bounding box center [235, 20] width 150 height 40
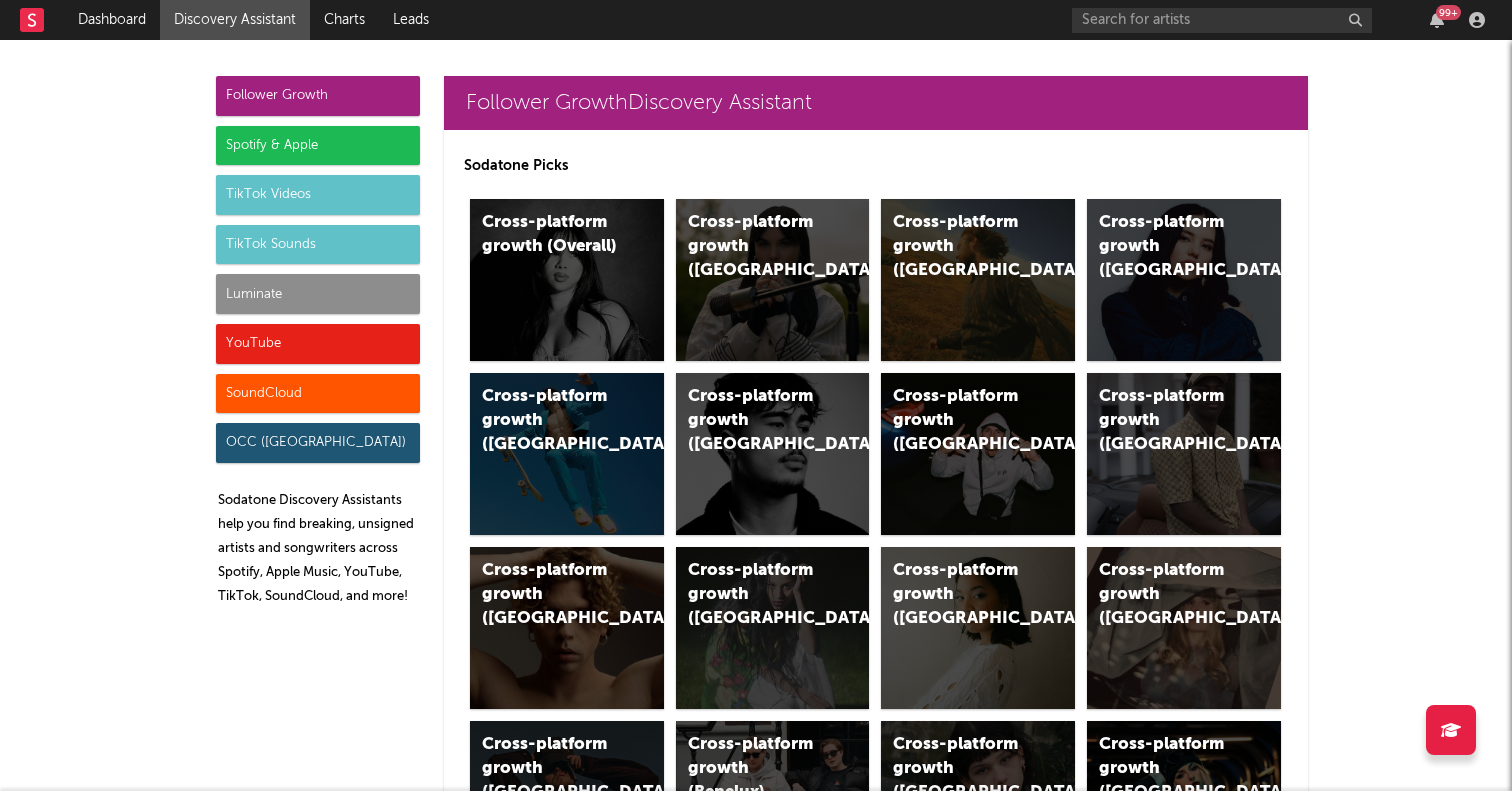
click at [301, 237] on div "TikTok Sounds" at bounding box center [318, 245] width 204 height 40
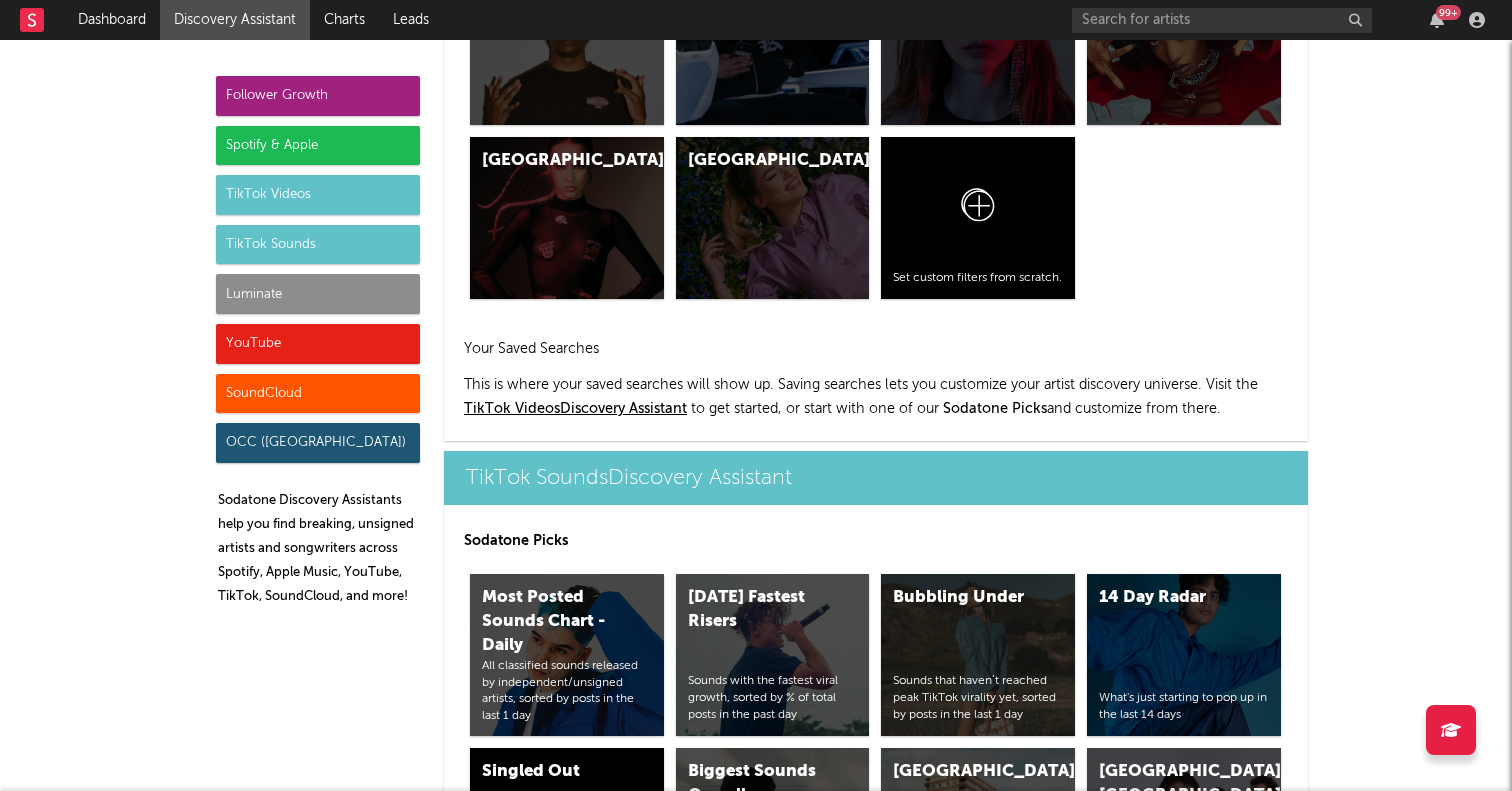
scroll to position [7060, 0]
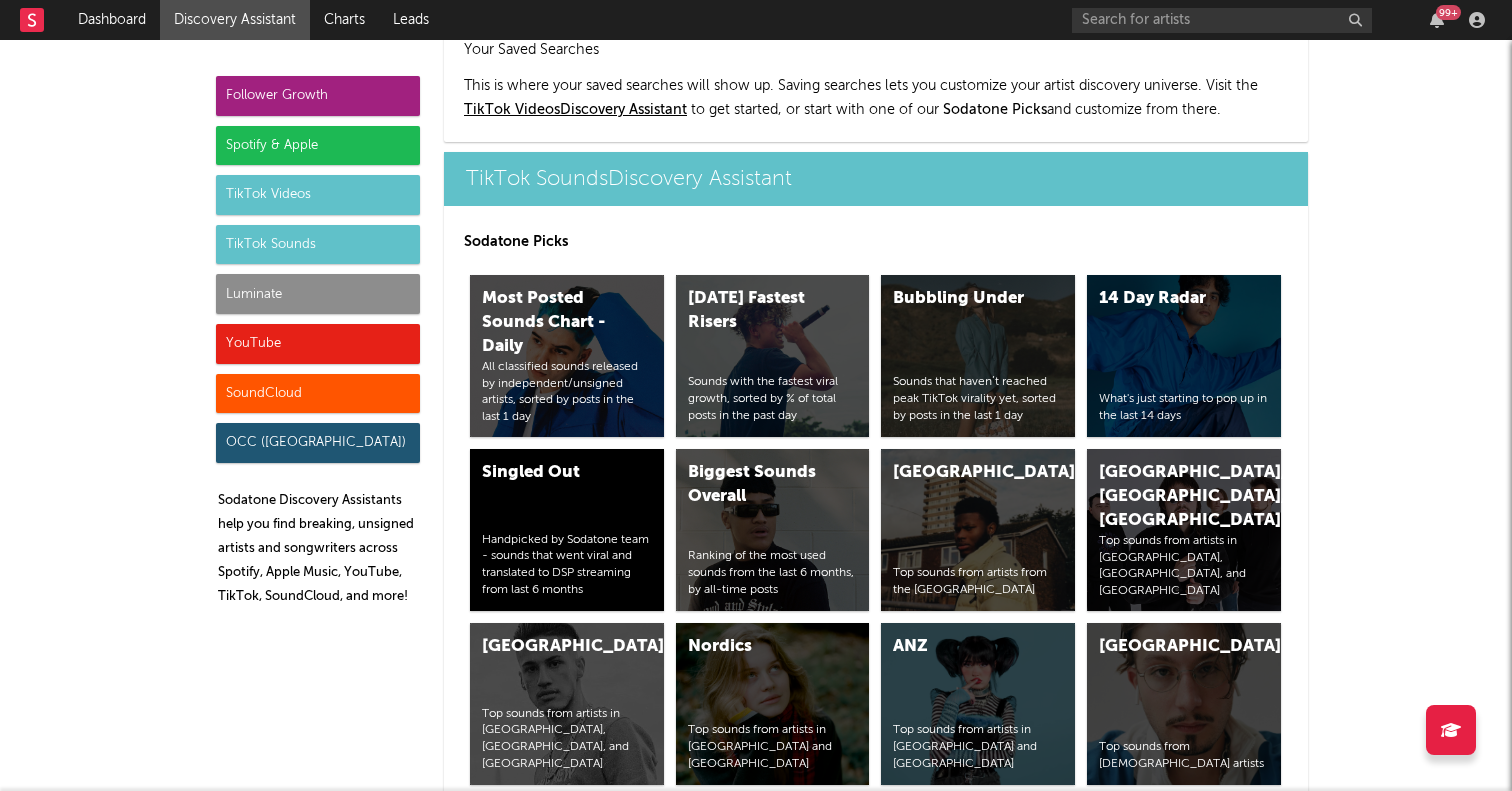
click at [324, 193] on div "TikTok Videos" at bounding box center [318, 195] width 204 height 40
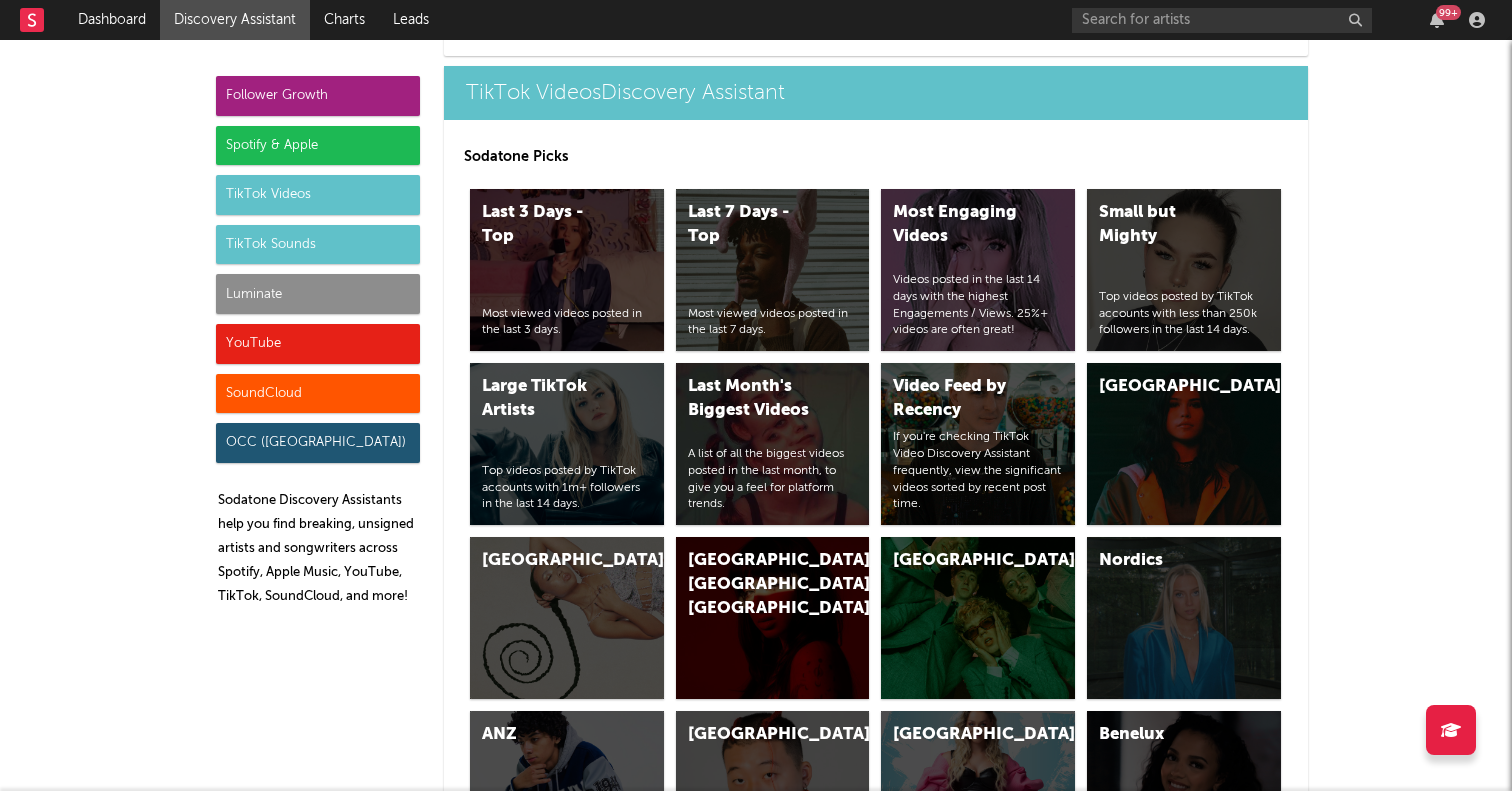
scroll to position [5058, 0]
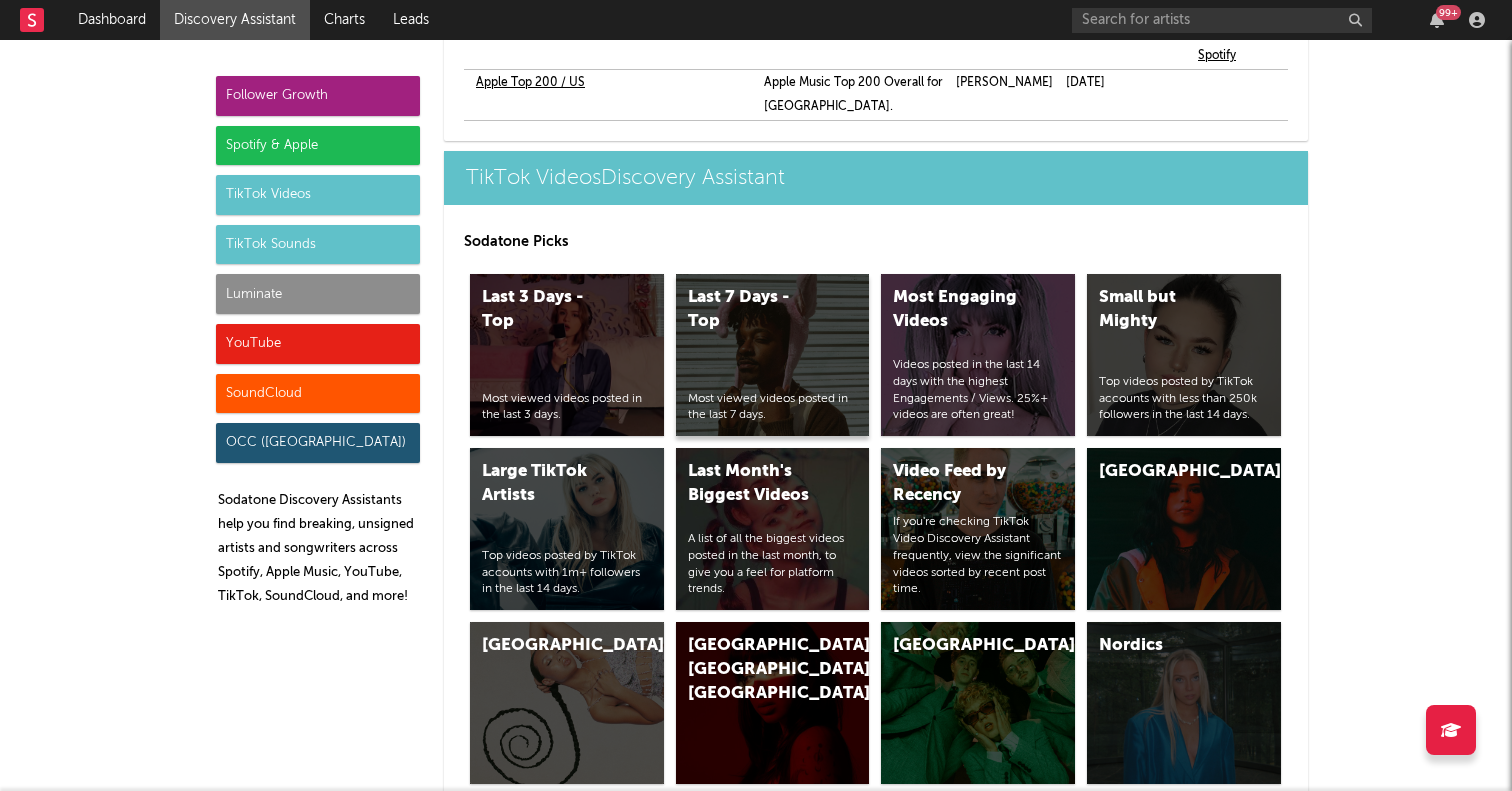
click at [739, 286] on div "Last 7 Days - Top" at bounding box center [756, 310] width 136 height 48
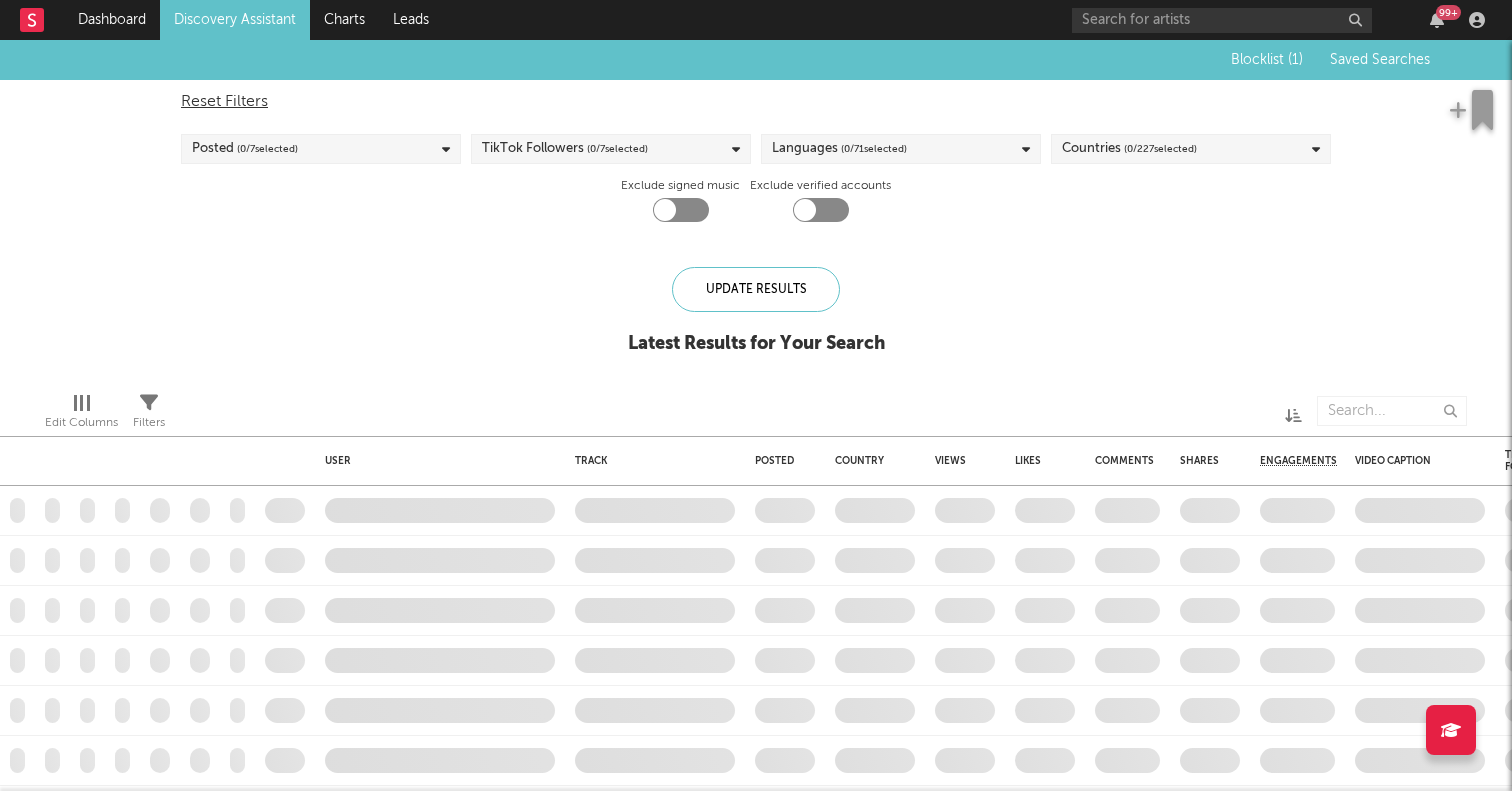
checkbox input "true"
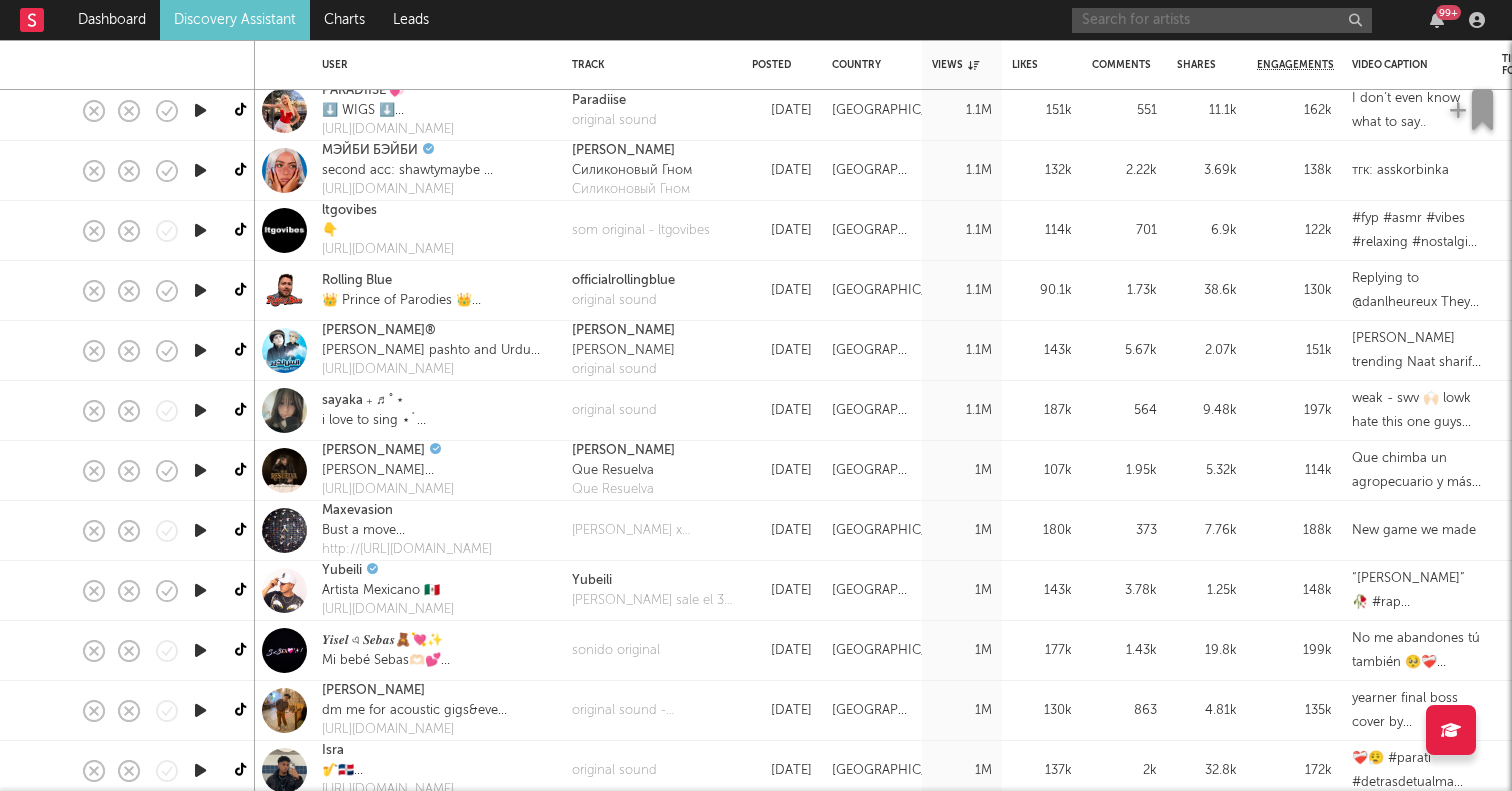
click at [1126, 21] on input "text" at bounding box center [1222, 20] width 300 height 25
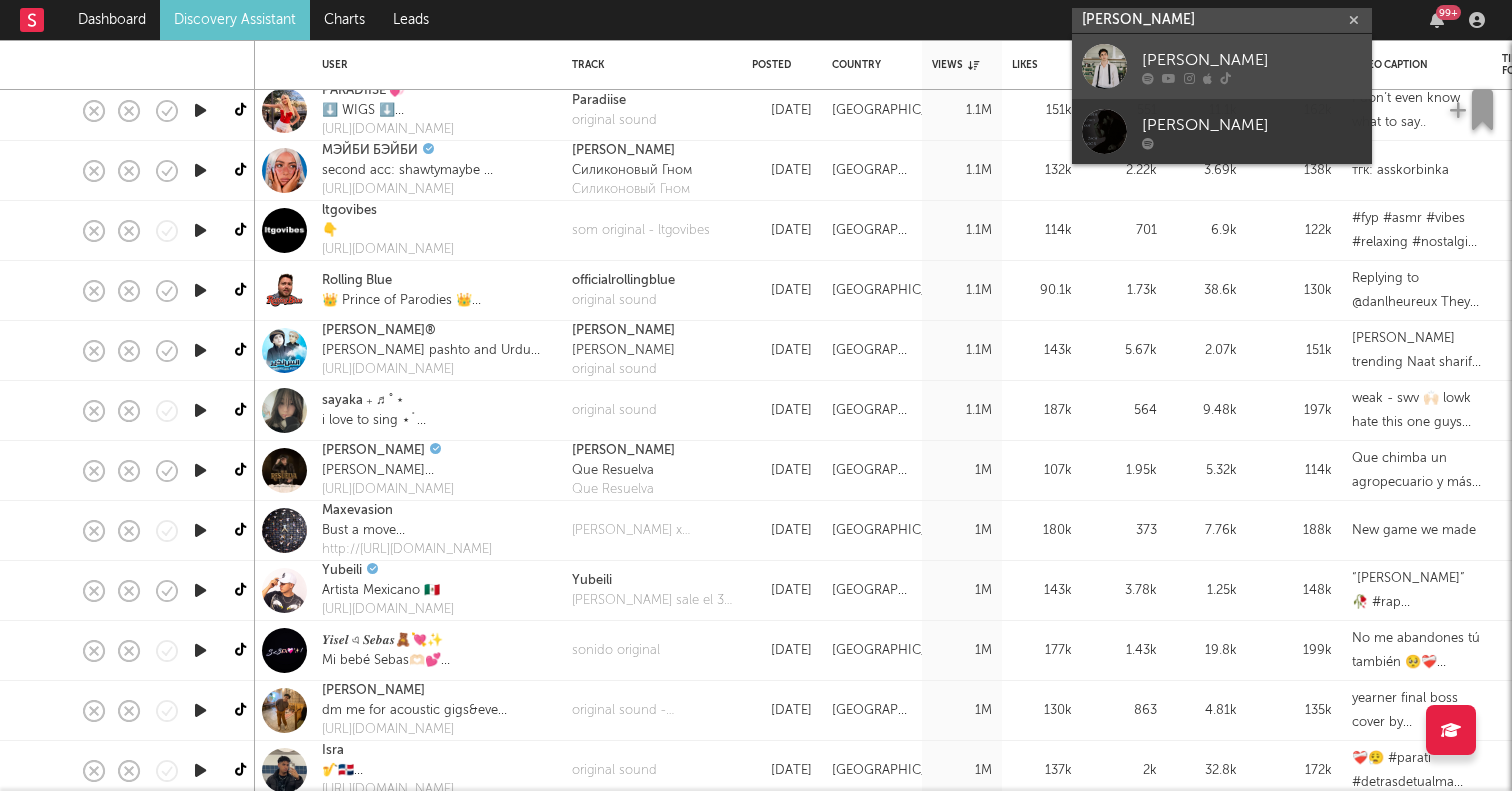
type input "zach gor"
click at [1114, 71] on div at bounding box center [1104, 66] width 45 height 45
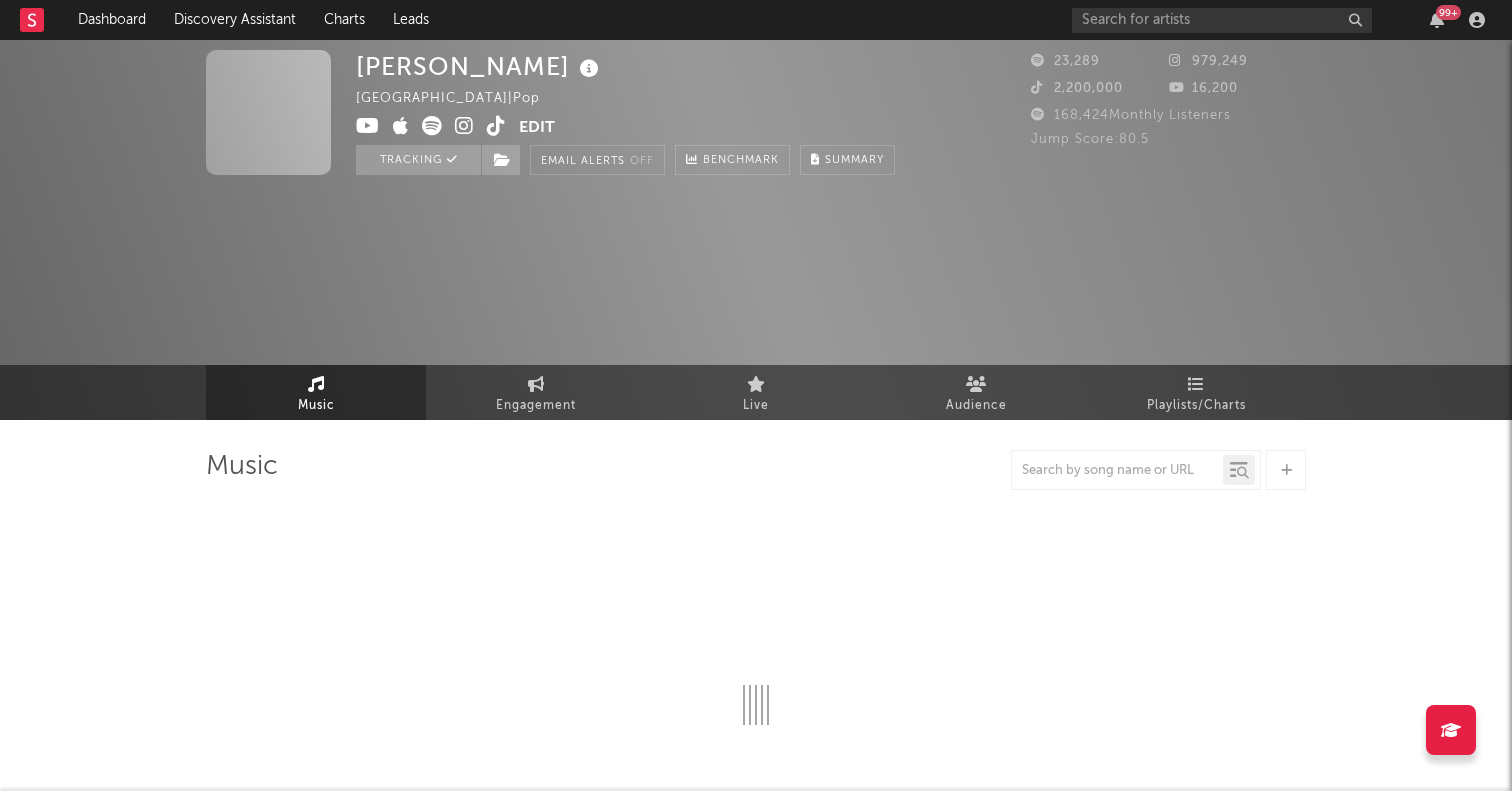
select select "6m"
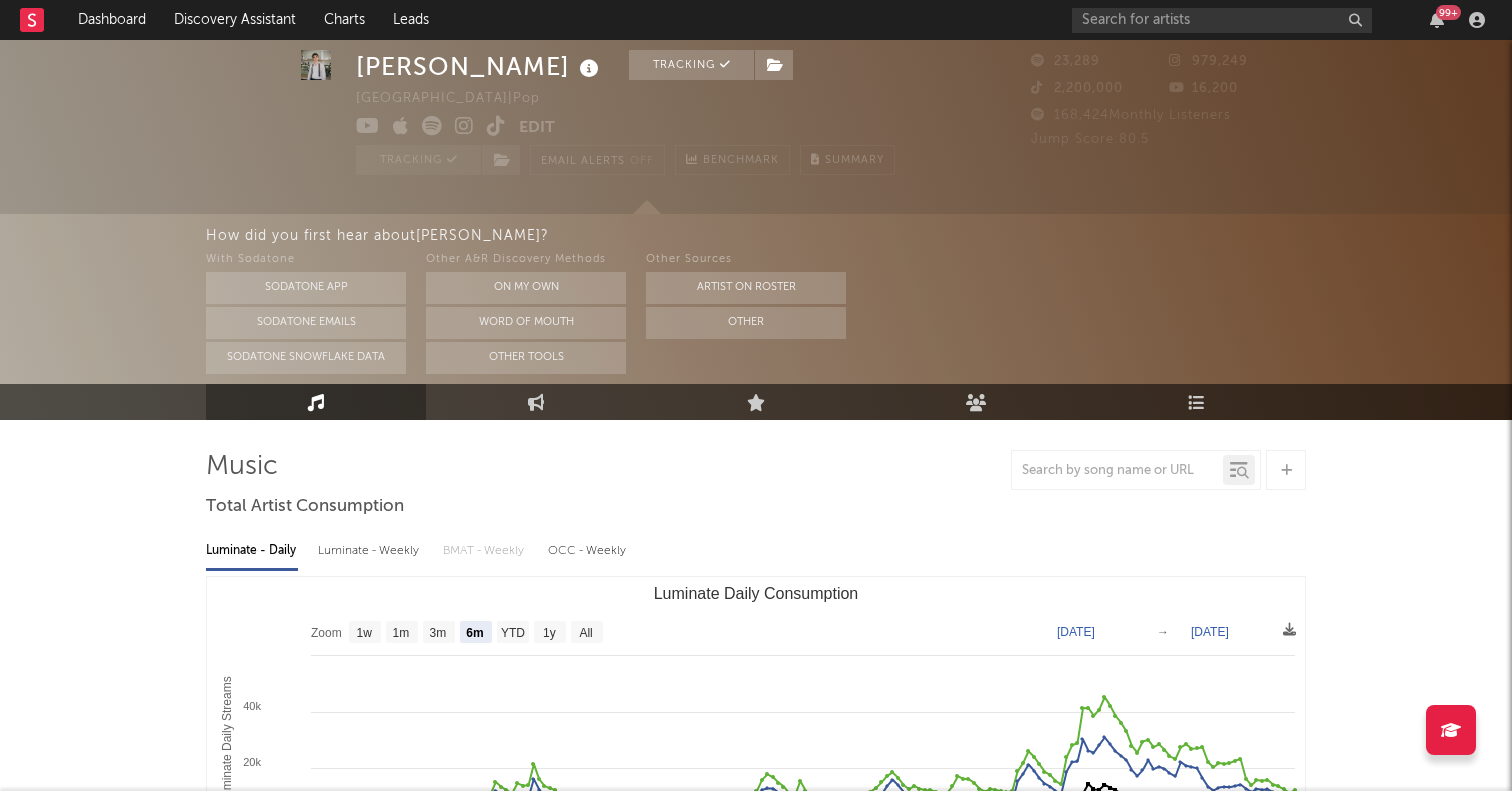
scroll to position [275, 0]
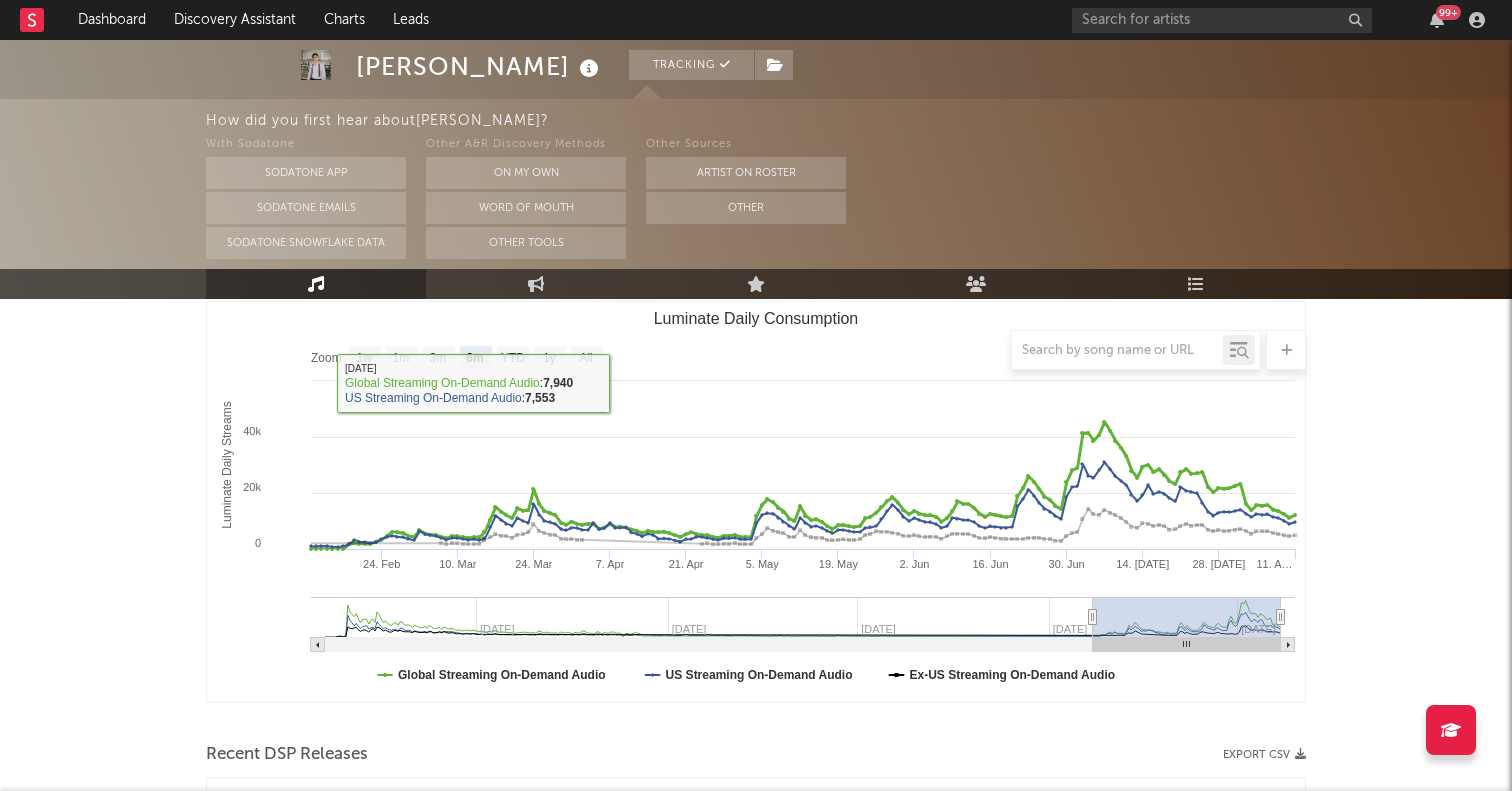
click at [587, 359] on div at bounding box center [756, 350] width 1100 height 40
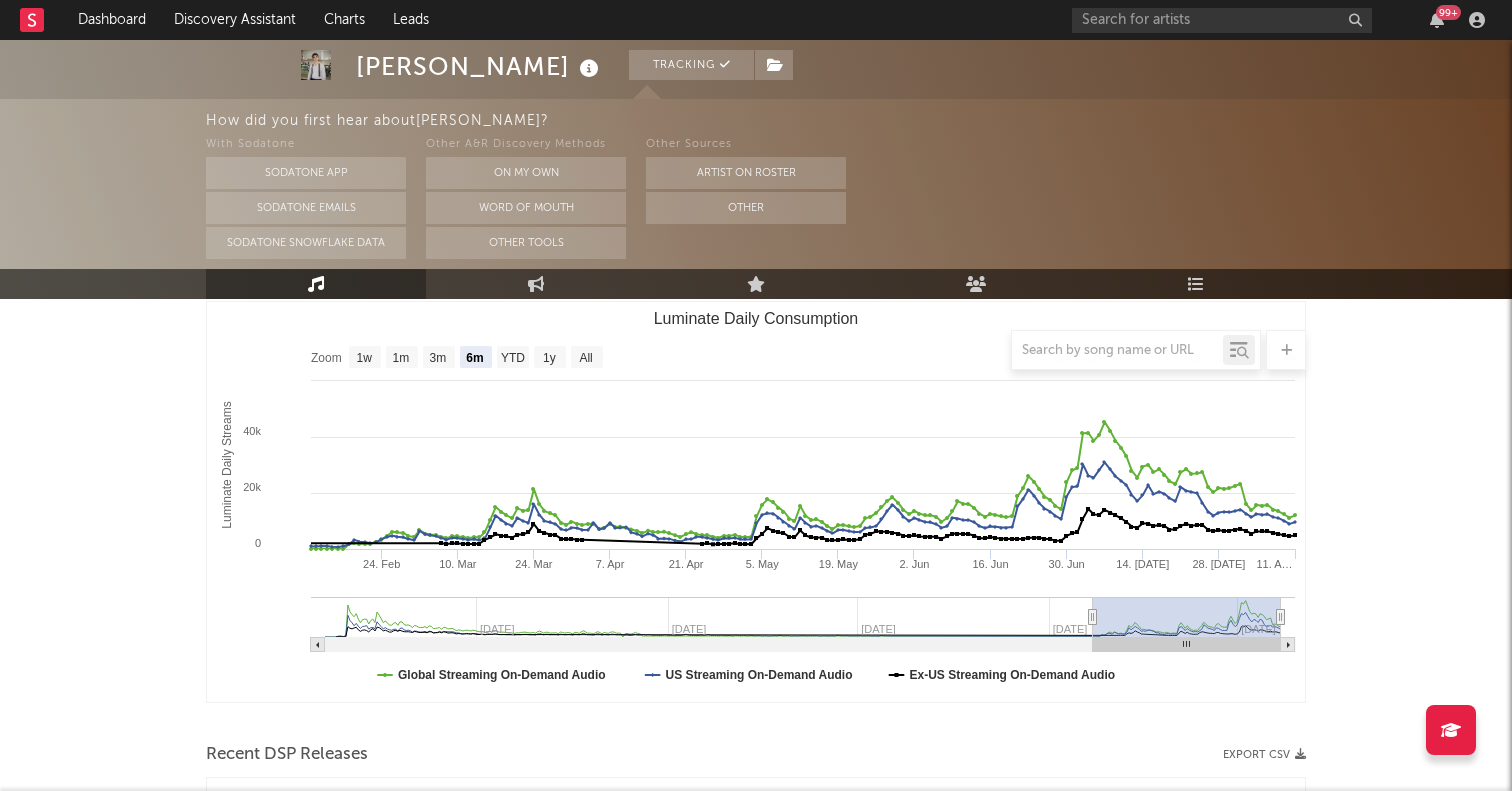
click at [582, 353] on div at bounding box center [756, 350] width 1100 height 40
click at [584, 354] on div at bounding box center [756, 350] width 1100 height 40
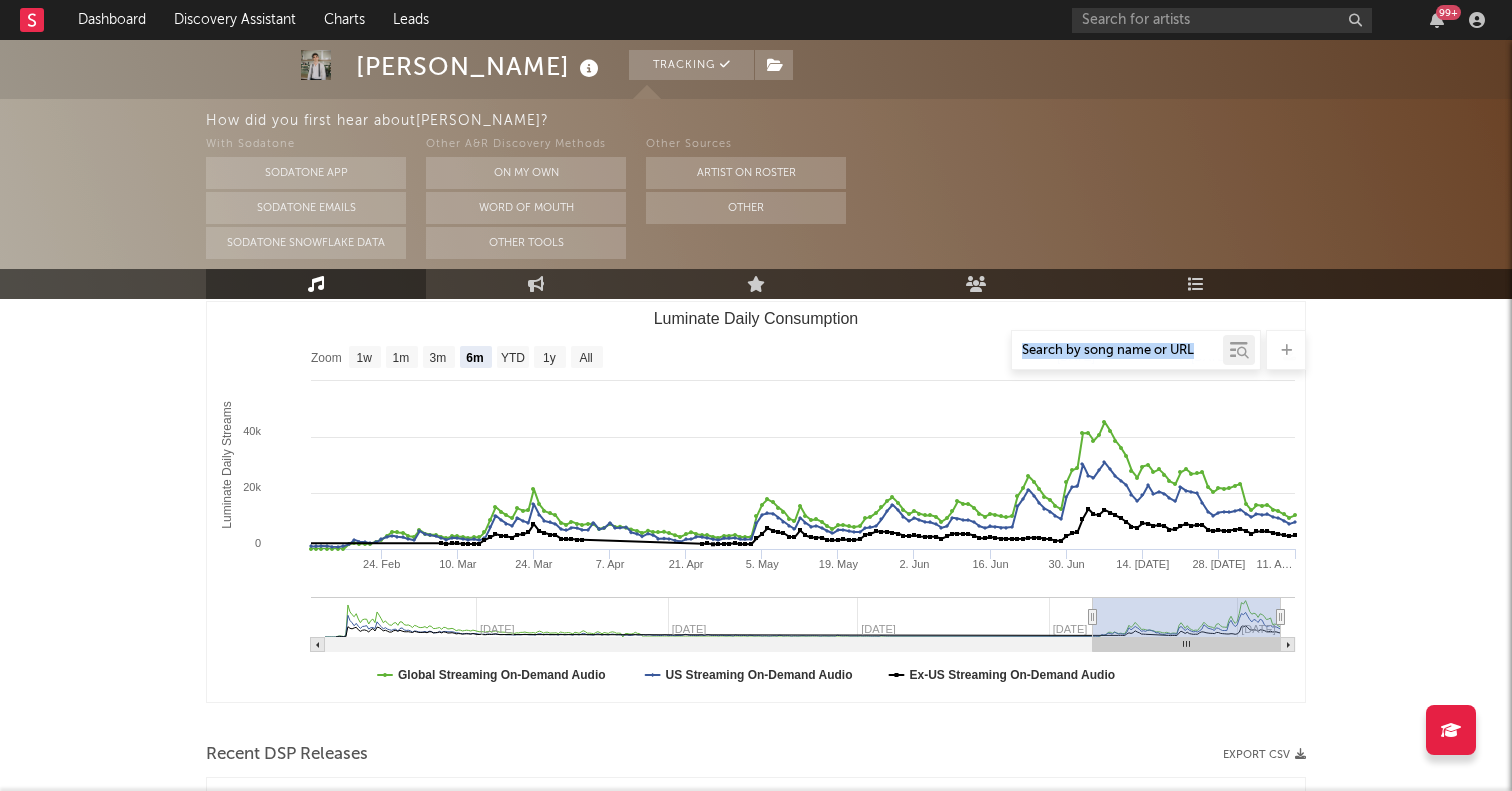
click at [589, 371] on rect "Luminate Daily Consumption" at bounding box center [756, 502] width 1098 height 400
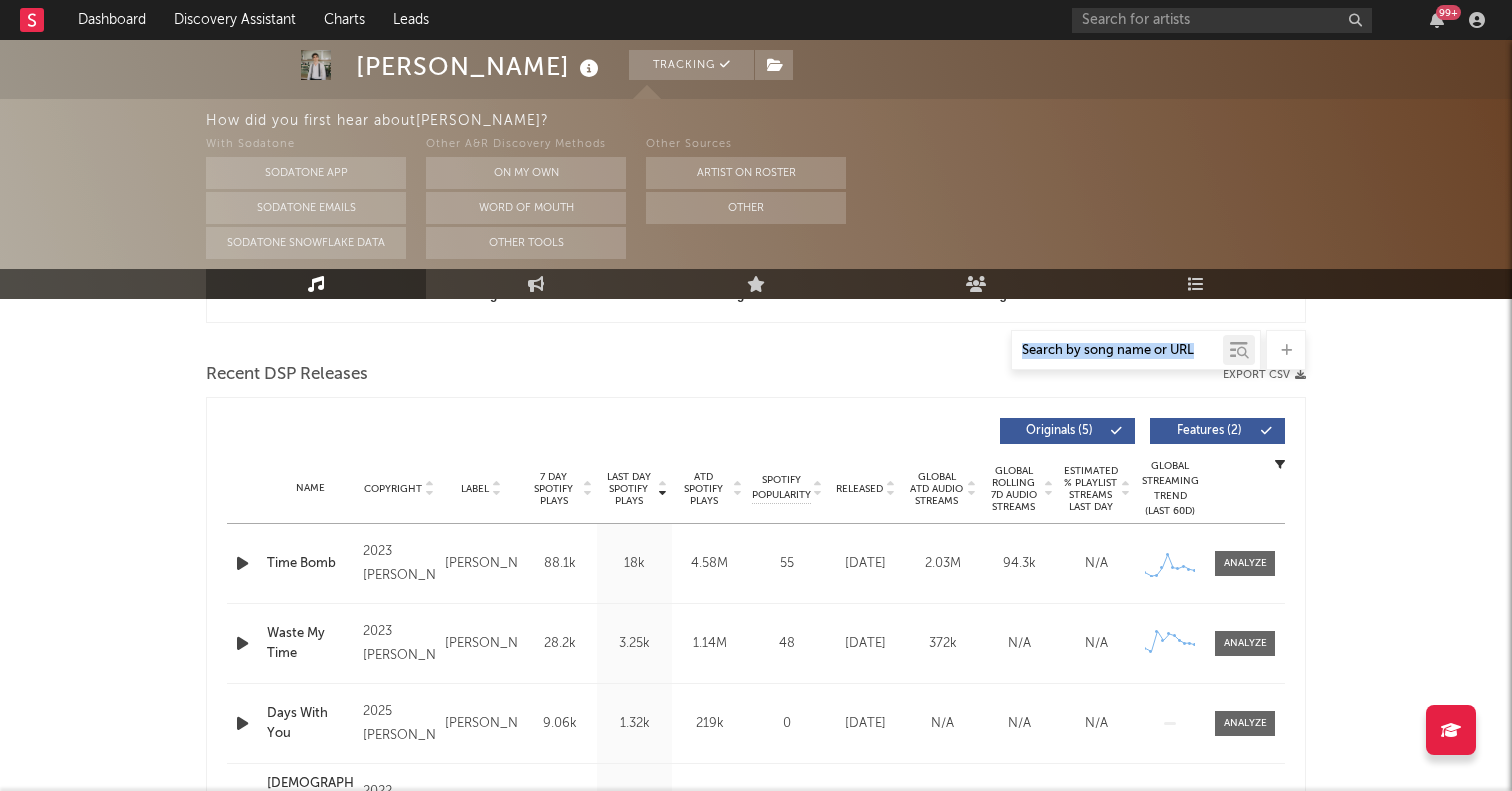
click at [865, 486] on span "Released" at bounding box center [859, 489] width 47 height 12
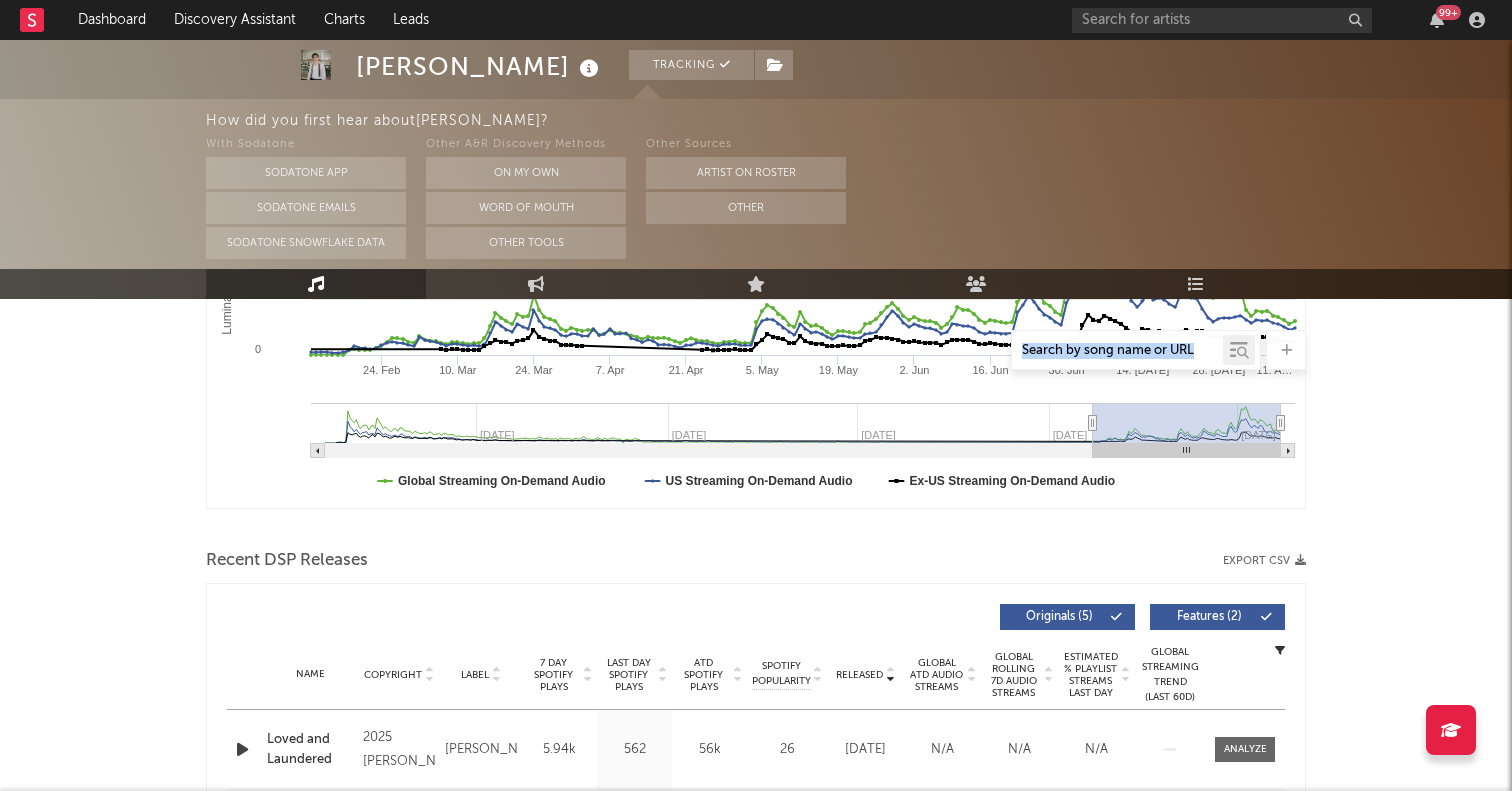
scroll to position [0, 0]
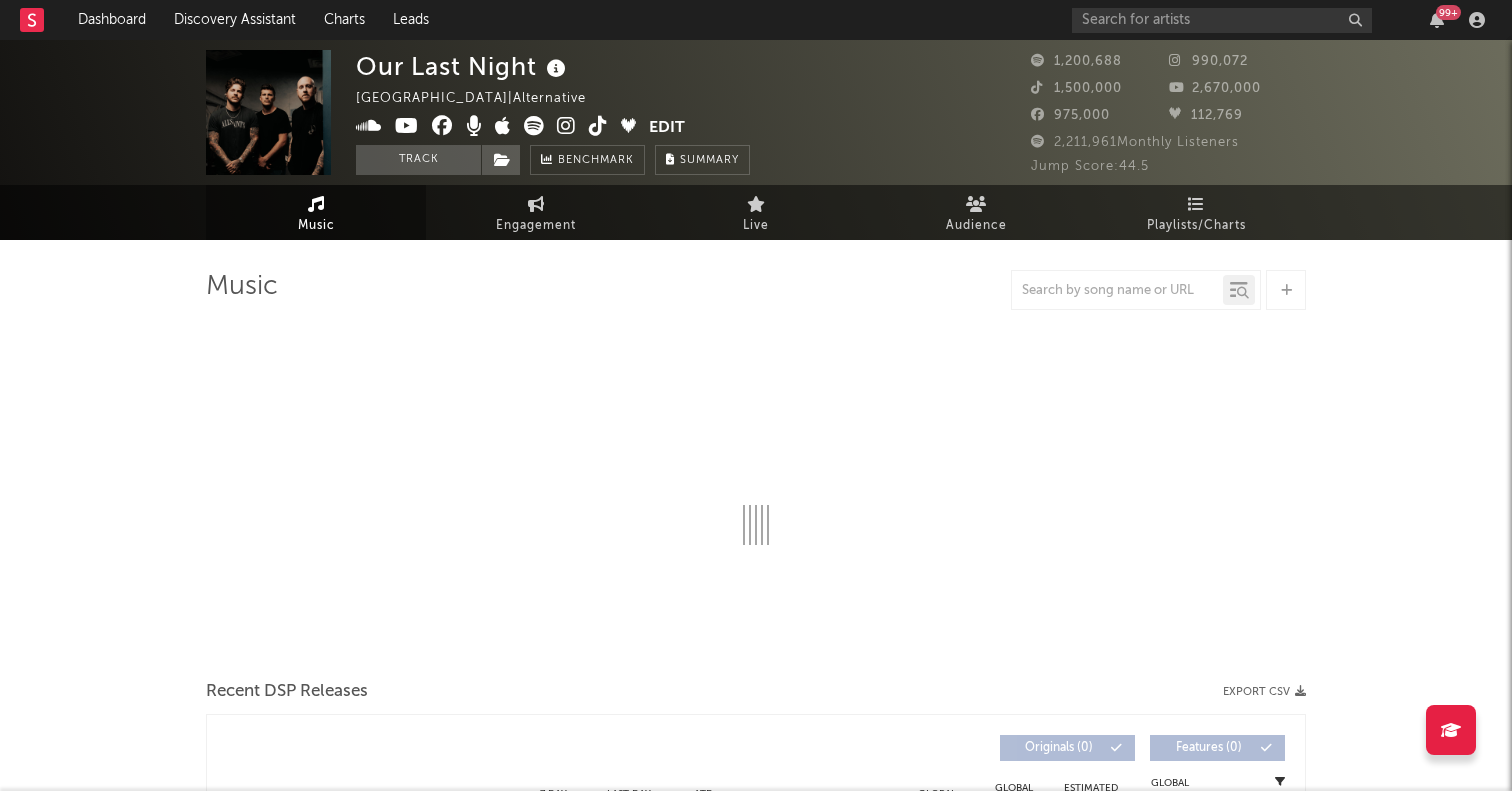
select select "6m"
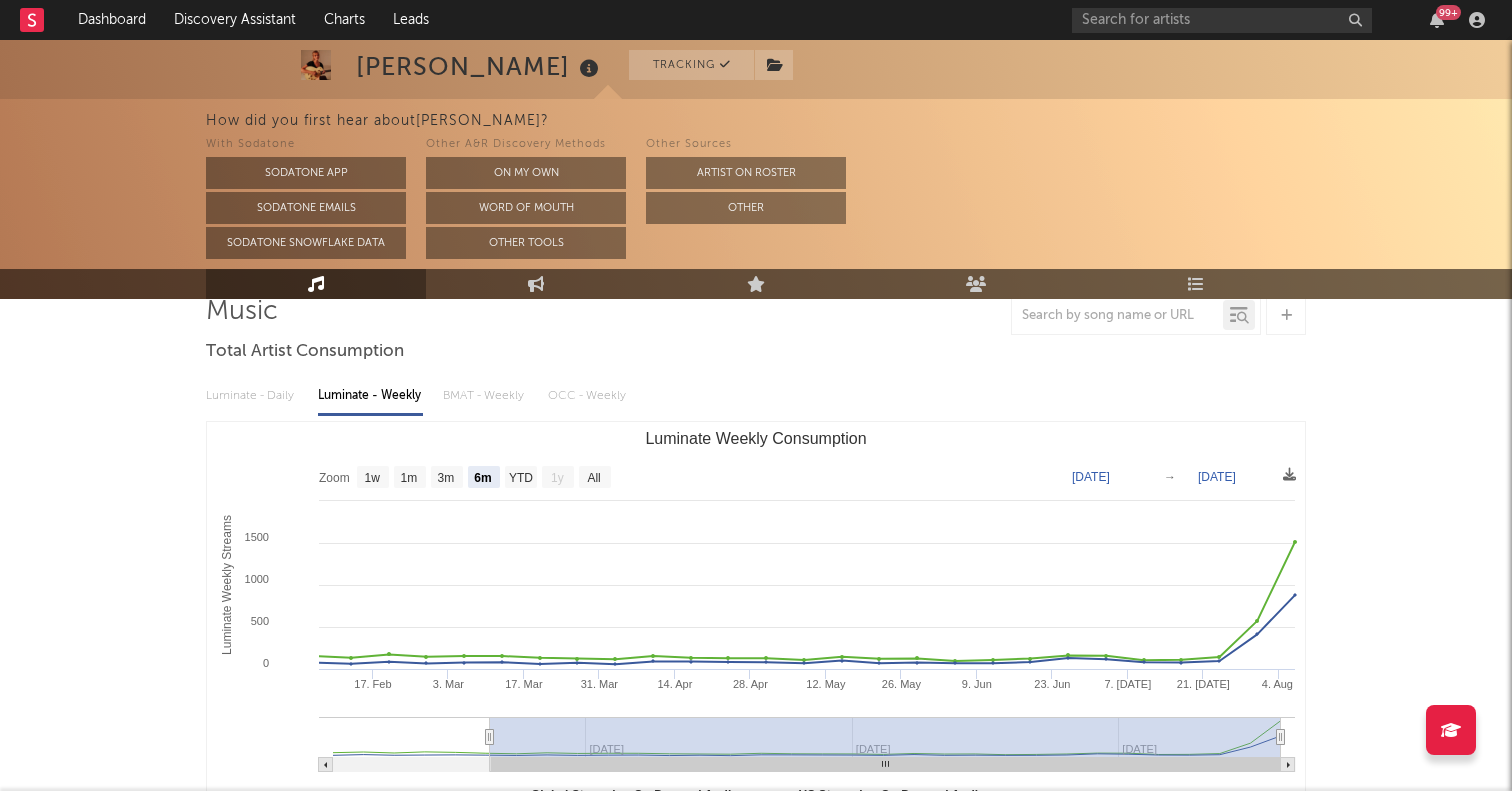
scroll to position [209, 0]
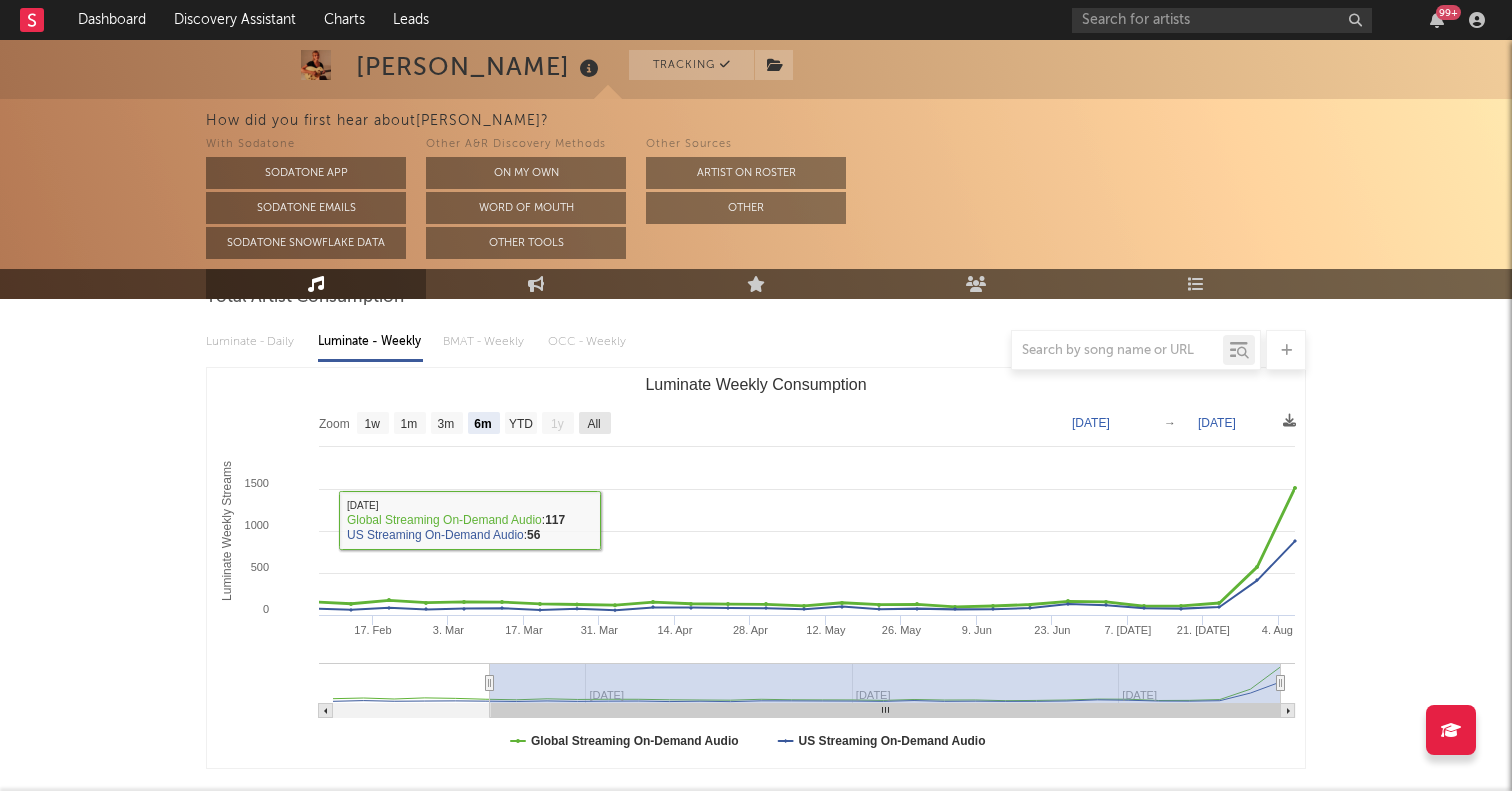
click at [588, 426] on text "All" at bounding box center [593, 424] width 13 height 14
select select "All"
type input "[DATE]"
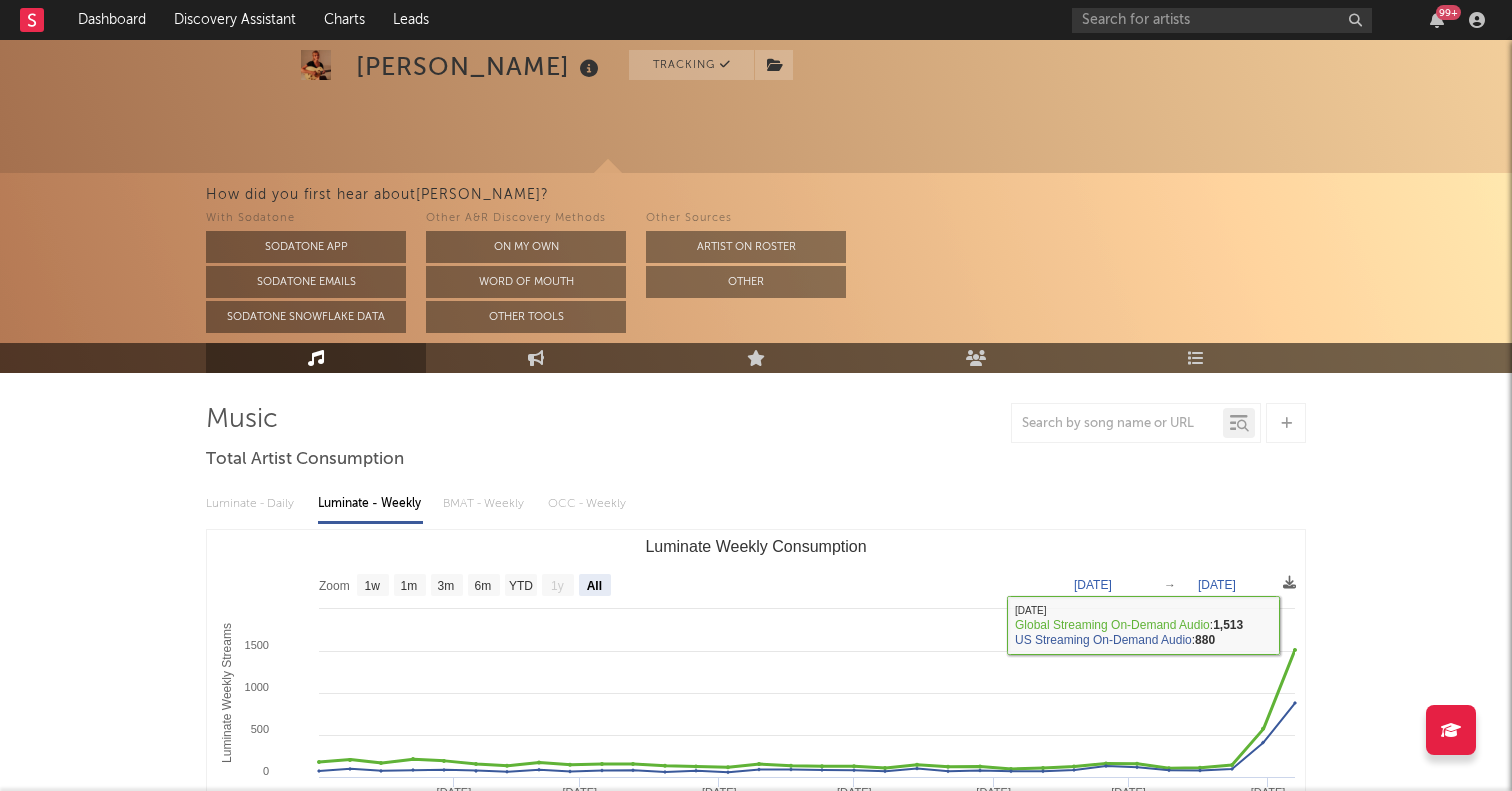
scroll to position [0, 0]
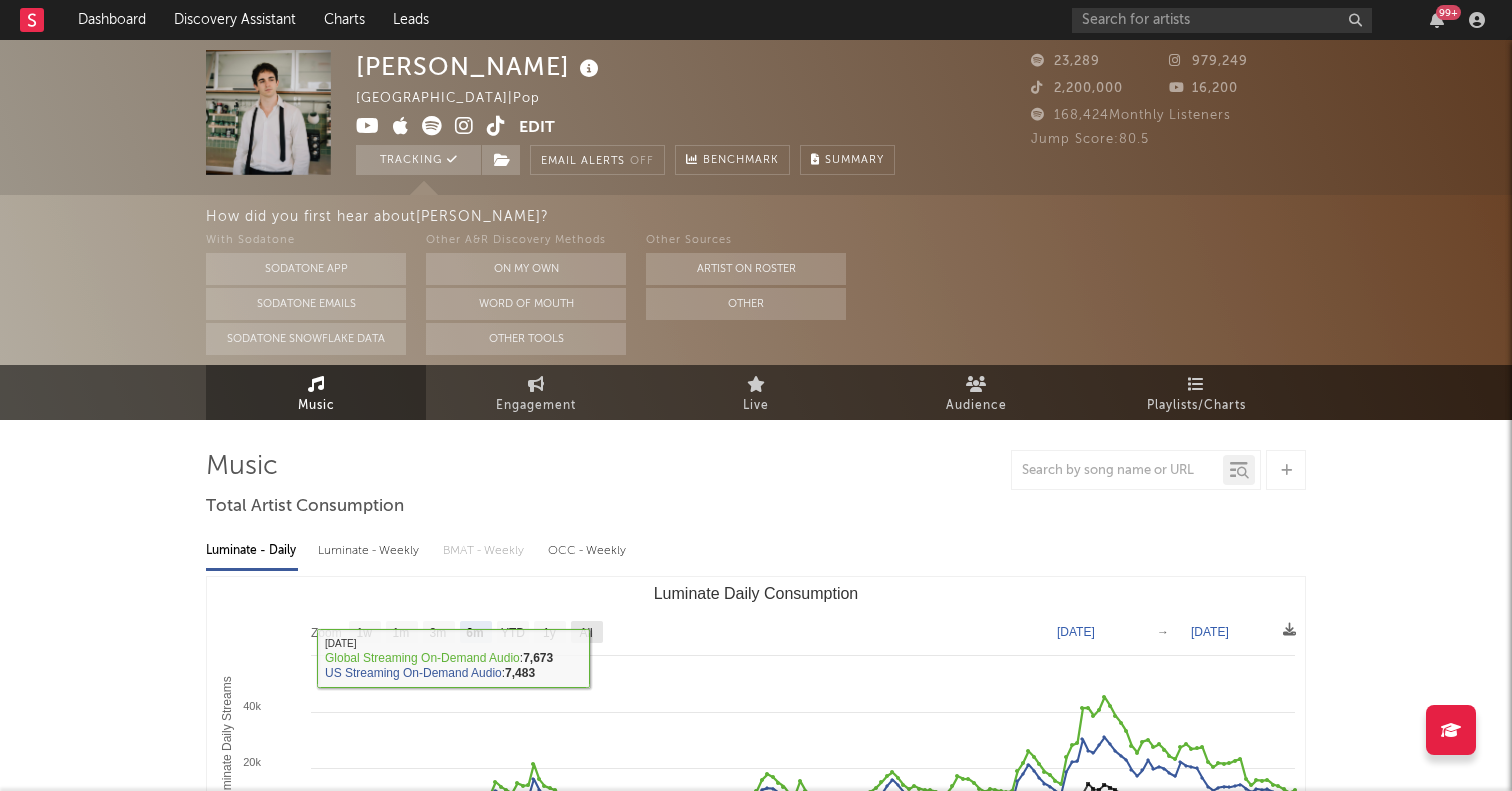
click at [580, 624] on rect "Luminate Daily Consumption" at bounding box center [587, 632] width 32 height 22
select select "All"
type input "2023-02-05"
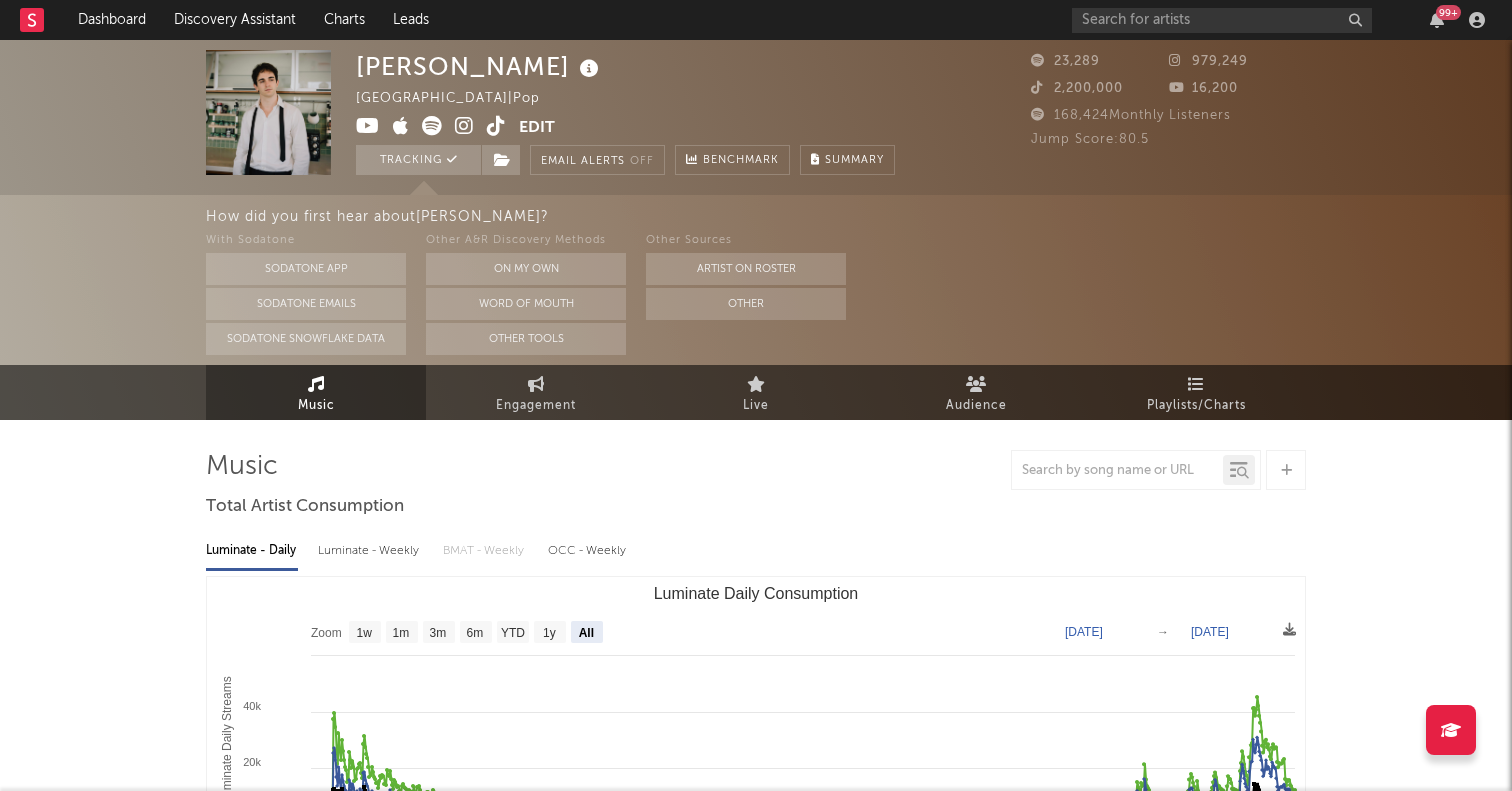
click at [466, 130] on icon at bounding box center [464, 126] width 19 height 20
click at [299, 509] on span "Total Artist Consumption" at bounding box center [305, 507] width 198 height 24
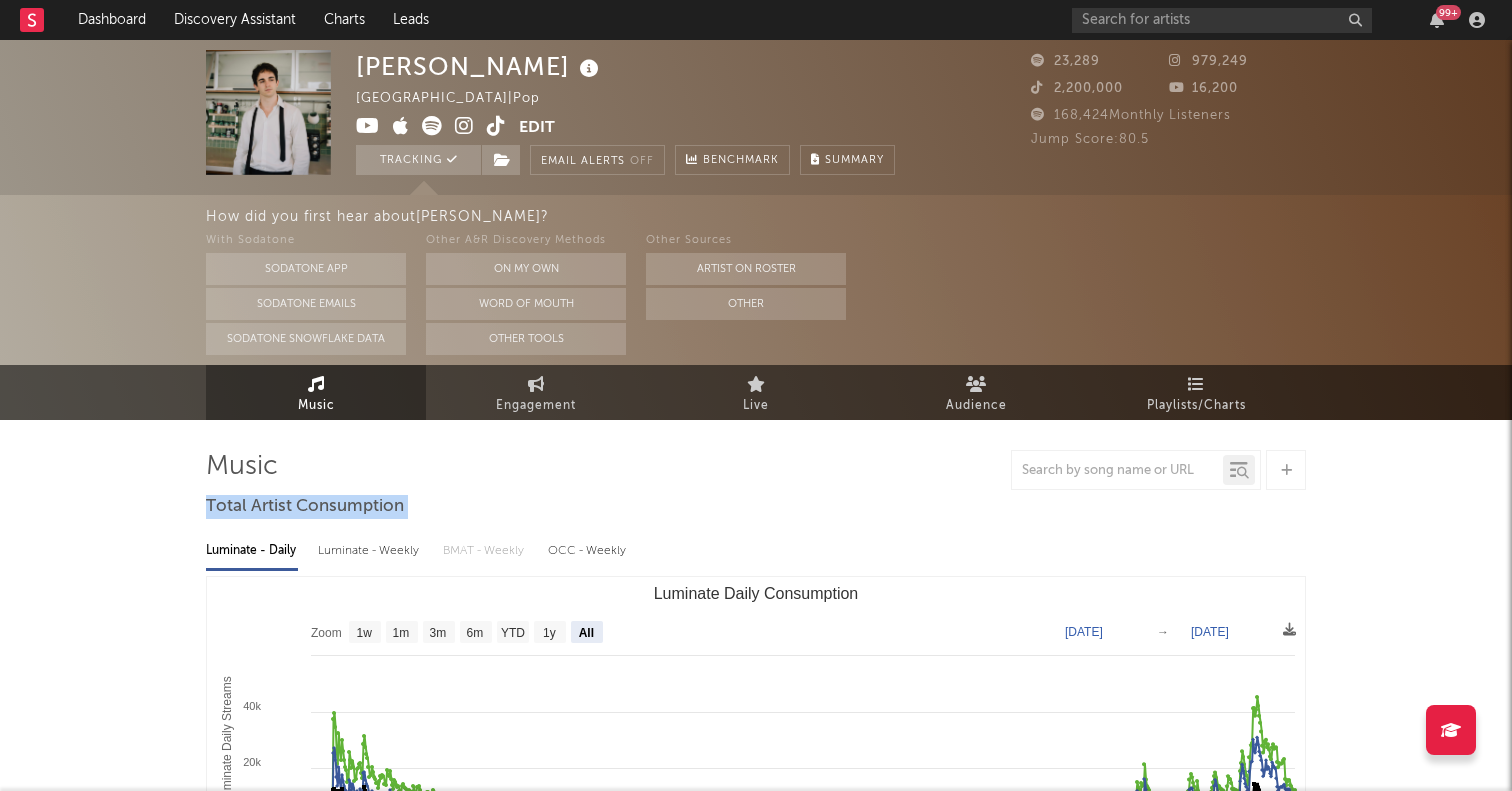
click at [268, 505] on span "Total Artist Consumption" at bounding box center [305, 507] width 198 height 24
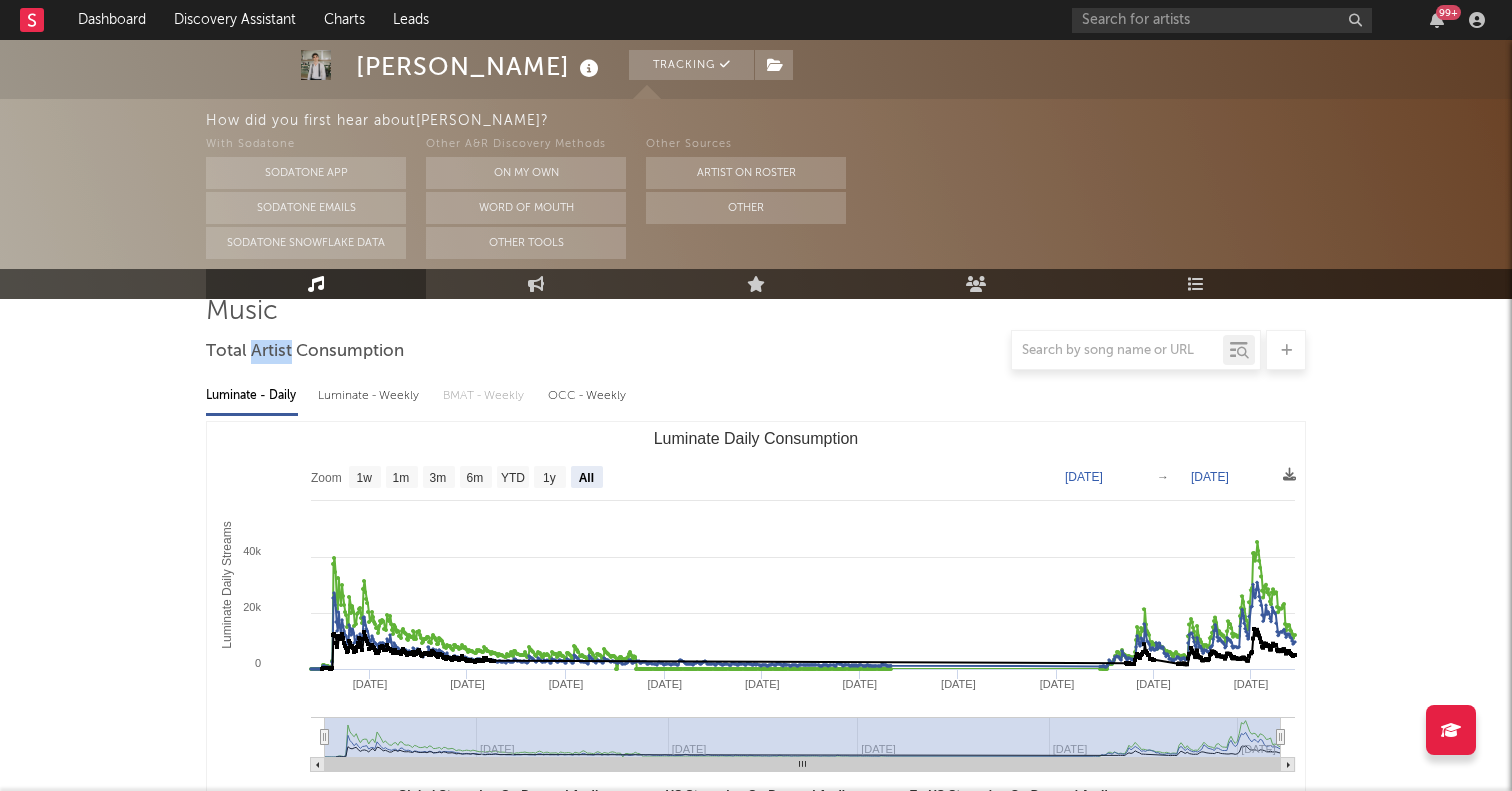
scroll to position [156, 0]
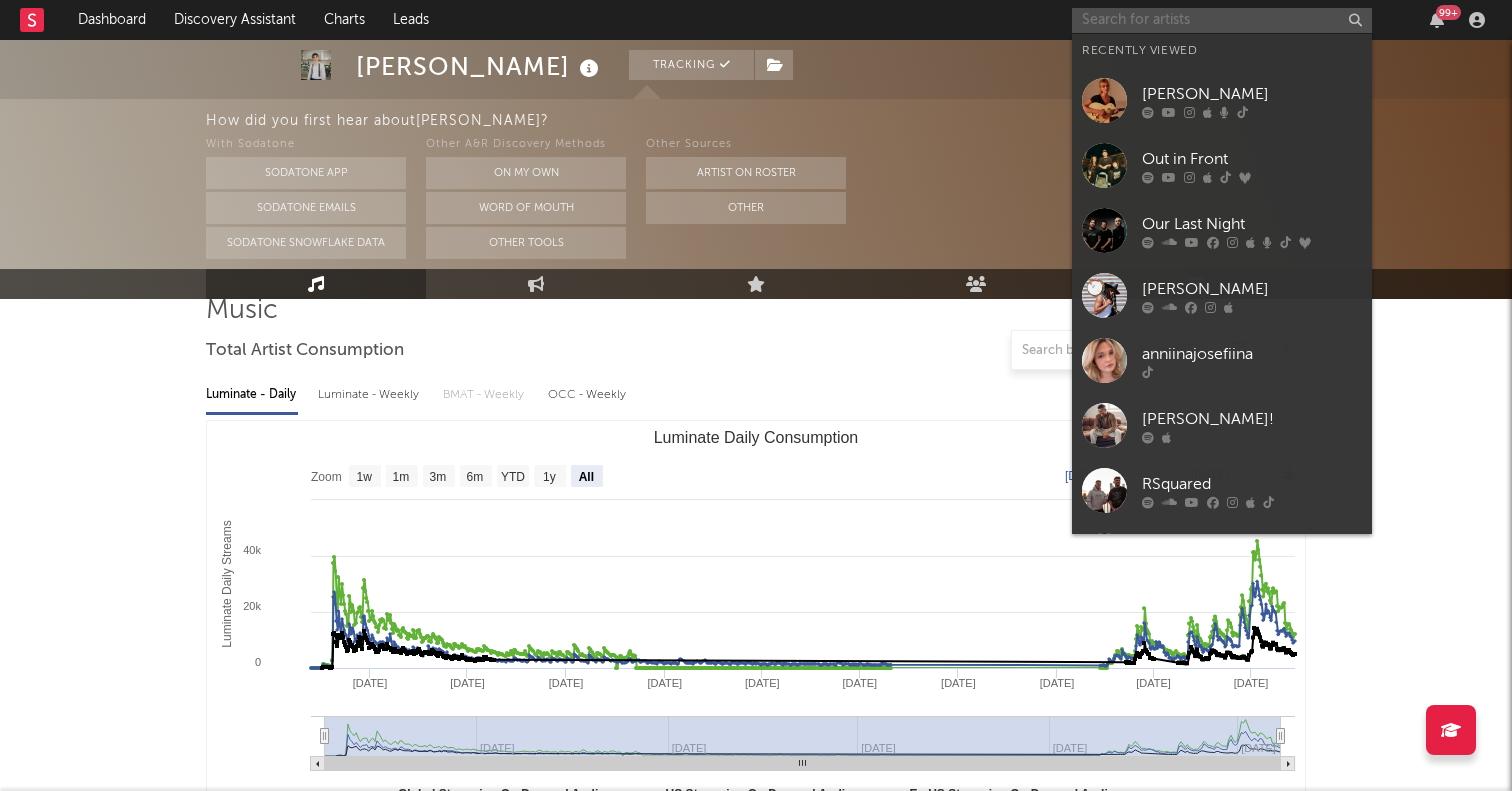
click at [1125, 27] on input "text" at bounding box center [1222, 20] width 300 height 25
paste input "Hannah Nicolaisen"
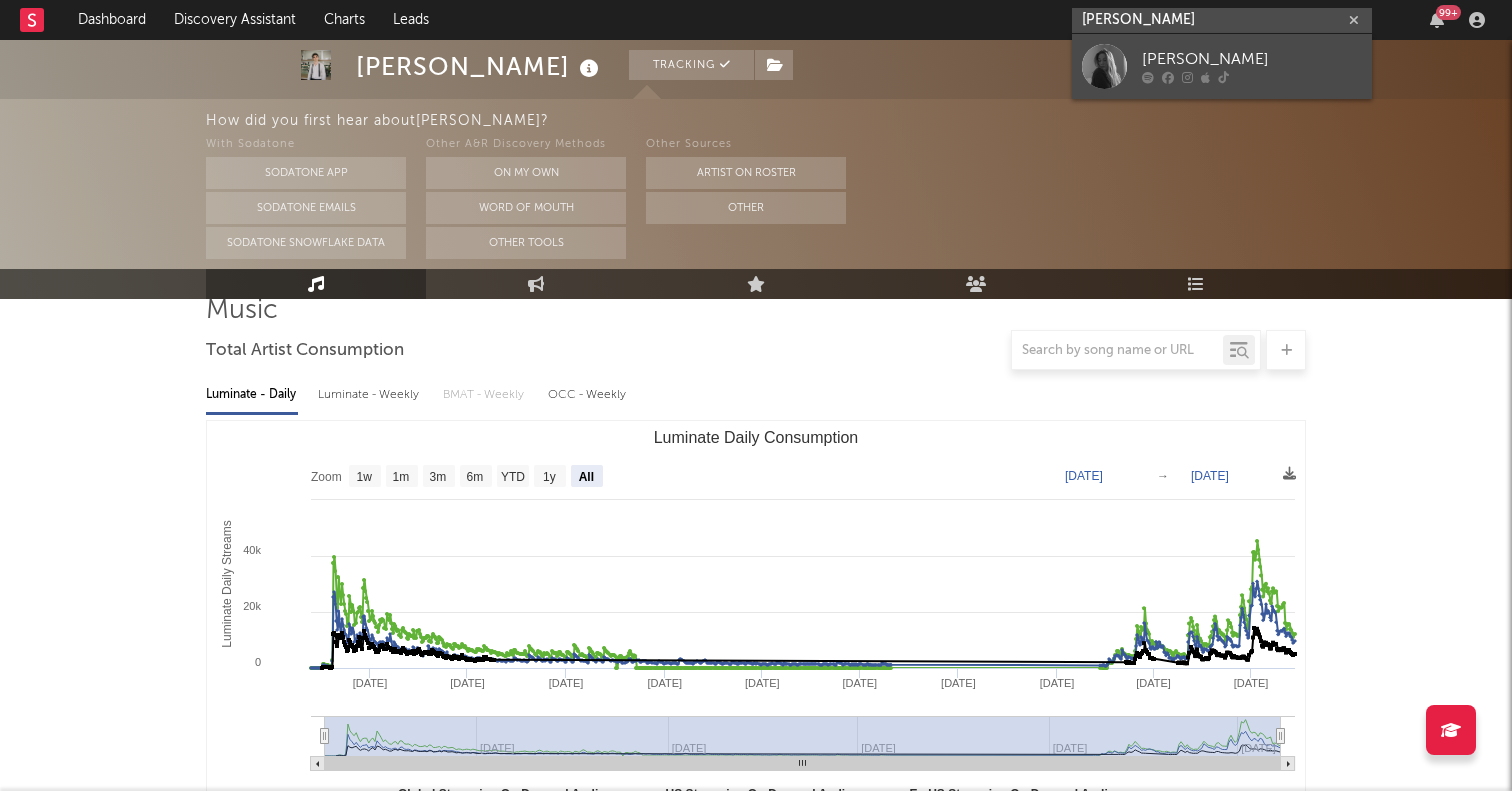
type input "Hannah Nicolaisen"
click at [1103, 74] on div at bounding box center [1104, 66] width 45 height 45
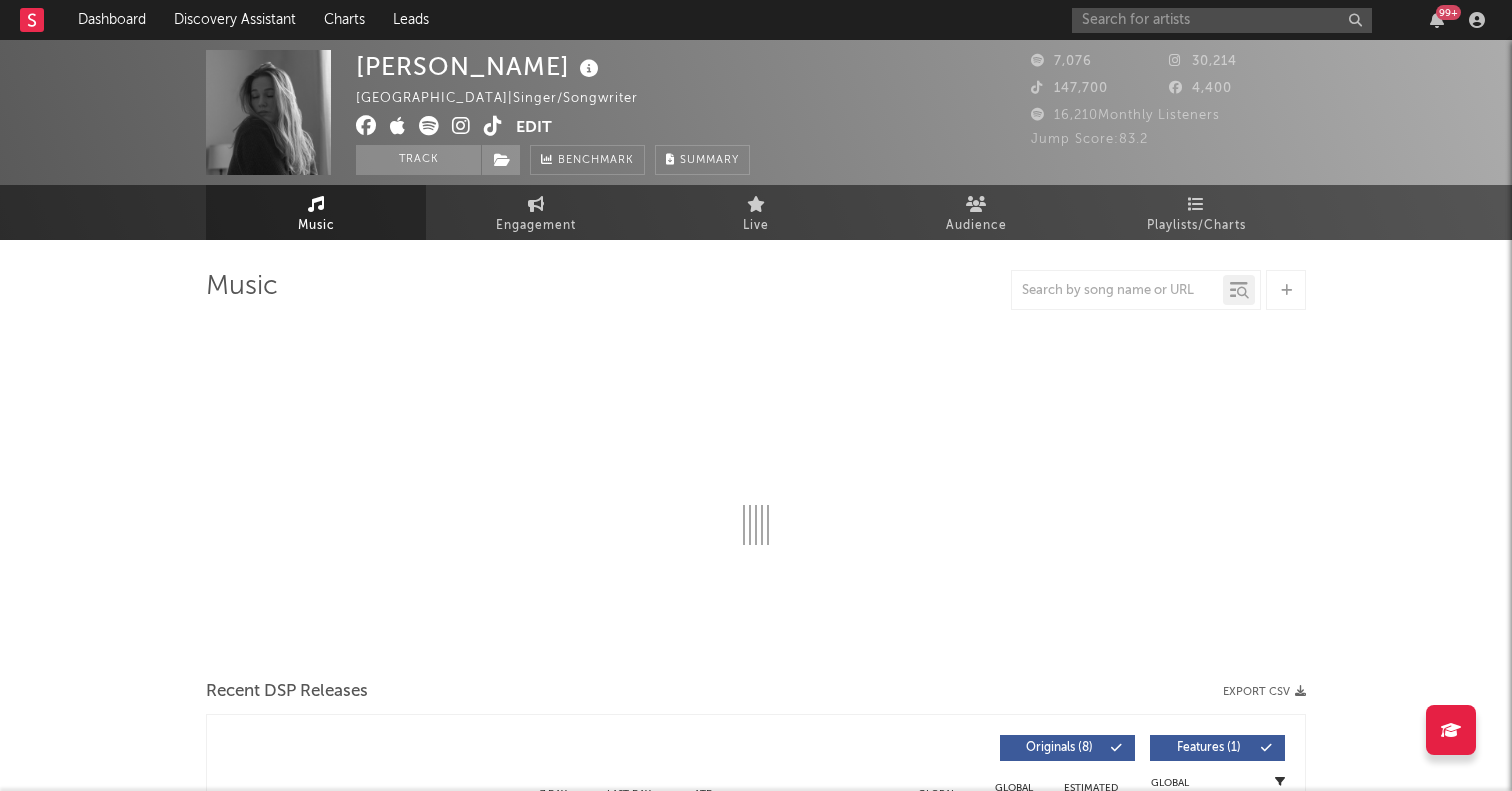
select select "1w"
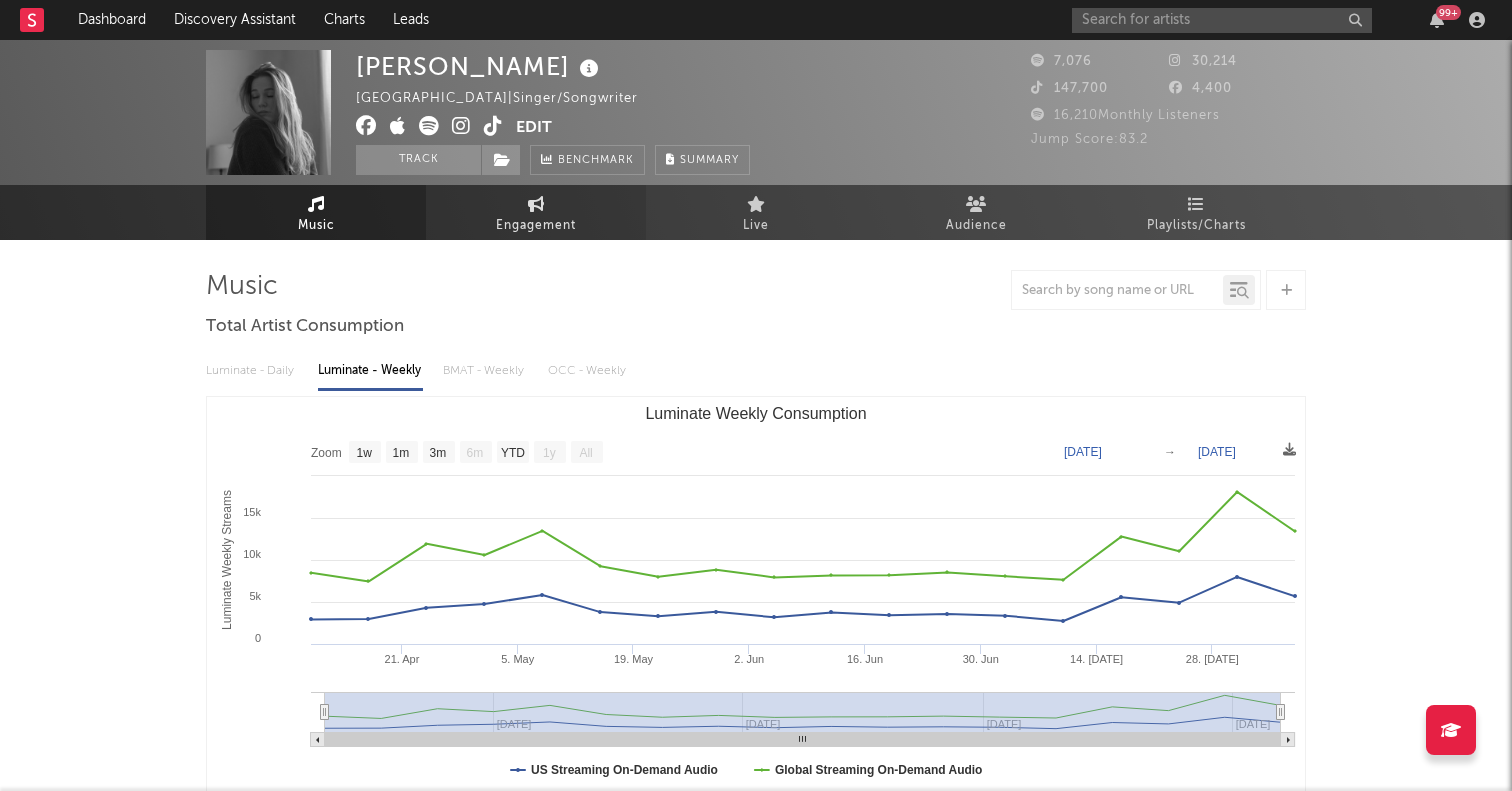
click at [532, 220] on span "Engagement" at bounding box center [536, 226] width 80 height 24
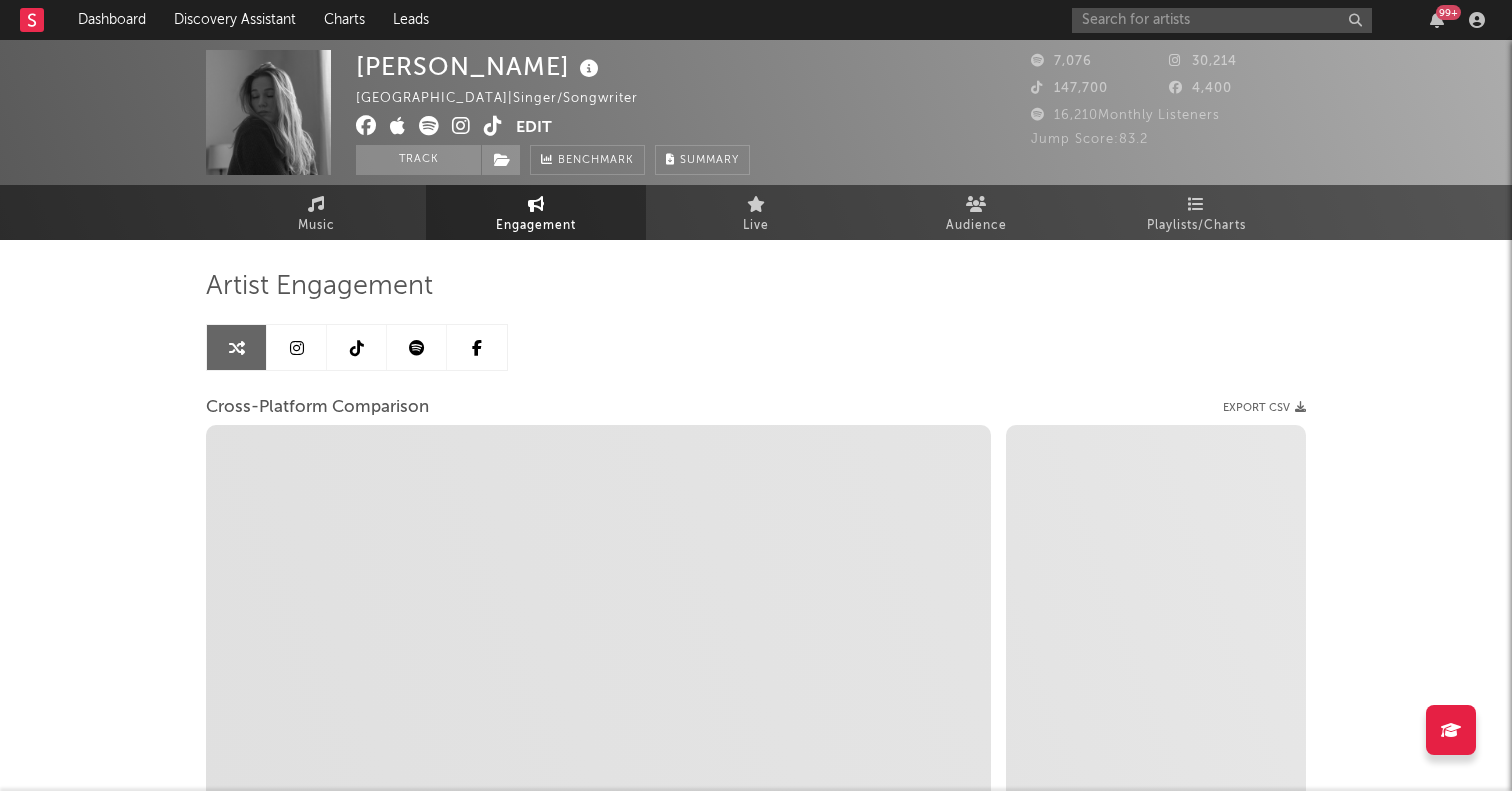
select select "1w"
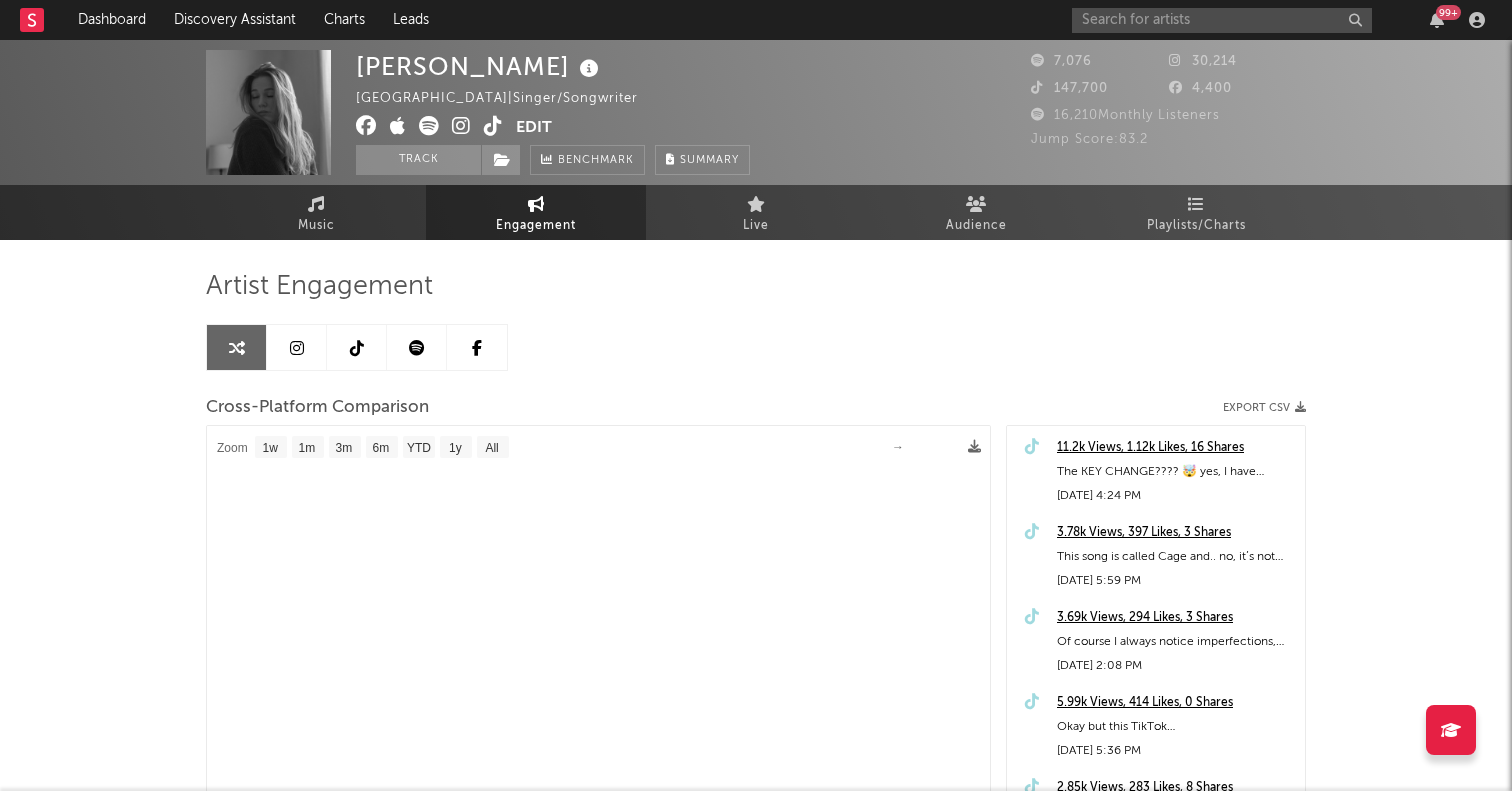
select select "1m"
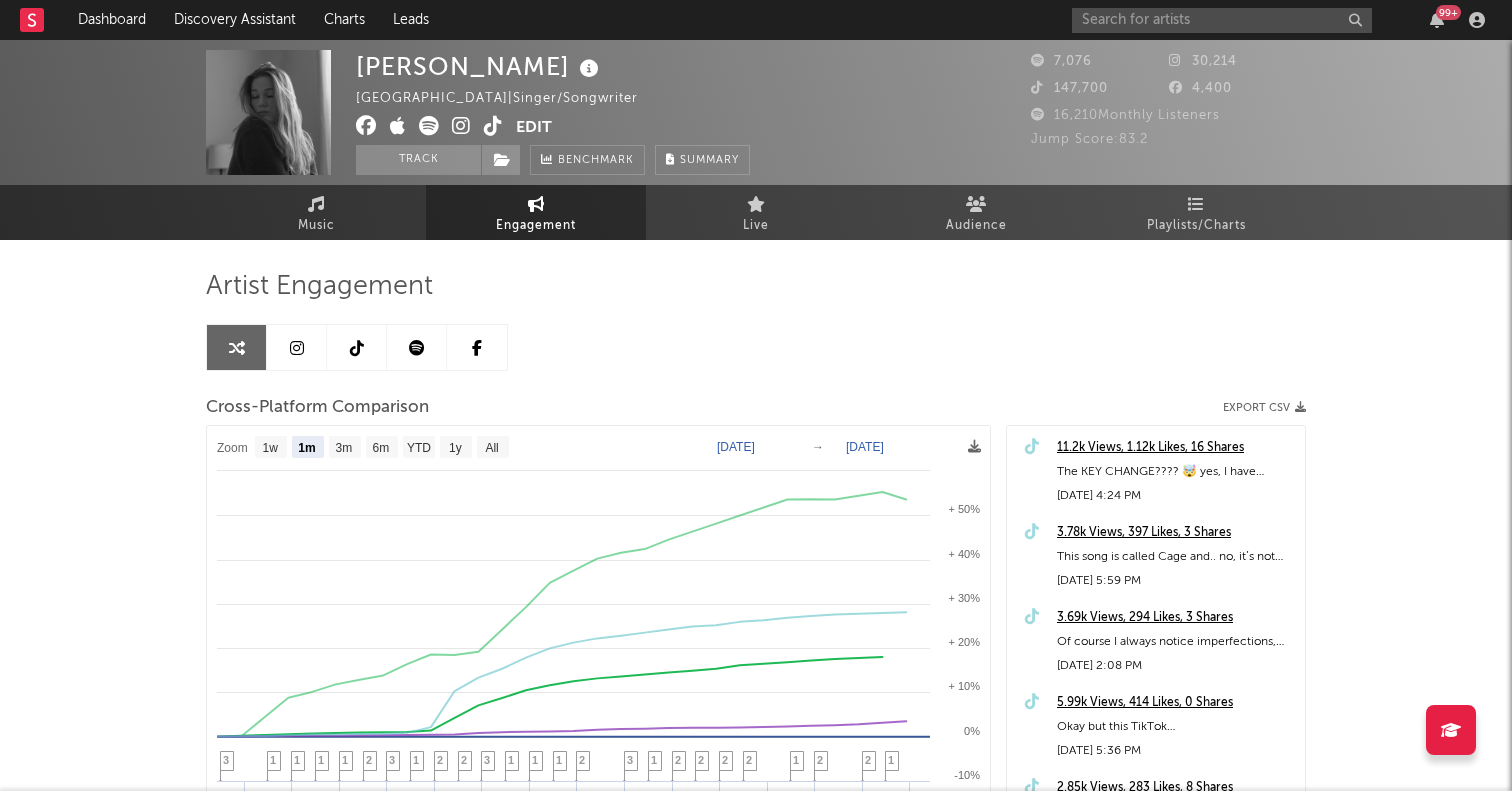
click at [353, 355] on icon at bounding box center [357, 348] width 14 height 16
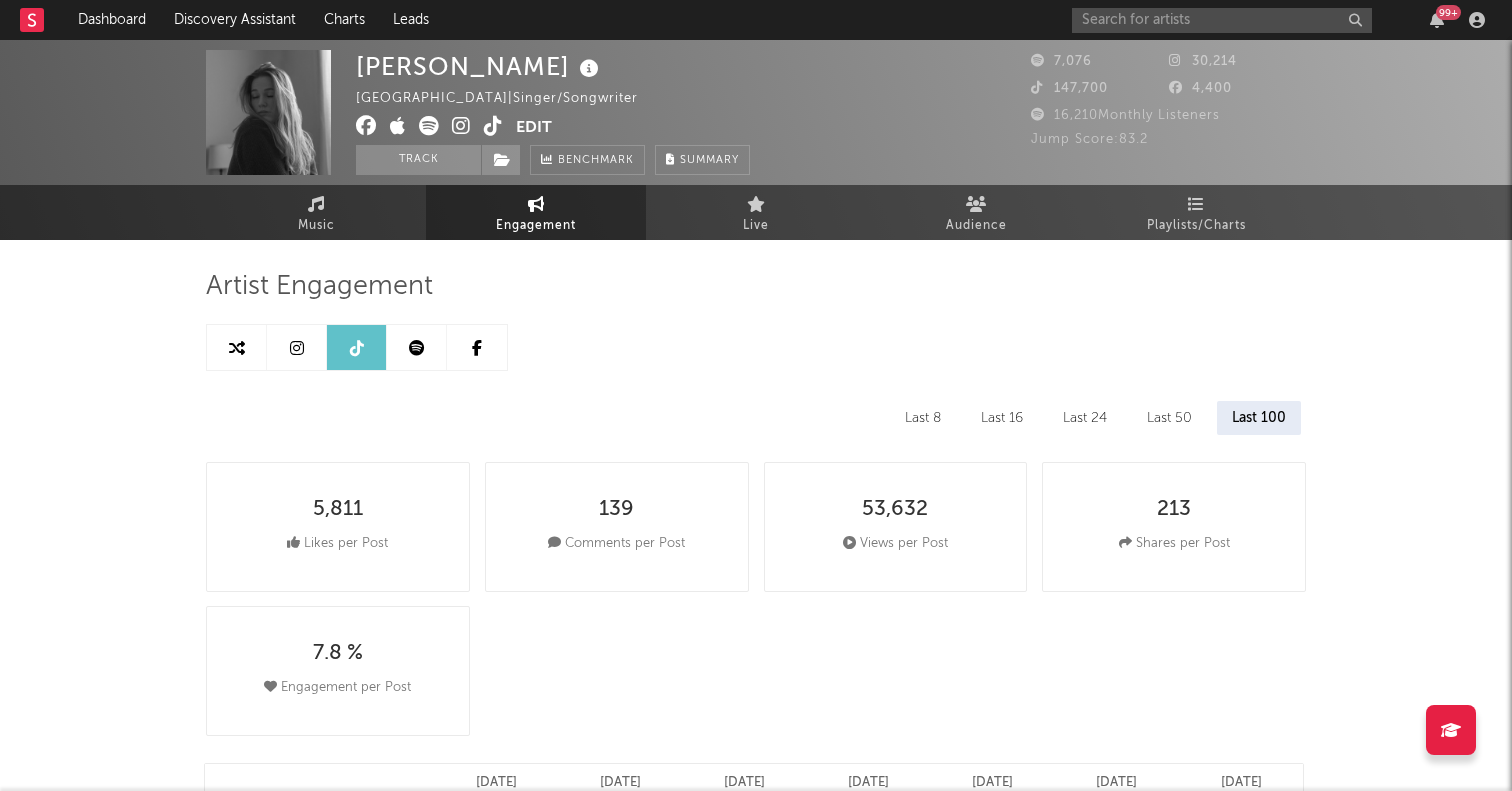
select select "6m"
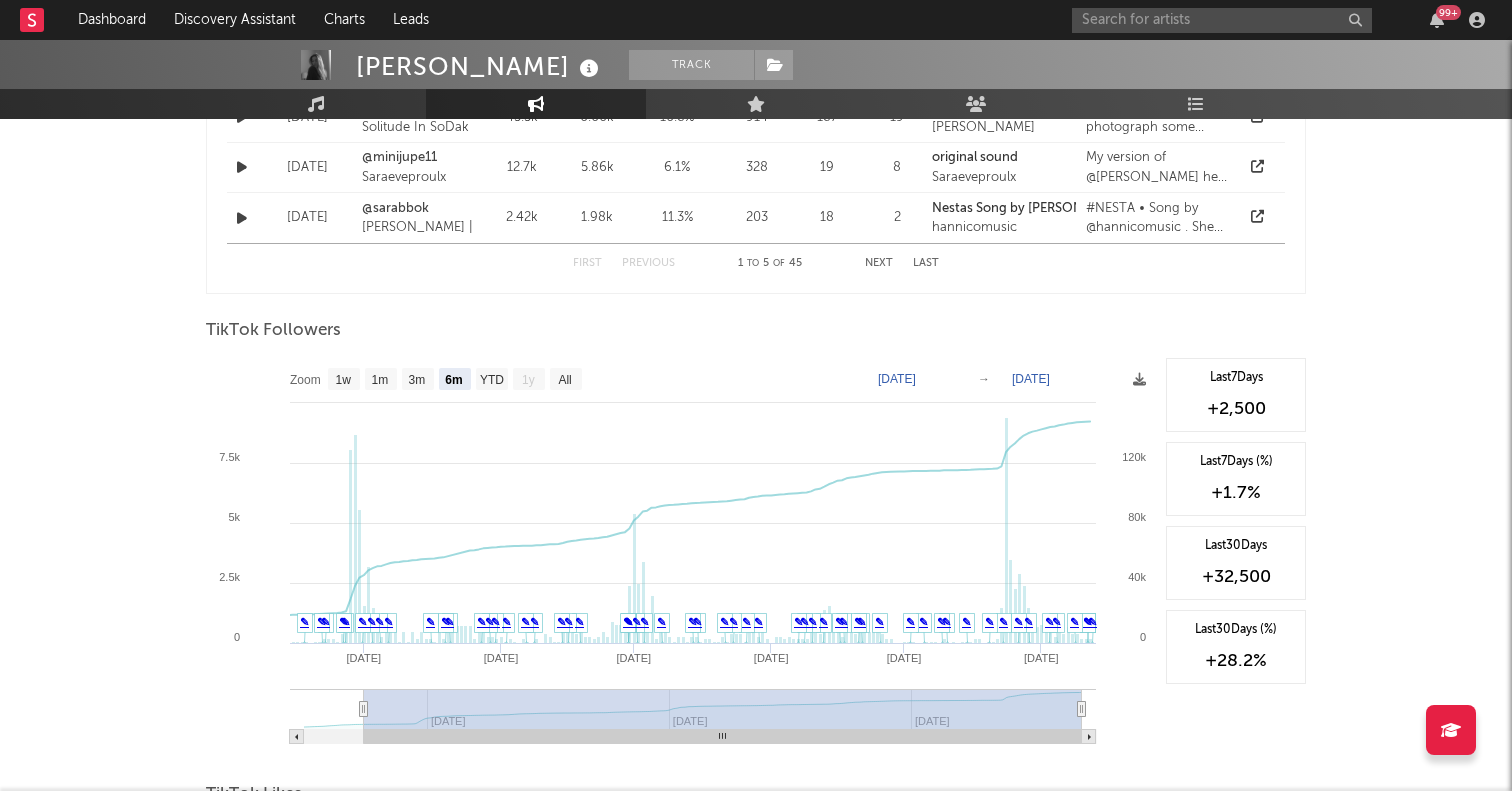
scroll to position [1763, 0]
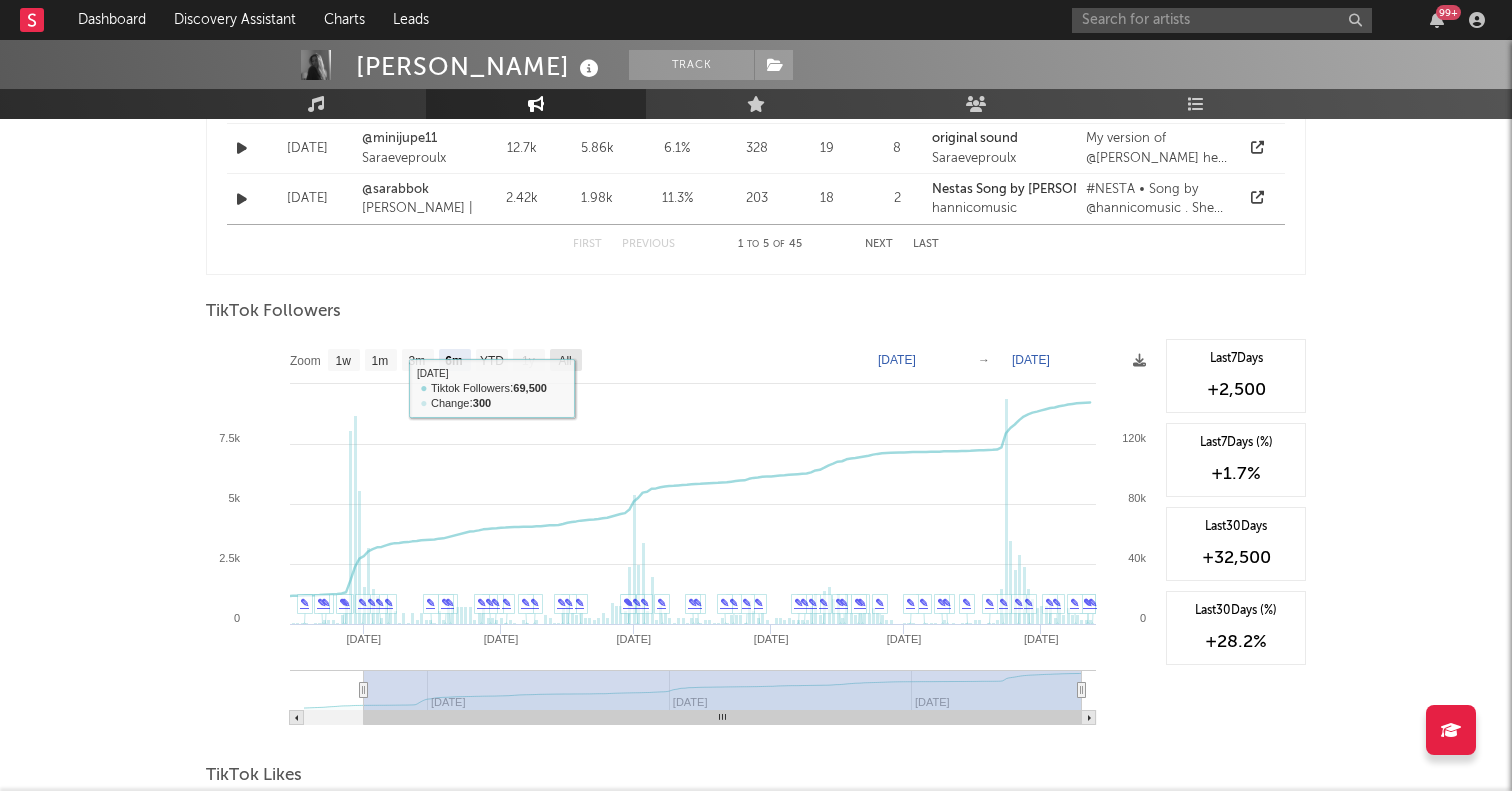
click at [569, 363] on text "All" at bounding box center [564, 361] width 13 height 14
select select "All"
type input "2025-01-28"
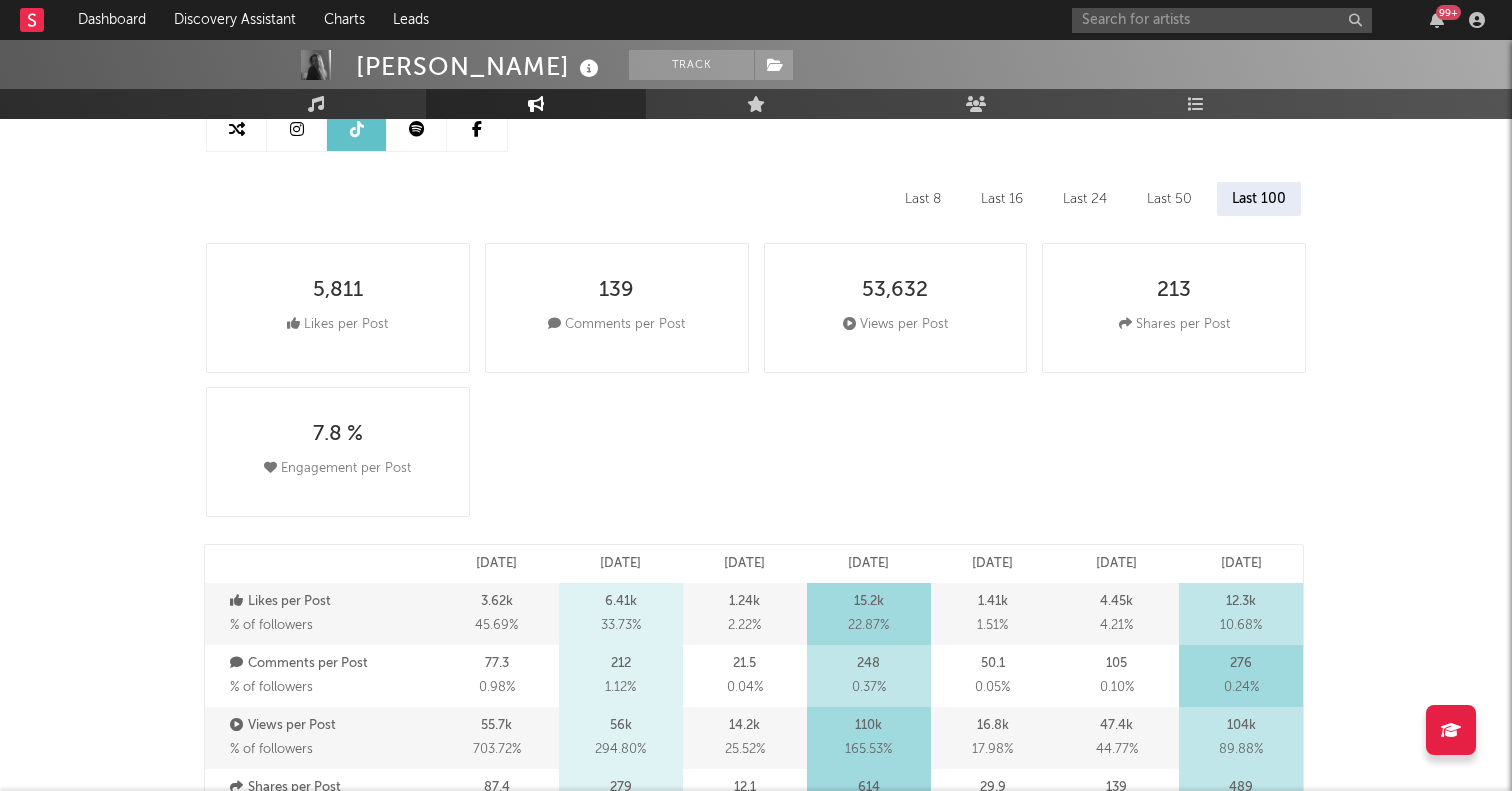
scroll to position [0, 0]
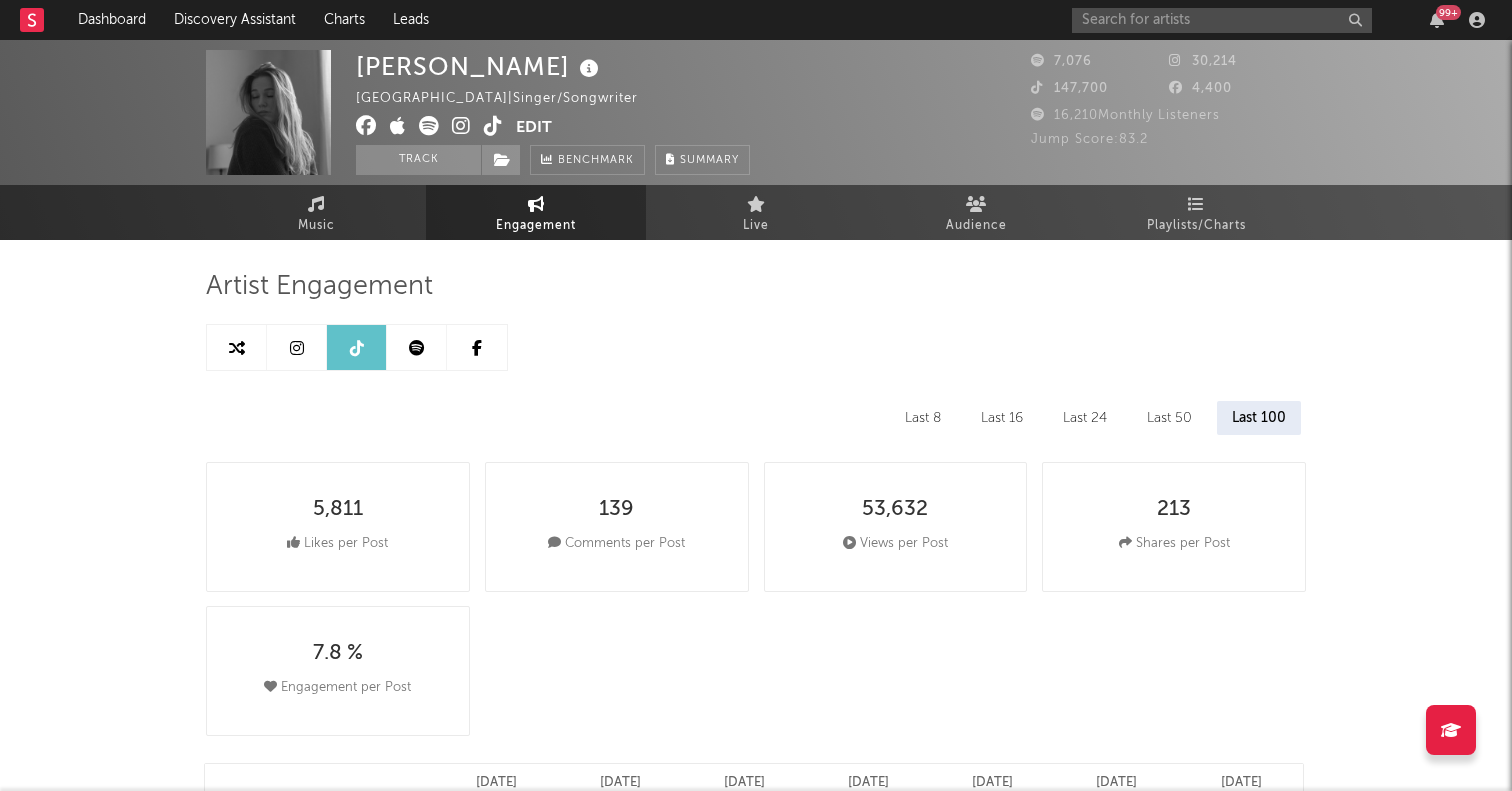
click at [490, 116] on icon at bounding box center [493, 126] width 19 height 20
click at [296, 23] on link "Discovery Assistant" at bounding box center [235, 20] width 150 height 40
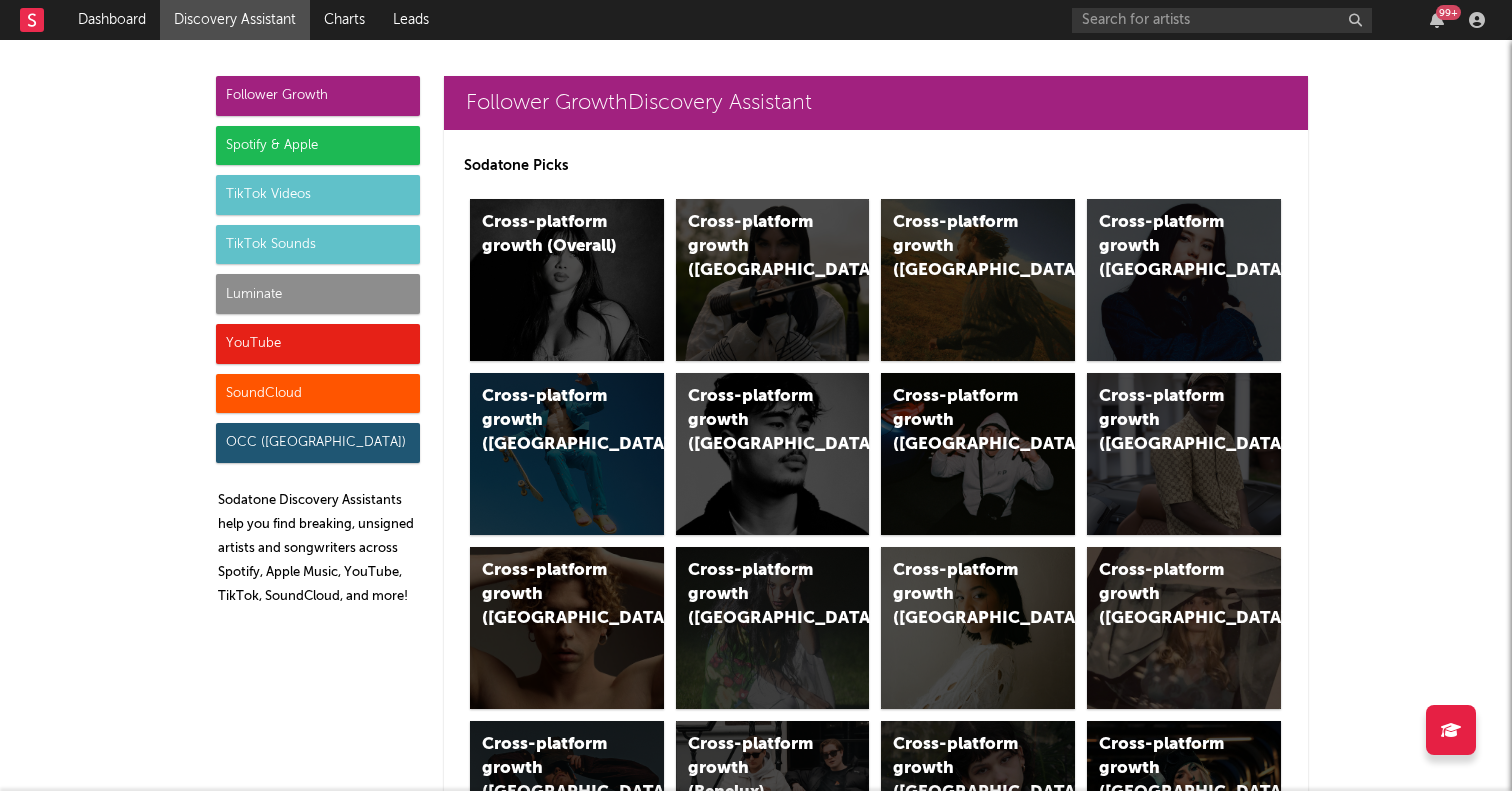
click at [327, 144] on div "Spotify & Apple" at bounding box center [318, 146] width 204 height 40
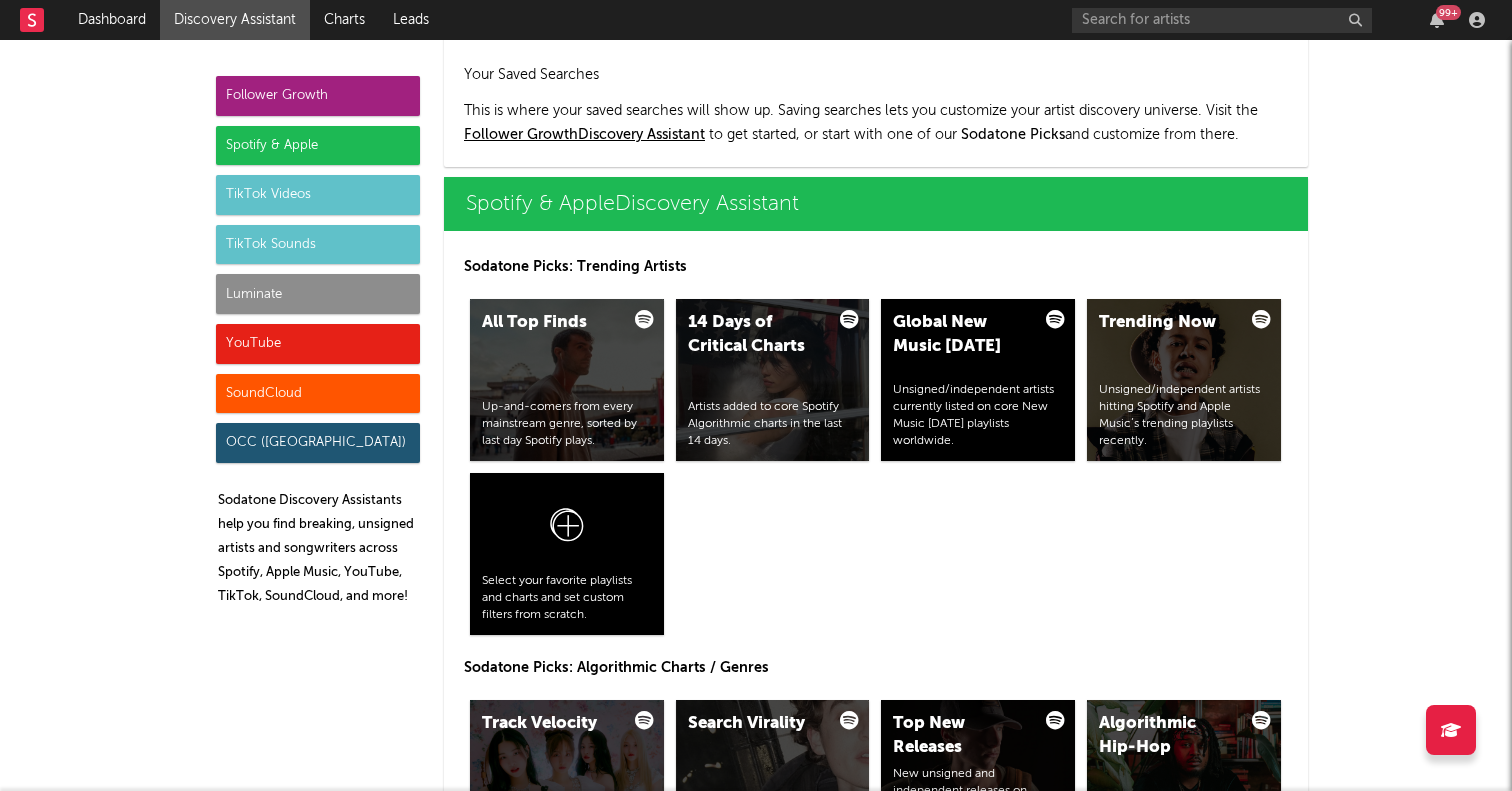
scroll to position [1999, 0]
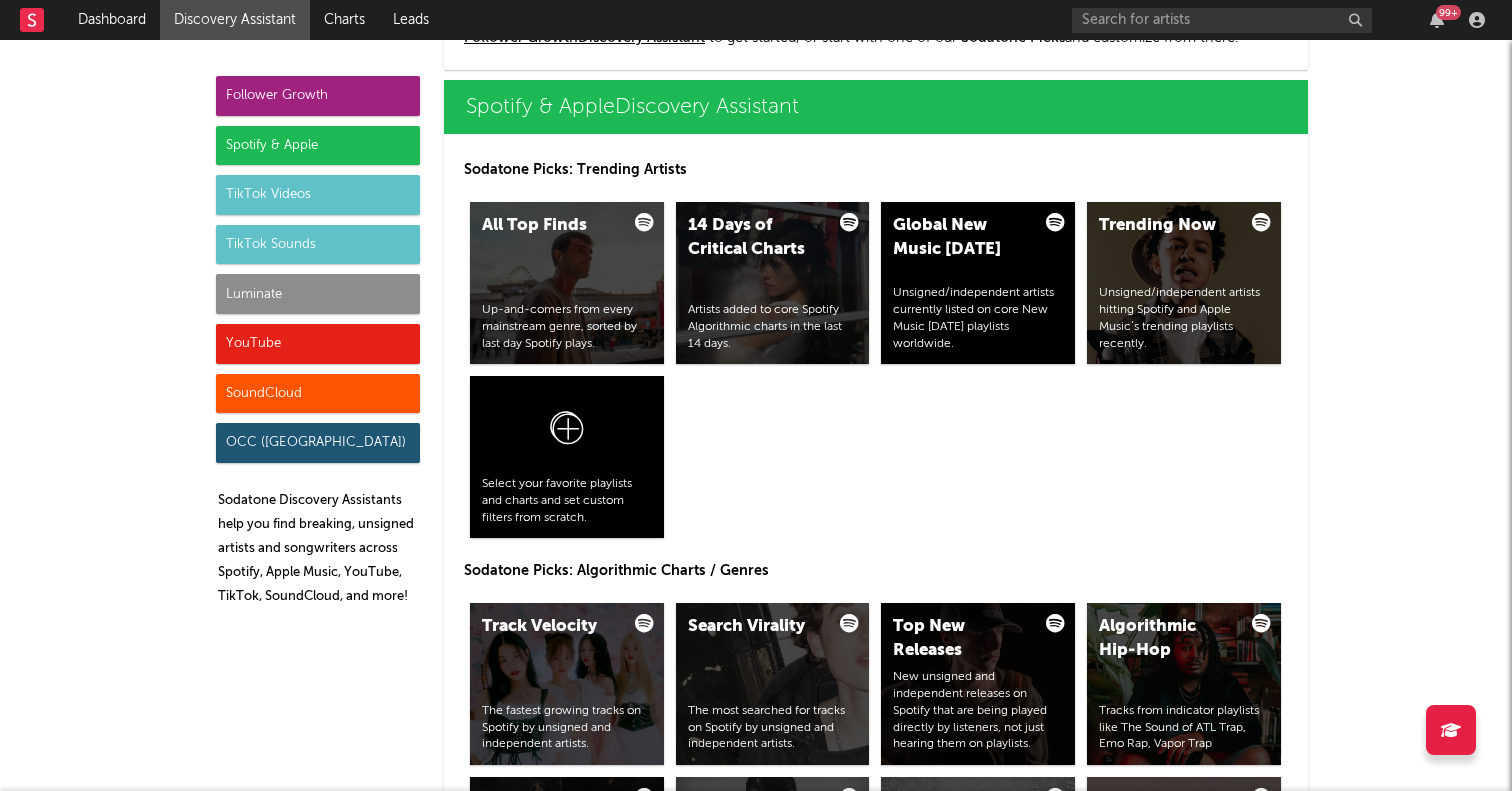
click at [319, 205] on div "TikTok Videos" at bounding box center [318, 195] width 204 height 40
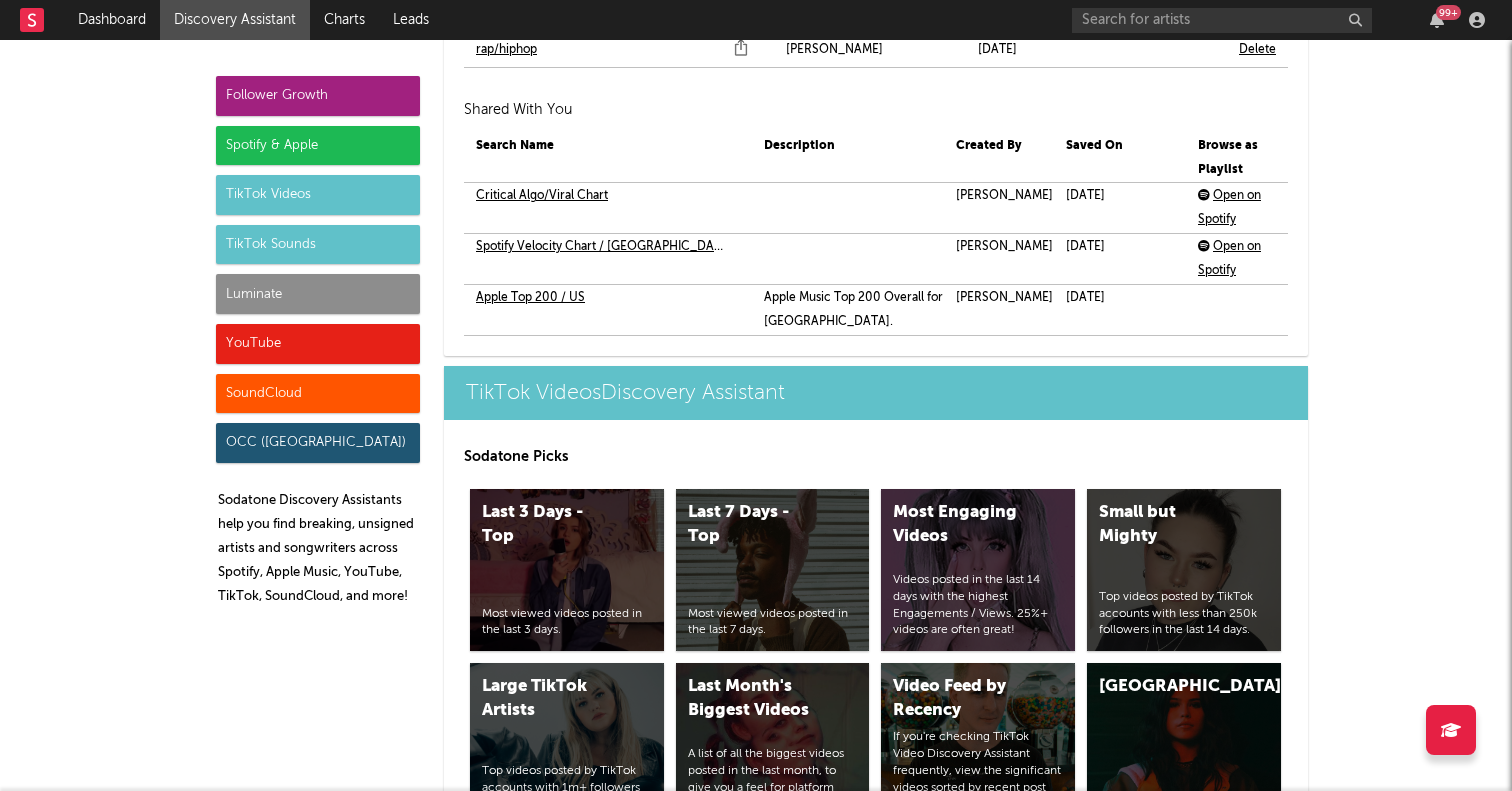
scroll to position [5058, 0]
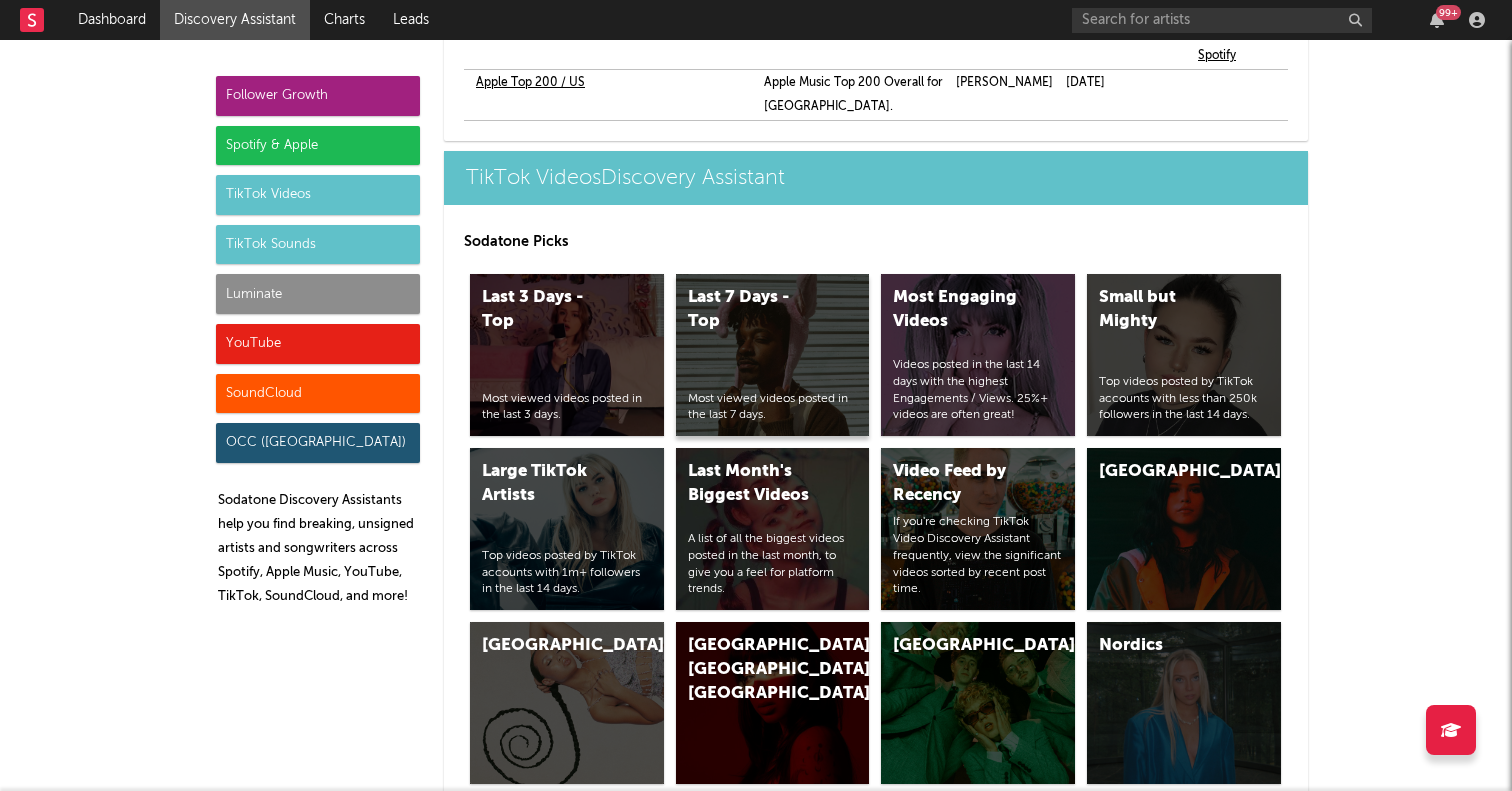
click at [775, 286] on div "Last 7 Days - Top" at bounding box center [756, 310] width 136 height 48
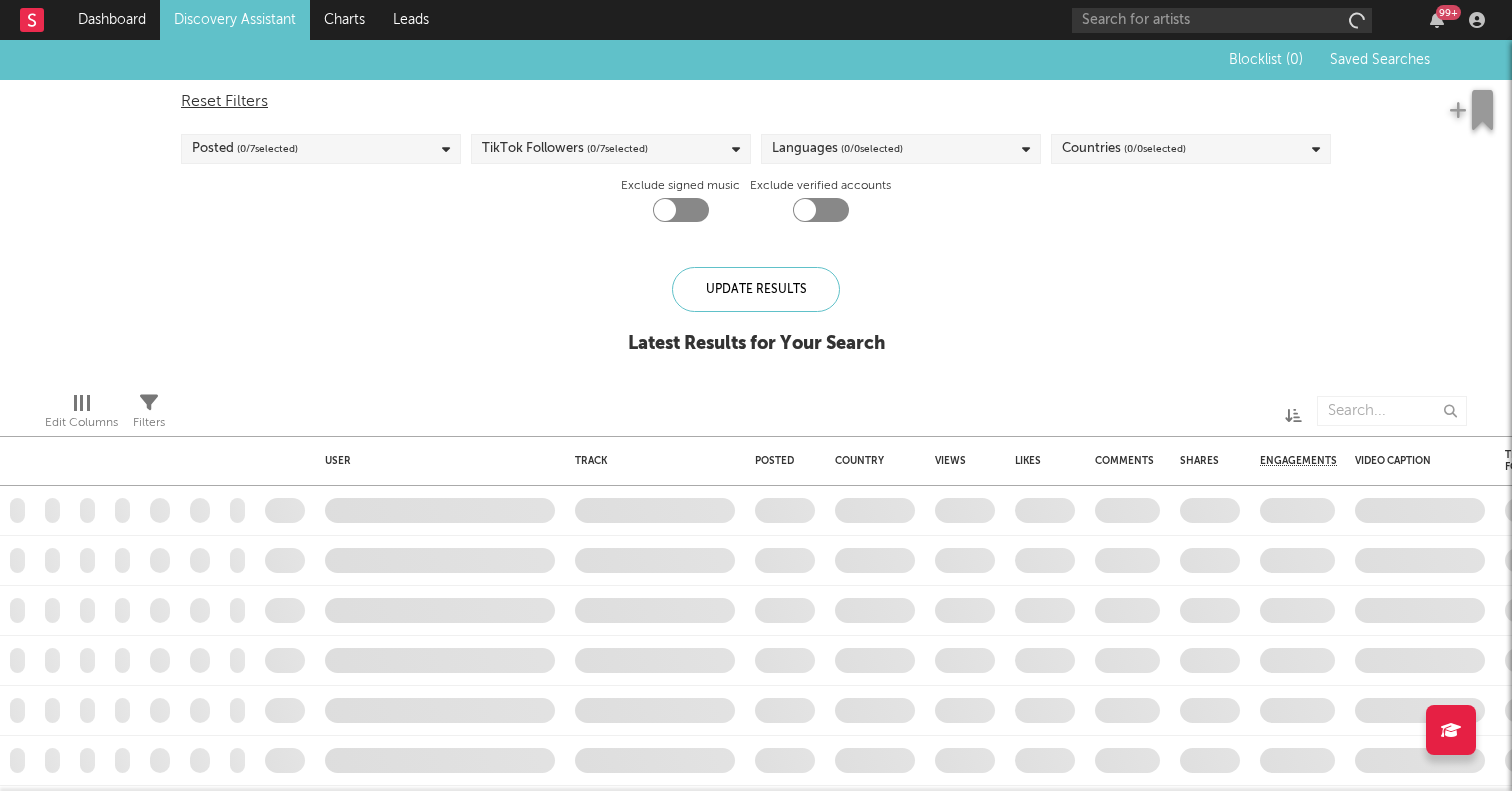
checkbox input "true"
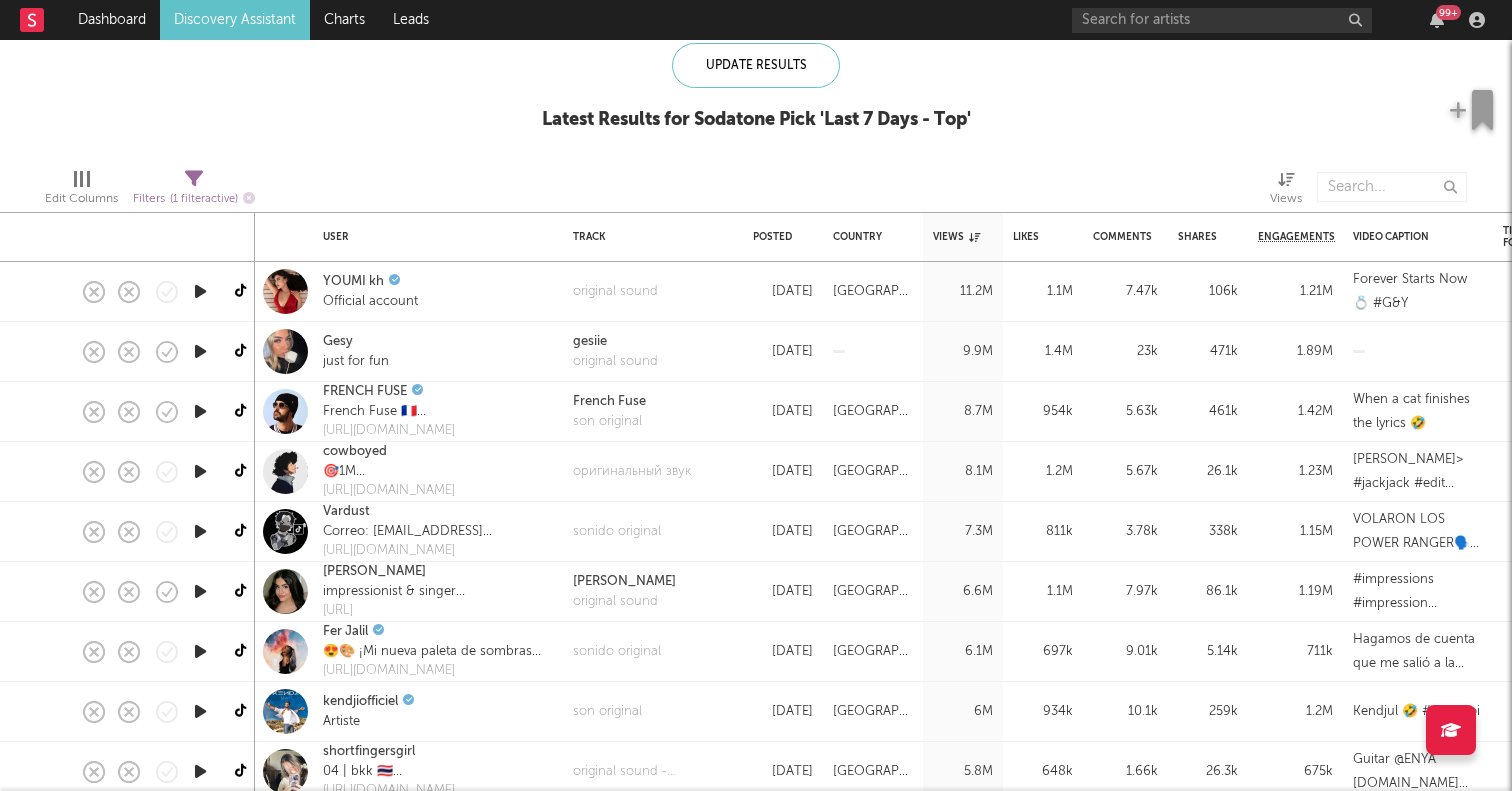
click at [193, 353] on icon "button" at bounding box center [200, 351] width 21 height 25
click at [205, 405] on icon "button" at bounding box center [200, 411] width 21 height 25
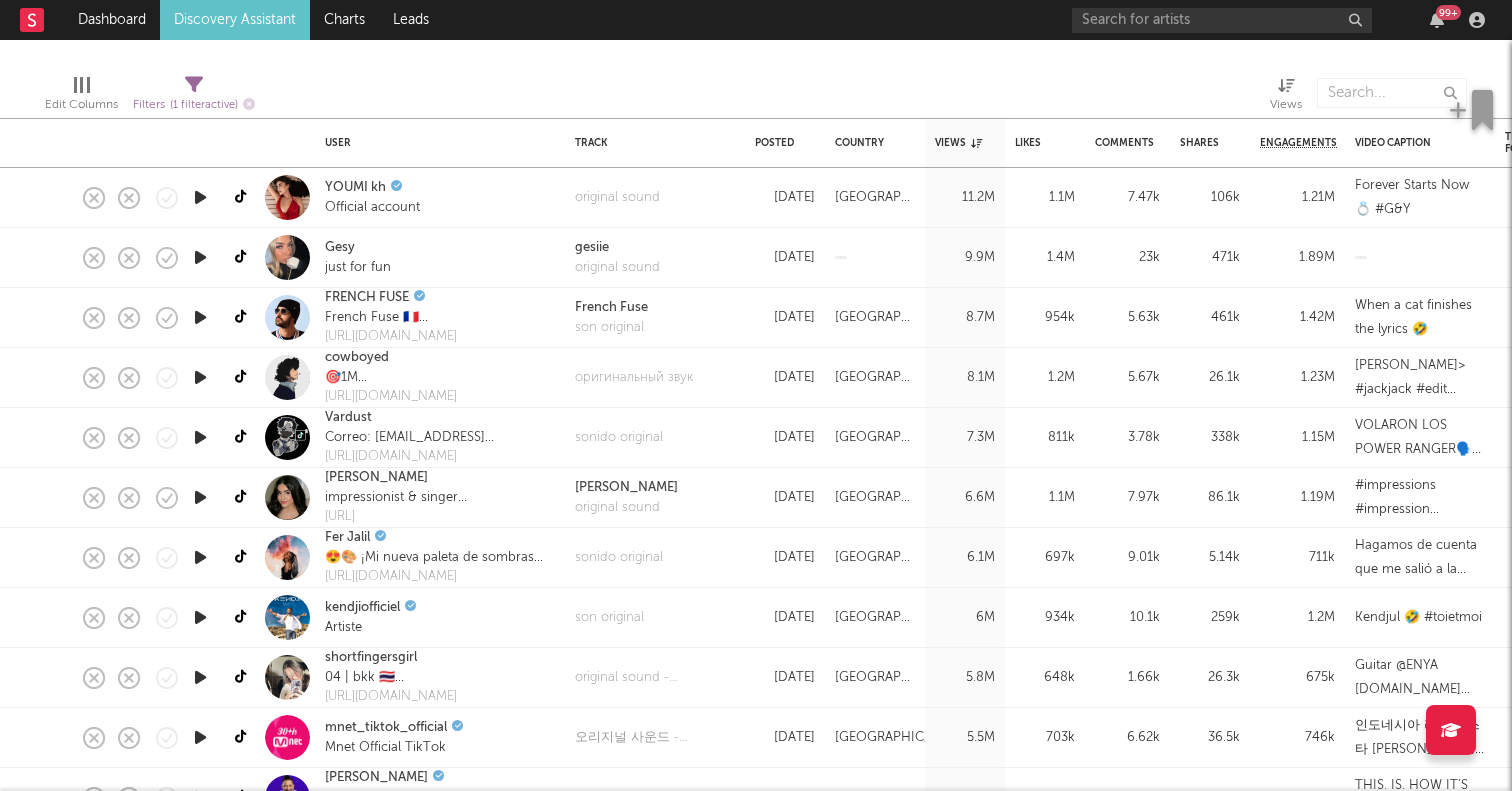
click at [201, 502] on icon "button" at bounding box center [200, 497] width 21 height 25
click at [203, 616] on icon "button" at bounding box center [200, 617] width 21 height 25
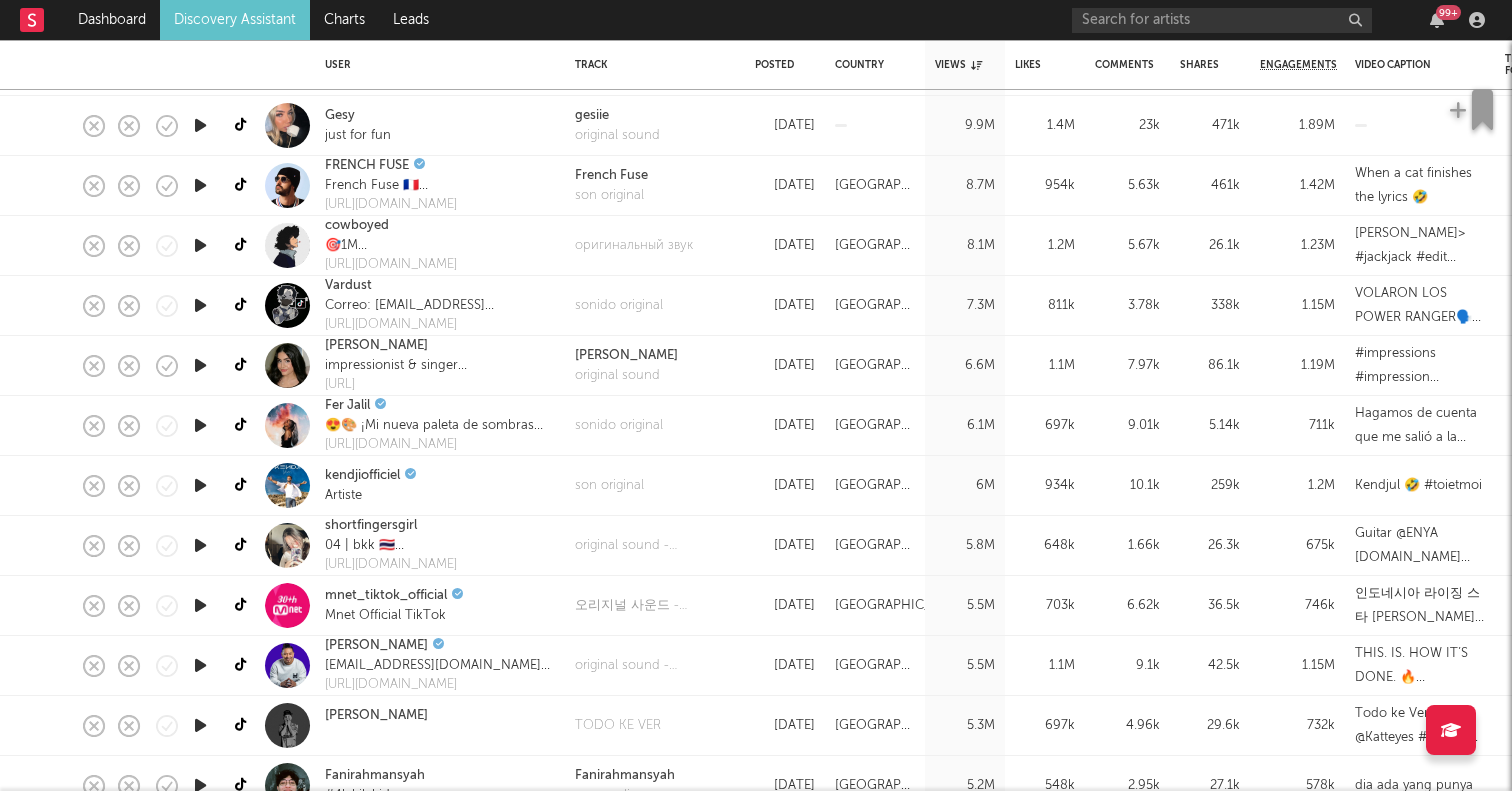
click at [201, 540] on icon "button" at bounding box center [200, 545] width 21 height 25
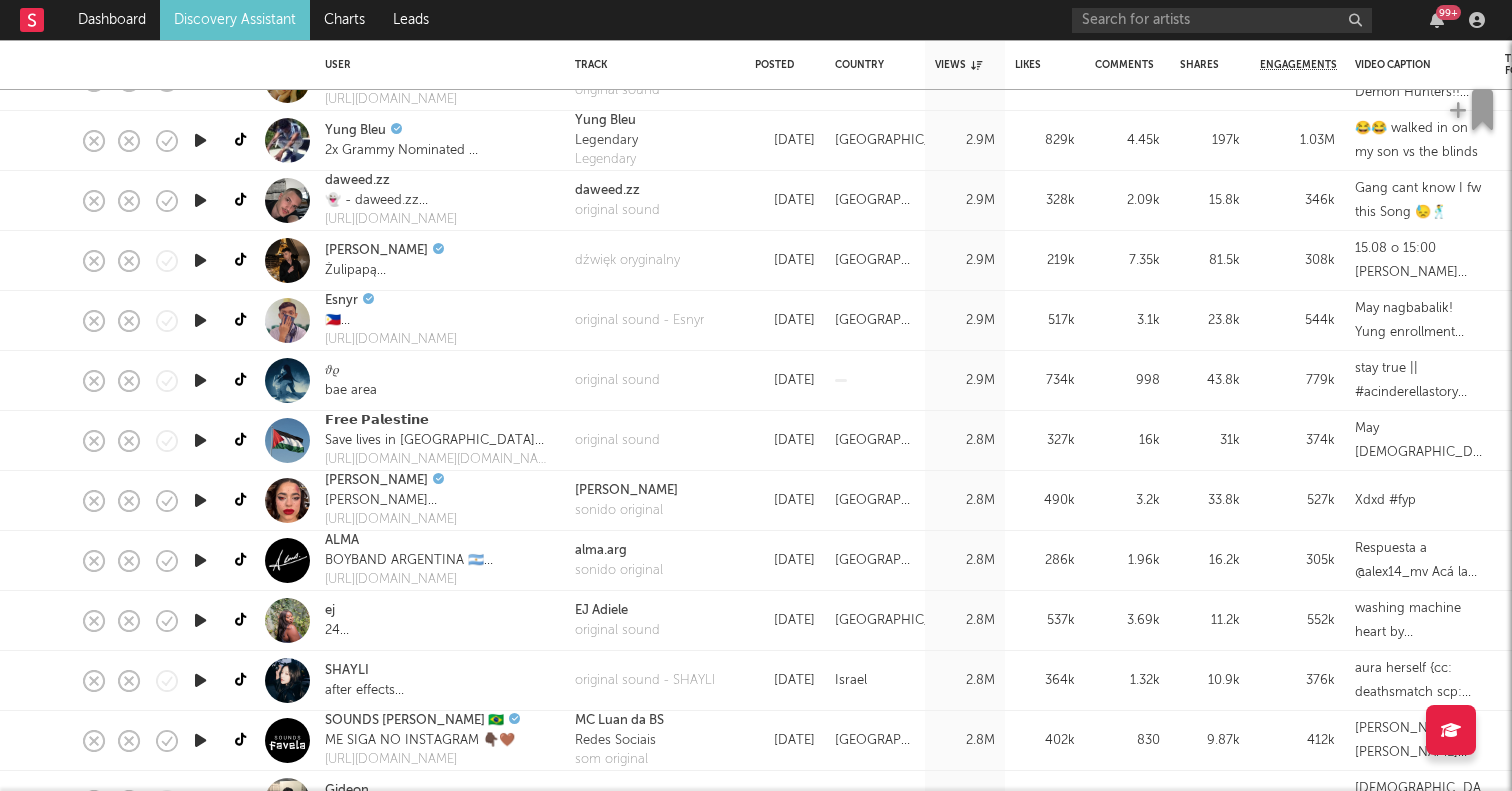
click at [198, 618] on icon "button" at bounding box center [200, 620] width 21 height 25
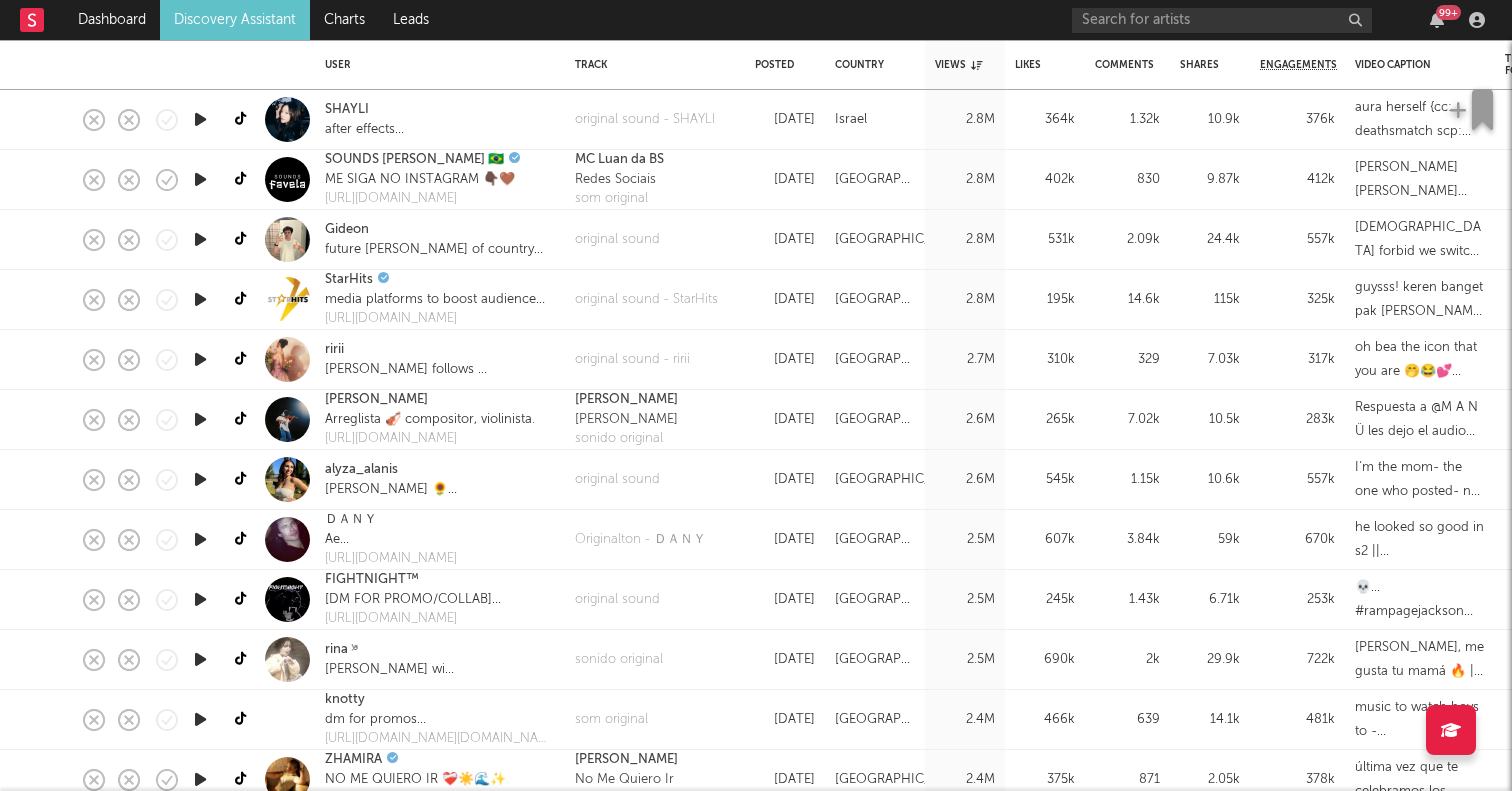
click at [198, 473] on icon "button" at bounding box center [200, 479] width 21 height 25
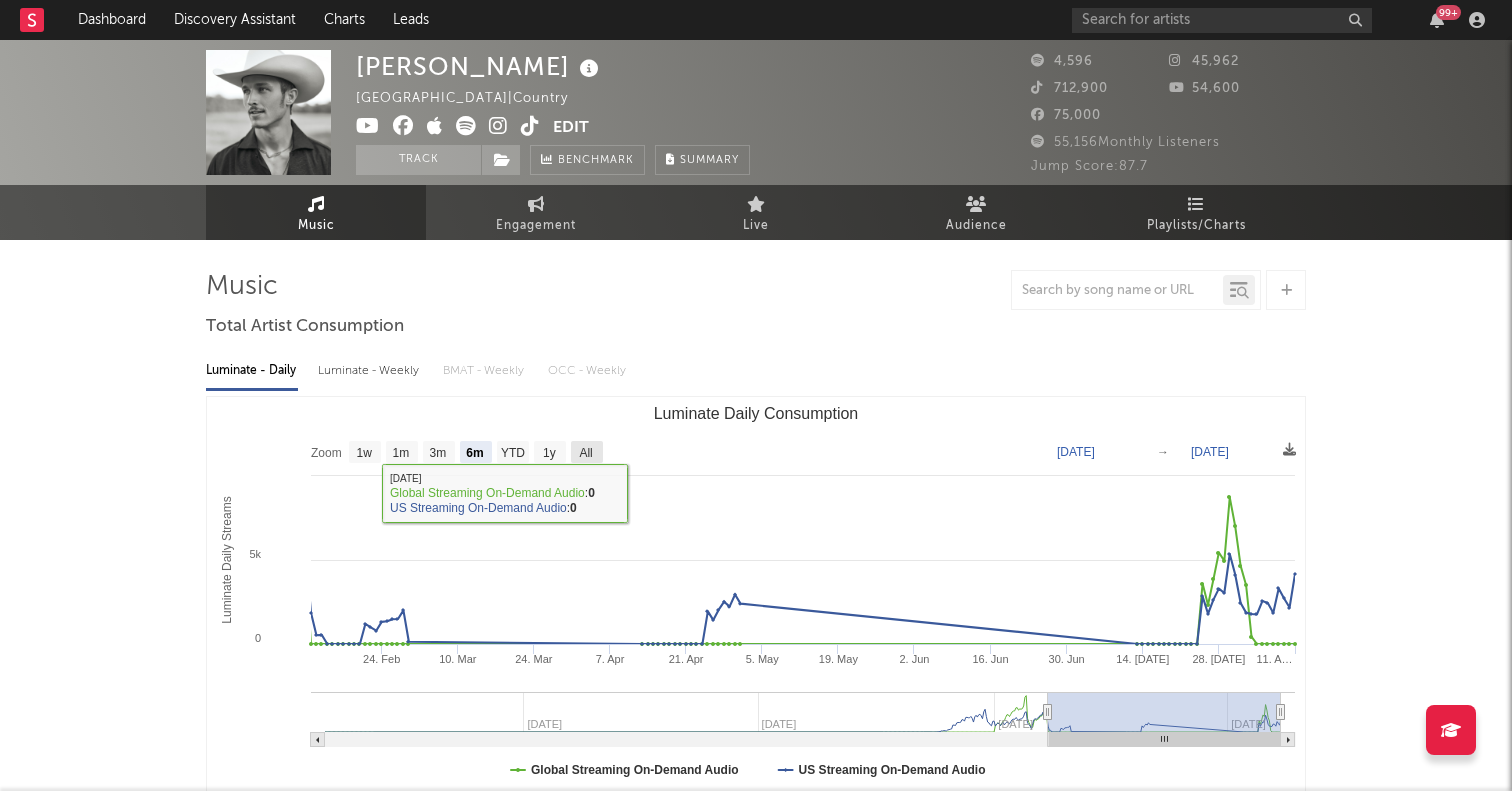
click at [590, 449] on text "All" at bounding box center [585, 453] width 13 height 14
select select "All"
type input "2023-07-30"
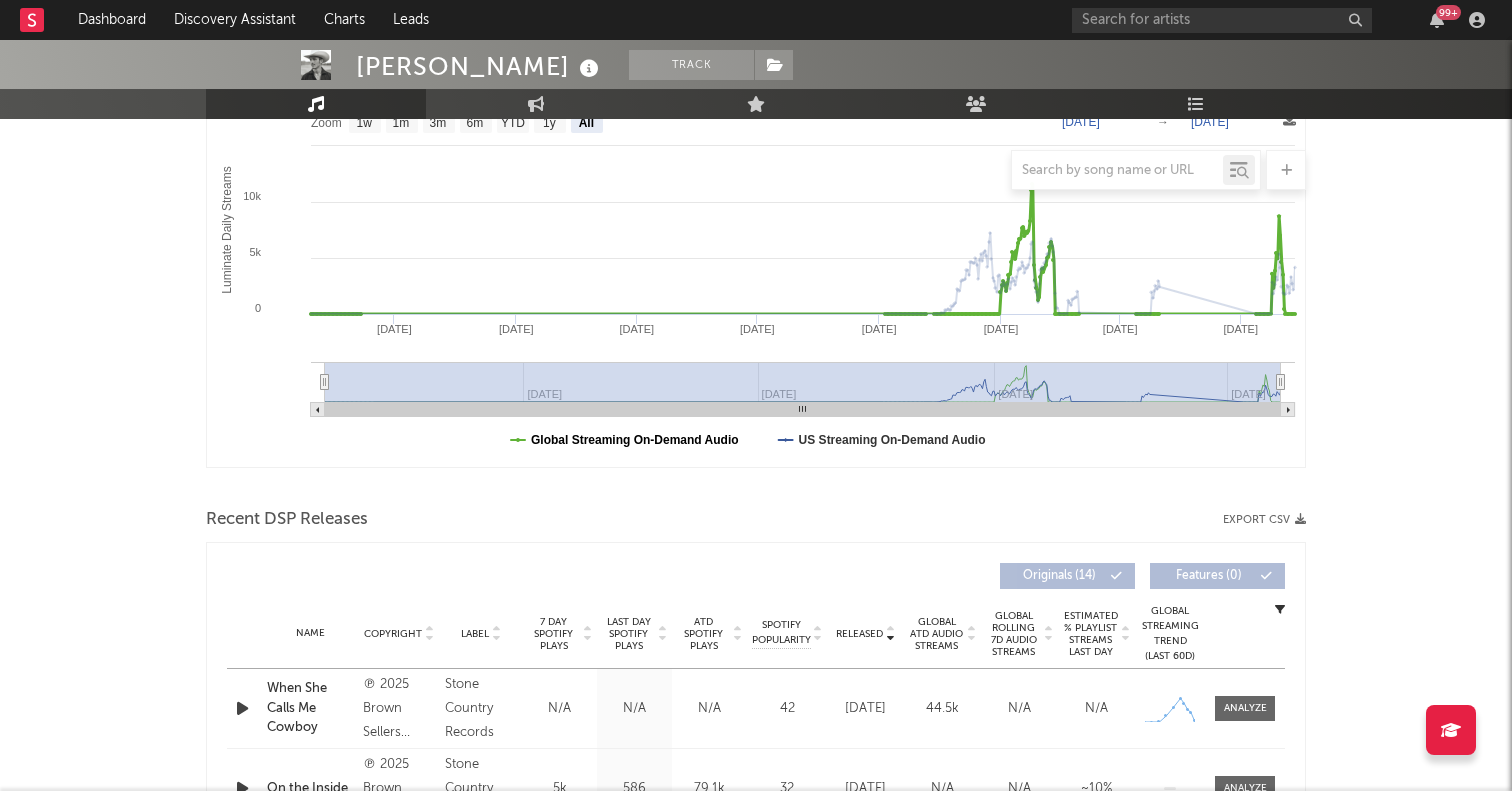
scroll to position [356, 0]
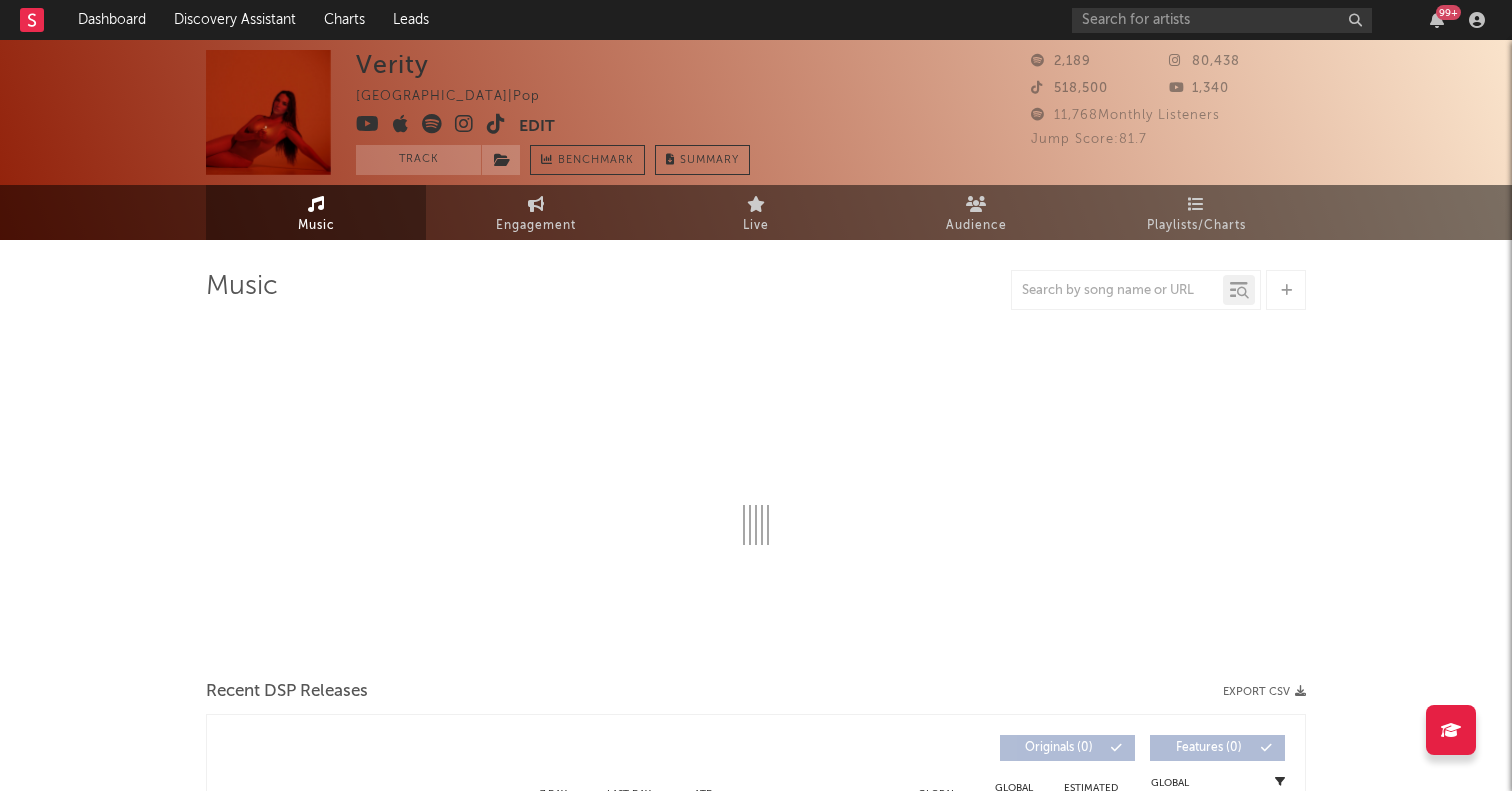
select select "1w"
